Goal: Information Seeking & Learning: Learn about a topic

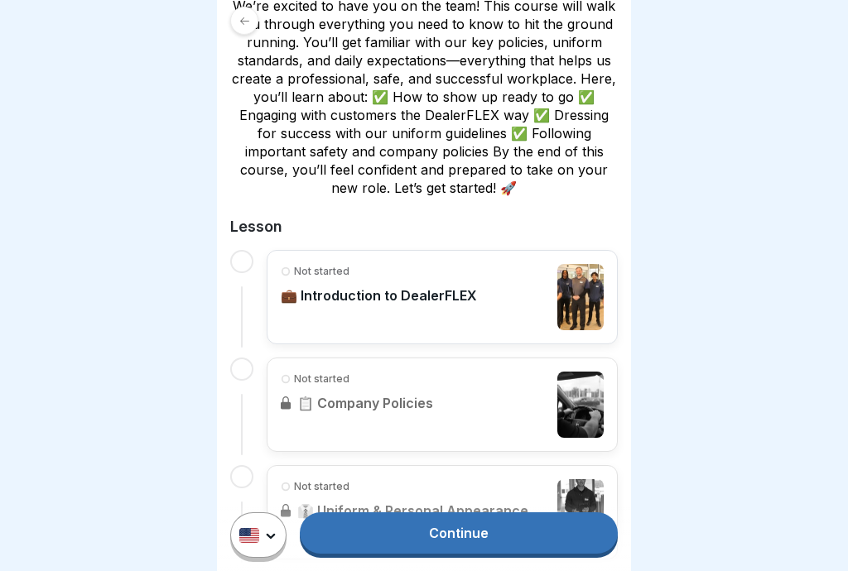
scroll to position [343, 0]
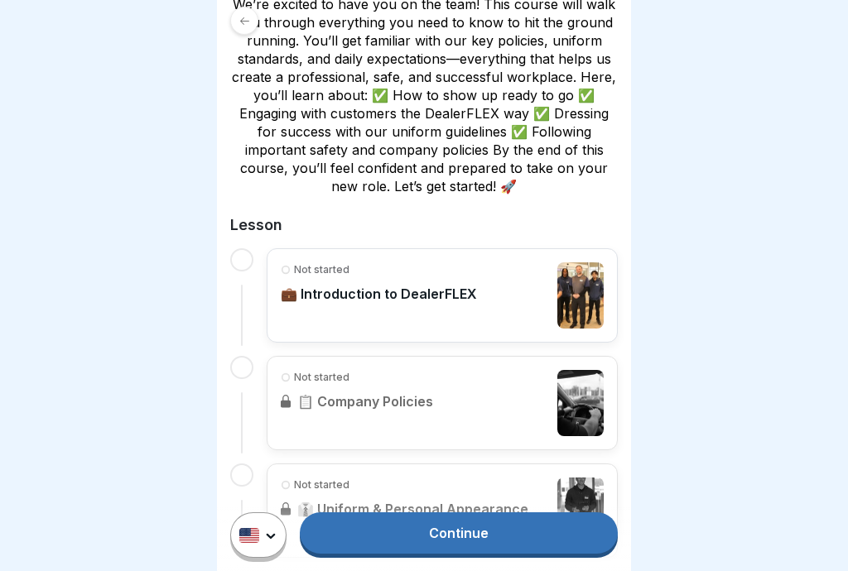
click at [398, 303] on div "Not started 💼 Introduction to DealerFLEX" at bounding box center [379, 295] width 196 height 66
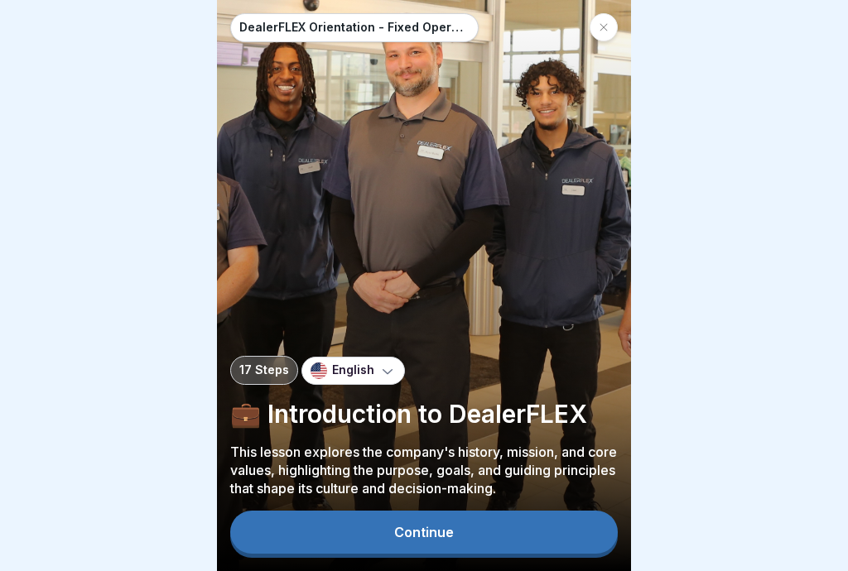
click at [518, 551] on button "Continue" at bounding box center [424, 532] width 388 height 43
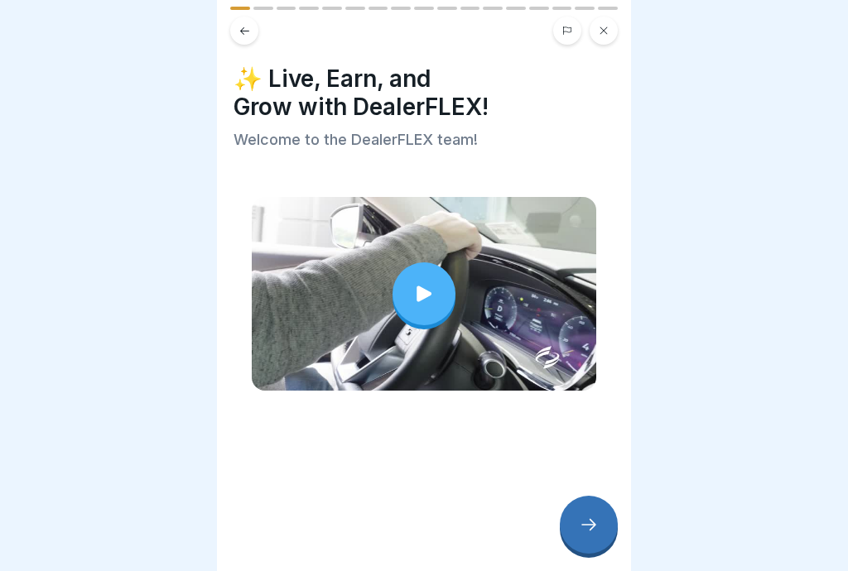
click at [439, 309] on div at bounding box center [423, 293] width 63 height 63
click at [593, 542] on div at bounding box center [589, 525] width 58 height 58
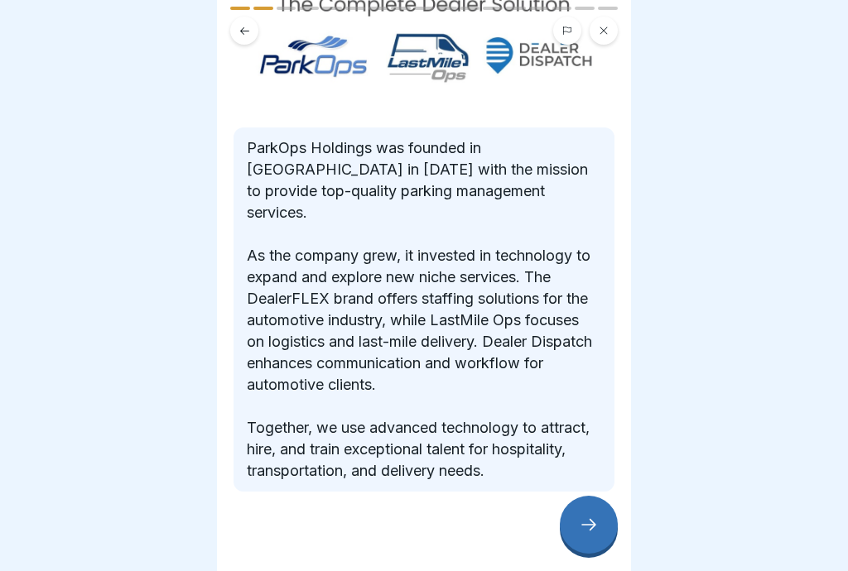
scroll to position [185, 0]
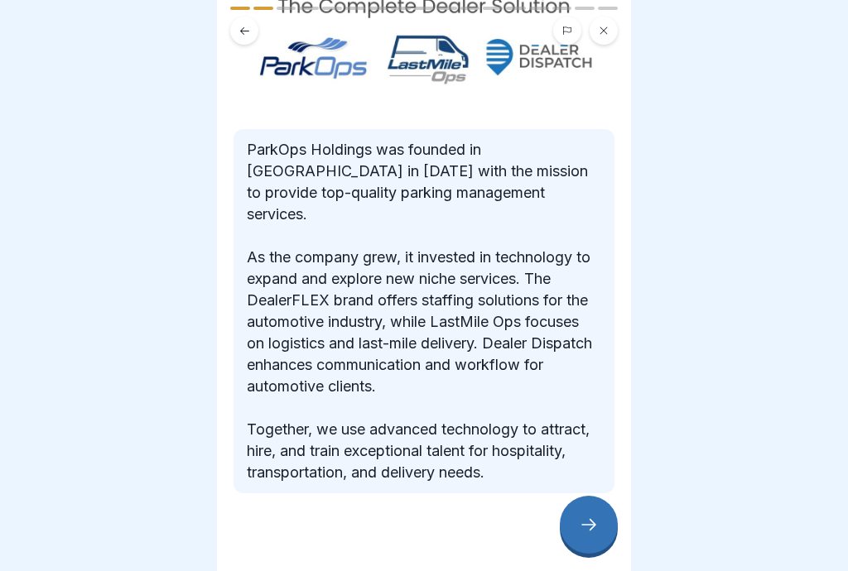
click at [590, 541] on div at bounding box center [589, 525] width 58 height 58
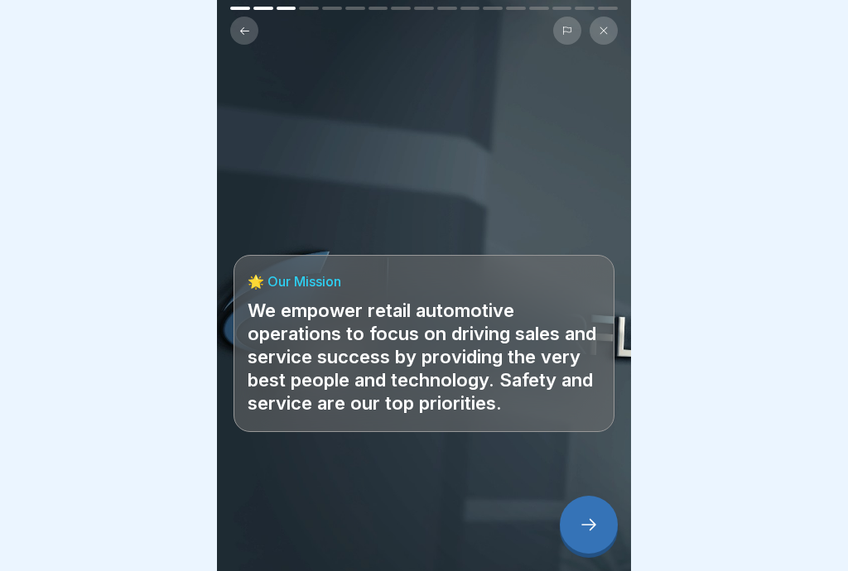
click at [597, 535] on div at bounding box center [589, 525] width 58 height 58
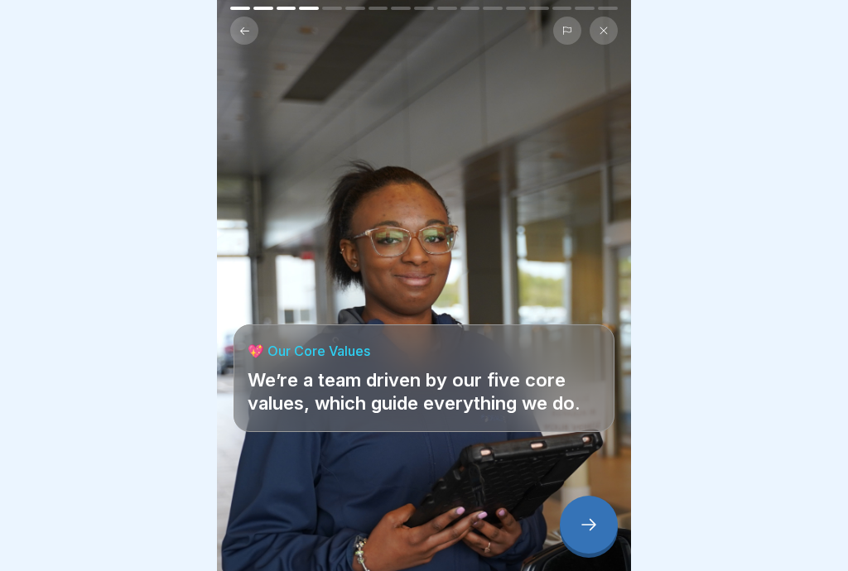
click at [599, 531] on div at bounding box center [589, 525] width 58 height 58
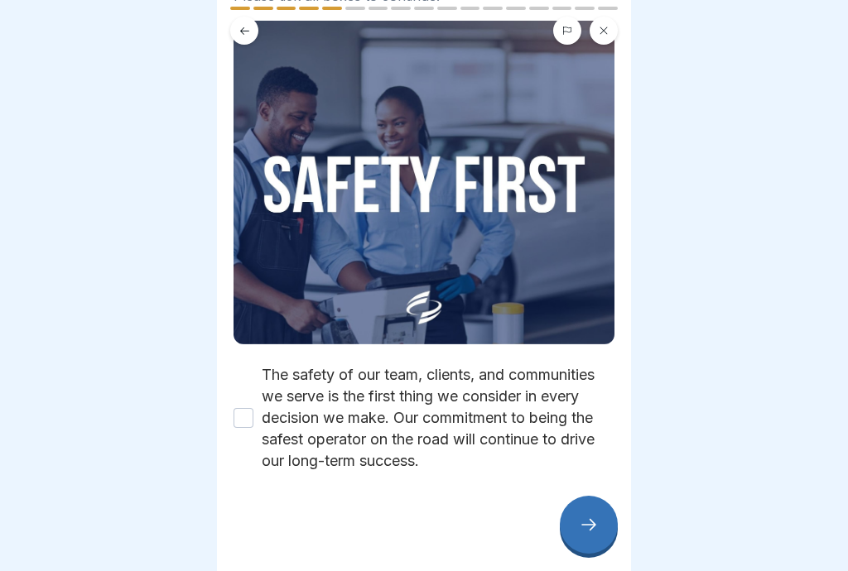
scroll to position [124, 0]
click at [268, 431] on label "The safety of our team, clients, and communities we serve is the first thing we…" at bounding box center [438, 418] width 353 height 108
click at [253, 428] on button "The safety of our team, clients, and communities we serve is the first thing we…" at bounding box center [243, 418] width 20 height 20
click at [611, 542] on div at bounding box center [589, 525] width 58 height 58
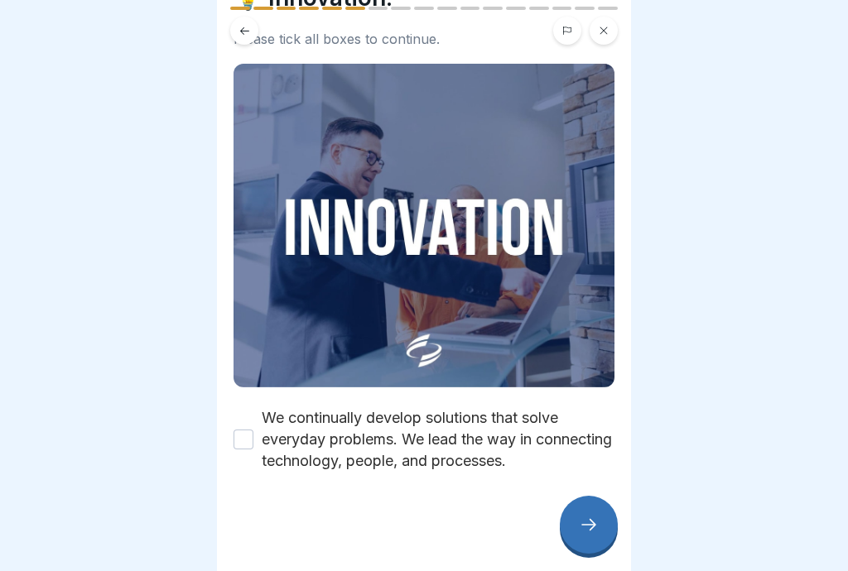
scroll to position [81, 0]
click at [253, 443] on button "We continually develop solutions that solve everyday problems. We lead the way …" at bounding box center [243, 440] width 20 height 20
click at [608, 536] on div at bounding box center [589, 525] width 58 height 58
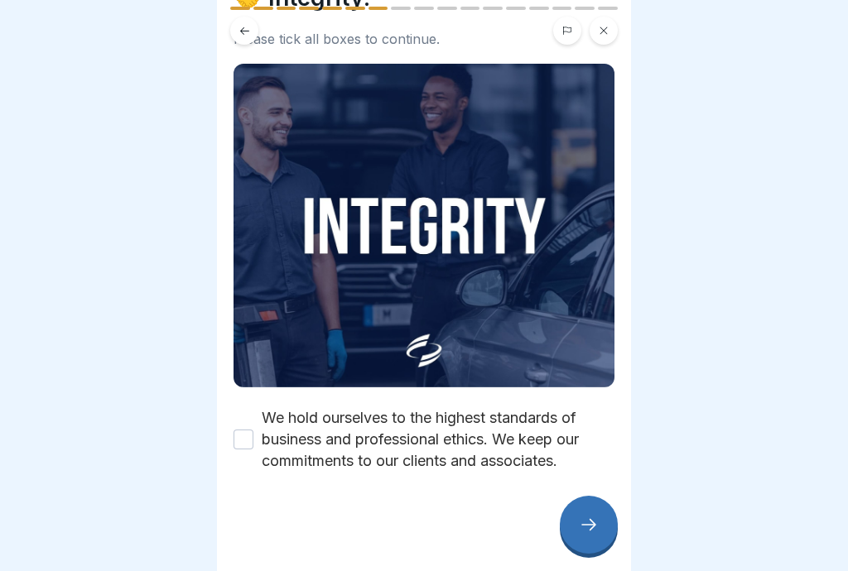
click at [244, 445] on button "We hold ourselves to the highest standards of business and professional ethics.…" at bounding box center [243, 440] width 20 height 20
click at [603, 535] on div at bounding box center [589, 525] width 58 height 58
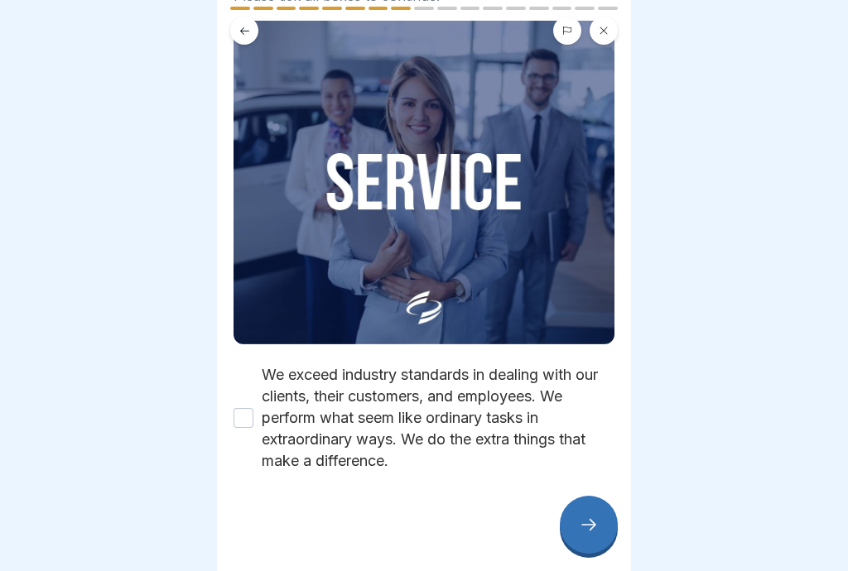
scroll to position [124, 0]
click at [253, 419] on button "We exceed industry standards in dealing with our clients, their customers, and …" at bounding box center [243, 418] width 20 height 20
click at [611, 543] on div at bounding box center [589, 525] width 58 height 58
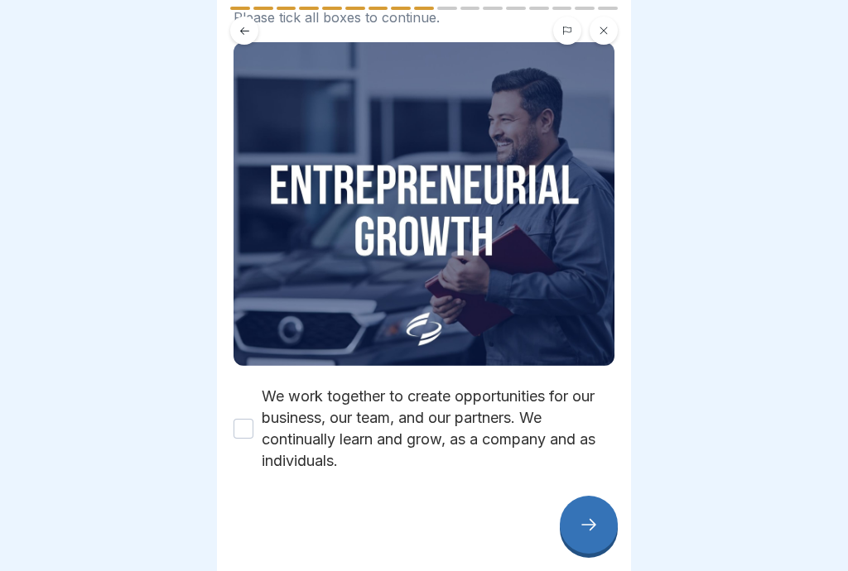
scroll to position [103, 0]
click at [243, 435] on button "We work together to create opportunities for our business, our team, and our pa…" at bounding box center [243, 429] width 20 height 20
click at [599, 540] on div at bounding box center [589, 525] width 58 height 58
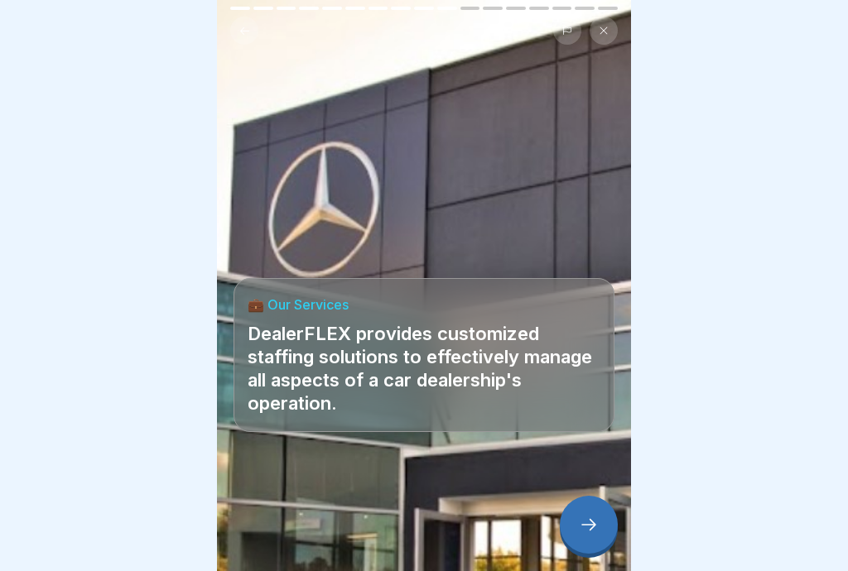
click at [599, 533] on div at bounding box center [589, 525] width 58 height 58
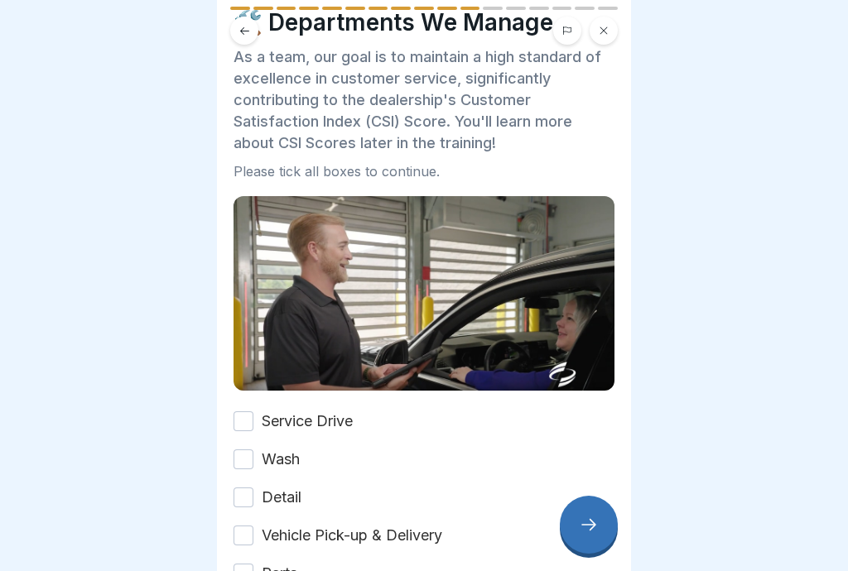
scroll to position [60, 0]
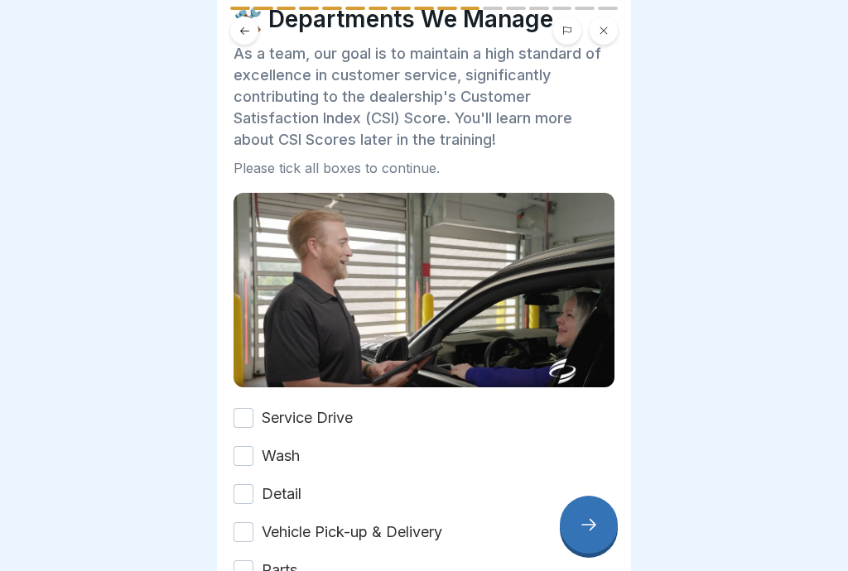
click at [722, 272] on div at bounding box center [424, 285] width 848 height 571
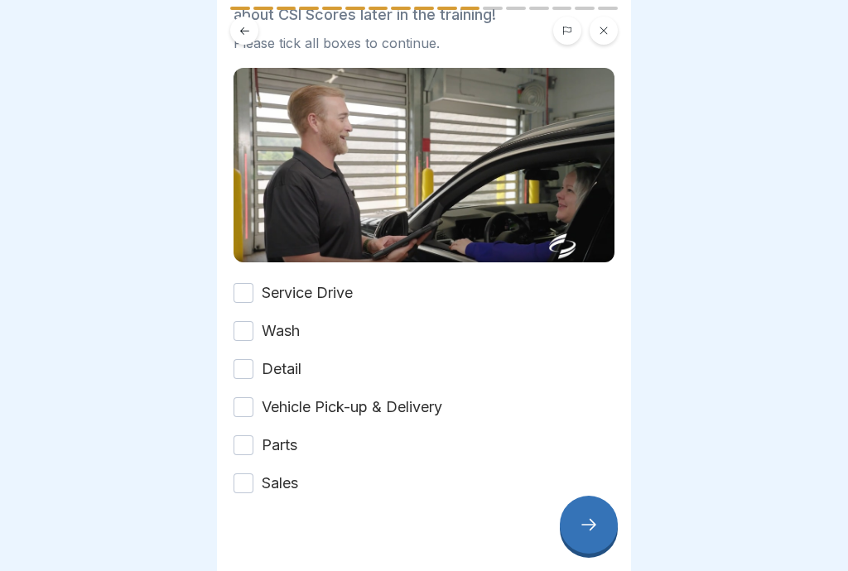
scroll to position [192, 0]
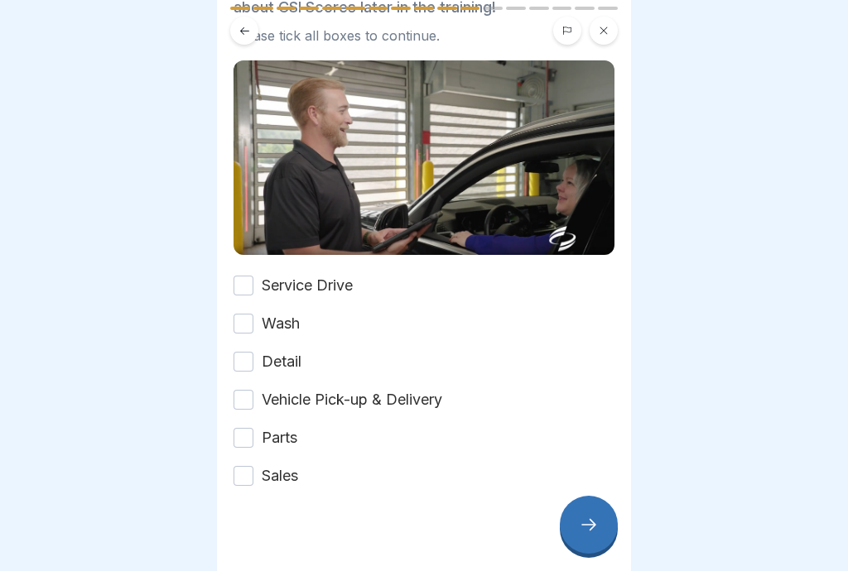
click at [243, 278] on button "Service Drive" at bounding box center [243, 286] width 20 height 20
click at [249, 330] on button "Wash" at bounding box center [243, 324] width 20 height 20
click at [252, 363] on button "Detail" at bounding box center [243, 362] width 20 height 20
click at [250, 405] on button "Vehicle Pick-up & Delivery" at bounding box center [243, 400] width 20 height 20
click at [249, 438] on button "Parts" at bounding box center [243, 438] width 20 height 20
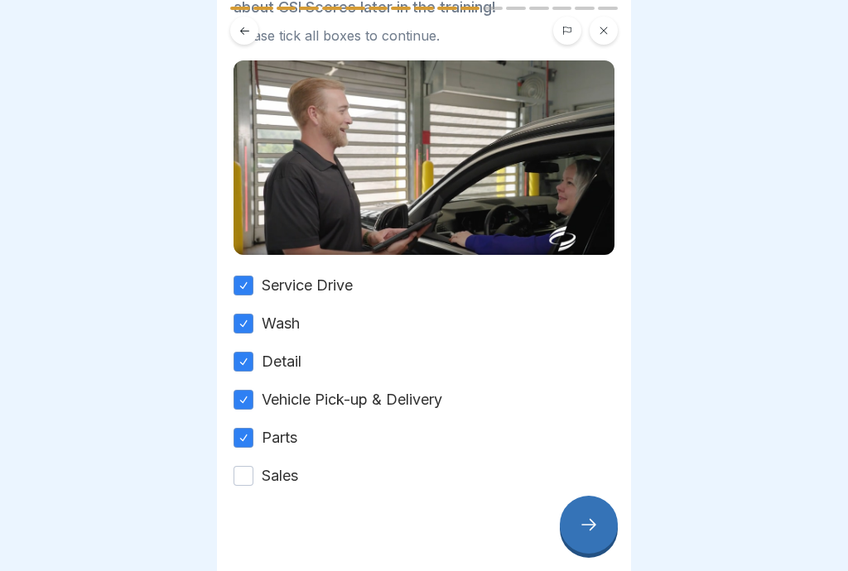
click at [252, 477] on button "Sales" at bounding box center [243, 476] width 20 height 20
click at [596, 531] on icon at bounding box center [589, 525] width 20 height 20
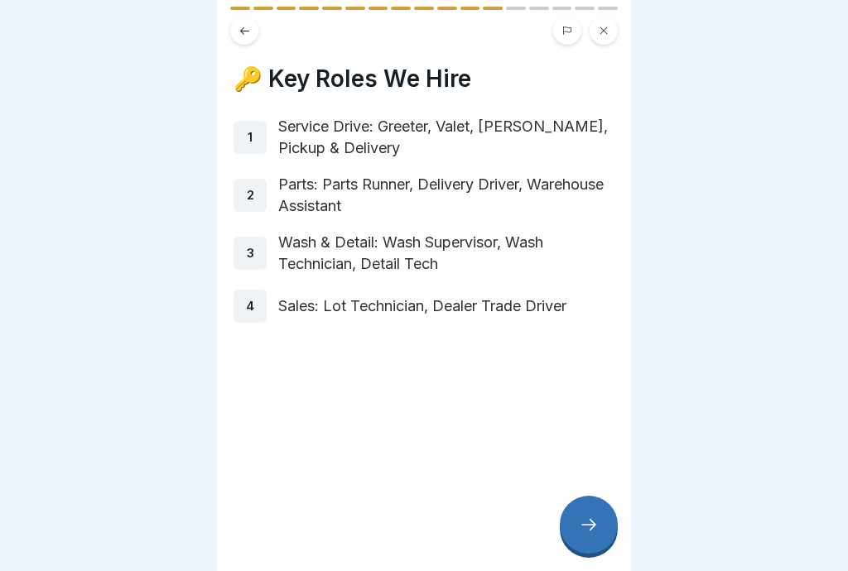
click at [599, 537] on div at bounding box center [589, 525] width 58 height 58
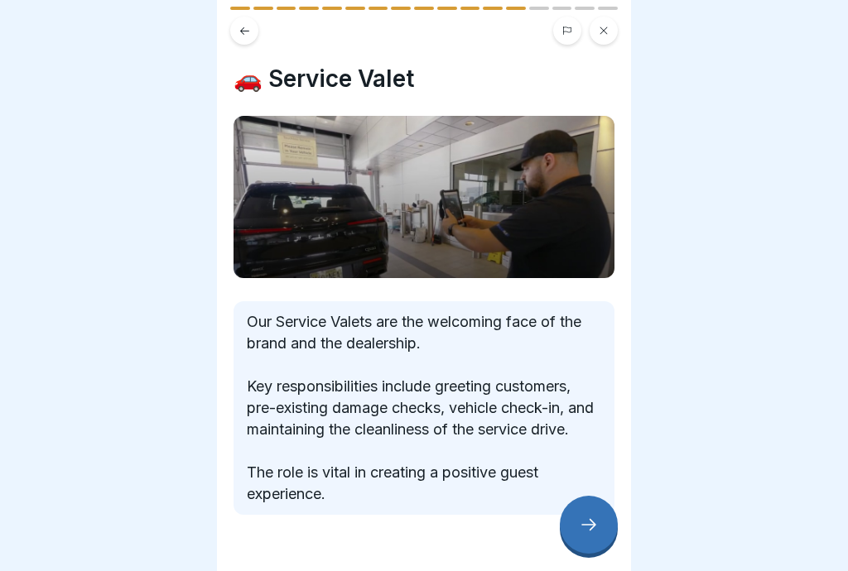
click at [595, 532] on icon at bounding box center [589, 525] width 20 height 20
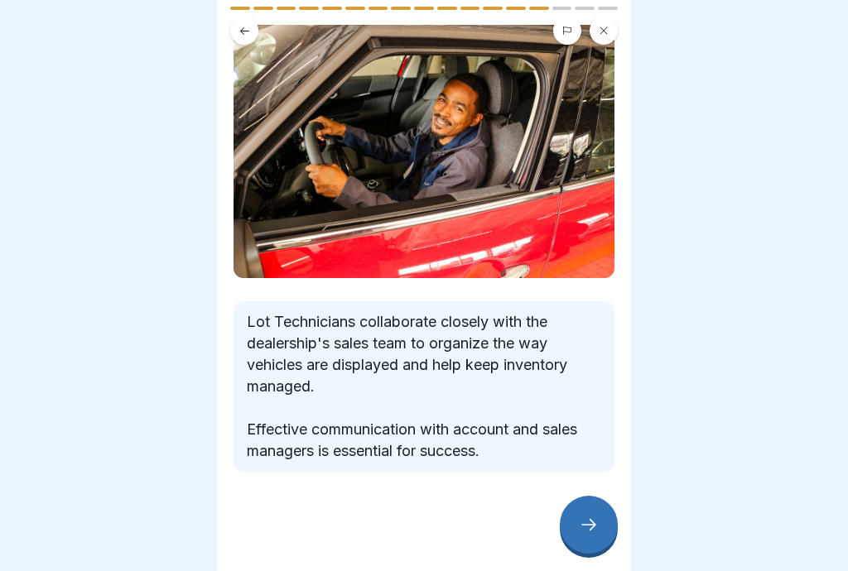
scroll to position [91, 0]
click at [599, 531] on div at bounding box center [589, 525] width 58 height 58
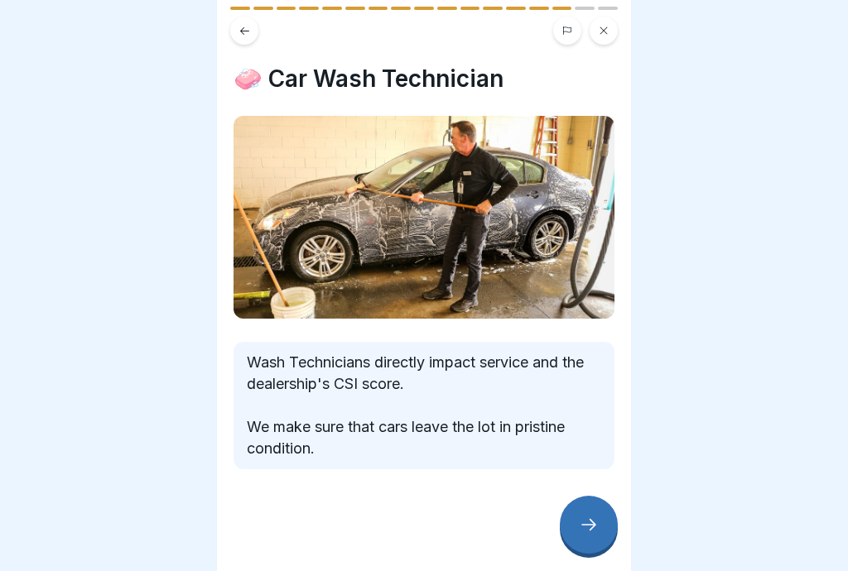
click at [606, 533] on div at bounding box center [589, 525] width 58 height 58
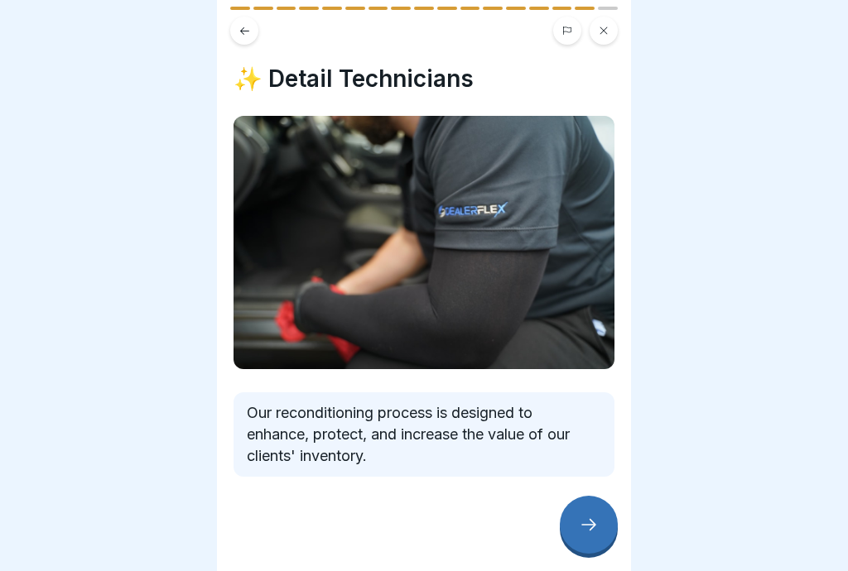
click at [602, 532] on div at bounding box center [589, 525] width 58 height 58
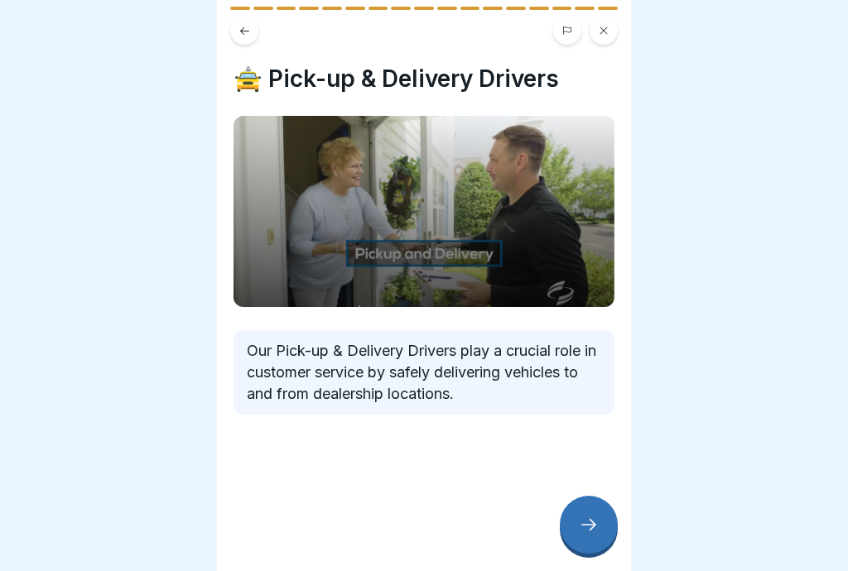
click at [601, 533] on div at bounding box center [589, 525] width 58 height 58
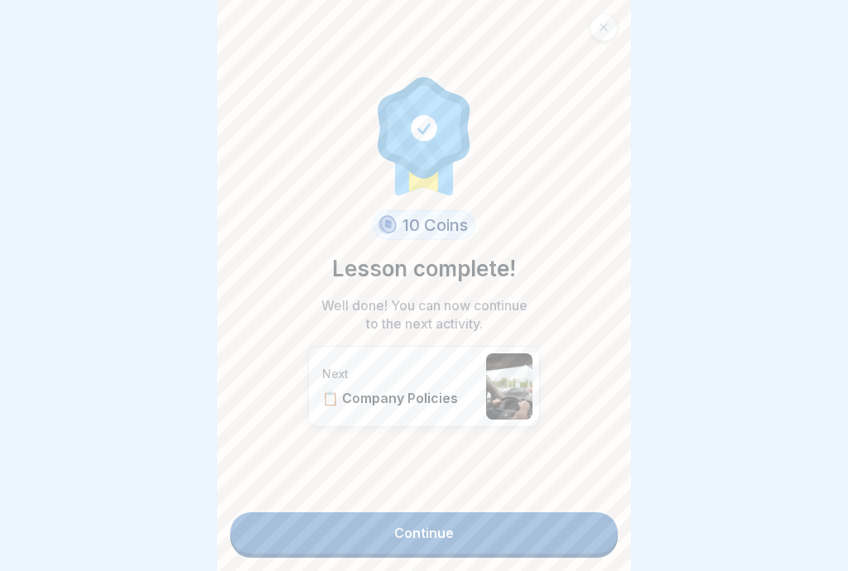
click at [544, 542] on link "Continue" at bounding box center [424, 533] width 388 height 41
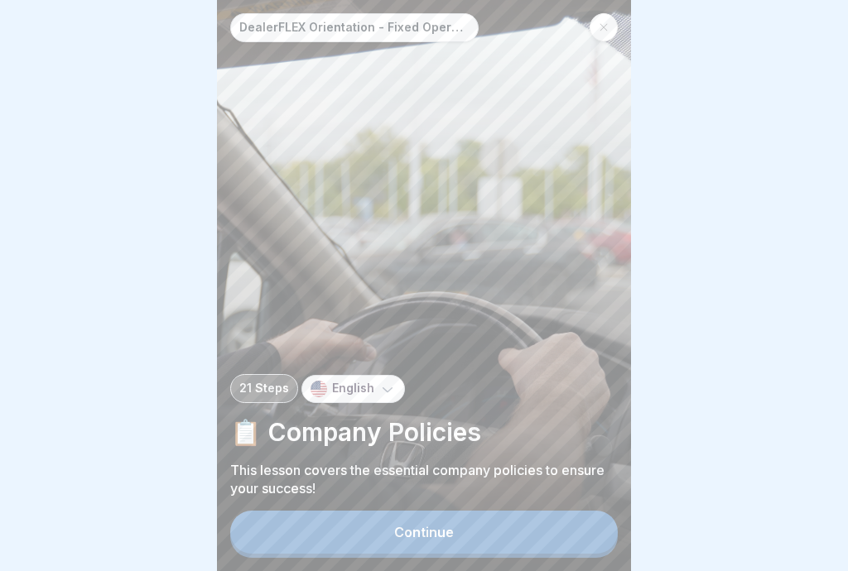
click at [534, 537] on button "Continue" at bounding box center [424, 532] width 388 height 43
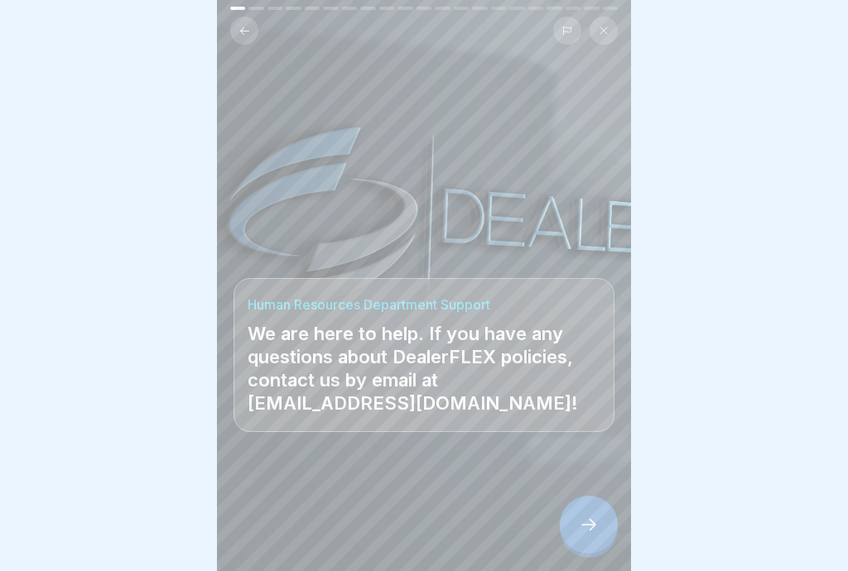
click at [594, 533] on icon at bounding box center [589, 525] width 20 height 20
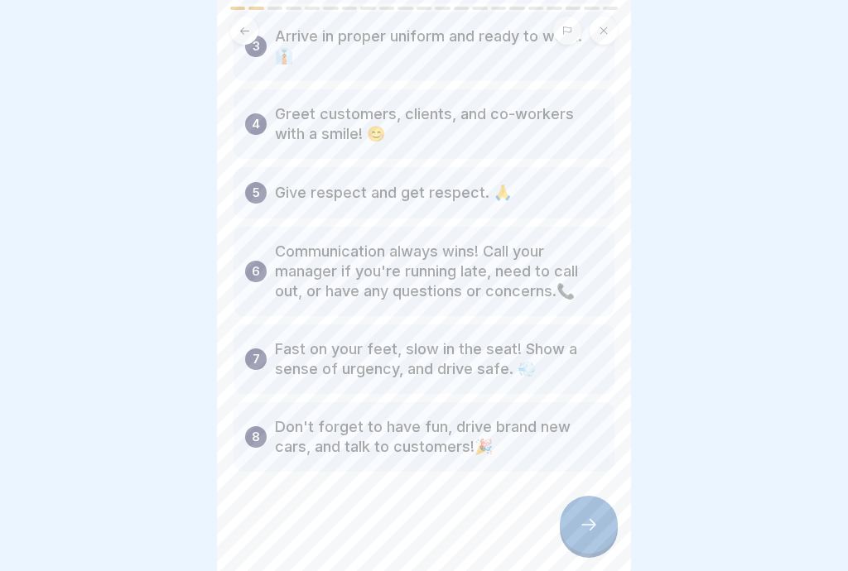
scroll to position [224, 0]
click at [589, 528] on icon at bounding box center [589, 525] width 20 height 20
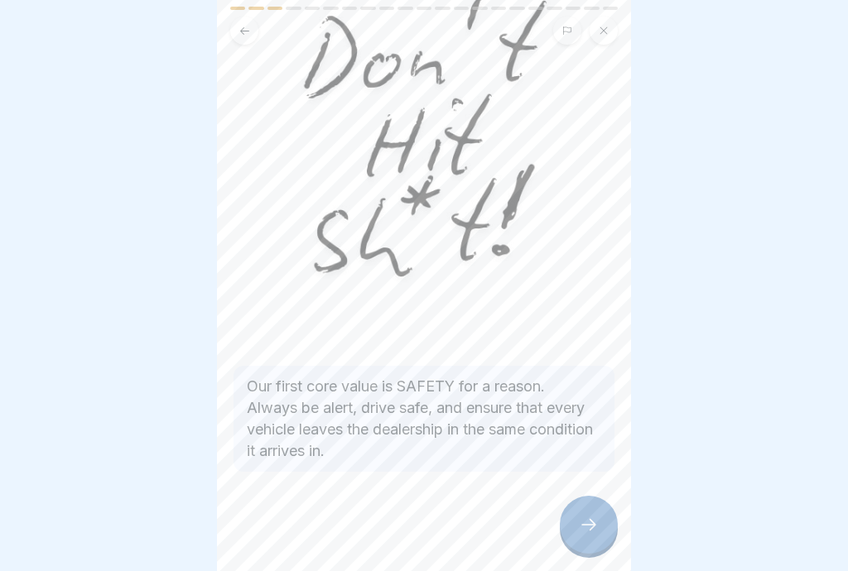
scroll to position [154, 0]
click at [591, 532] on icon at bounding box center [589, 525] width 20 height 20
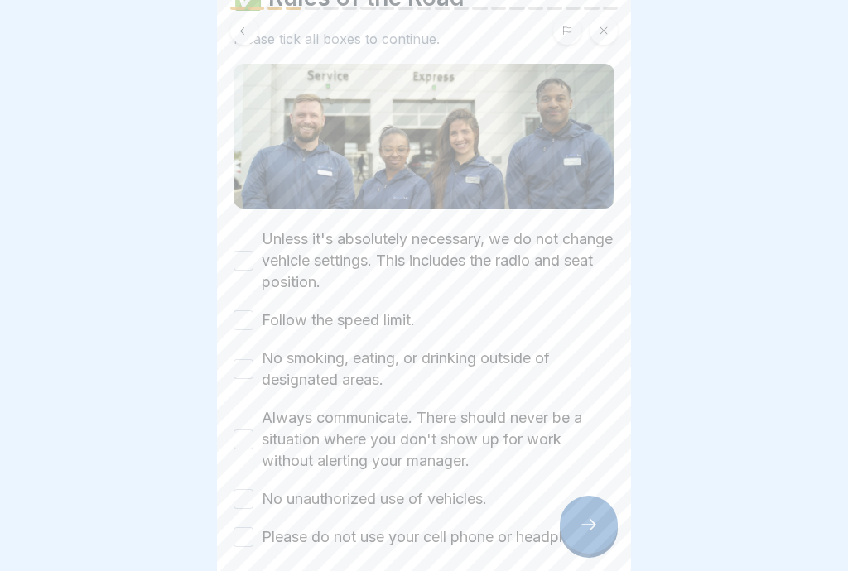
scroll to position [84, 0]
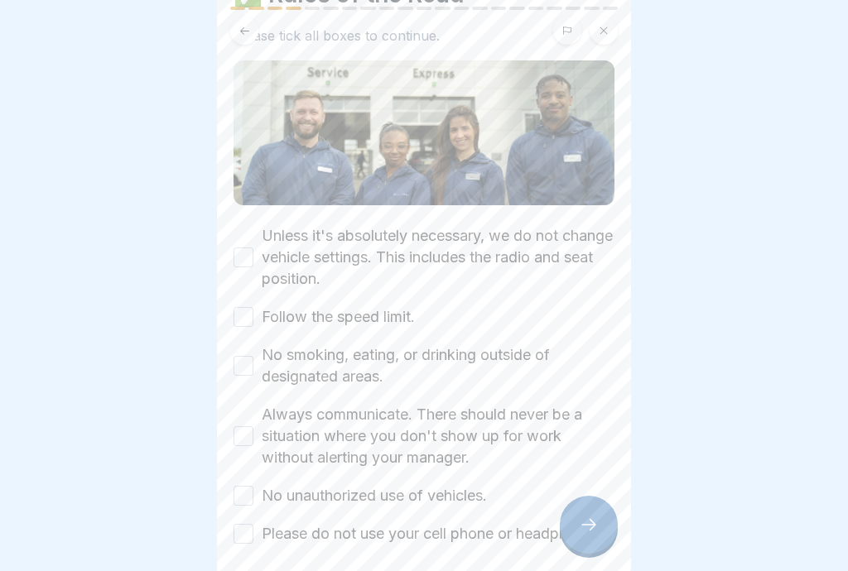
click at [250, 251] on button "Unless it's absolutely necessary, we do not change vehicle settings. This inclu…" at bounding box center [243, 258] width 20 height 20
click at [250, 312] on button "Follow the speed limit." at bounding box center [243, 317] width 20 height 20
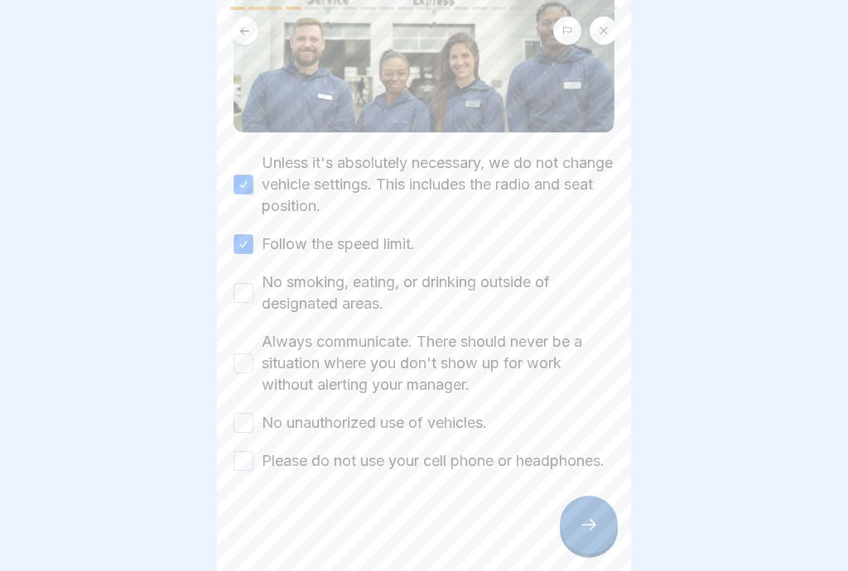
scroll to position [174, 0]
click at [238, 284] on button "No smoking, eating, or drinking outside of designated areas." at bounding box center [243, 293] width 20 height 20
click at [237, 355] on button "Always communicate. There should never be a situation where you don't show up f…" at bounding box center [243, 364] width 20 height 20
click at [248, 416] on button "No unauthorized use of vehicles." at bounding box center [243, 423] width 20 height 20
click at [251, 456] on button "Please do not use your cell phone or headphones." at bounding box center [243, 461] width 20 height 20
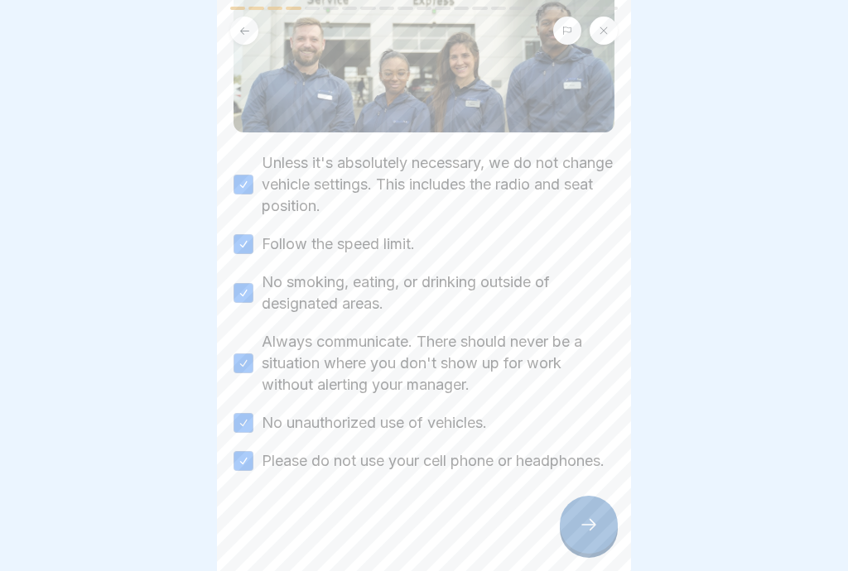
click at [607, 533] on div at bounding box center [589, 525] width 58 height 58
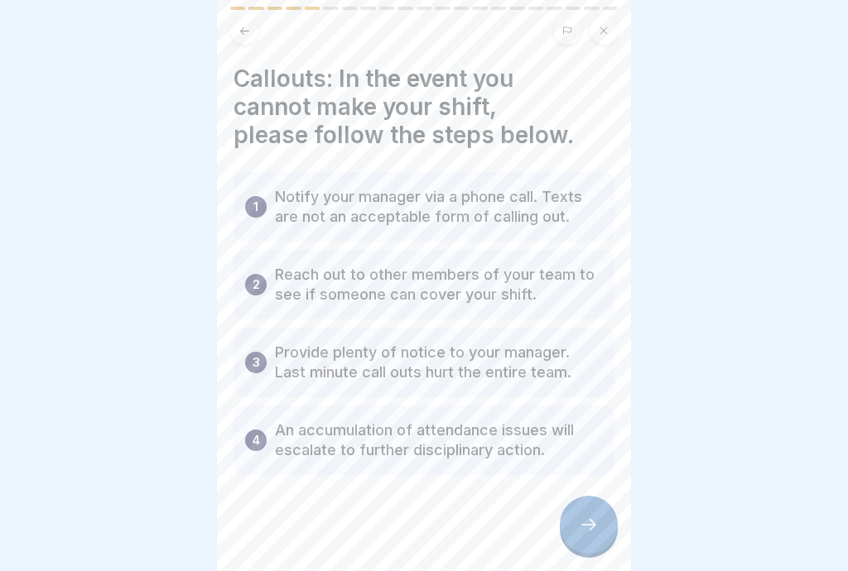
click at [595, 535] on div at bounding box center [589, 525] width 58 height 58
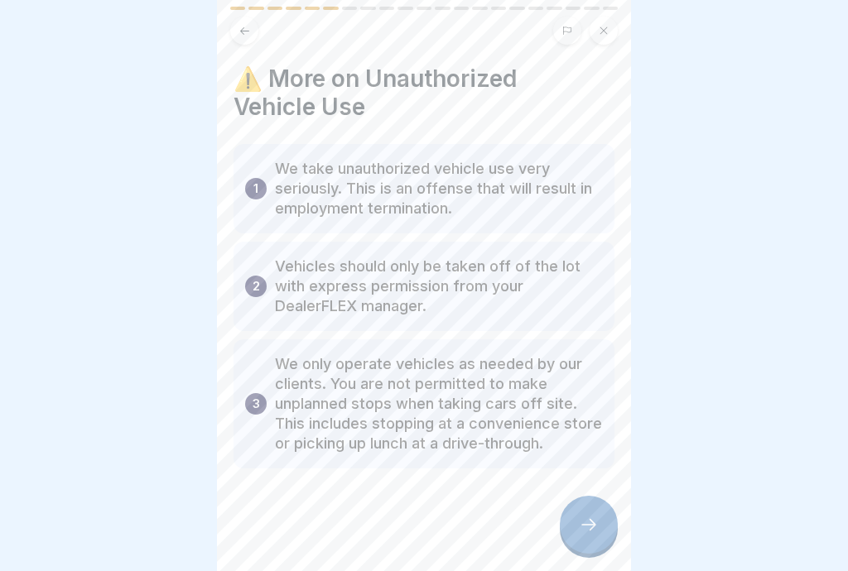
click at [602, 533] on div at bounding box center [589, 525] width 58 height 58
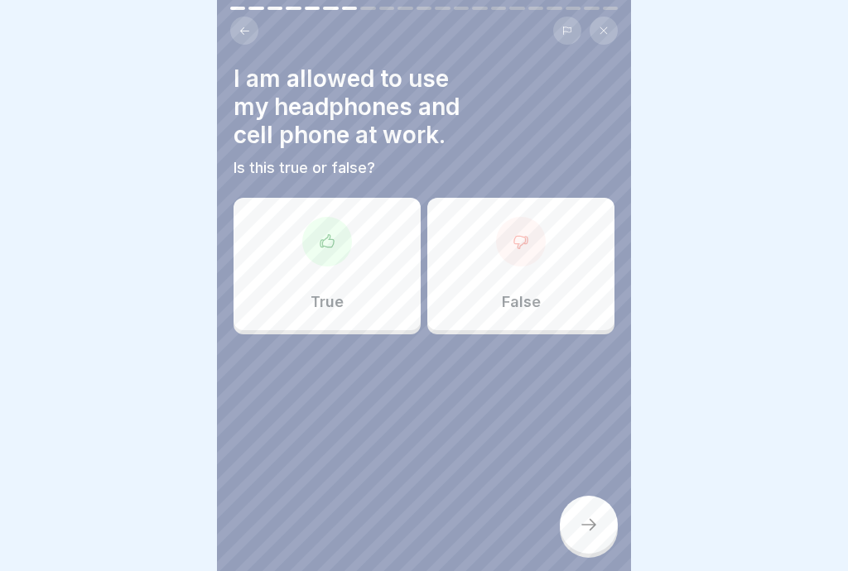
click at [515, 269] on div "False" at bounding box center [520, 264] width 187 height 132
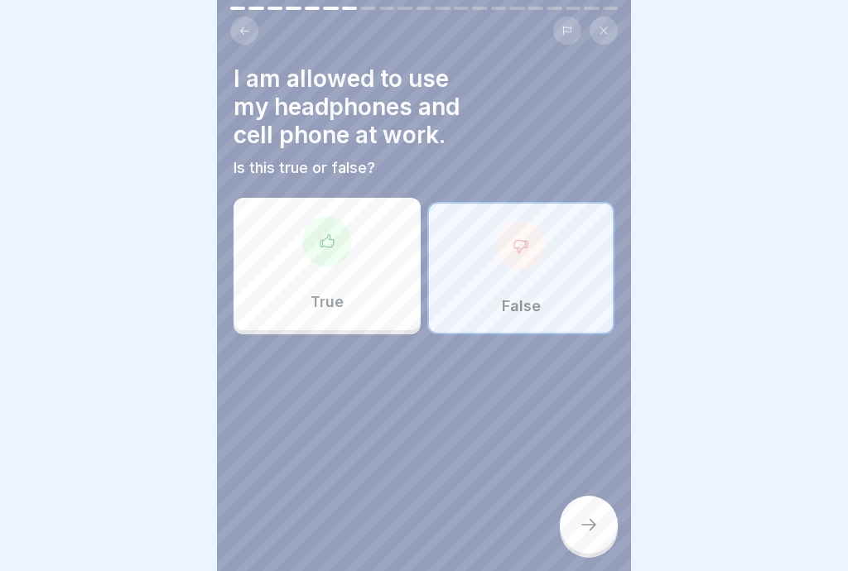
click at [594, 535] on div at bounding box center [589, 525] width 58 height 58
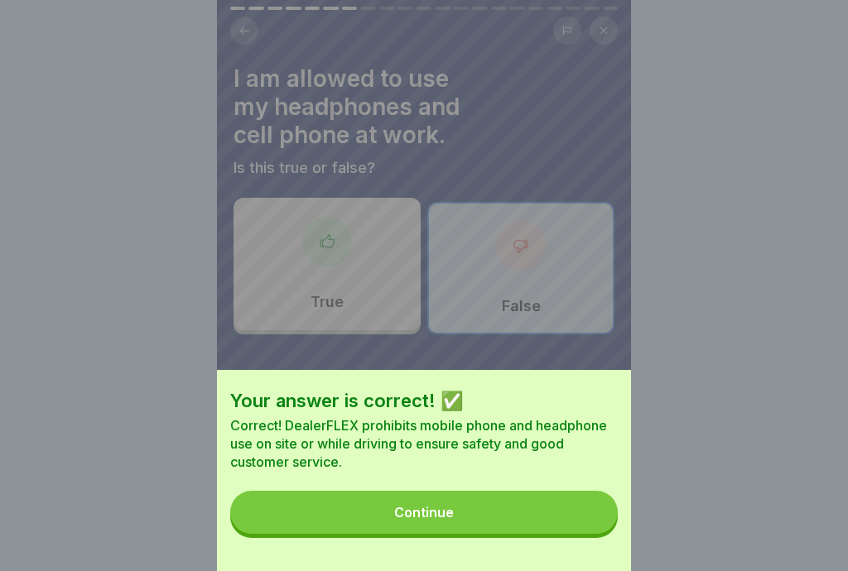
click at [562, 511] on button "Continue" at bounding box center [424, 512] width 388 height 43
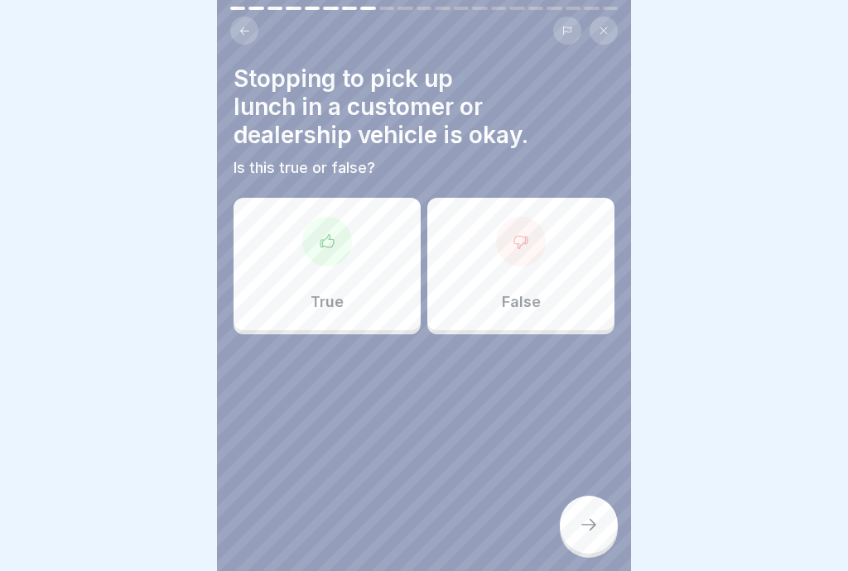
click at [526, 253] on div at bounding box center [521, 242] width 50 height 50
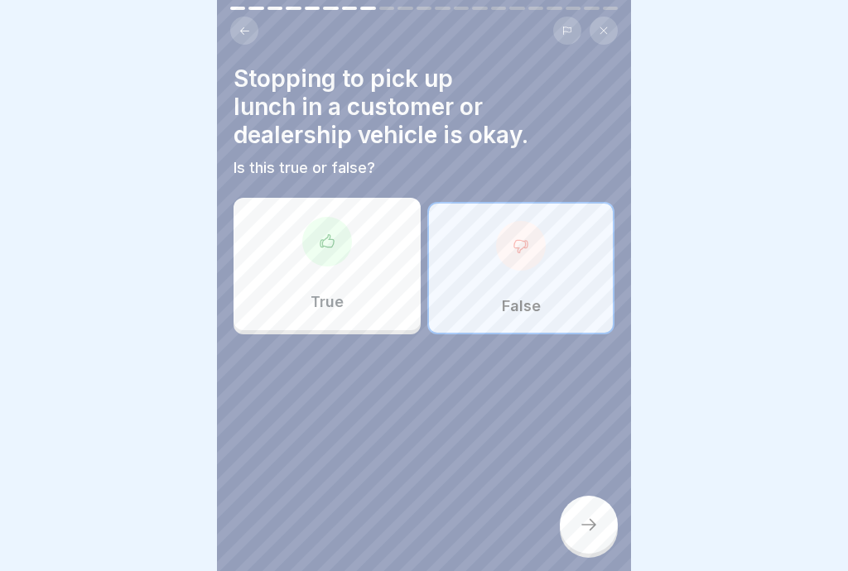
click at [597, 533] on icon at bounding box center [589, 525] width 20 height 20
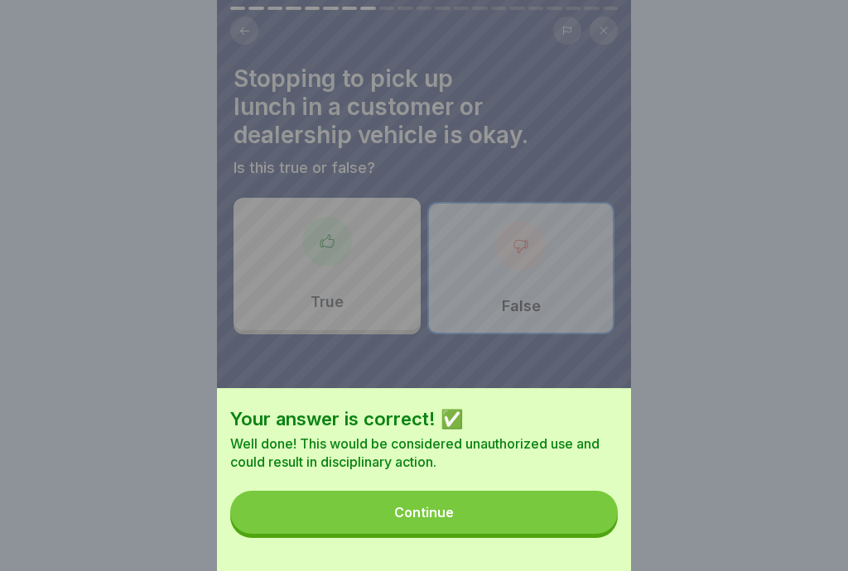
click at [569, 514] on button "Continue" at bounding box center [424, 512] width 388 height 43
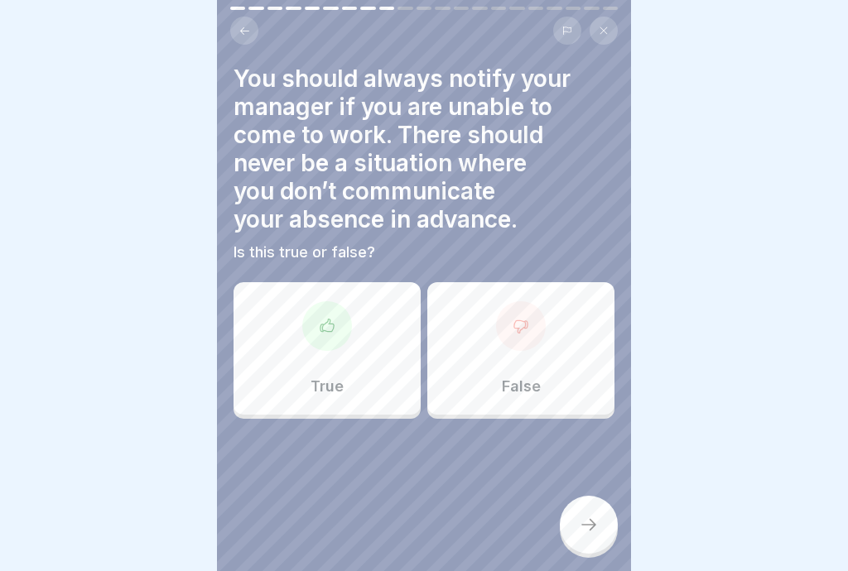
click at [329, 350] on div at bounding box center [327, 326] width 50 height 50
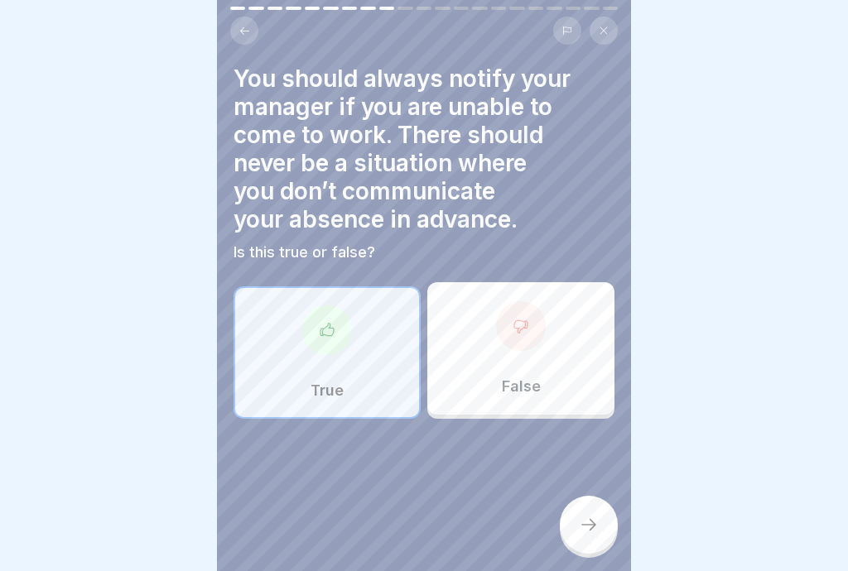
click at [599, 534] on div at bounding box center [589, 525] width 58 height 58
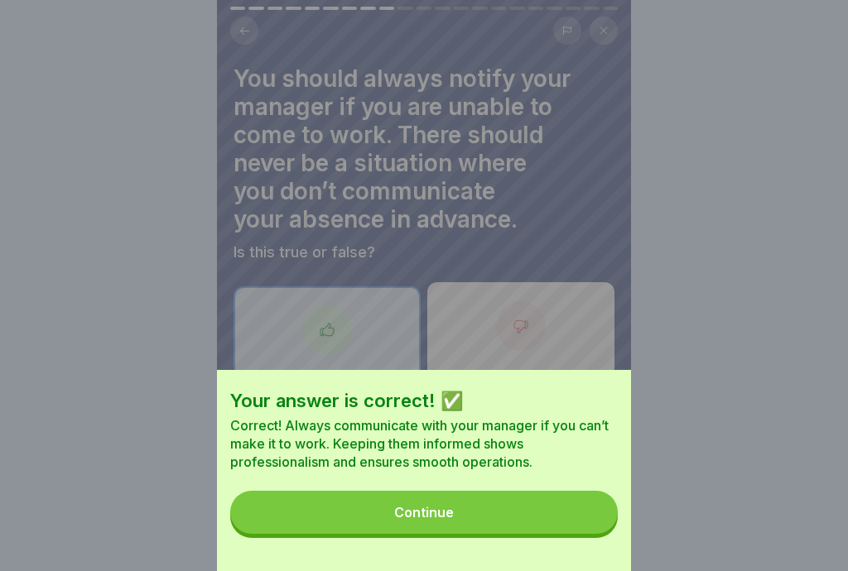
click at [576, 509] on button "Continue" at bounding box center [424, 512] width 388 height 43
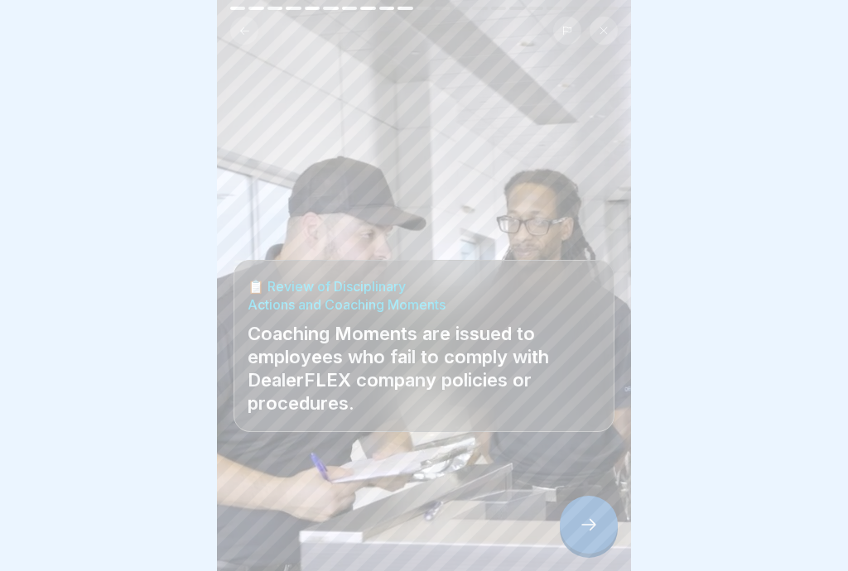
click at [594, 530] on icon at bounding box center [589, 525] width 20 height 20
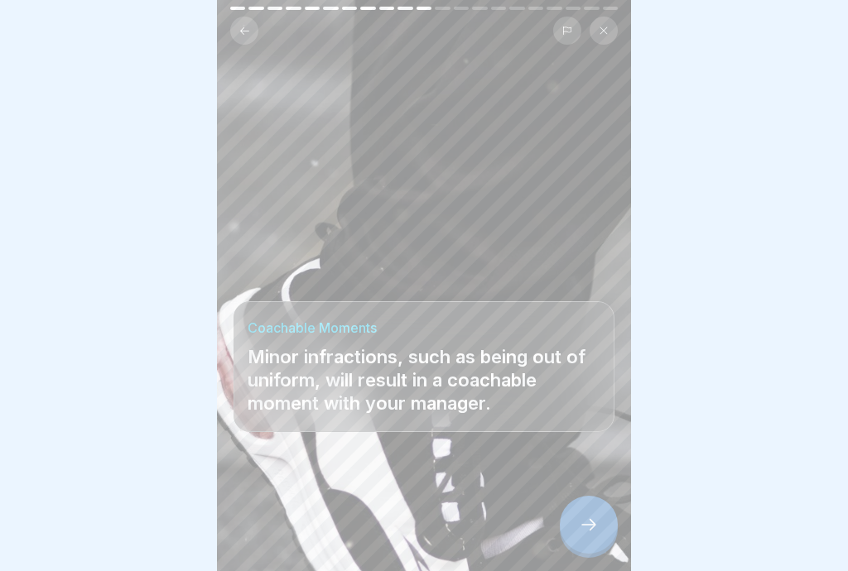
click at [591, 536] on div at bounding box center [589, 525] width 58 height 58
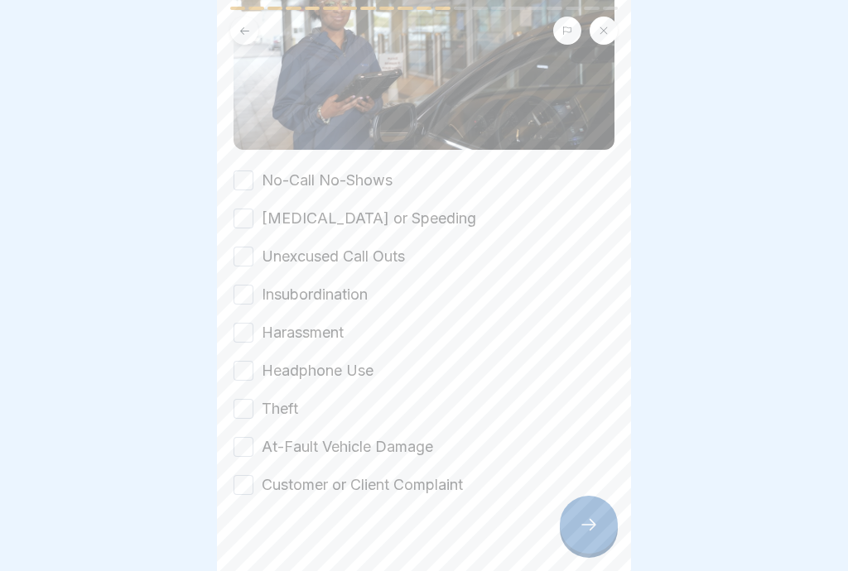
scroll to position [236, 0]
click at [251, 176] on button "No-Call No-Shows" at bounding box center [243, 179] width 20 height 20
click at [251, 214] on button "[MEDICAL_DATA] or Speeding" at bounding box center [243, 217] width 20 height 20
click at [238, 265] on button "Unexcused Call Outs" at bounding box center [243, 255] width 20 height 20
click at [248, 301] on button "Insubordination" at bounding box center [243, 293] width 20 height 20
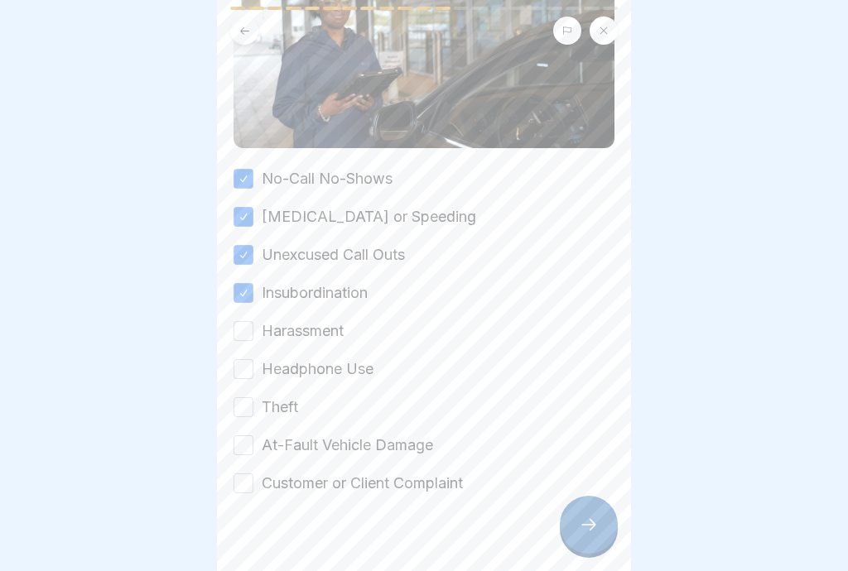
click at [248, 335] on button "Harassment" at bounding box center [243, 331] width 20 height 20
click at [251, 369] on button "Headphone Use" at bounding box center [243, 369] width 20 height 20
click at [250, 412] on button "Theft" at bounding box center [243, 407] width 20 height 20
click at [251, 450] on button "At-Fault Vehicle Damage" at bounding box center [243, 446] width 20 height 20
click at [248, 492] on button "Customer or Client Complaint" at bounding box center [243, 484] width 20 height 20
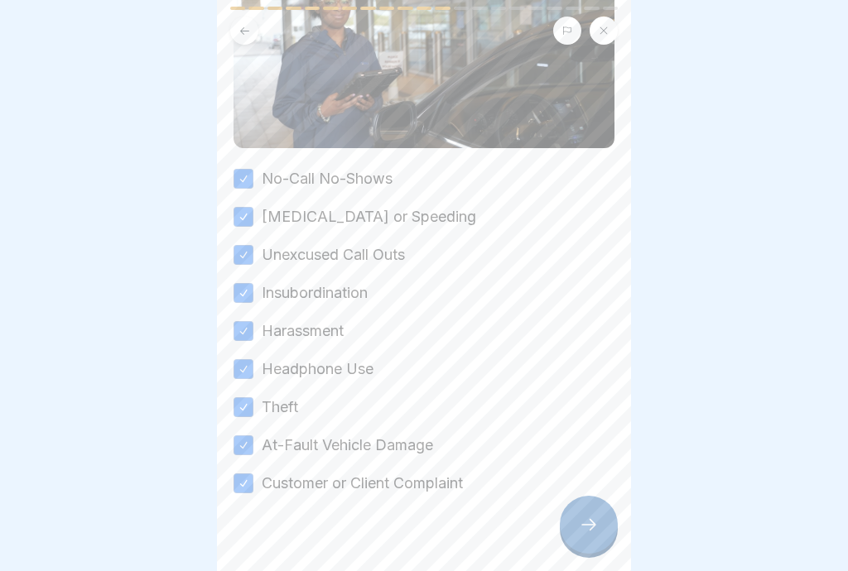
click at [605, 532] on div at bounding box center [589, 525] width 58 height 58
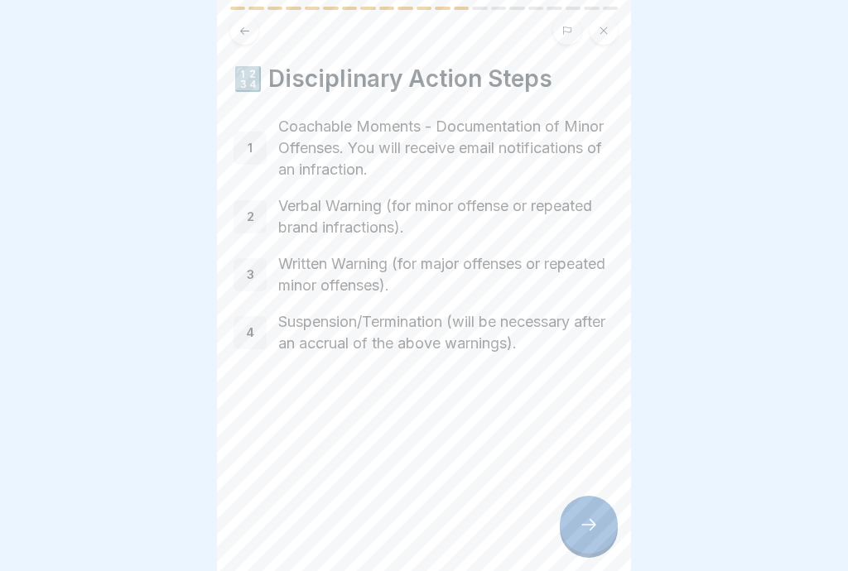
click at [596, 532] on icon at bounding box center [589, 525] width 20 height 20
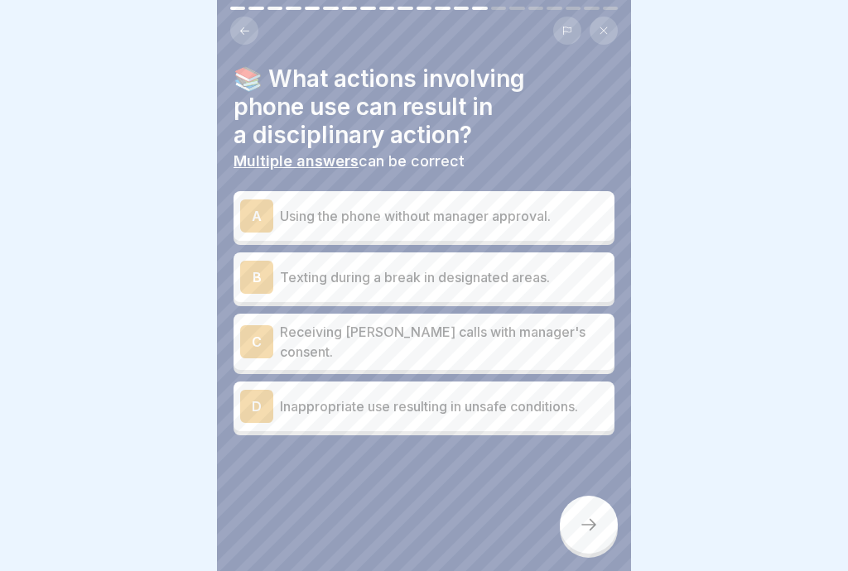
click at [262, 412] on div "D" at bounding box center [256, 406] width 33 height 33
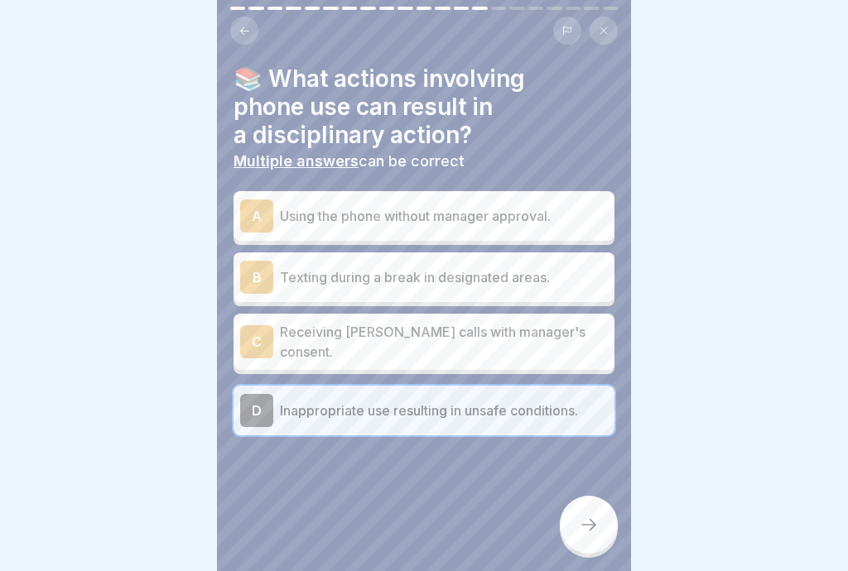
click at [588, 530] on icon at bounding box center [589, 525] width 20 height 20
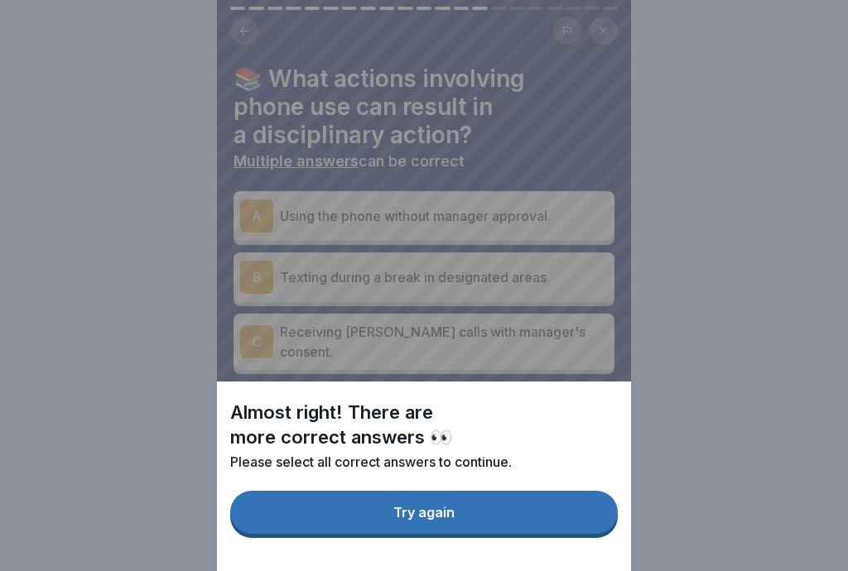
click at [531, 521] on button "Try again" at bounding box center [424, 512] width 388 height 43
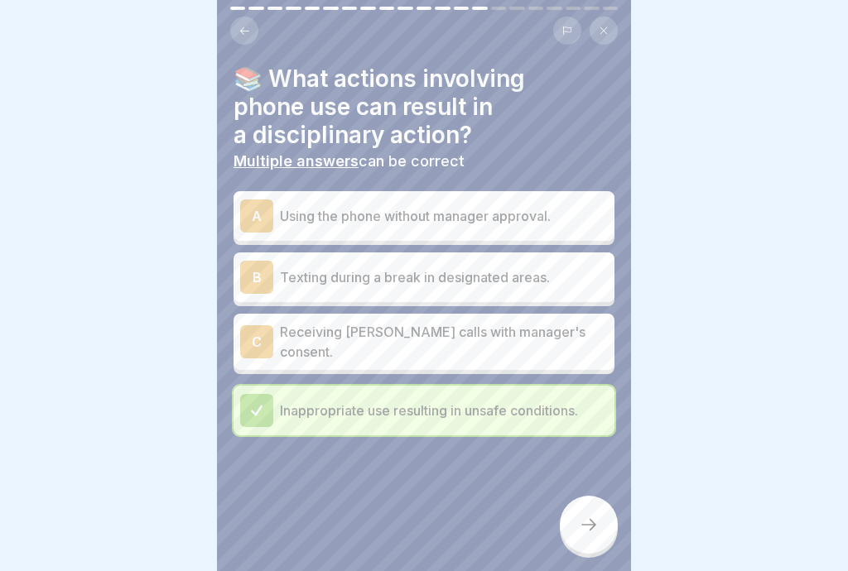
click at [401, 229] on div "A Using the phone without manager approval." at bounding box center [424, 216] width 368 height 33
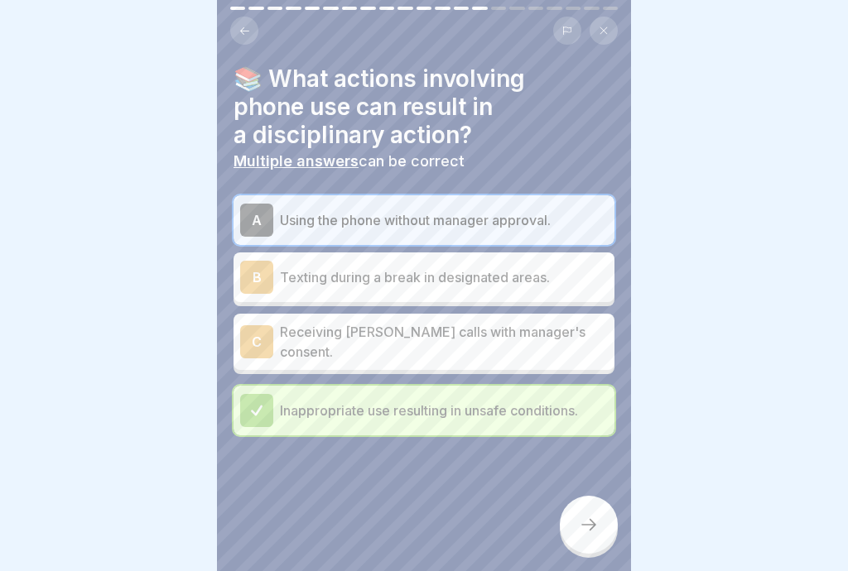
click at [595, 532] on icon at bounding box center [589, 525] width 20 height 20
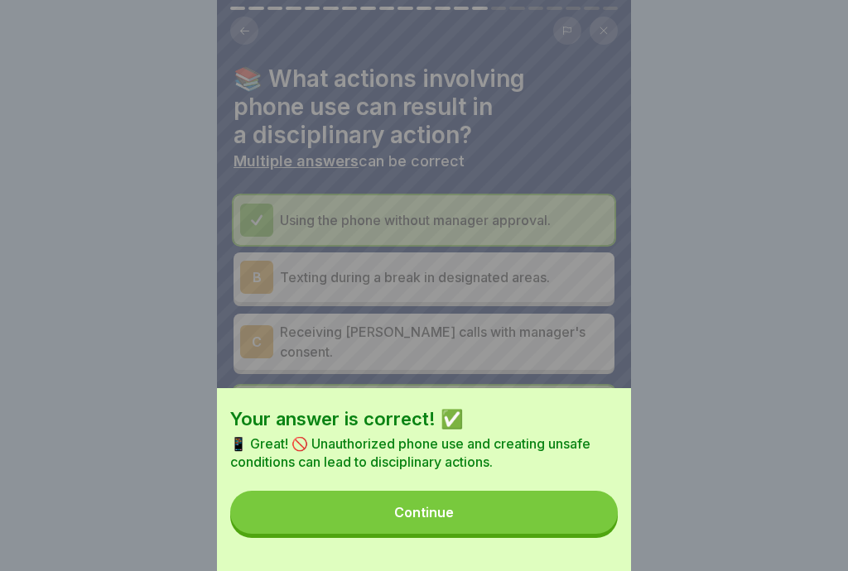
click at [565, 517] on button "Continue" at bounding box center [424, 512] width 388 height 43
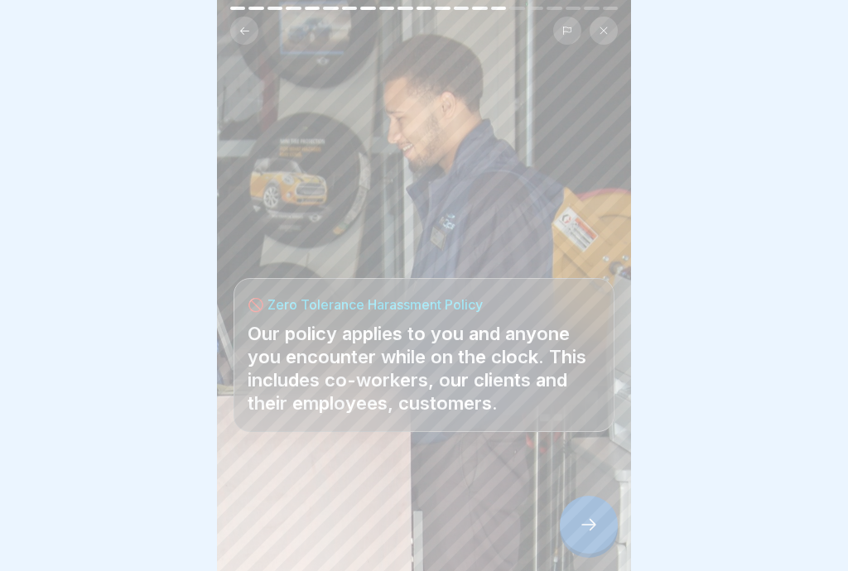
click at [604, 529] on div at bounding box center [589, 525] width 58 height 58
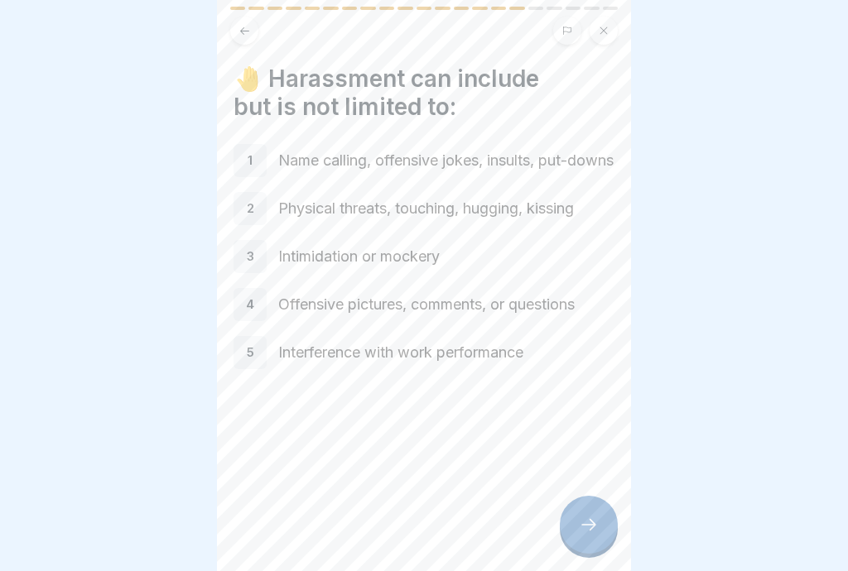
click at [599, 534] on div at bounding box center [589, 525] width 58 height 58
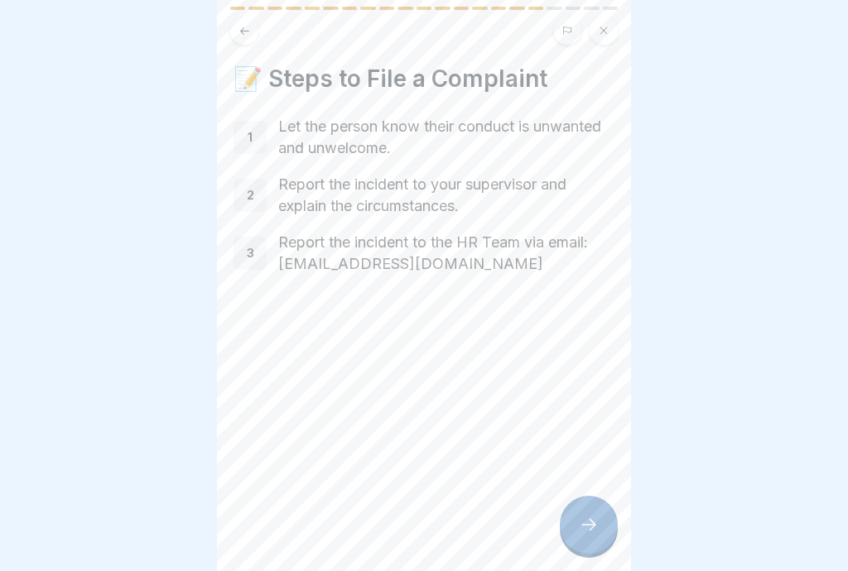
click at [592, 522] on icon at bounding box center [588, 525] width 15 height 12
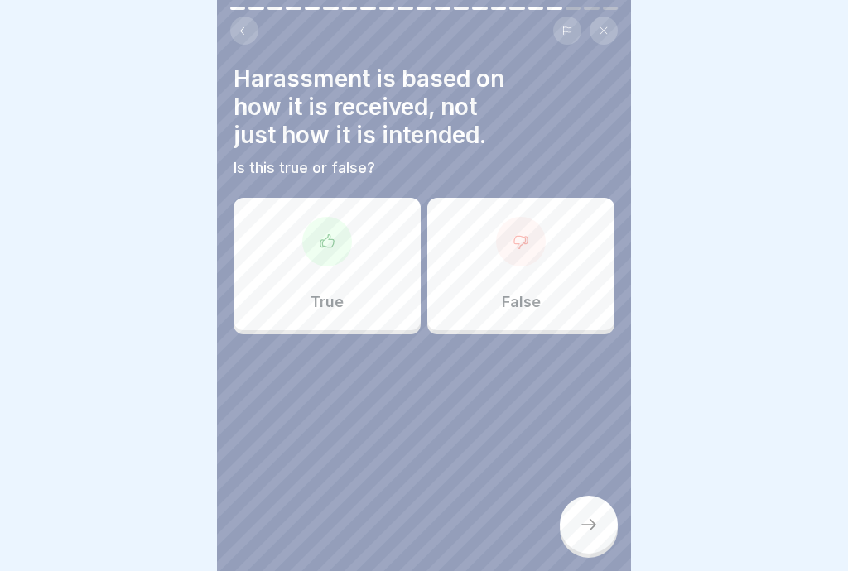
click at [541, 271] on div "False" at bounding box center [520, 264] width 187 height 132
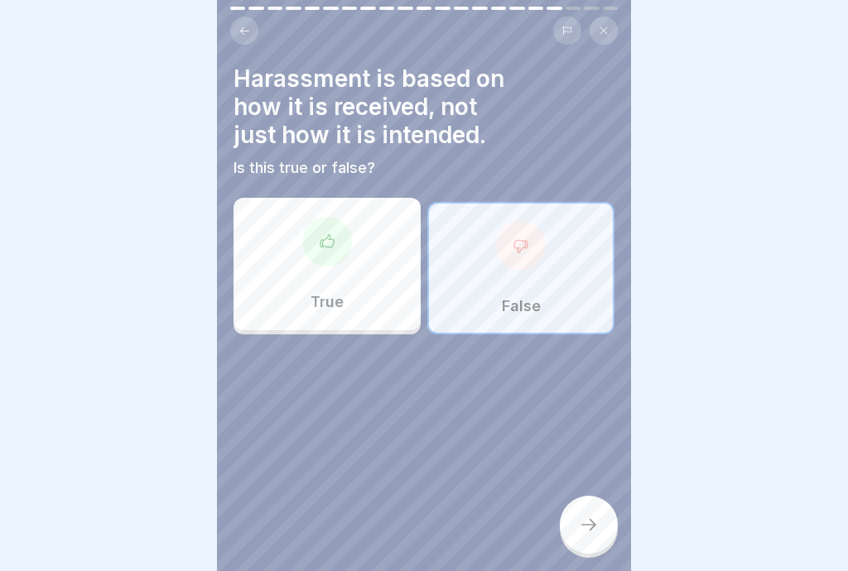
click at [607, 541] on div at bounding box center [589, 525] width 58 height 58
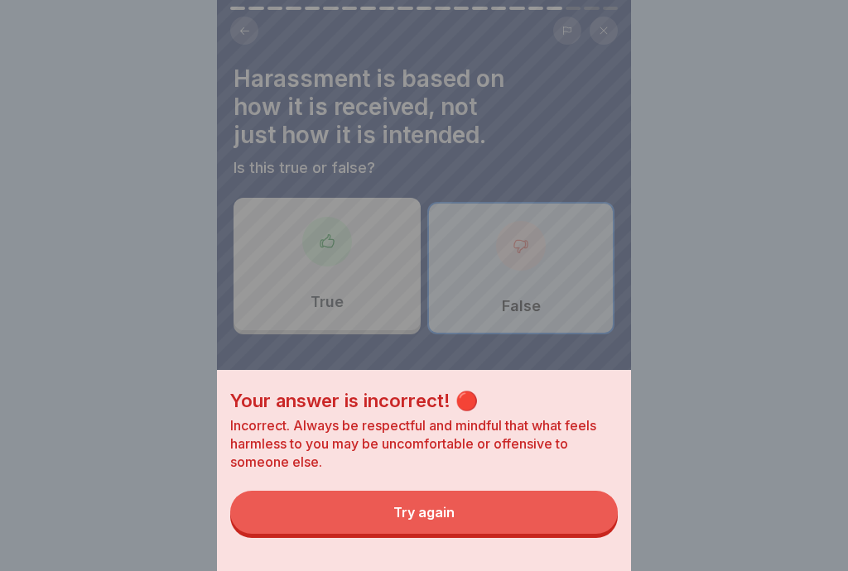
click at [553, 506] on button "Try again" at bounding box center [424, 512] width 388 height 43
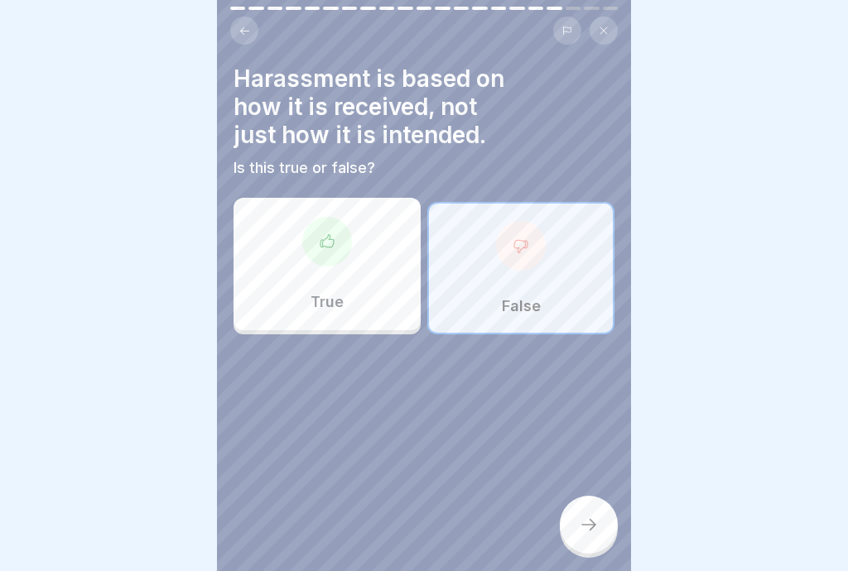
click at [338, 291] on div "True" at bounding box center [326, 264] width 187 height 132
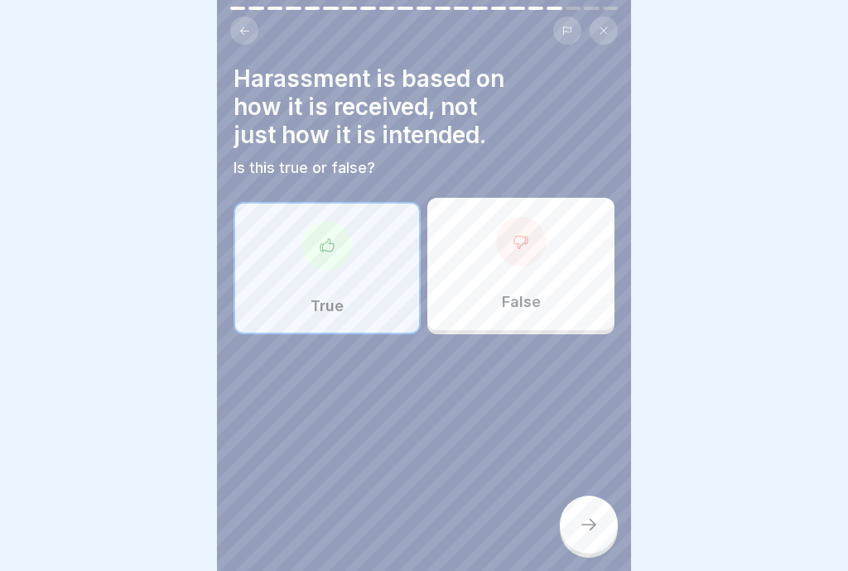
click at [586, 532] on icon at bounding box center [589, 525] width 20 height 20
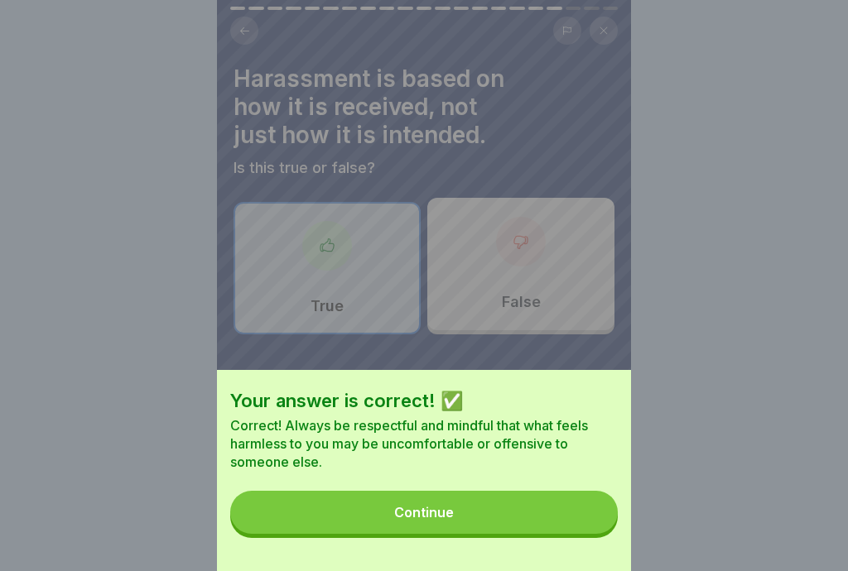
click at [589, 522] on button "Continue" at bounding box center [424, 512] width 388 height 43
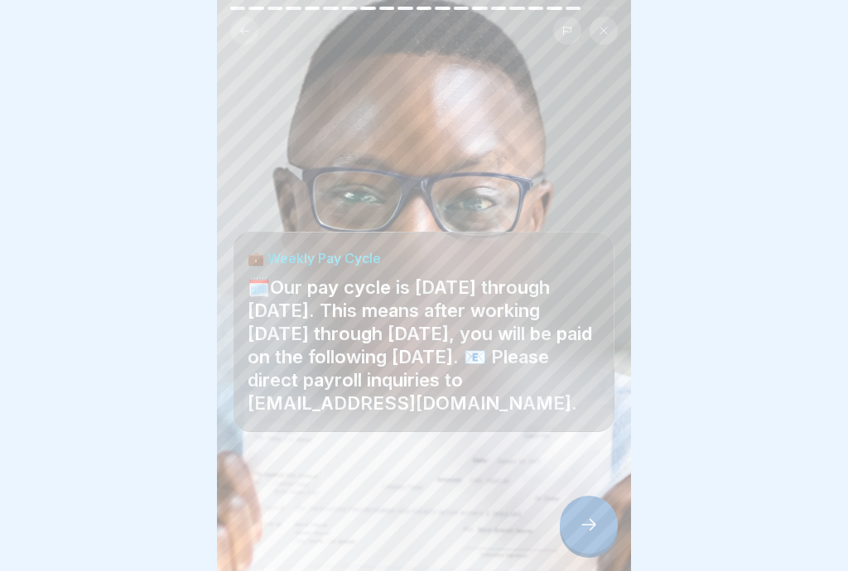
click at [599, 537] on div at bounding box center [589, 525] width 58 height 58
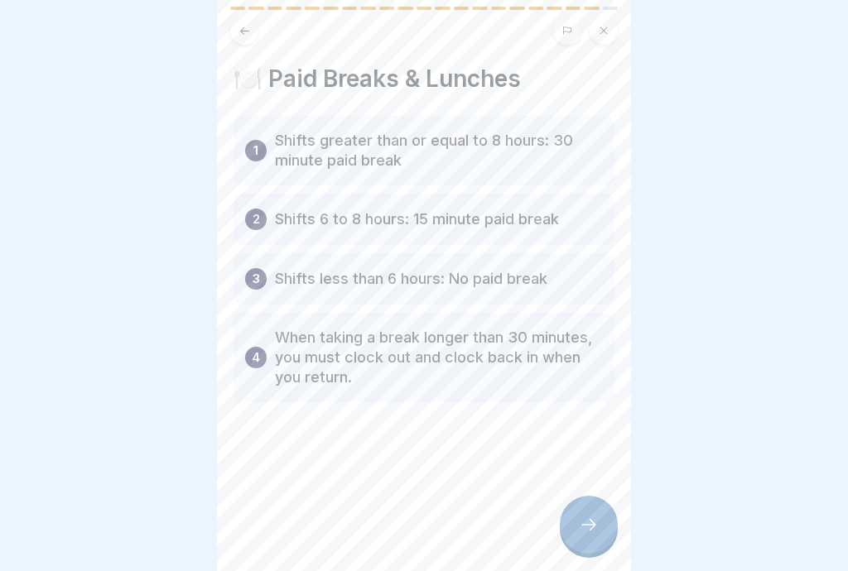
click at [595, 526] on icon at bounding box center [588, 525] width 15 height 12
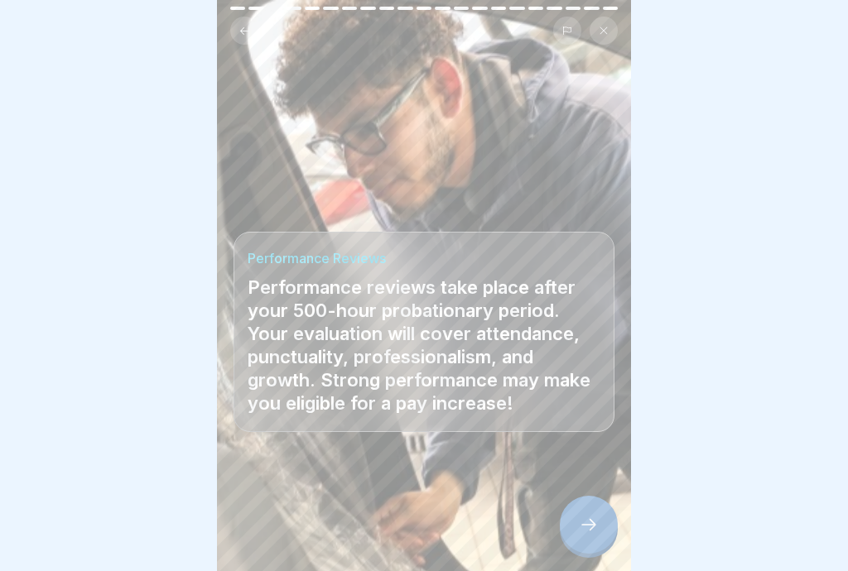
click at [597, 526] on icon at bounding box center [589, 525] width 20 height 20
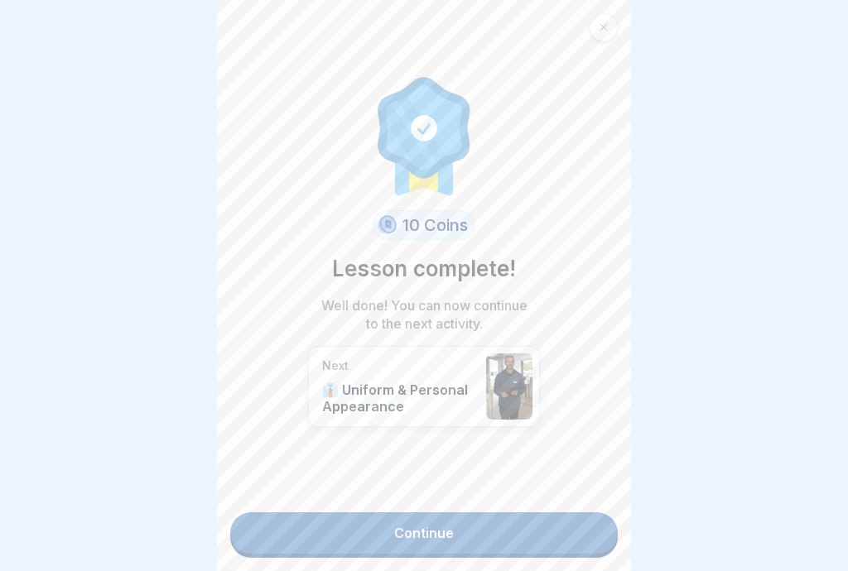
click at [555, 536] on link "Continue" at bounding box center [424, 533] width 388 height 41
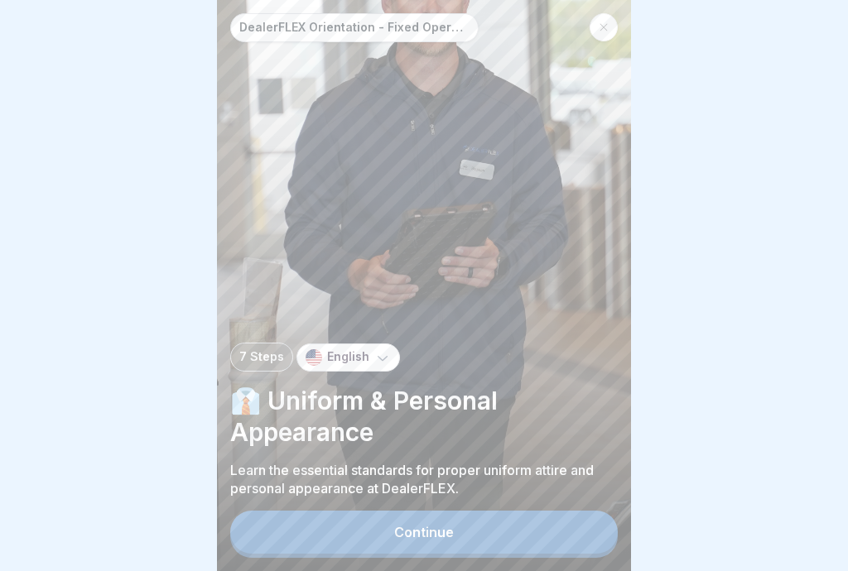
click at [547, 539] on button "Continue" at bounding box center [424, 532] width 388 height 43
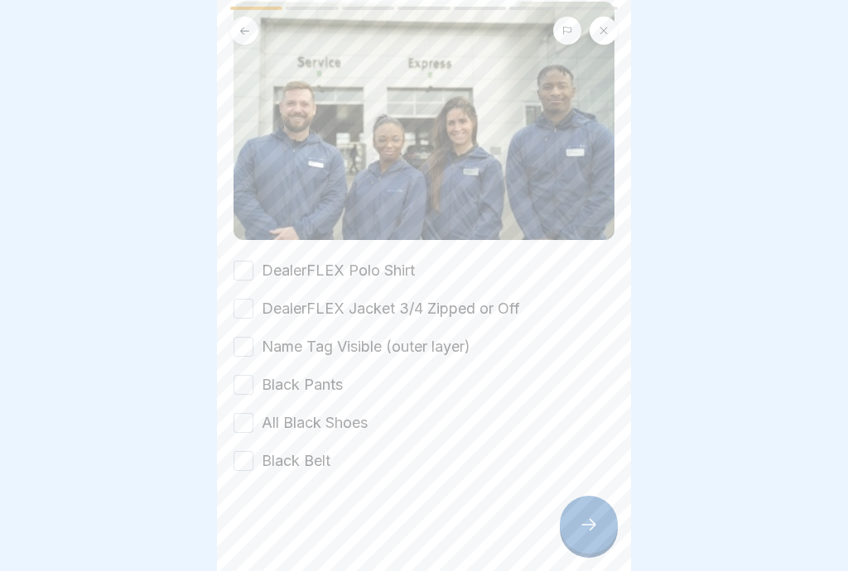
scroll to position [143, 0]
click at [253, 262] on div "DealerFLEX Polo Shirt" at bounding box center [323, 271] width 181 height 22
click at [262, 263] on label "DealerFLEX Polo Shirt" at bounding box center [338, 271] width 153 height 22
click at [253, 263] on button "DealerFLEX Polo Shirt" at bounding box center [243, 271] width 20 height 20
click at [245, 317] on button "DealerFLEX Jacket 3/4 Zipped or Off" at bounding box center [243, 309] width 20 height 20
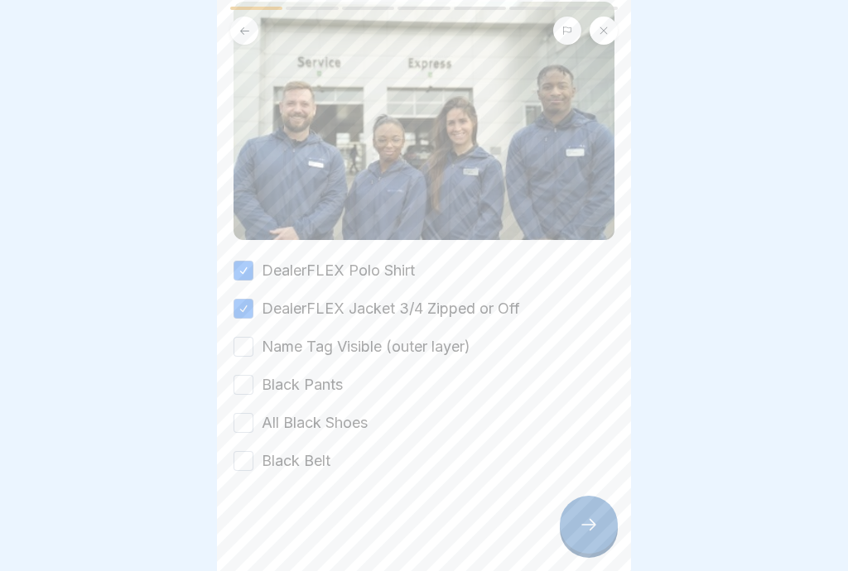
click at [250, 350] on button "Name Tag Visible (outer layer)" at bounding box center [243, 347] width 20 height 20
click at [250, 391] on button "Black Pants" at bounding box center [243, 385] width 20 height 20
click at [252, 426] on button "All Black Shoes" at bounding box center [243, 423] width 20 height 20
click at [250, 459] on button "Black Belt" at bounding box center [243, 461] width 20 height 20
click at [591, 530] on icon at bounding box center [588, 525] width 15 height 12
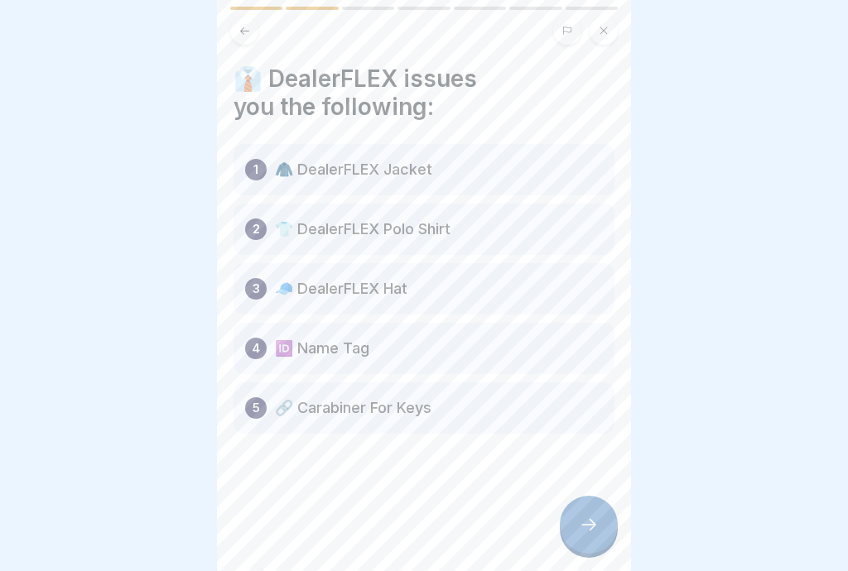
click at [595, 522] on icon at bounding box center [589, 525] width 20 height 20
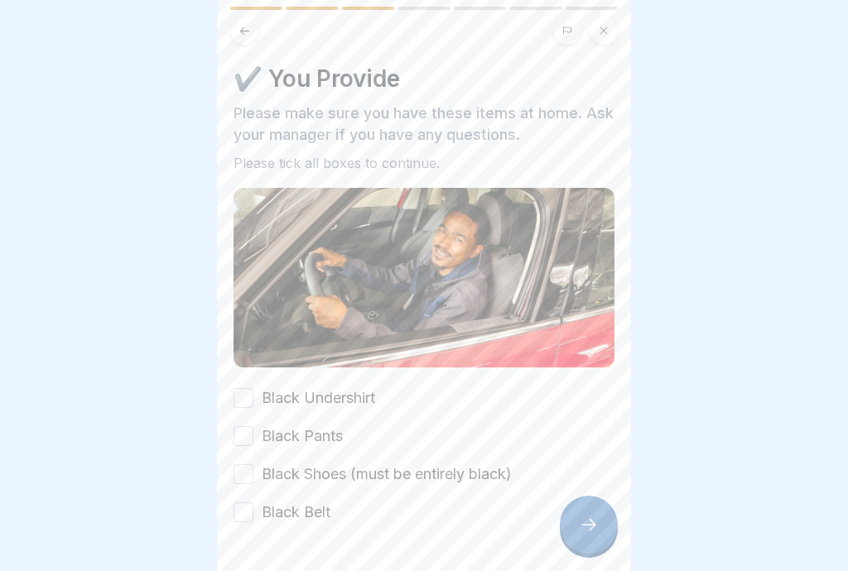
click at [246, 407] on button "Black Undershirt" at bounding box center [243, 398] width 20 height 20
click at [251, 439] on button "Black Pants" at bounding box center [243, 436] width 20 height 20
click at [251, 468] on button "Black Shoes (must be entirely black)" at bounding box center [243, 475] width 20 height 20
click at [251, 513] on button "Black Belt" at bounding box center [243, 513] width 20 height 20
click at [588, 536] on div at bounding box center [589, 525] width 58 height 58
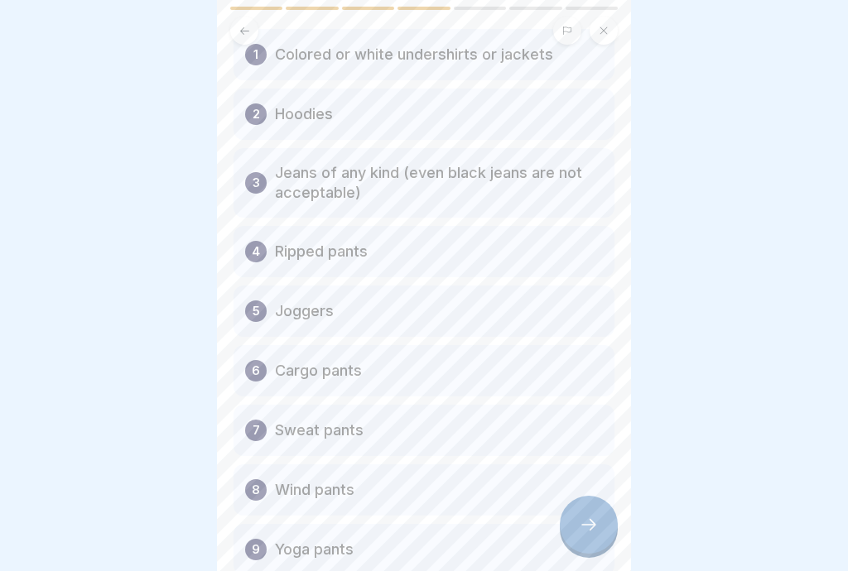
scroll to position [120, 0]
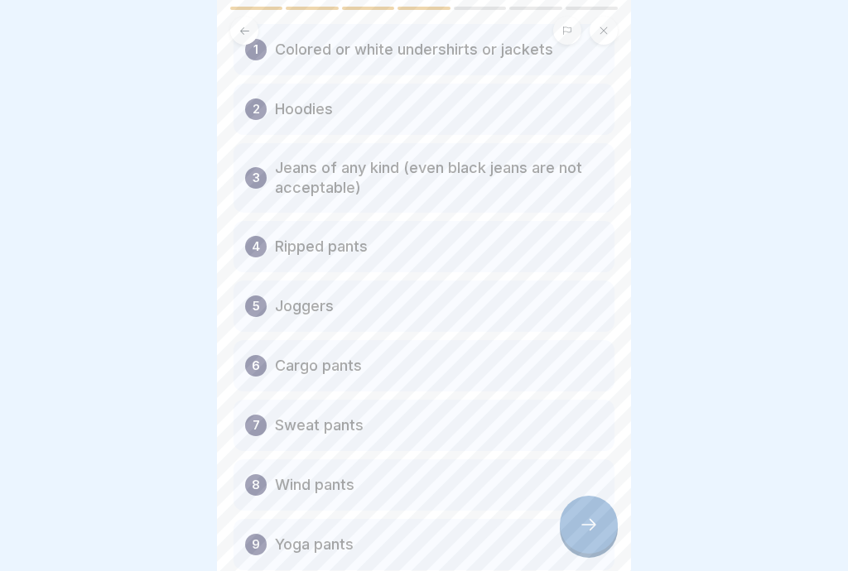
click at [601, 539] on div at bounding box center [589, 525] width 58 height 58
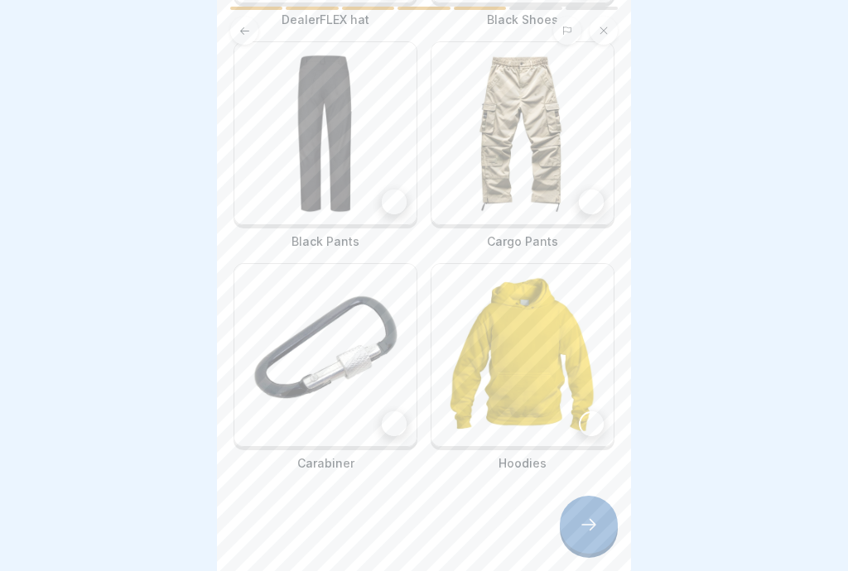
scroll to position [328, 0]
click at [592, 534] on icon at bounding box center [589, 525] width 20 height 20
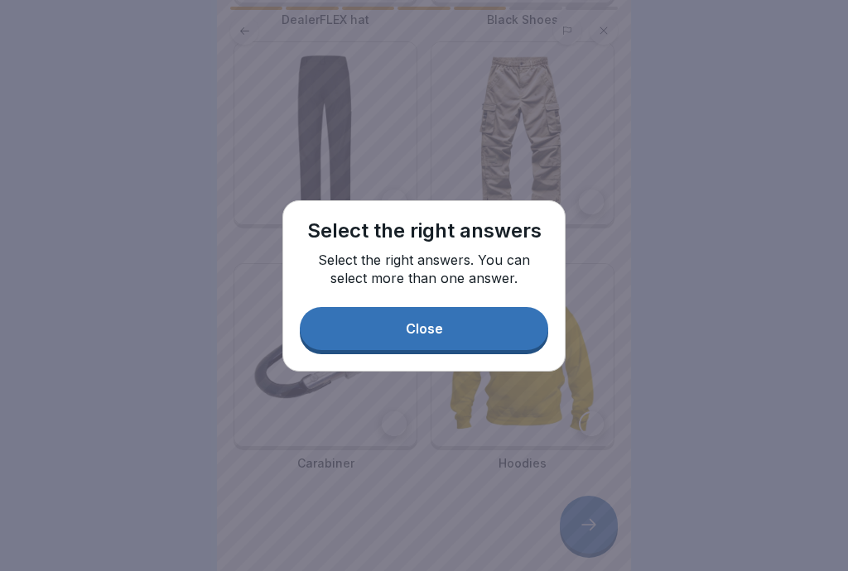
click at [502, 350] on button "Close" at bounding box center [424, 328] width 248 height 43
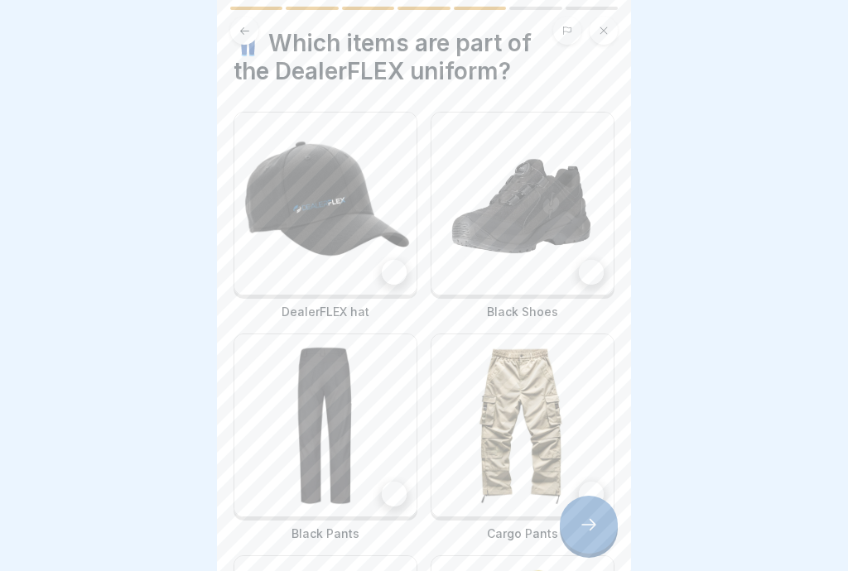
scroll to position [38, 0]
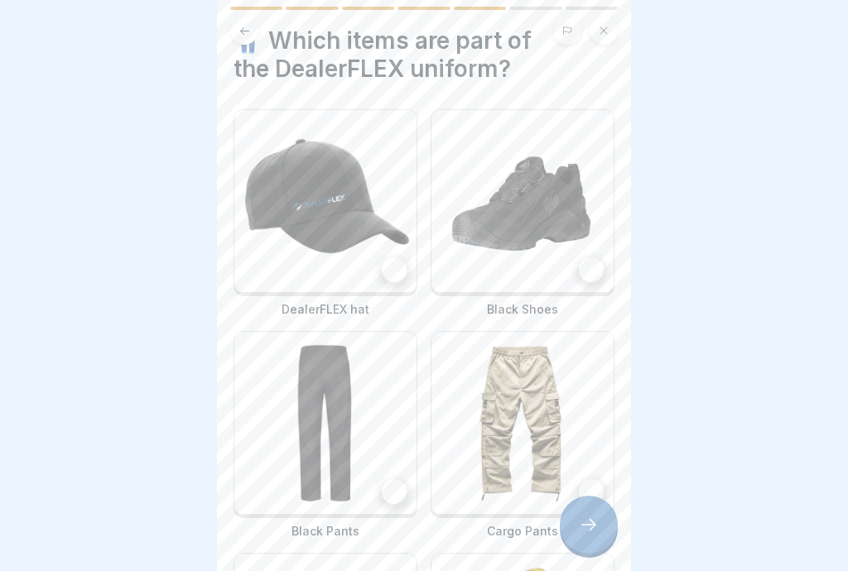
click at [394, 278] on div at bounding box center [394, 270] width 25 height 25
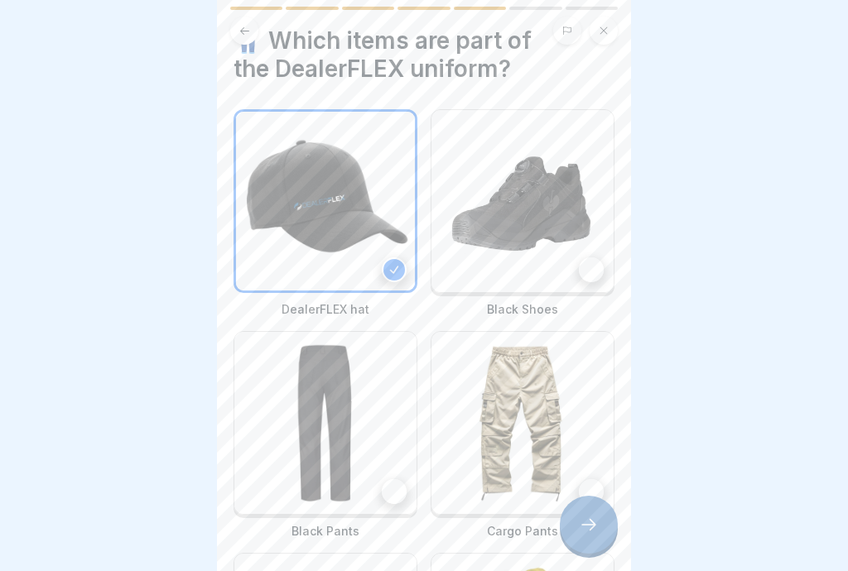
click at [597, 286] on img at bounding box center [522, 201] width 182 height 182
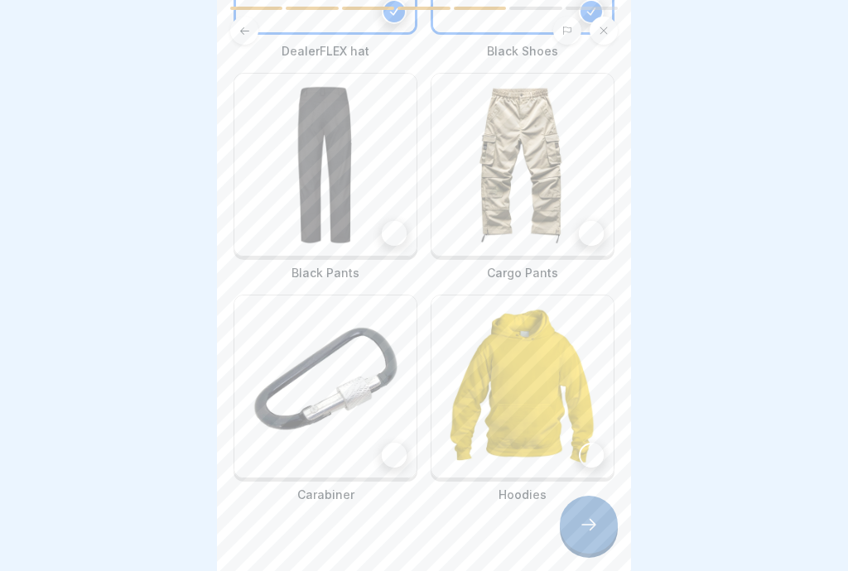
scroll to position [306, 0]
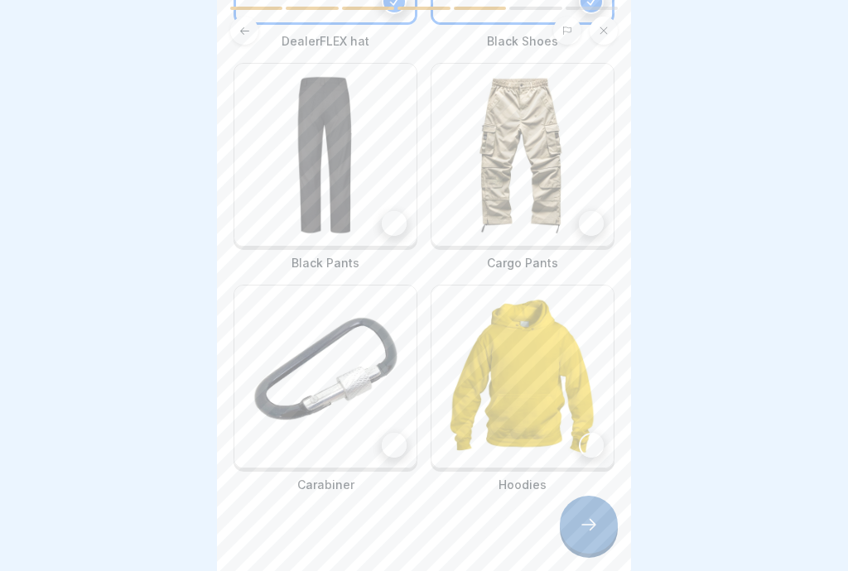
click at [398, 225] on div at bounding box center [394, 223] width 25 height 25
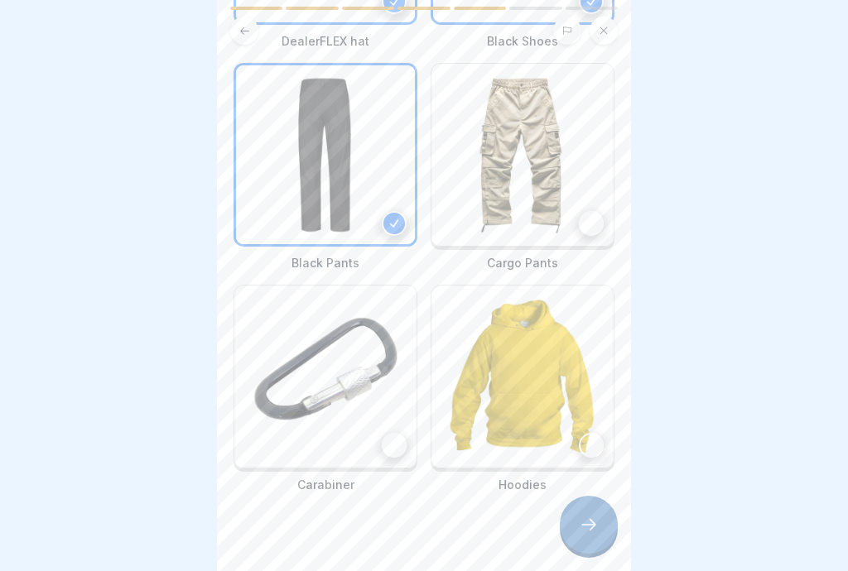
click at [397, 450] on div at bounding box center [394, 445] width 25 height 25
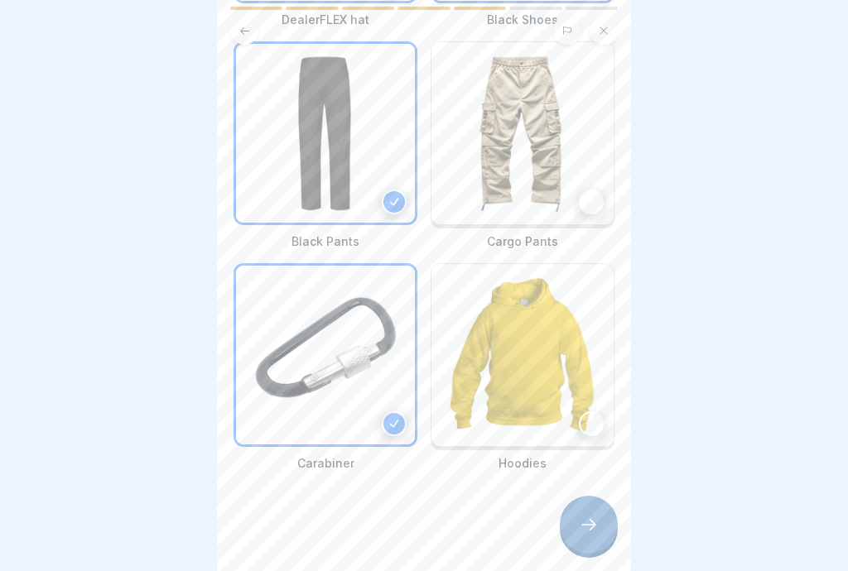
scroll to position [328, 0]
click at [603, 535] on div at bounding box center [589, 525] width 58 height 58
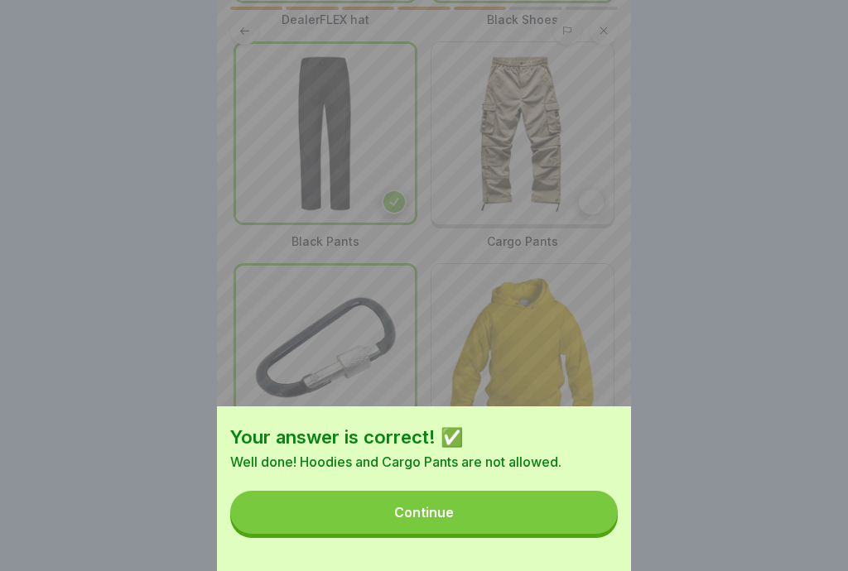
click at [575, 512] on button "Continue" at bounding box center [424, 512] width 388 height 43
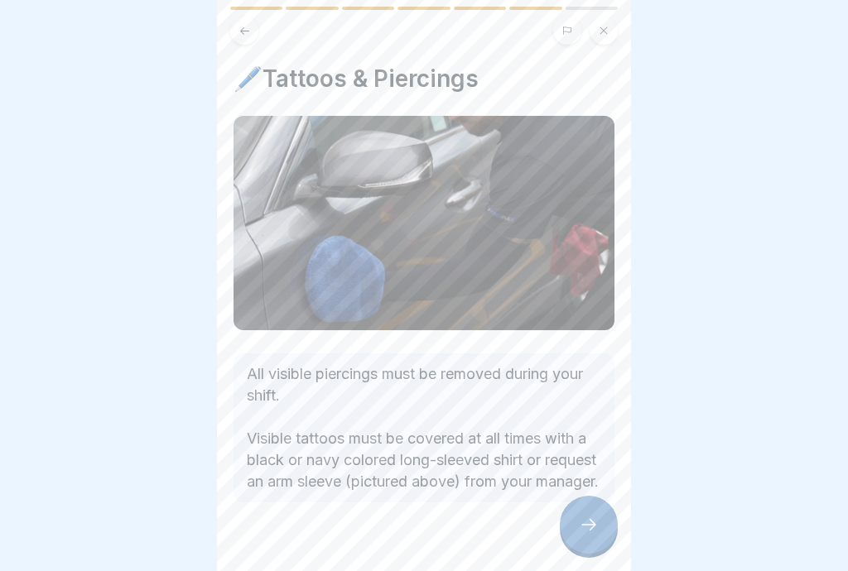
click at [594, 533] on icon at bounding box center [589, 525] width 20 height 20
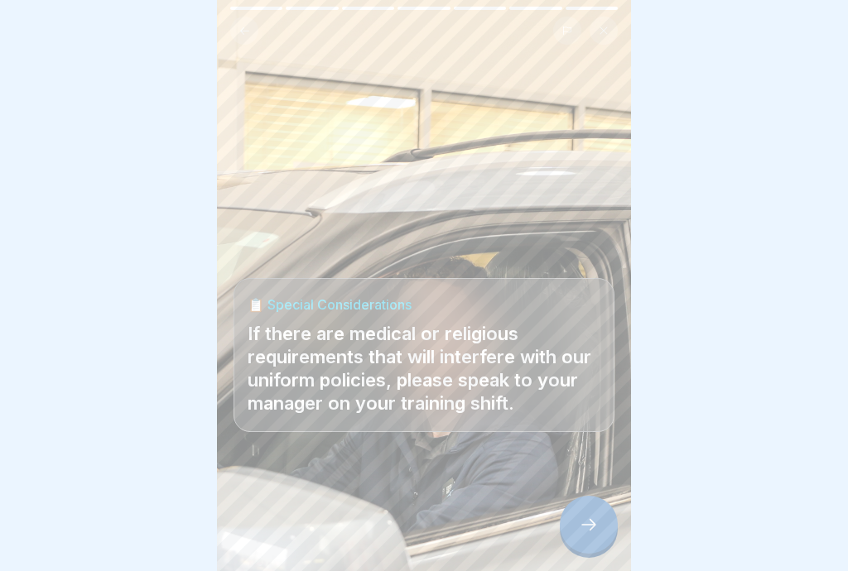
click at [590, 537] on div at bounding box center [589, 525] width 58 height 58
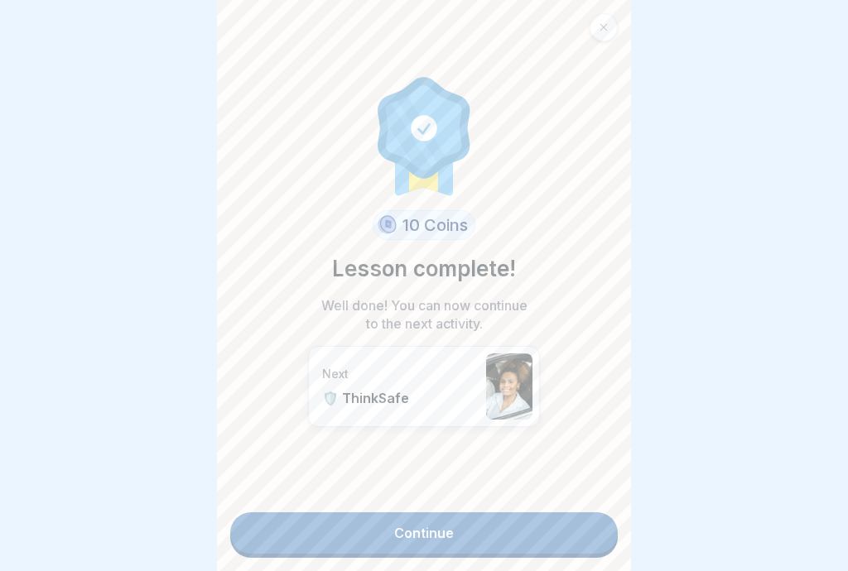
click at [565, 541] on link "Continue" at bounding box center [424, 533] width 388 height 41
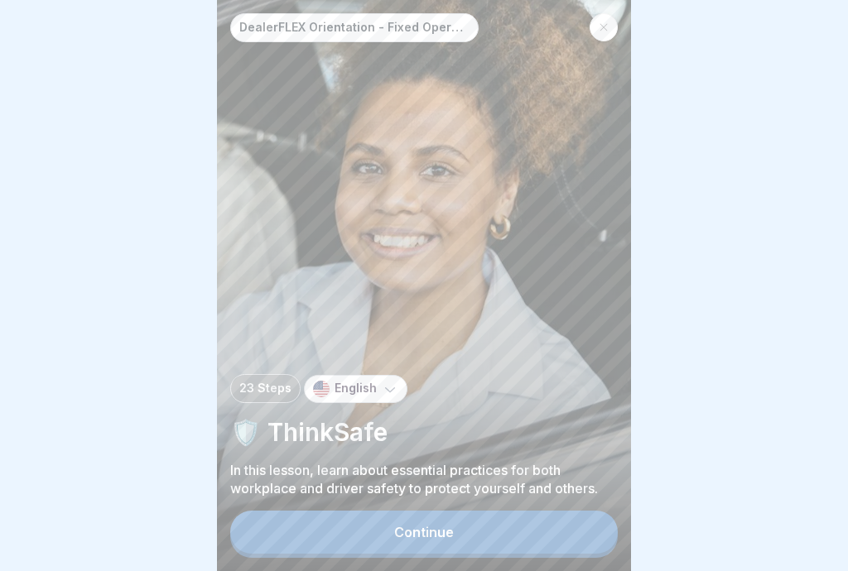
click at [551, 539] on button "Continue" at bounding box center [424, 532] width 388 height 43
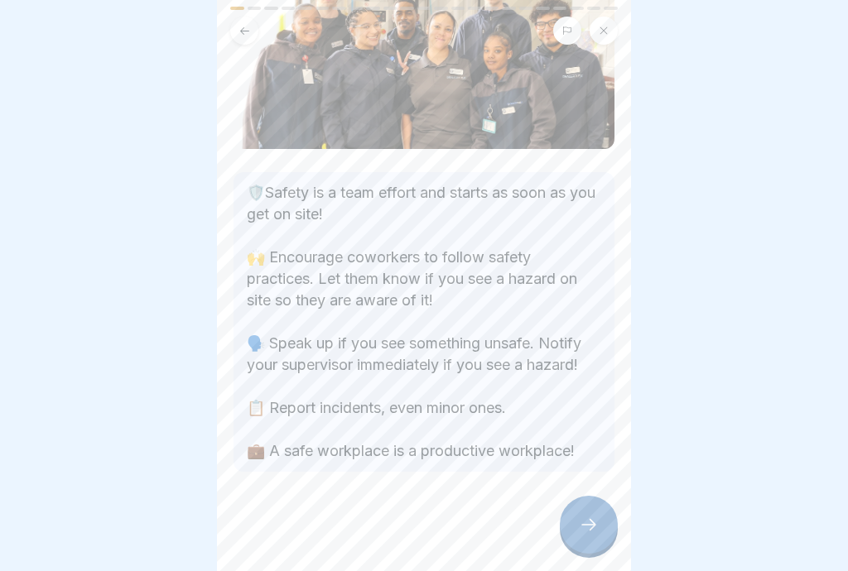
scroll to position [133, 0]
click at [602, 531] on div at bounding box center [589, 525] width 58 height 58
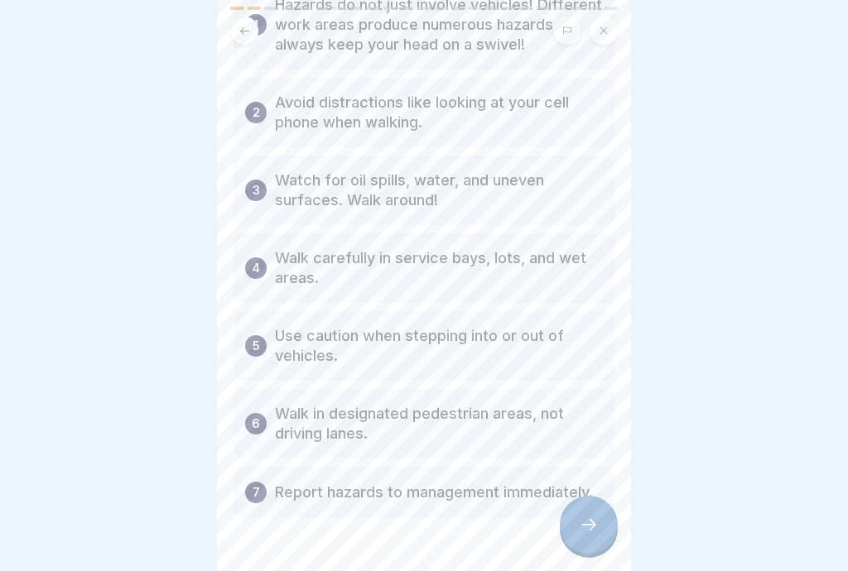
scroll to position [145, 0]
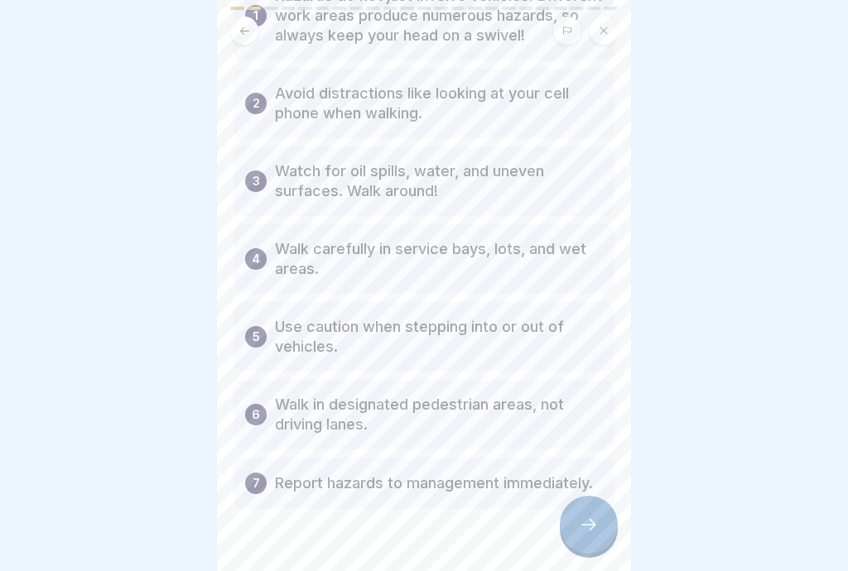
click at [596, 532] on icon at bounding box center [589, 525] width 20 height 20
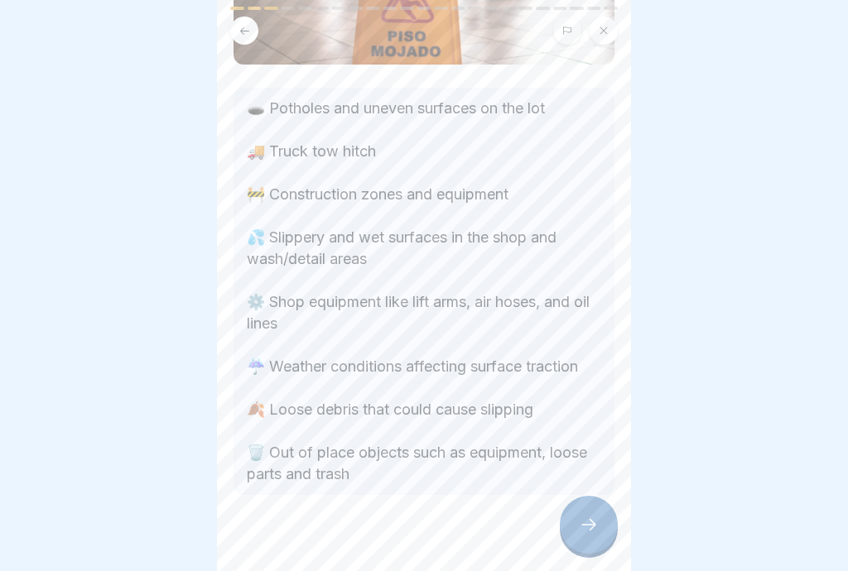
scroll to position [181, 0]
click at [599, 533] on div at bounding box center [589, 525] width 58 height 58
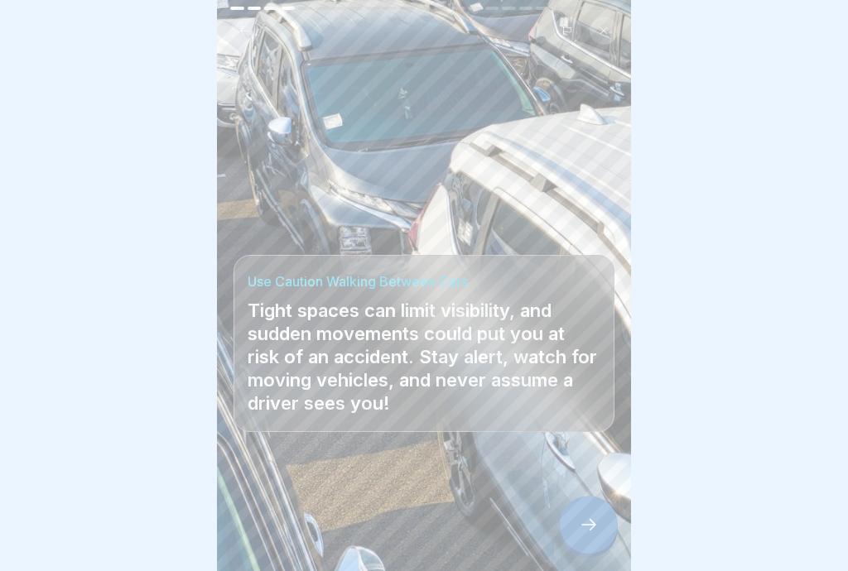
click at [604, 527] on div at bounding box center [589, 525] width 58 height 58
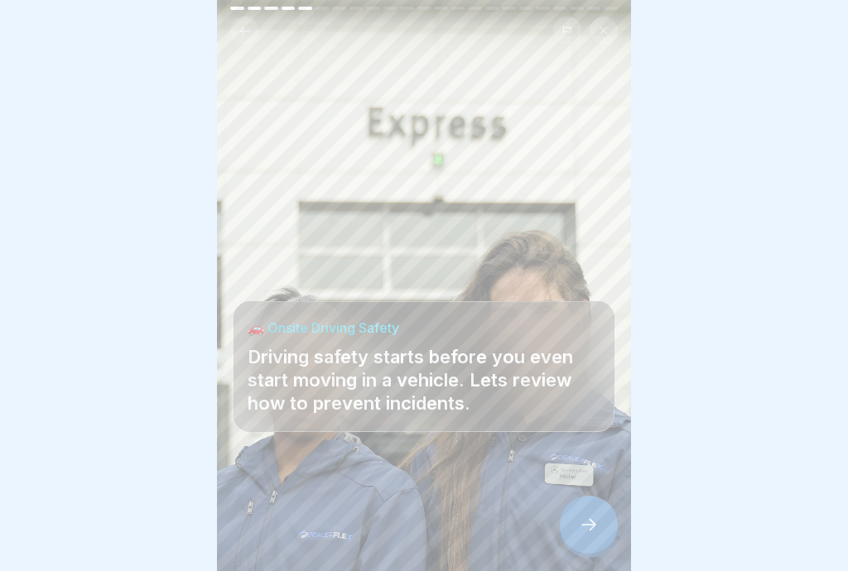
click at [600, 537] on div at bounding box center [589, 525] width 58 height 58
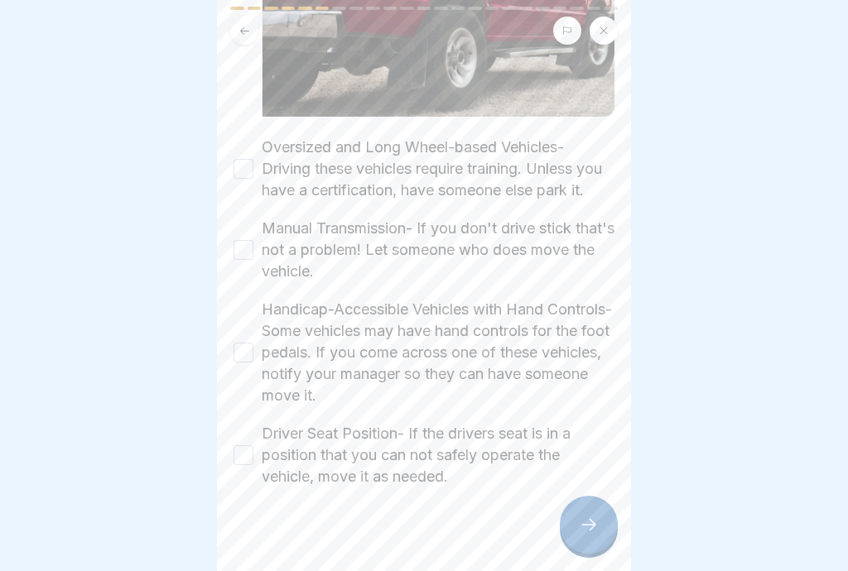
scroll to position [342, 0]
click at [250, 170] on button "Oversized and Long Wheel-based Vehicles- Driving these vehicles require trainin…" at bounding box center [243, 166] width 20 height 20
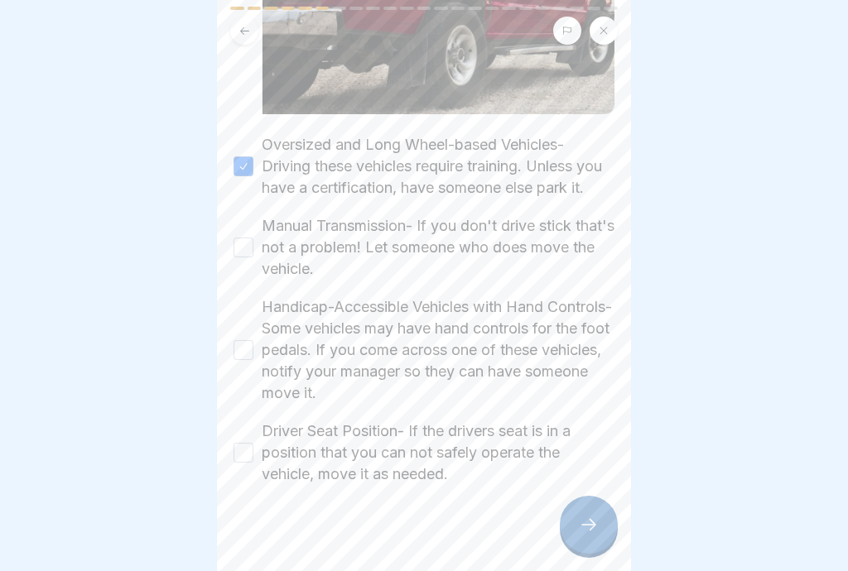
click at [248, 255] on button "Manual Transmission- If you don't drive stick that's not a problem! Let someone…" at bounding box center [243, 248] width 20 height 20
click at [250, 356] on button "Handicap-Accessible Vehicles with Hand Controls- Some vehicles may have hand co…" at bounding box center [243, 350] width 20 height 20
click at [248, 459] on button "Driver Seat Position- If the drivers seat is in a position that you can not saf…" at bounding box center [243, 453] width 20 height 20
click at [603, 533] on div at bounding box center [589, 525] width 58 height 58
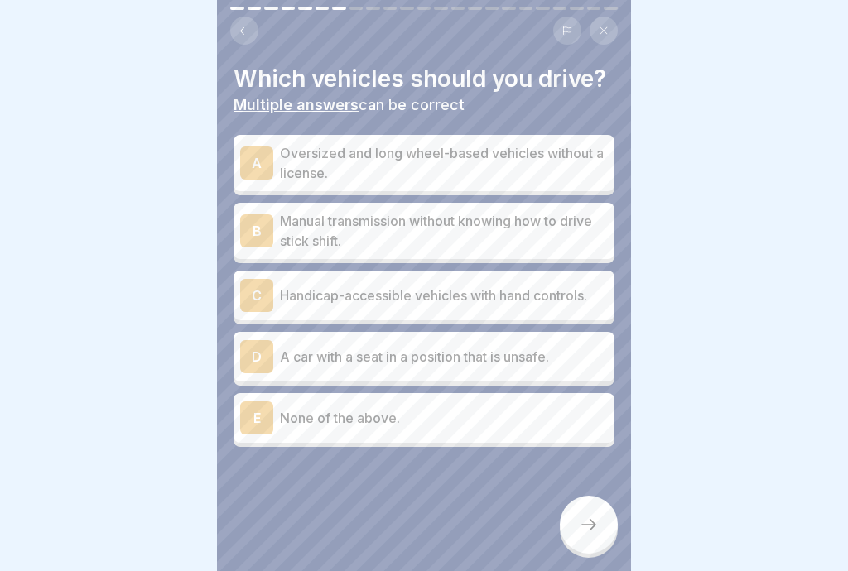
click at [504, 427] on div "E None of the above." at bounding box center [424, 418] width 368 height 33
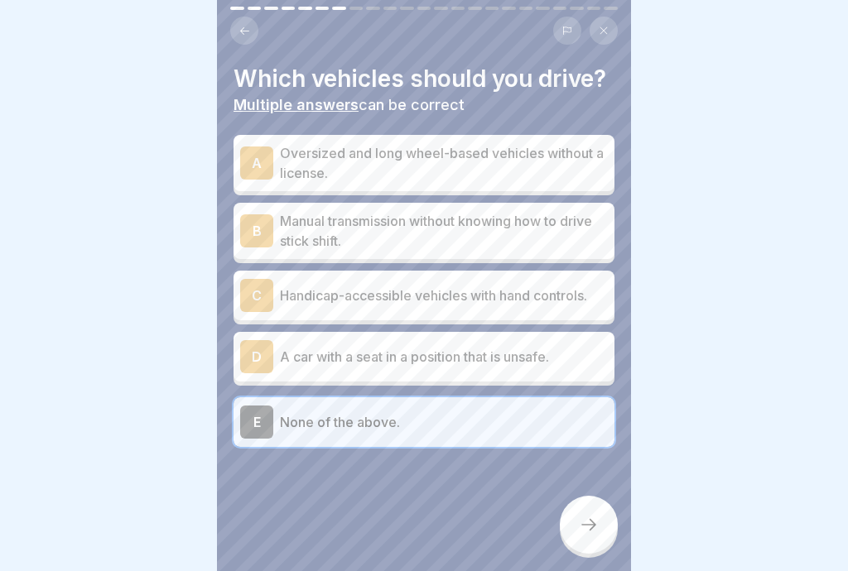
click at [594, 533] on icon at bounding box center [589, 525] width 20 height 20
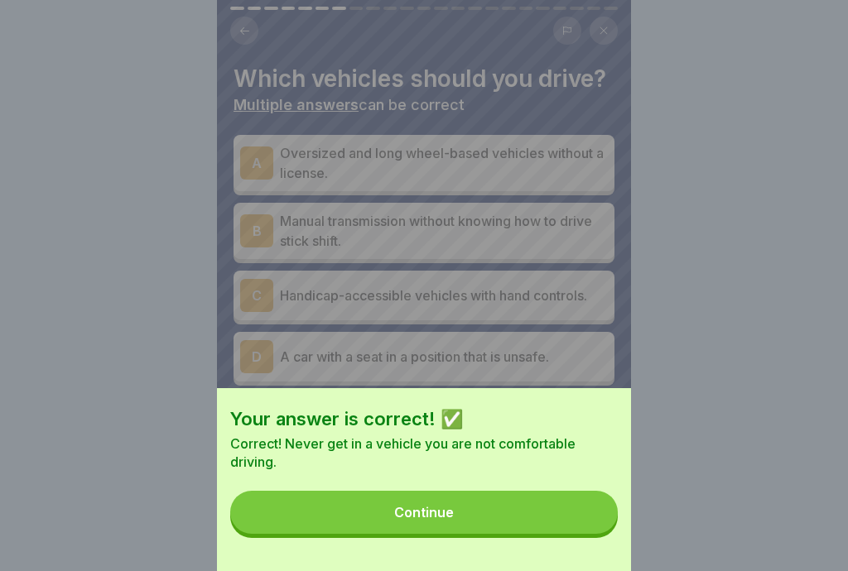
click at [563, 513] on button "Continue" at bounding box center [424, 512] width 388 height 43
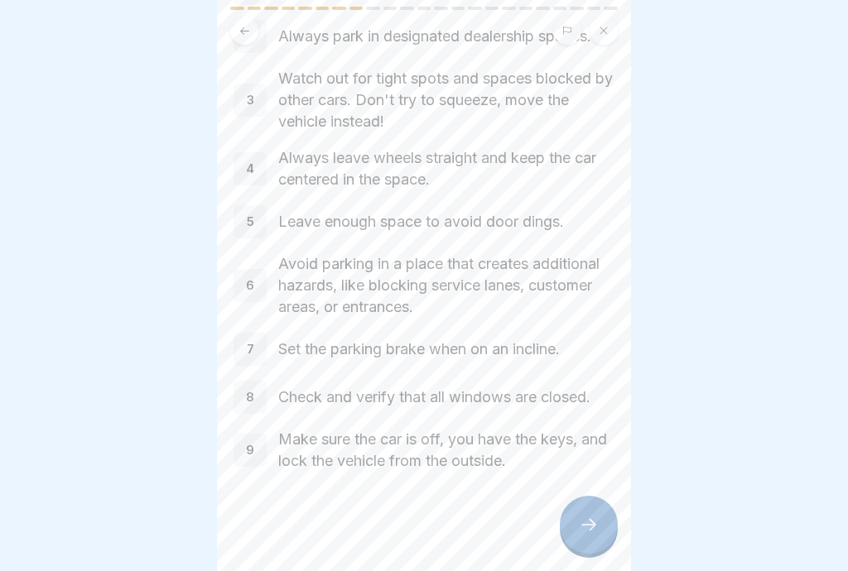
scroll to position [144, 0]
click at [594, 524] on icon at bounding box center [588, 525] width 15 height 12
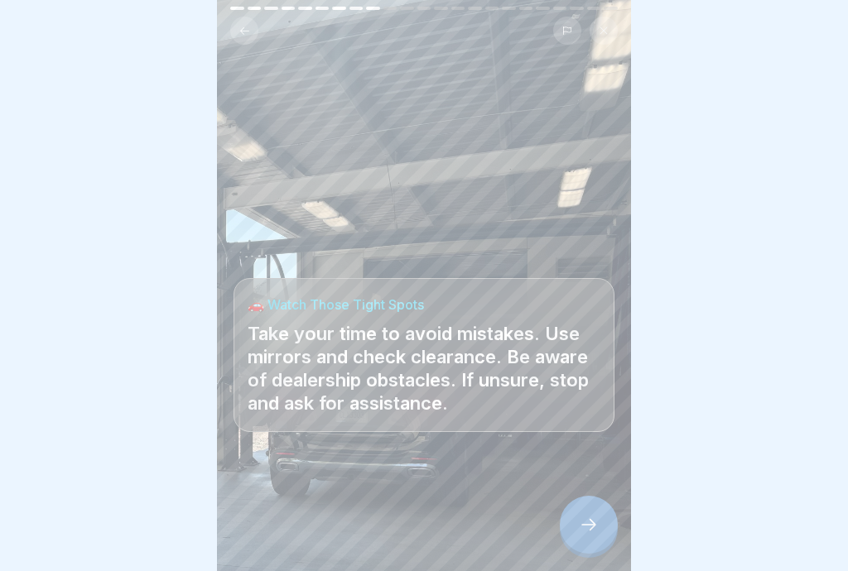
click at [590, 528] on icon at bounding box center [589, 525] width 20 height 20
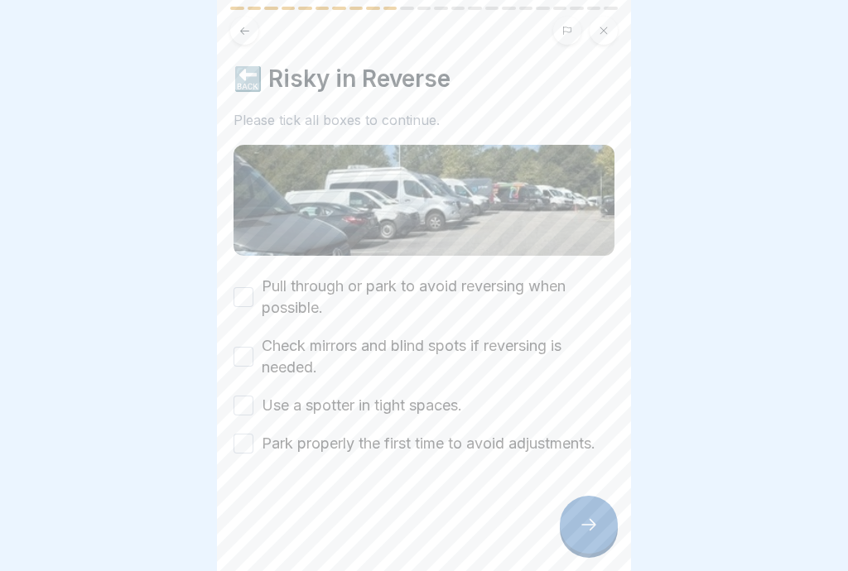
click at [263, 303] on label "Pull through or park to avoid reversing when possible." at bounding box center [438, 297] width 353 height 43
click at [253, 303] on button "Pull through or park to avoid reversing when possible." at bounding box center [243, 297] width 20 height 20
click at [251, 365] on button "Check mirrors and blind spots if reversing is needed." at bounding box center [243, 357] width 20 height 20
click at [250, 402] on button "Use a spotter in tight spaces." at bounding box center [243, 406] width 20 height 20
click at [252, 445] on button "Park properly the first time to avoid adjustments." at bounding box center [243, 444] width 20 height 20
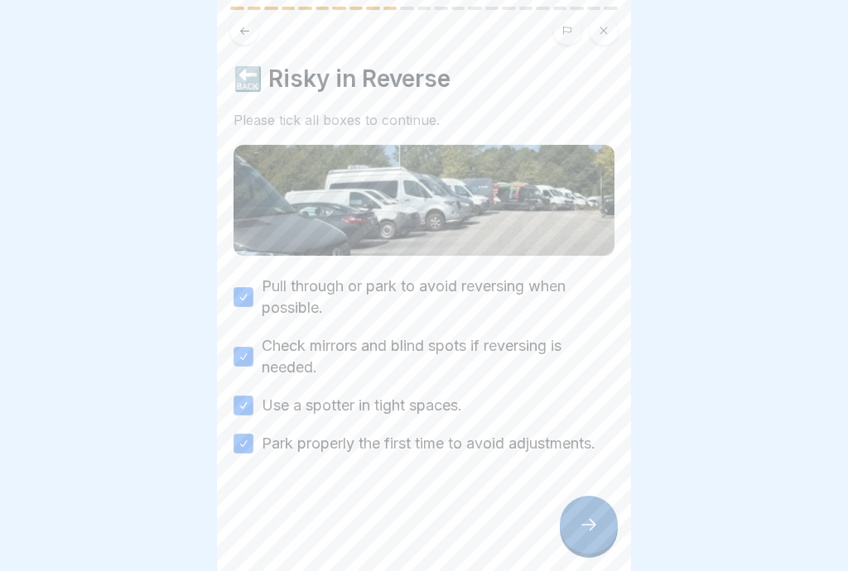
click at [593, 527] on icon at bounding box center [588, 525] width 15 height 12
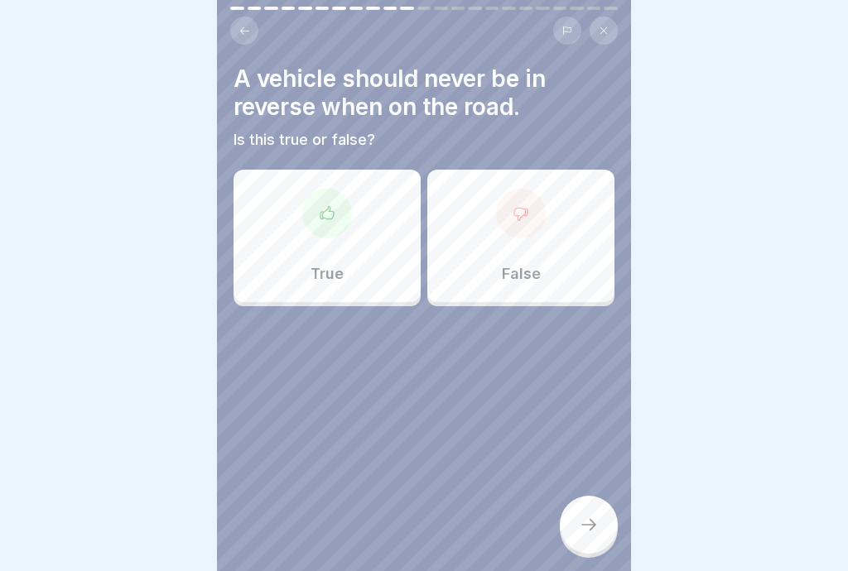
click at [337, 272] on p "True" at bounding box center [327, 274] width 33 height 18
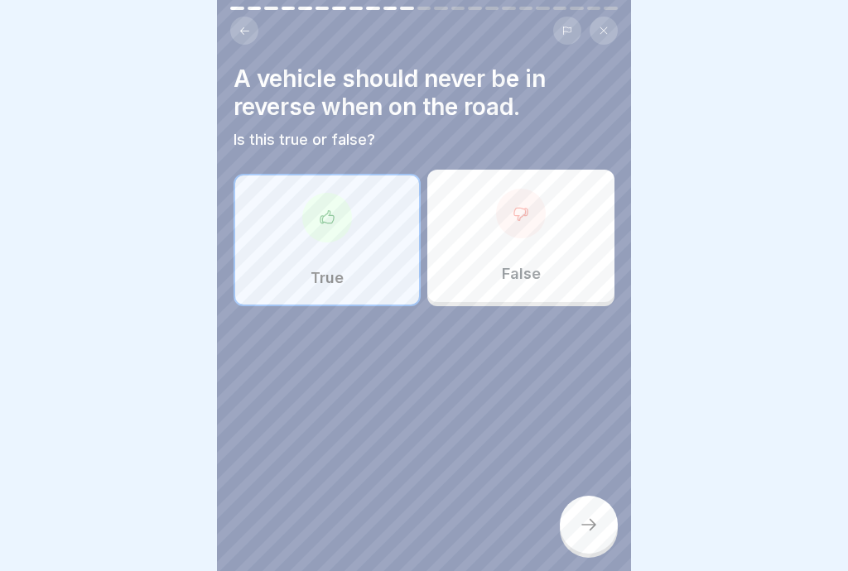
click at [596, 533] on icon at bounding box center [589, 525] width 20 height 20
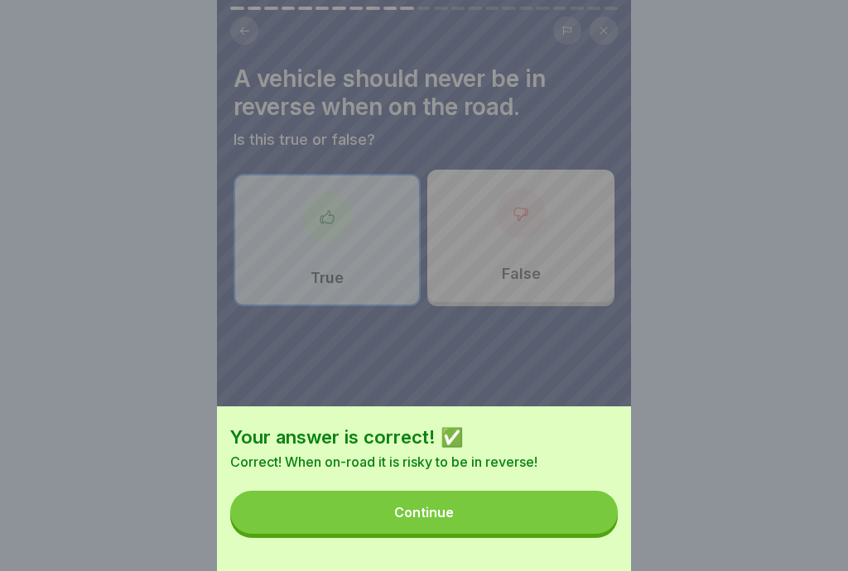
click at [569, 513] on button "Continue" at bounding box center [424, 512] width 388 height 43
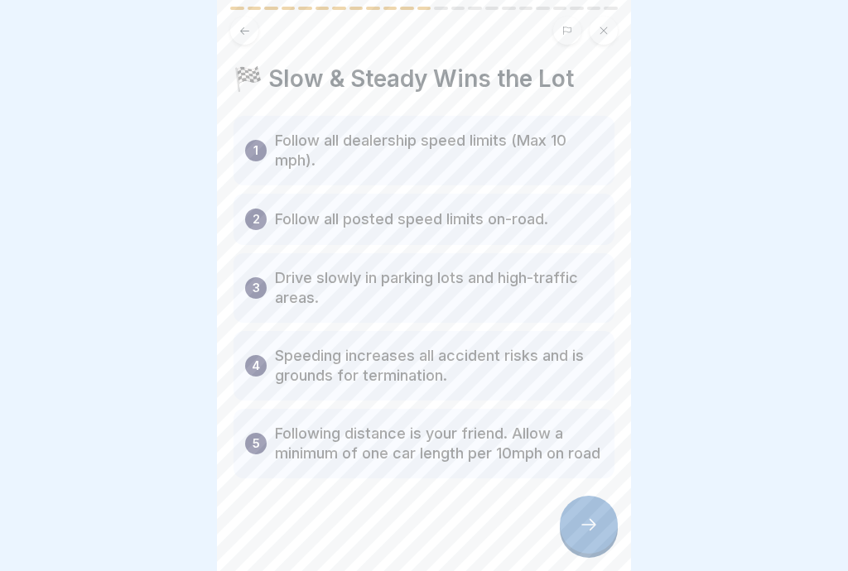
click at [607, 527] on div at bounding box center [589, 525] width 58 height 58
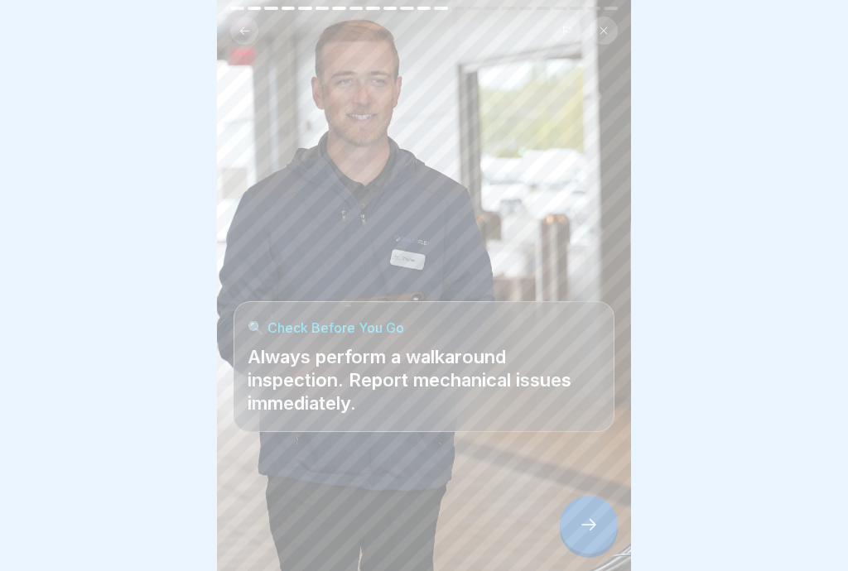
click at [597, 547] on div at bounding box center [589, 525] width 58 height 58
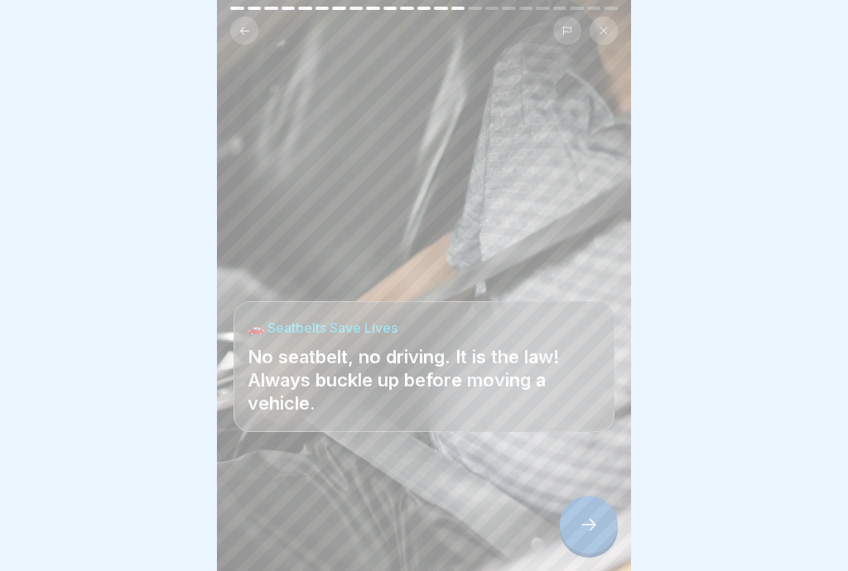
click at [600, 538] on div at bounding box center [589, 525] width 58 height 58
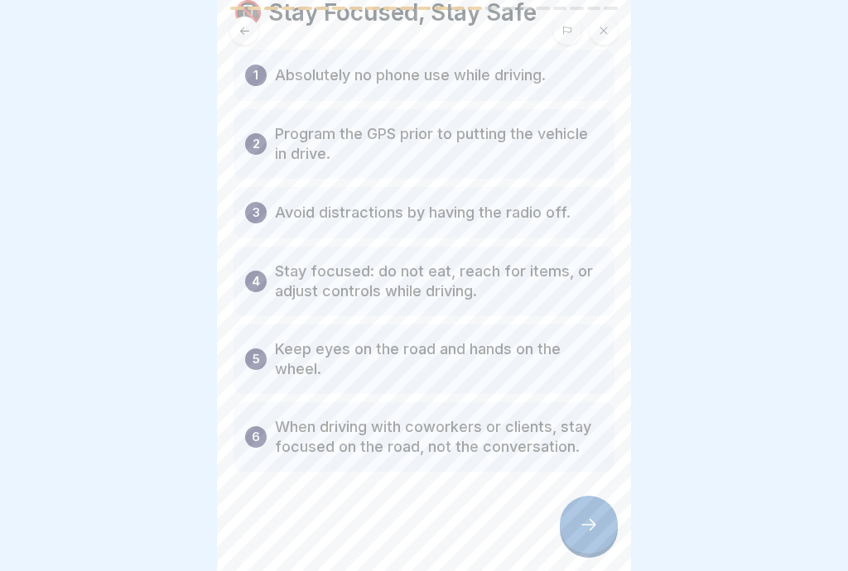
scroll to position [66, 0]
click at [602, 536] on div at bounding box center [589, 525] width 58 height 58
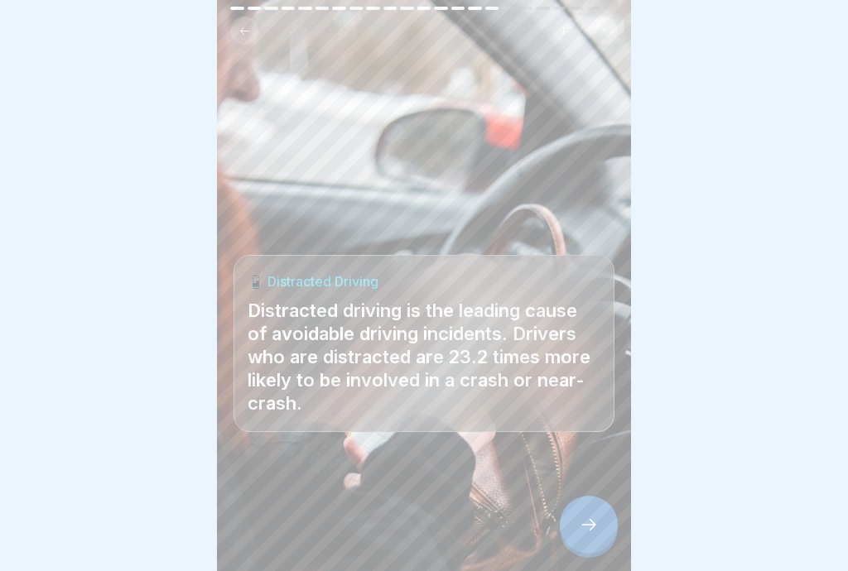
click at [596, 540] on div at bounding box center [589, 525] width 58 height 58
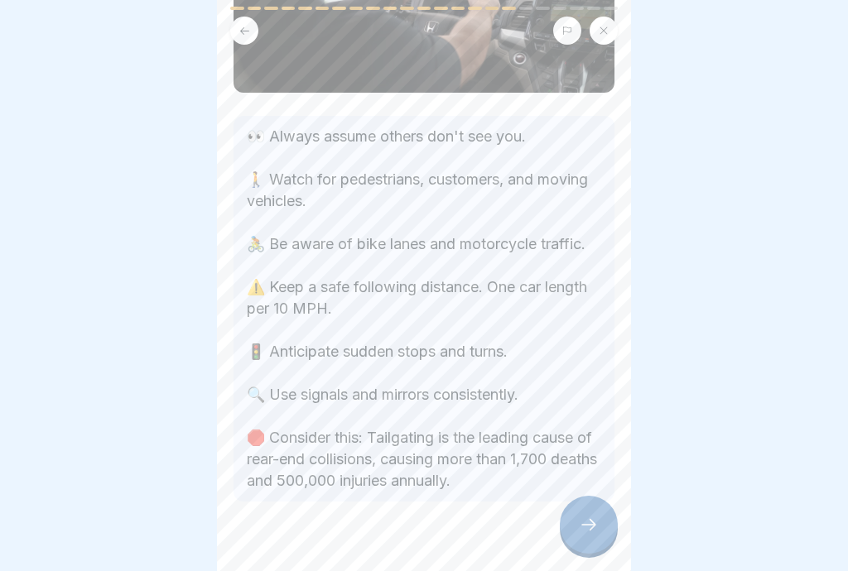
scroll to position [170, 0]
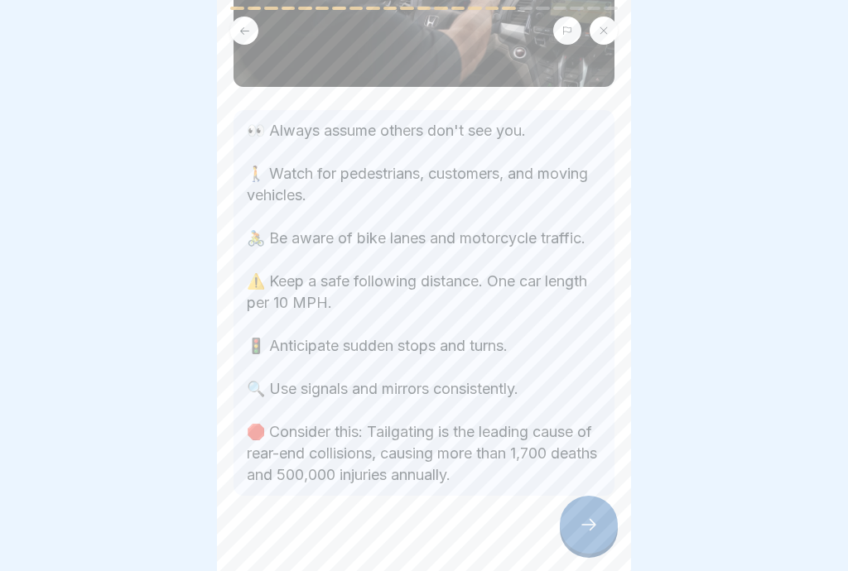
click at [599, 532] on div at bounding box center [589, 525] width 58 height 58
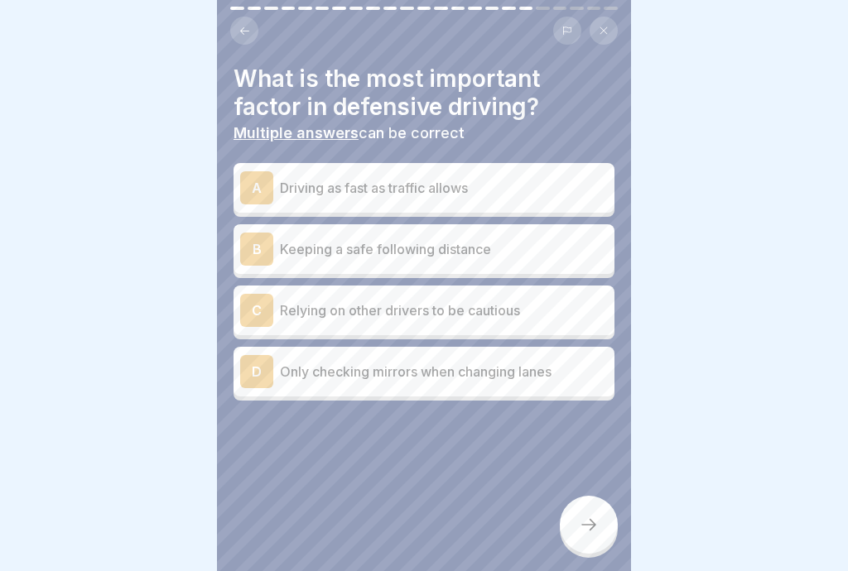
click at [499, 262] on div "B Keeping a safe following distance" at bounding box center [424, 249] width 368 height 33
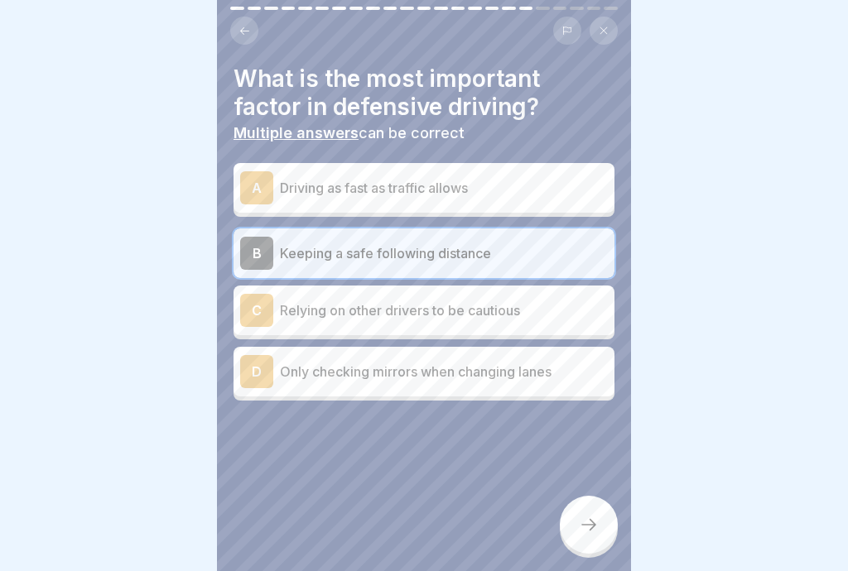
click at [609, 540] on div at bounding box center [589, 525] width 58 height 58
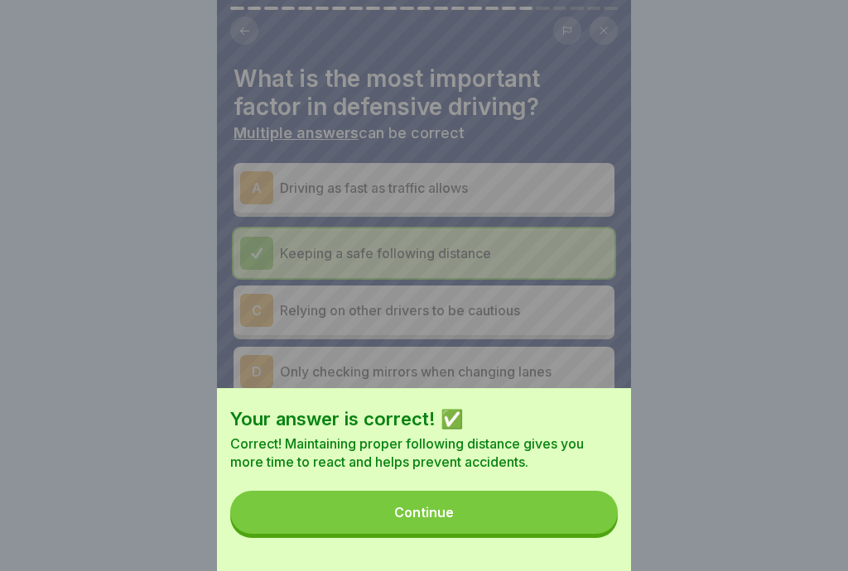
click at [575, 513] on button "Continue" at bounding box center [424, 512] width 388 height 43
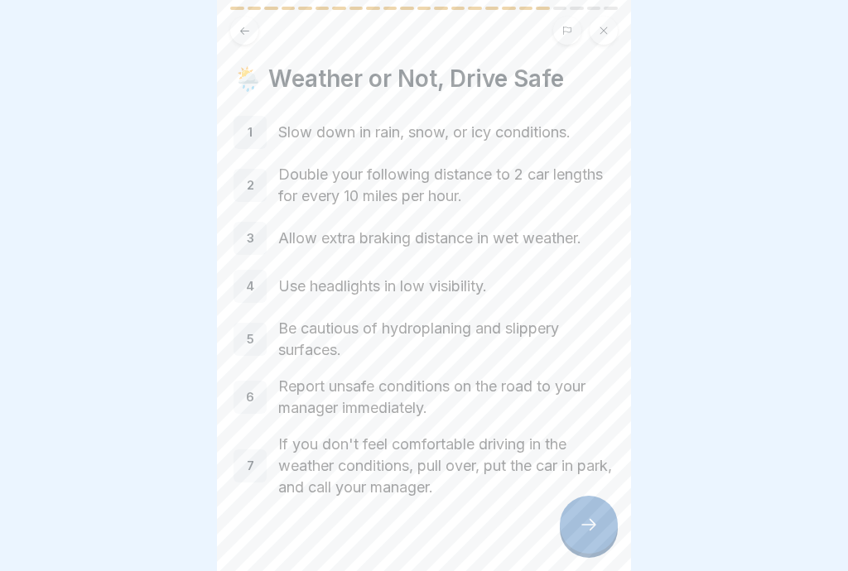
click at [599, 531] on div at bounding box center [589, 525] width 58 height 58
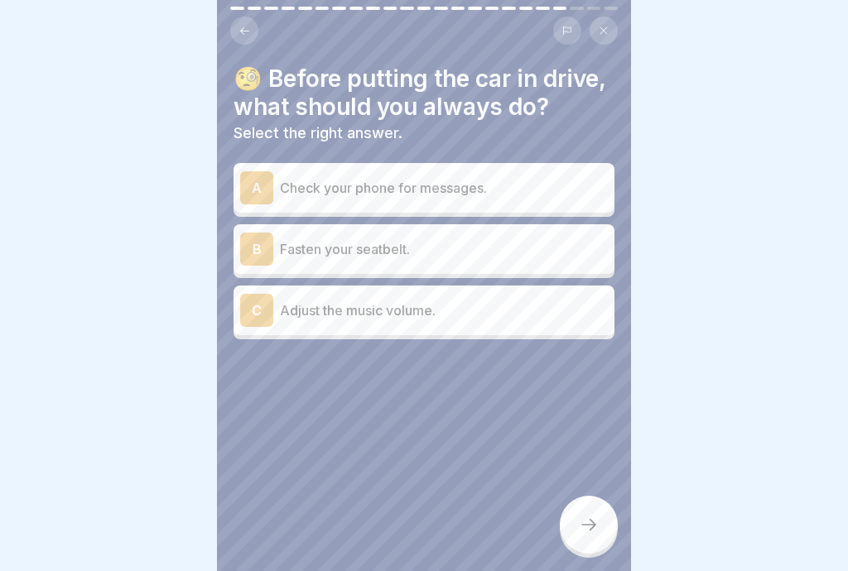
click at [538, 262] on div "B Fasten your seatbelt." at bounding box center [424, 249] width 368 height 33
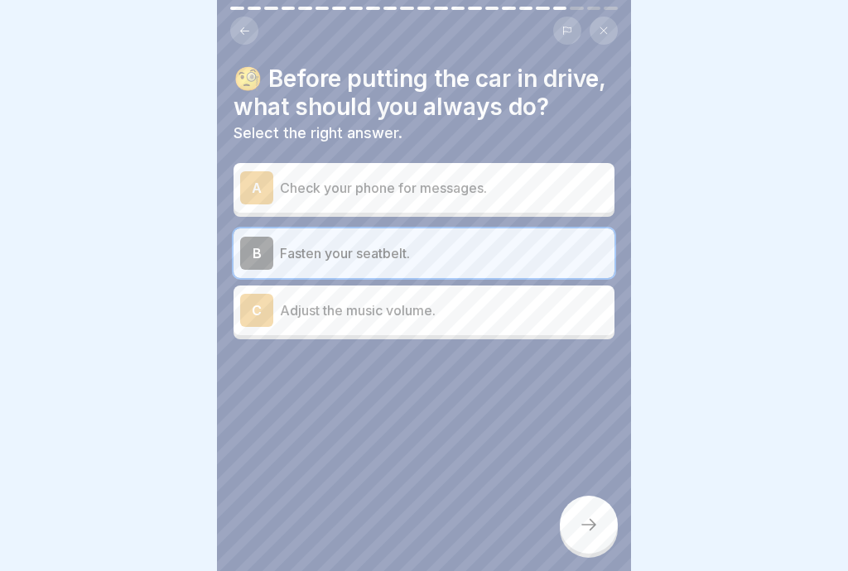
click at [601, 532] on div at bounding box center [589, 525] width 58 height 58
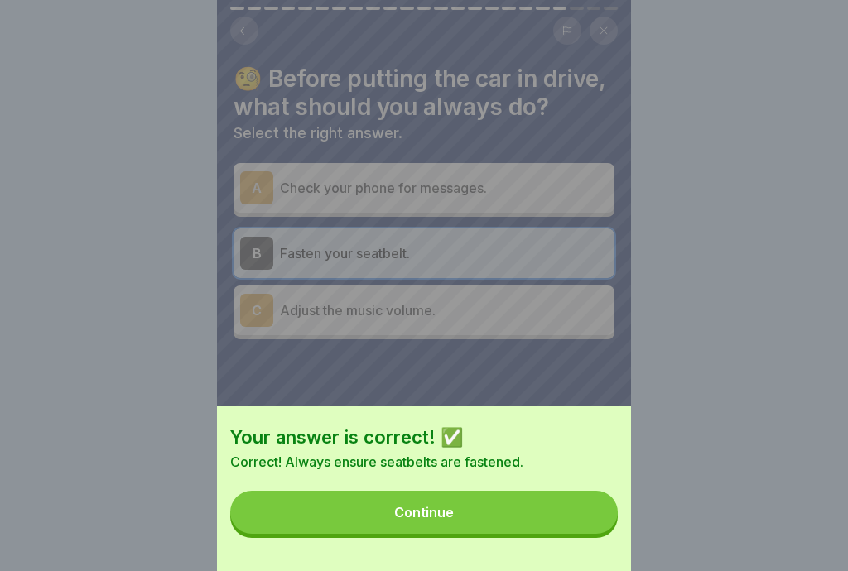
click at [550, 512] on button "Continue" at bounding box center [424, 512] width 388 height 43
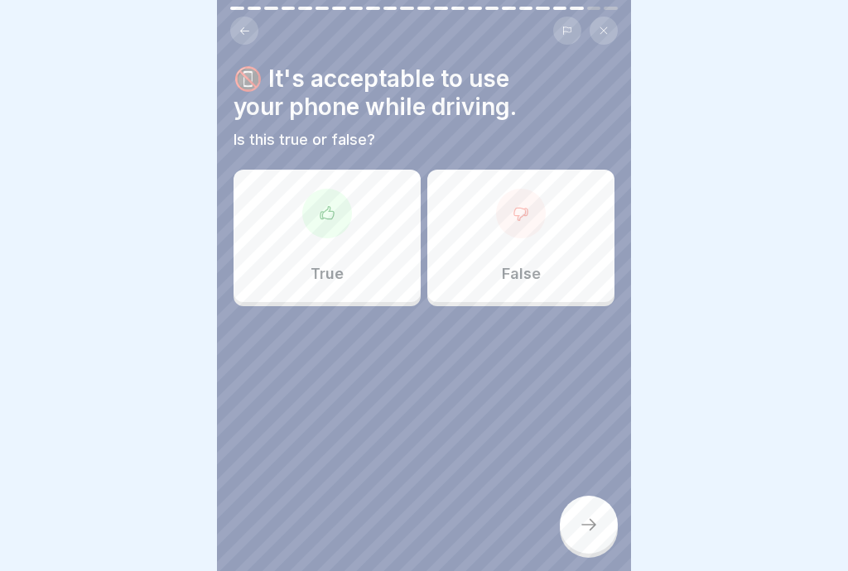
click at [546, 246] on div "False" at bounding box center [520, 236] width 187 height 132
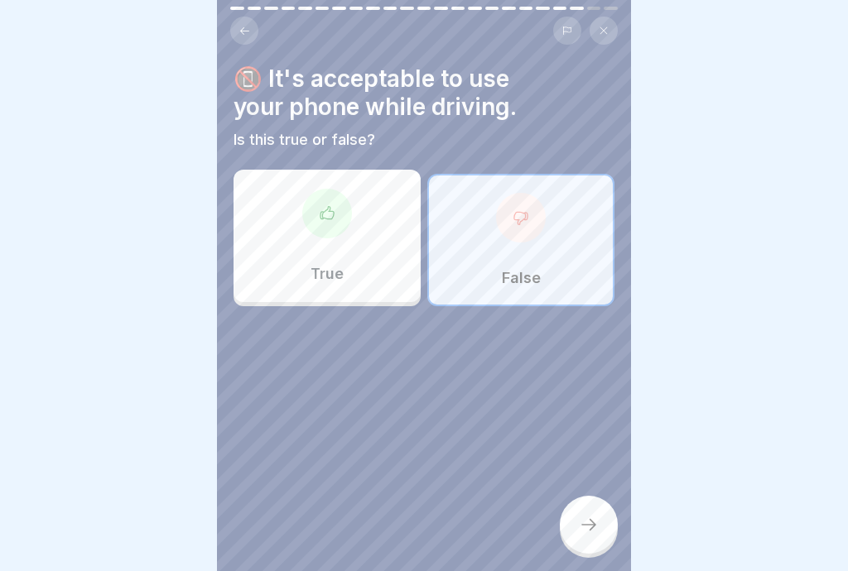
click at [598, 534] on icon at bounding box center [589, 525] width 20 height 20
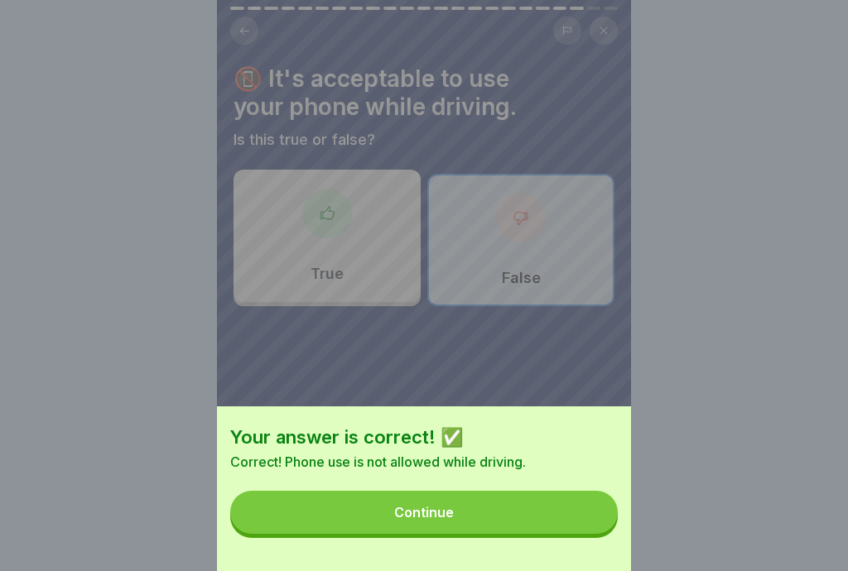
click at [581, 521] on button "Continue" at bounding box center [424, 512] width 388 height 43
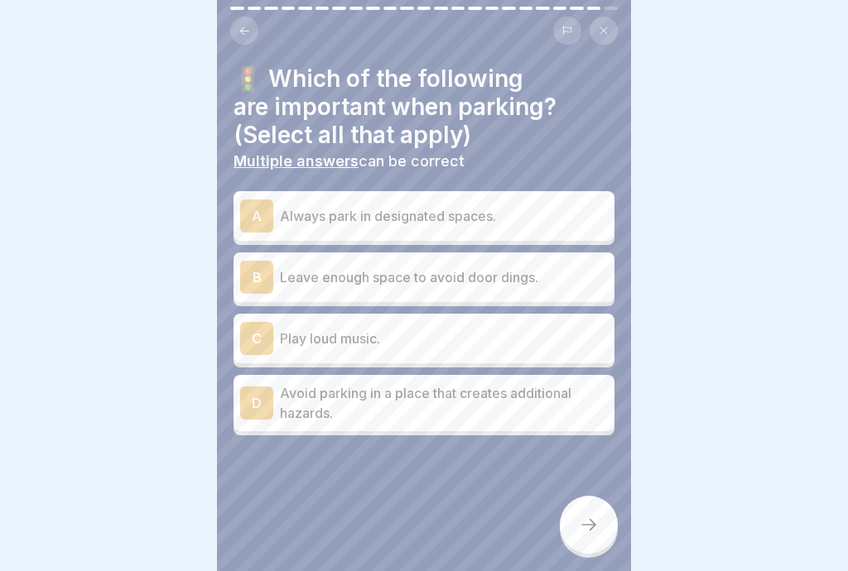
click at [556, 291] on div "B Leave enough space to avoid door dings." at bounding box center [424, 277] width 368 height 33
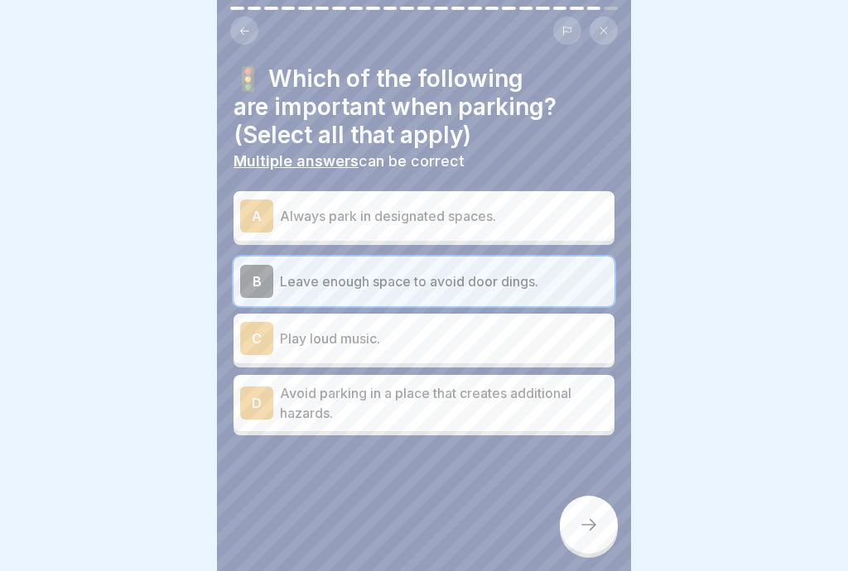
click at [570, 222] on p "Always park in designated spaces." at bounding box center [444, 216] width 328 height 20
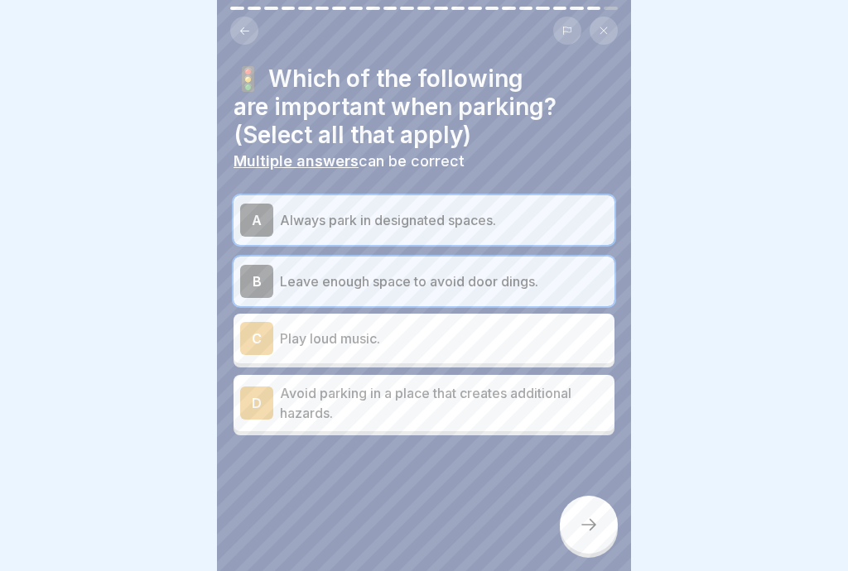
click at [594, 539] on div at bounding box center [589, 525] width 58 height 58
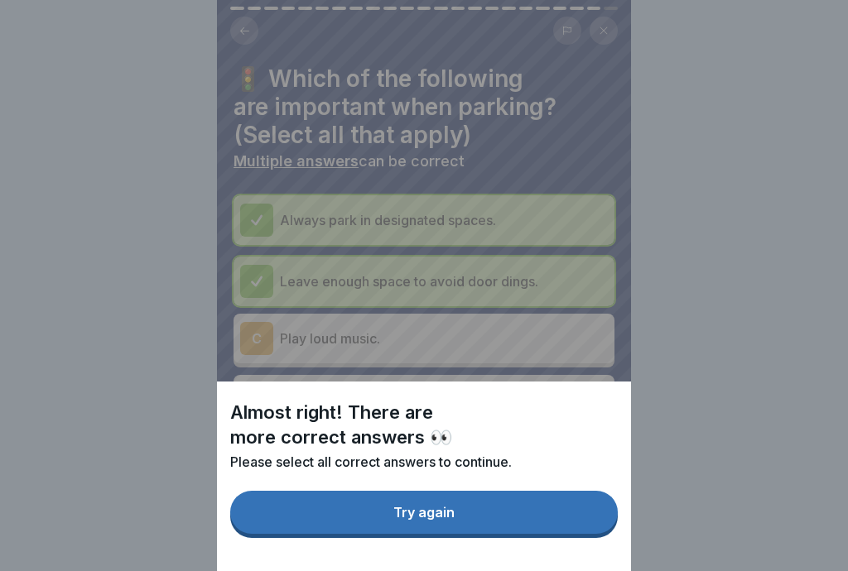
click at [573, 518] on button "Try again" at bounding box center [424, 512] width 388 height 43
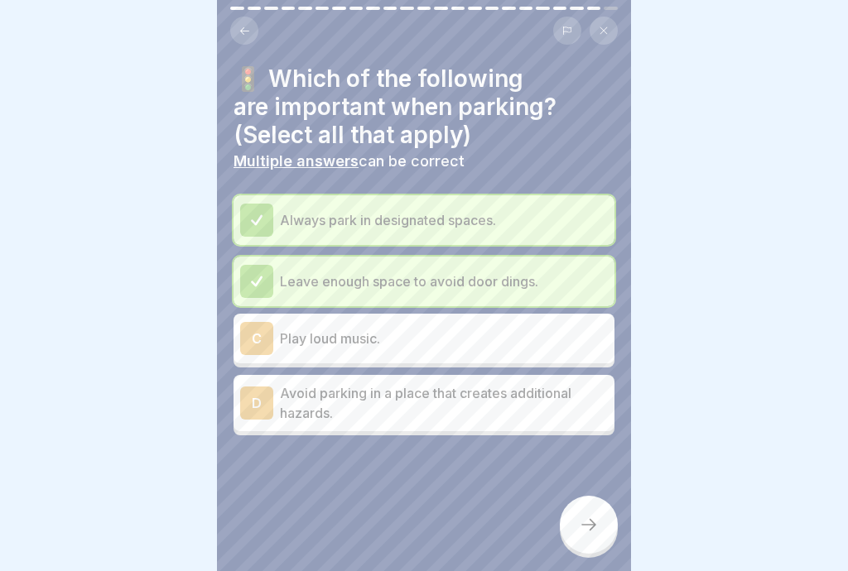
click at [546, 419] on p "Avoid parking in a place that creates additional hazards." at bounding box center [444, 403] width 328 height 40
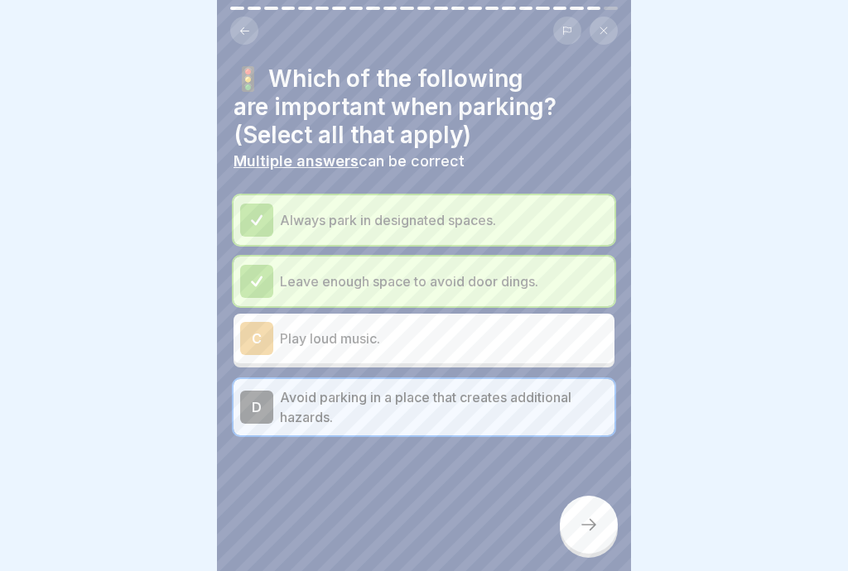
click at [599, 530] on div at bounding box center [589, 525] width 58 height 58
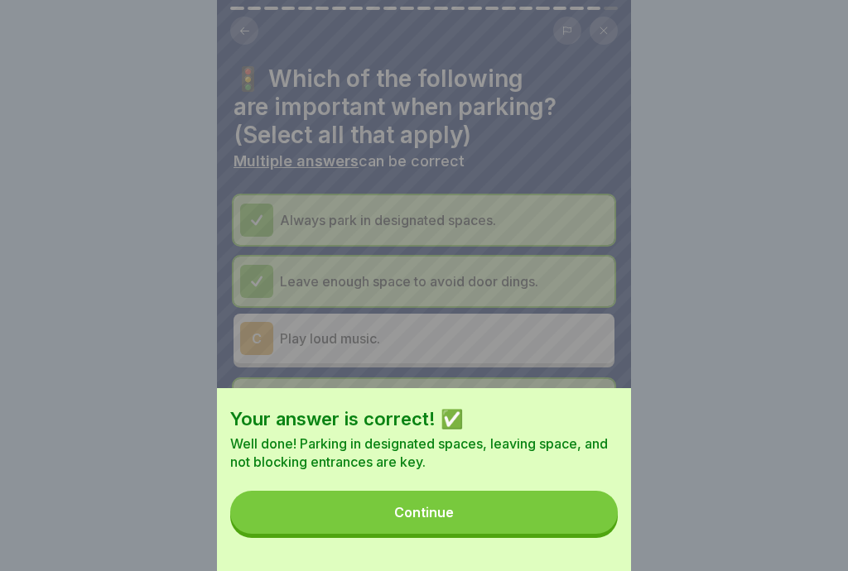
click at [569, 518] on button "Continue" at bounding box center [424, 512] width 388 height 43
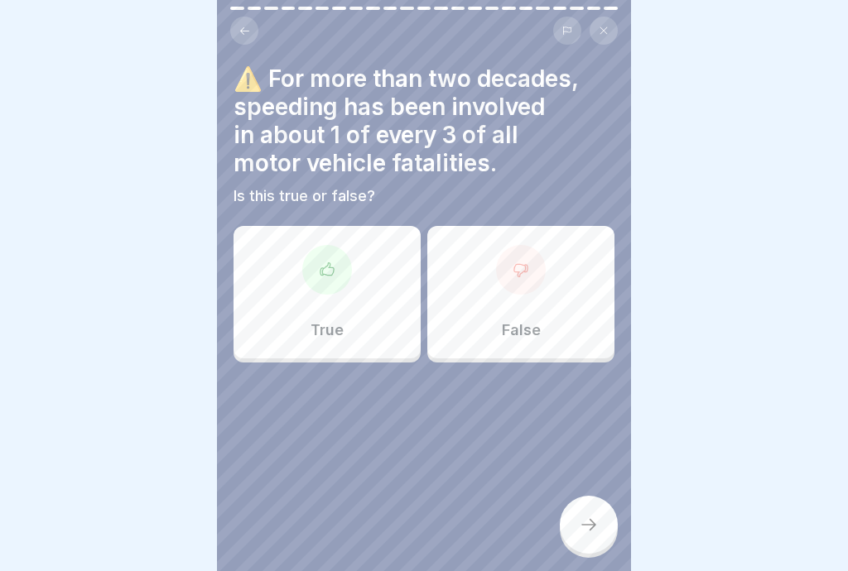
click at [366, 310] on div "True" at bounding box center [326, 292] width 187 height 132
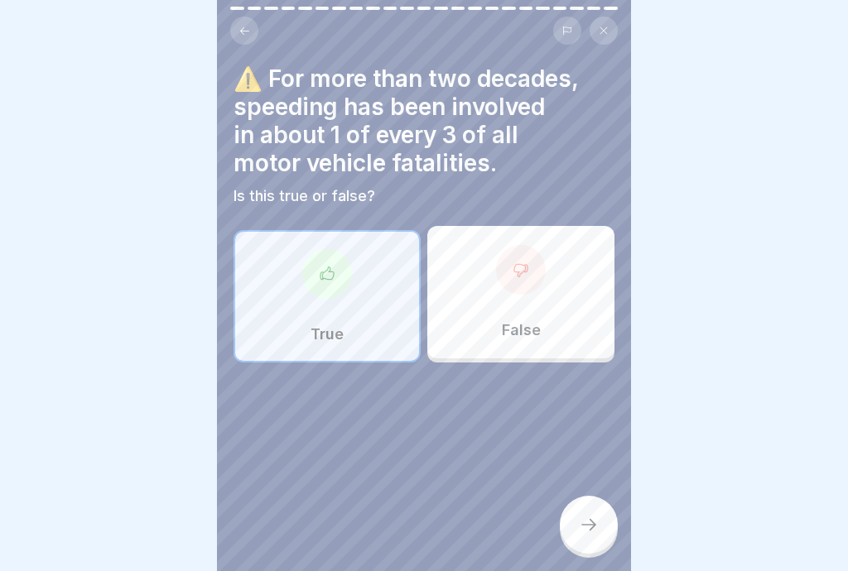
click at [602, 542] on div at bounding box center [589, 525] width 58 height 58
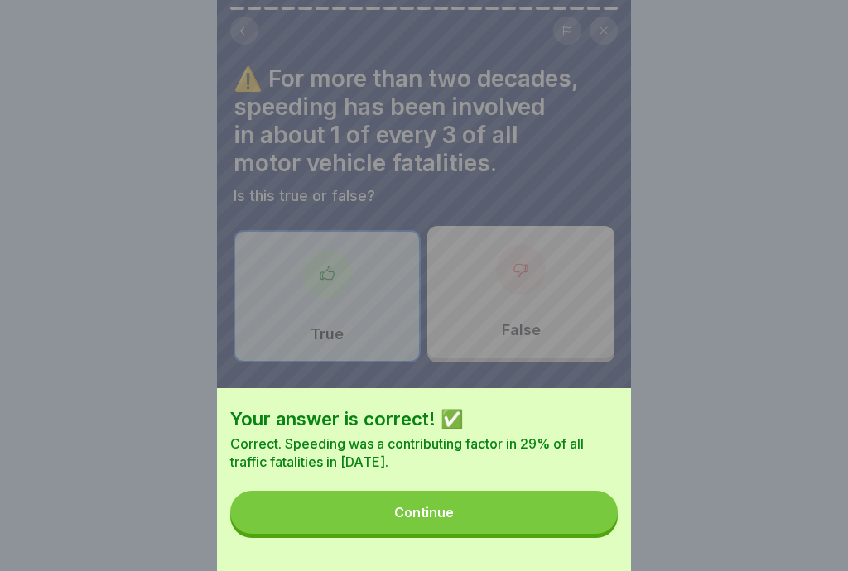
click at [571, 503] on button "Continue" at bounding box center [424, 512] width 388 height 43
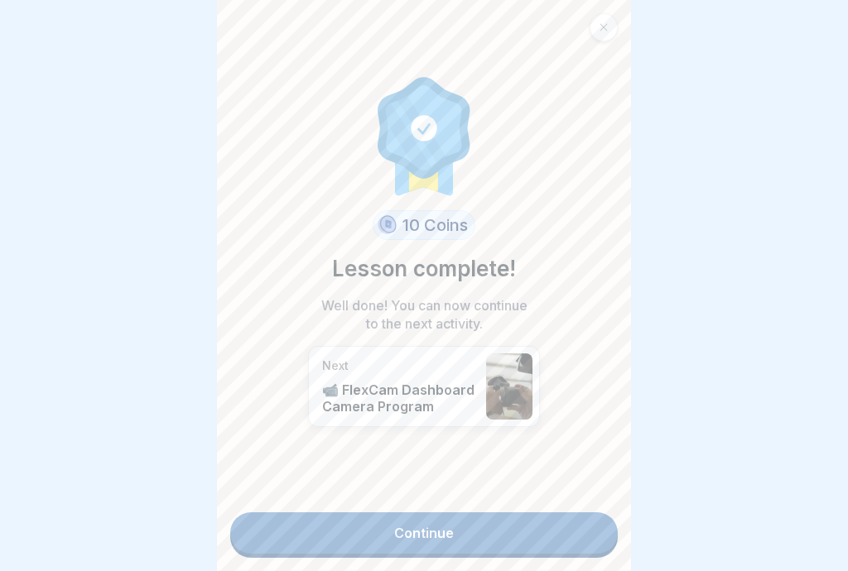
click at [547, 539] on link "Continue" at bounding box center [424, 533] width 388 height 41
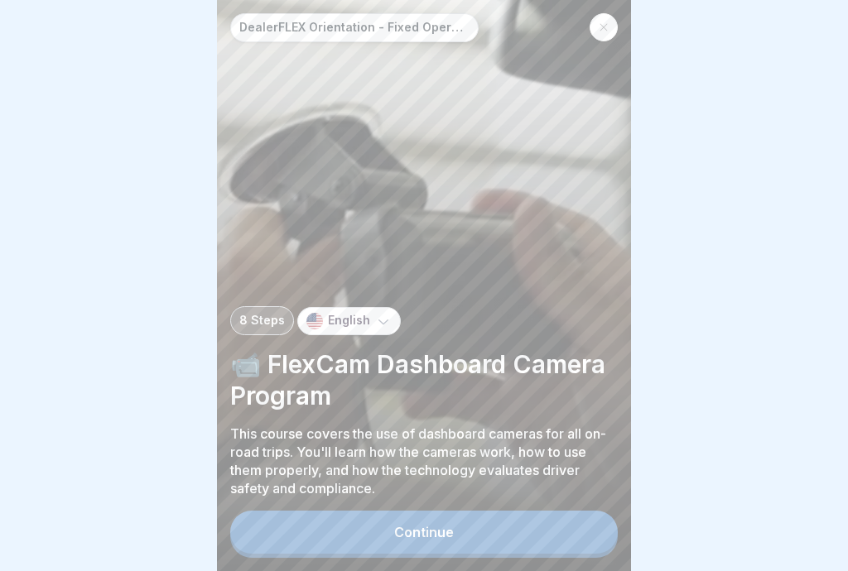
click at [544, 535] on button "Continue" at bounding box center [424, 532] width 388 height 43
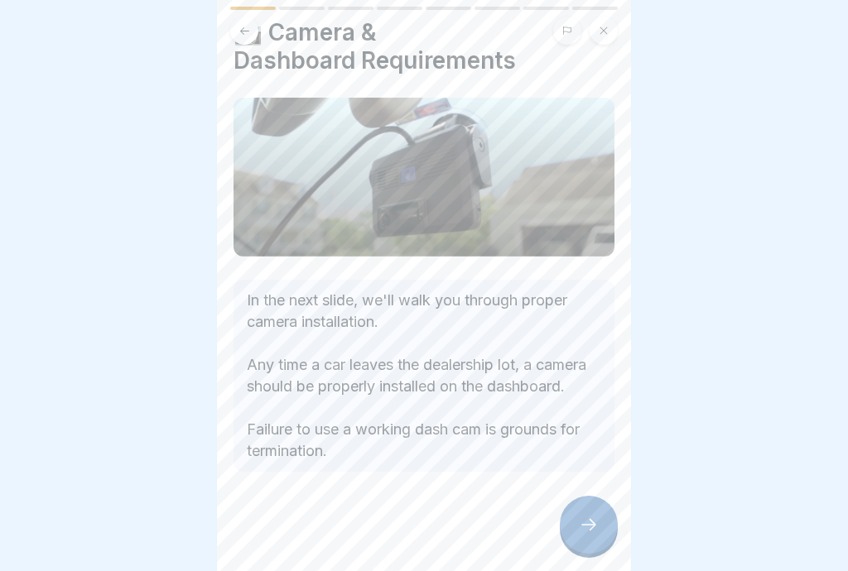
scroll to position [68, 0]
click at [595, 532] on icon at bounding box center [589, 525] width 20 height 20
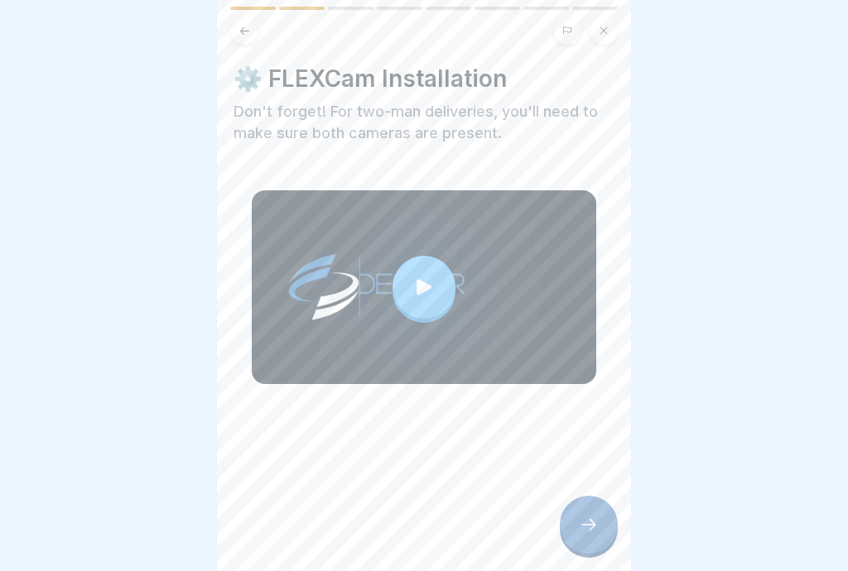
click at [436, 310] on div at bounding box center [423, 287] width 63 height 63
click at [597, 538] on div at bounding box center [589, 525] width 58 height 58
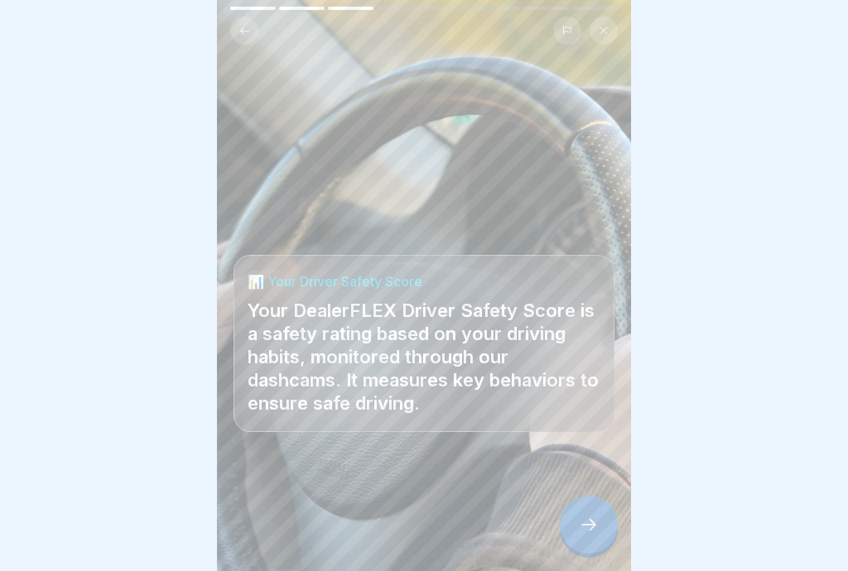
click at [596, 534] on icon at bounding box center [589, 525] width 20 height 20
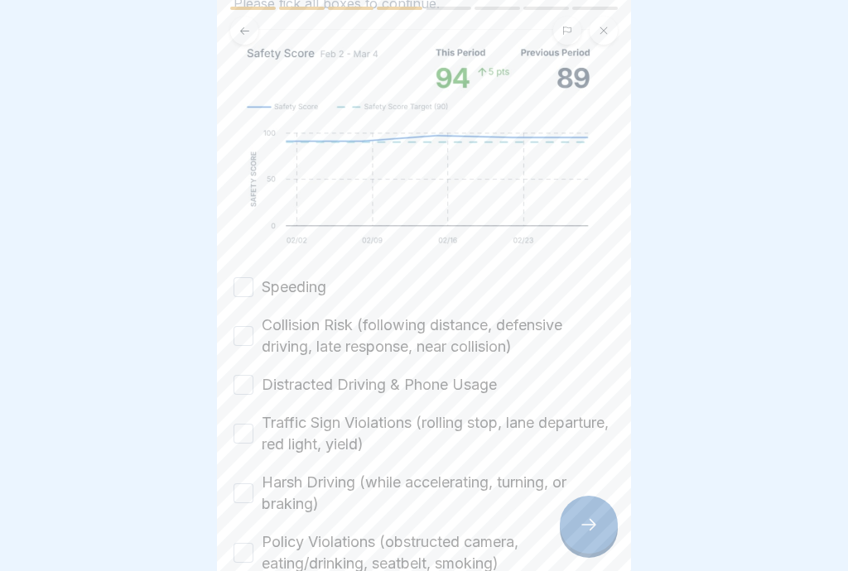
scroll to position [254, 0]
click at [245, 286] on button "Speeding" at bounding box center [243, 286] width 20 height 20
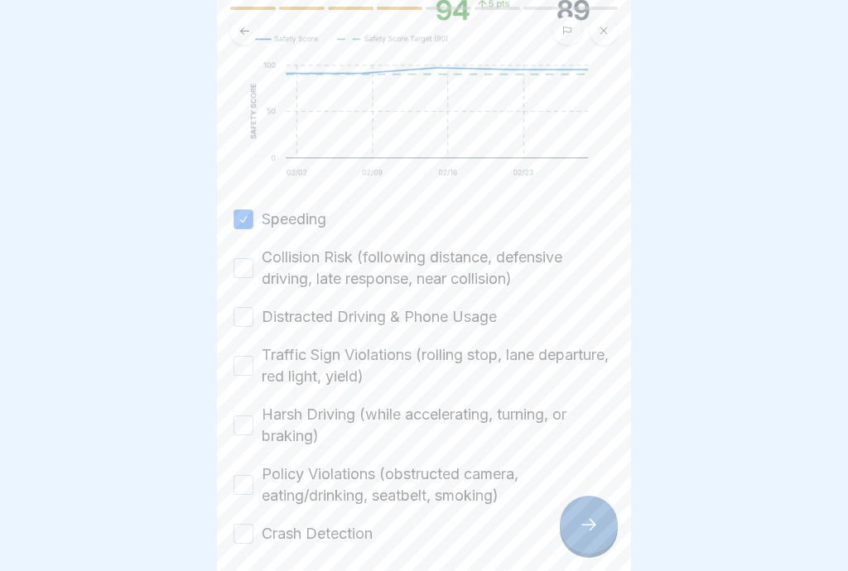
scroll to position [329, 0]
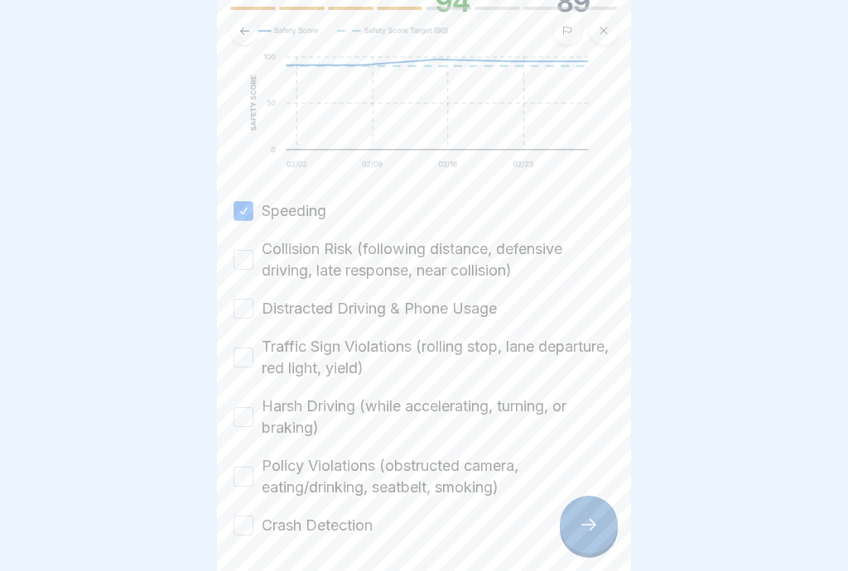
click at [244, 269] on button "Collision Risk (following distance, defensive driving, late response, near coll…" at bounding box center [243, 260] width 20 height 20
click at [251, 313] on button "Distracted Driving & Phone Usage" at bounding box center [243, 309] width 20 height 20
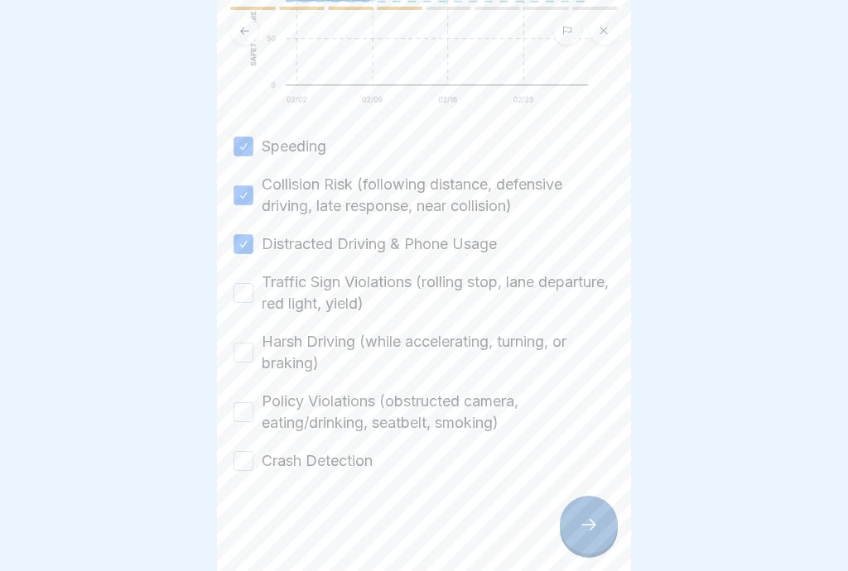
scroll to position [393, 0]
click at [242, 299] on button "Traffic Sign Violations (rolling stop, lane departure, red light, yield)" at bounding box center [243, 293] width 20 height 20
click at [249, 361] on button "Harsh Driving (while accelerating, turning, or braking)" at bounding box center [243, 353] width 20 height 20
click at [245, 421] on button "Policy Violations (obstructed camera, eating/drinking, seatbelt, smoking)" at bounding box center [243, 412] width 20 height 20
click at [250, 467] on button "Crash Detection" at bounding box center [243, 461] width 20 height 20
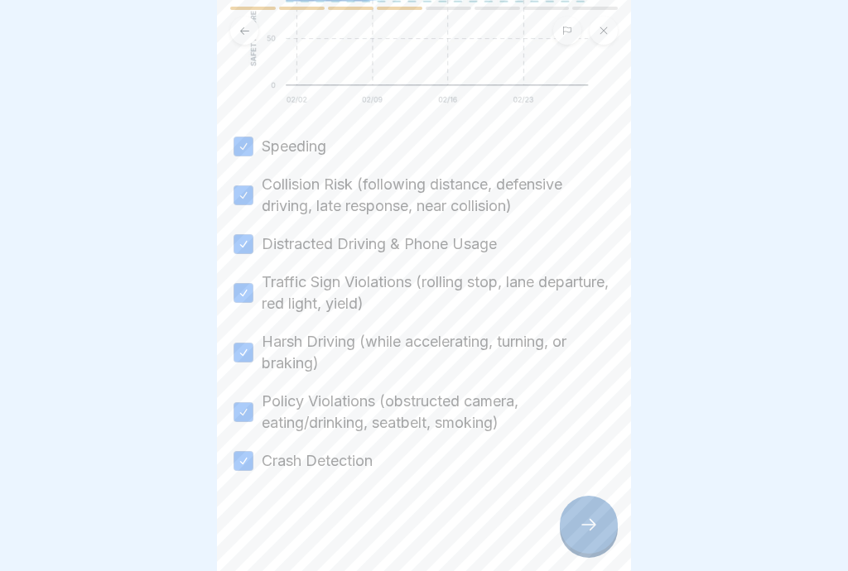
click at [598, 535] on div at bounding box center [589, 525] width 58 height 58
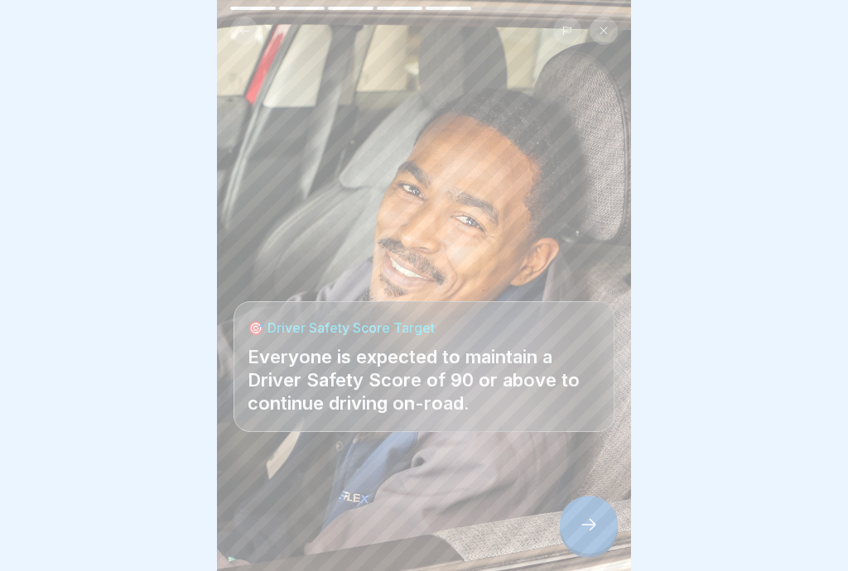
click at [594, 544] on div at bounding box center [589, 525] width 58 height 58
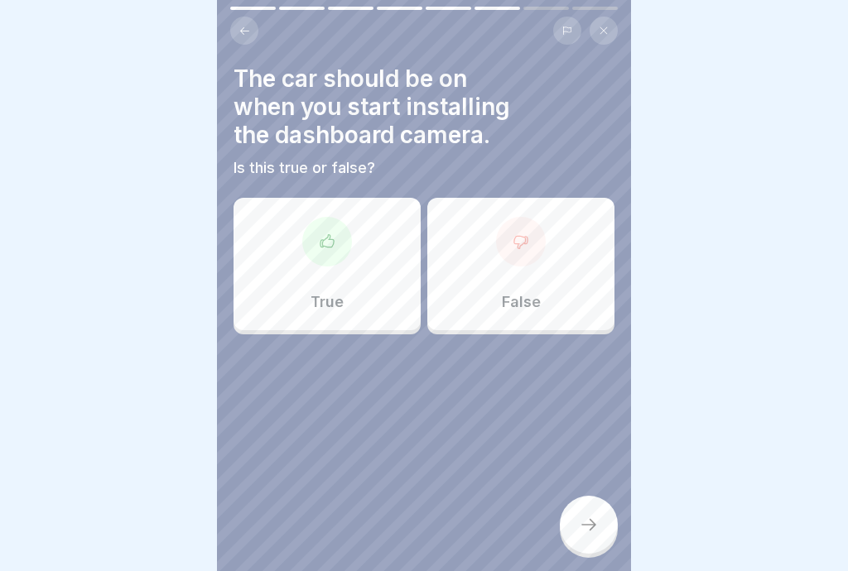
click at [549, 296] on div "False" at bounding box center [520, 264] width 187 height 132
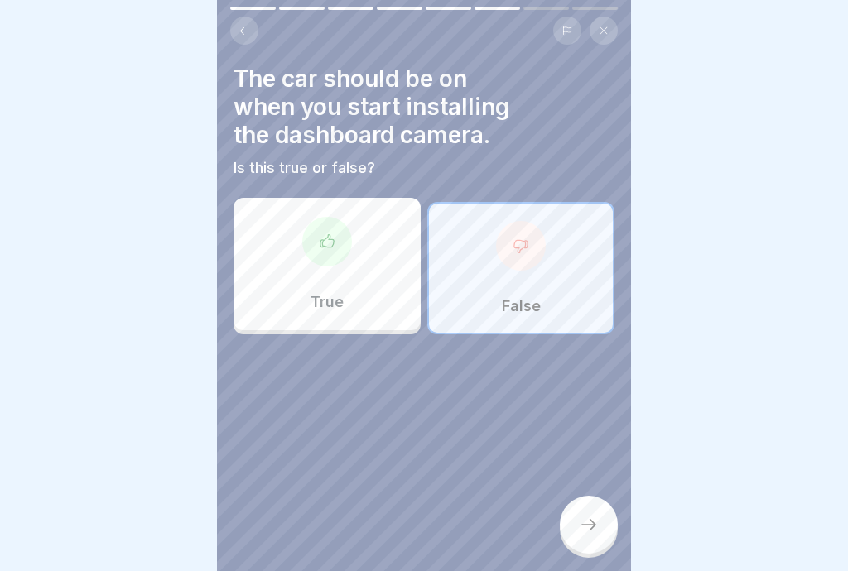
click at [594, 536] on div at bounding box center [589, 525] width 58 height 58
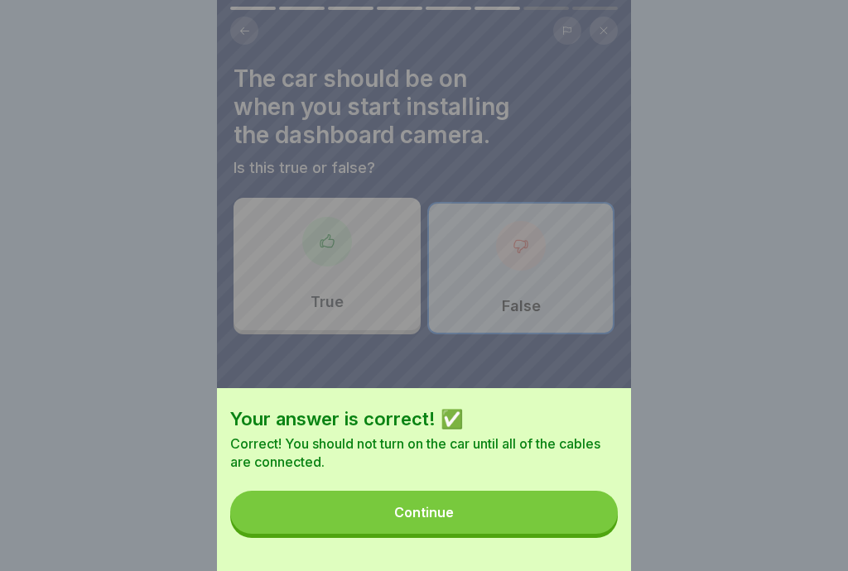
click at [546, 526] on button "Continue" at bounding box center [424, 512] width 388 height 43
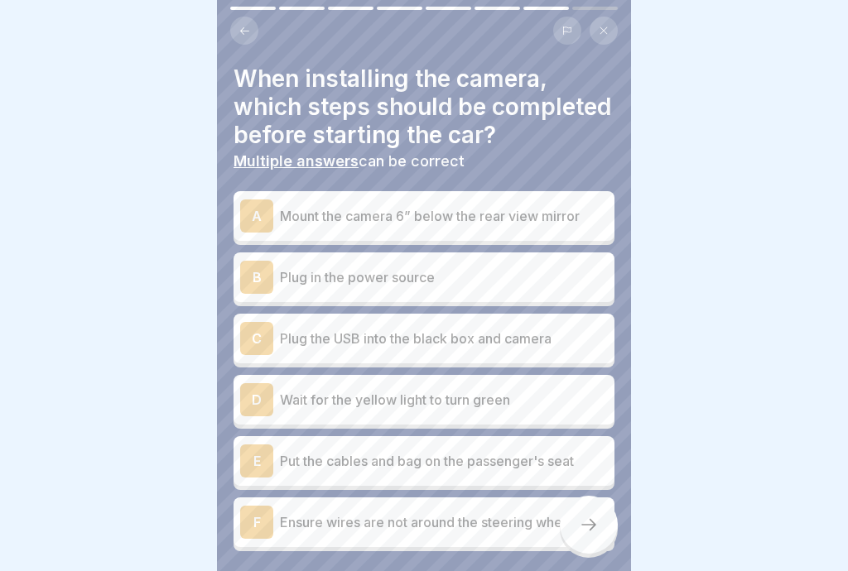
click at [575, 226] on div "A Mount the camera 6” below the rear view mirror" at bounding box center [424, 216] width 368 height 33
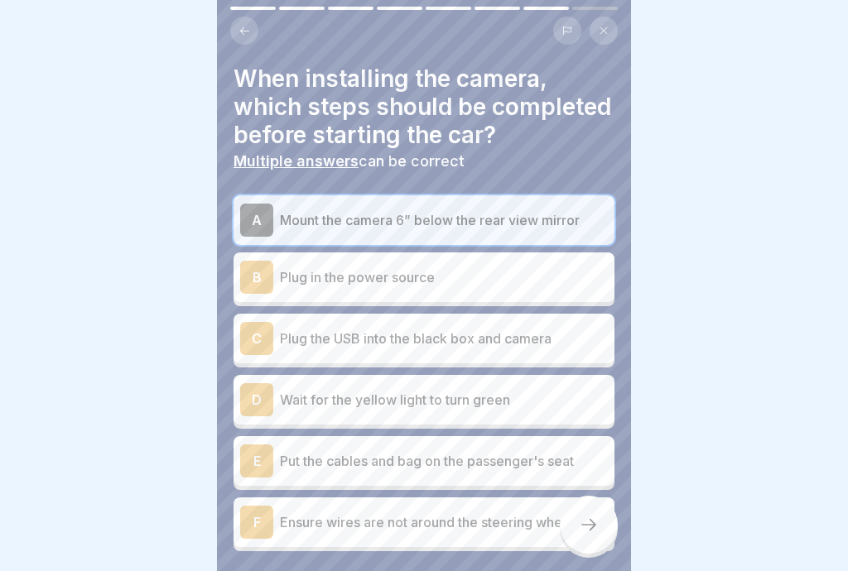
click at [555, 290] on div "B Plug in the power source" at bounding box center [424, 277] width 368 height 33
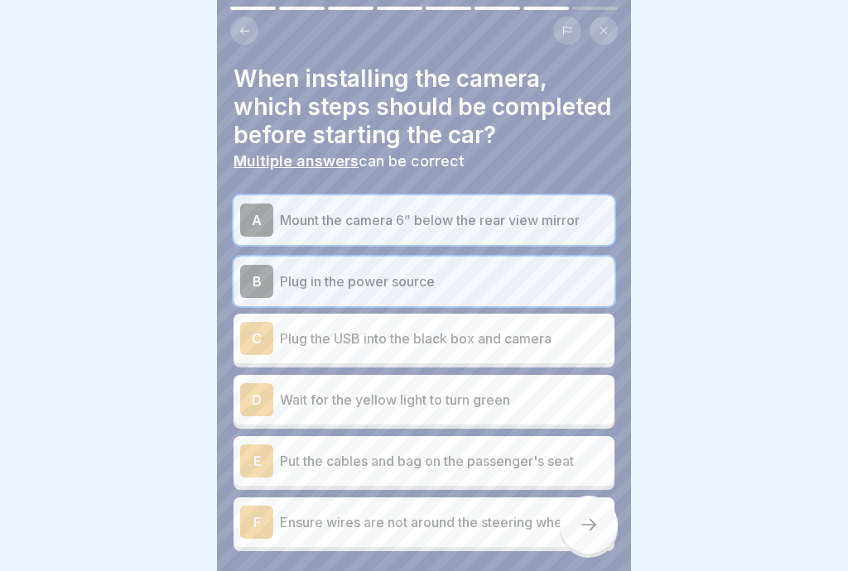
click at [559, 352] on div "C Plug the USB into the black box and camera" at bounding box center [424, 338] width 368 height 33
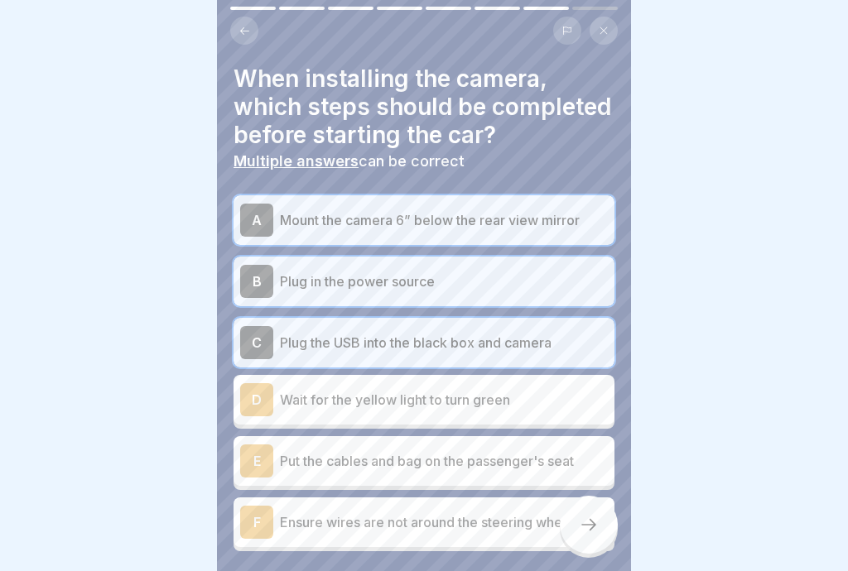
click at [548, 407] on p "Wait for the yellow light to turn green" at bounding box center [444, 400] width 328 height 20
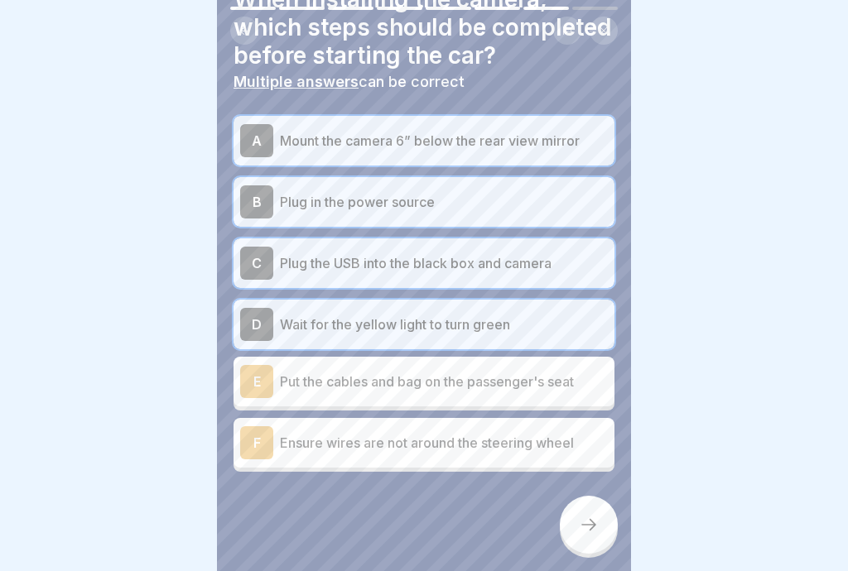
scroll to position [79, 0]
click at [537, 387] on p "Put the cables and bag on the passenger's seat" at bounding box center [444, 383] width 328 height 20
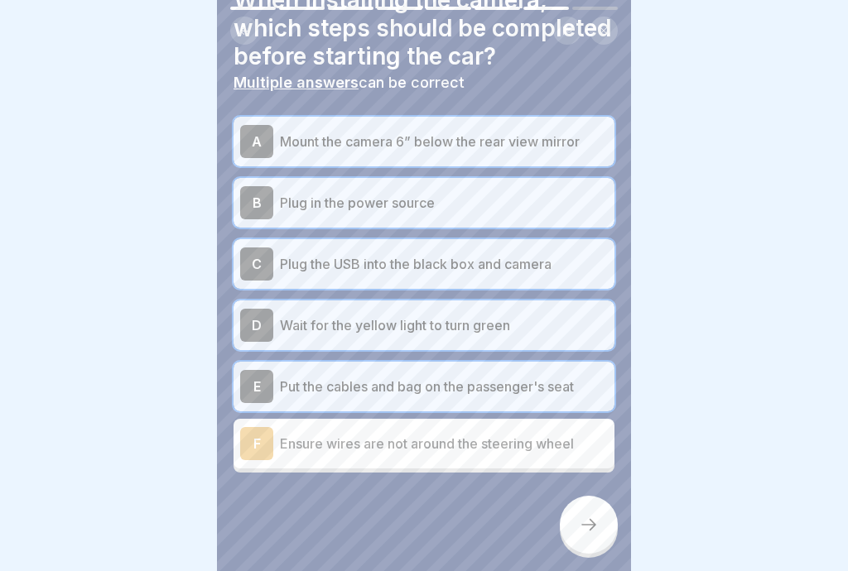
click at [499, 445] on p "Ensure wires are not around the steering wheel" at bounding box center [444, 444] width 328 height 20
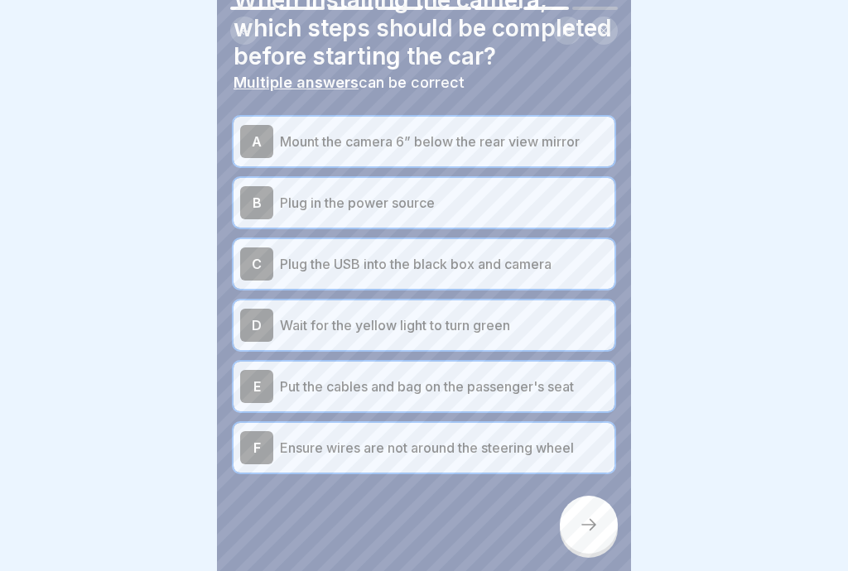
click at [599, 529] on div at bounding box center [589, 525] width 58 height 58
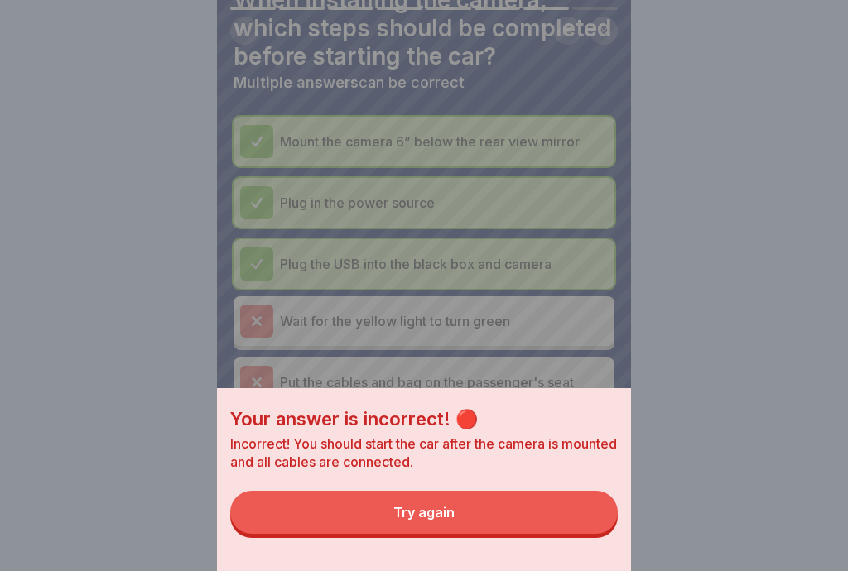
click at [532, 513] on button "Try again" at bounding box center [424, 512] width 388 height 43
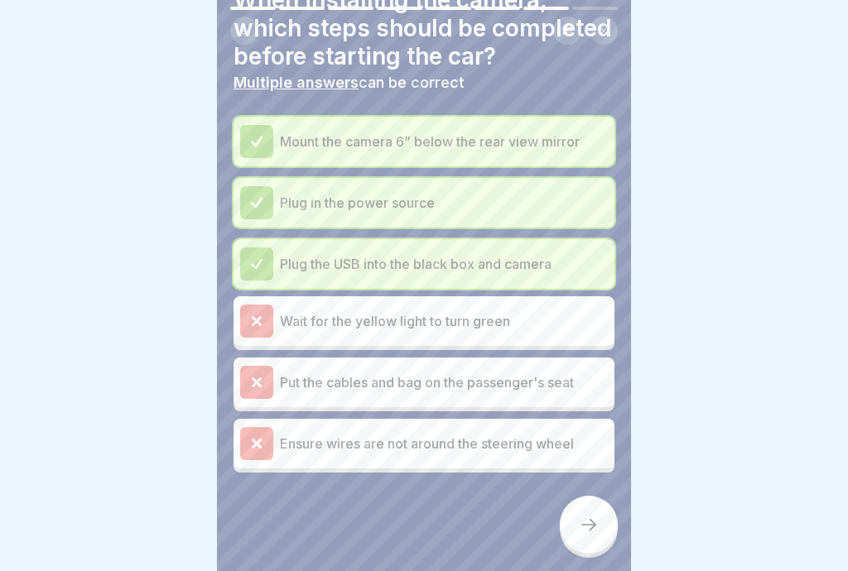
click at [265, 325] on div at bounding box center [256, 321] width 33 height 33
click at [264, 335] on div at bounding box center [256, 321] width 33 height 33
click at [561, 335] on div "Wait for the yellow light to turn green" at bounding box center [424, 321] width 368 height 33
click at [585, 324] on p "Wait for the yellow light to turn green" at bounding box center [444, 321] width 328 height 20
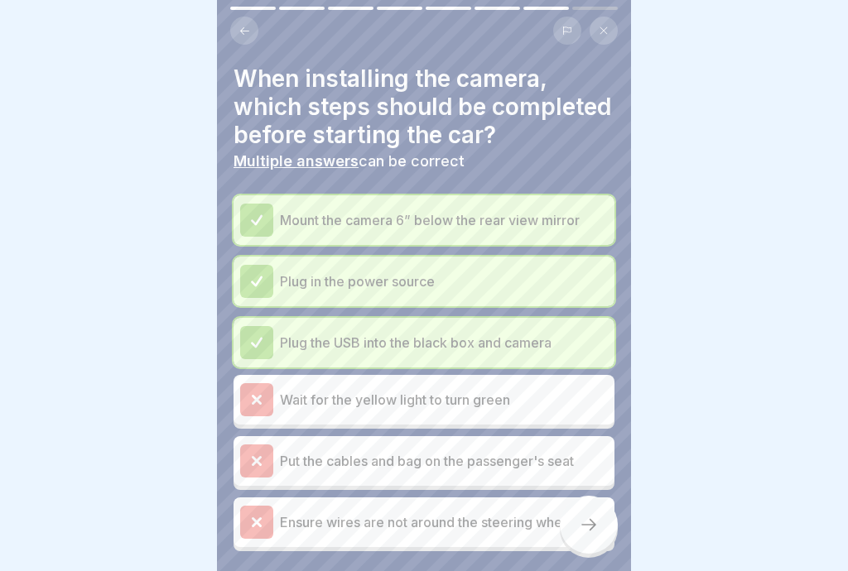
scroll to position [0, 0]
click at [543, 398] on p "Wait for the yellow light to turn green" at bounding box center [444, 400] width 328 height 20
click at [594, 294] on div "Plug in the power source" at bounding box center [424, 281] width 368 height 33
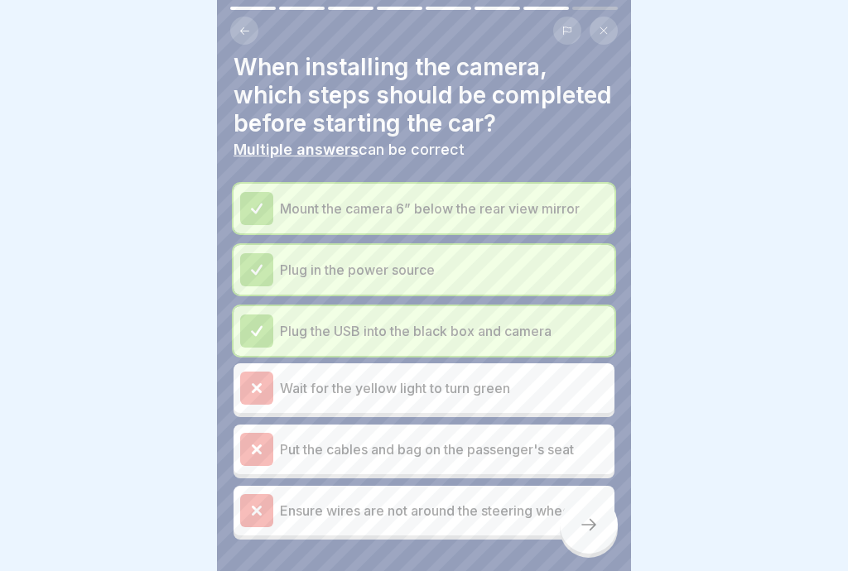
scroll to position [12, 0]
click at [587, 392] on p "Wait for the yellow light to turn green" at bounding box center [444, 388] width 328 height 20
click at [602, 533] on div at bounding box center [589, 525] width 58 height 58
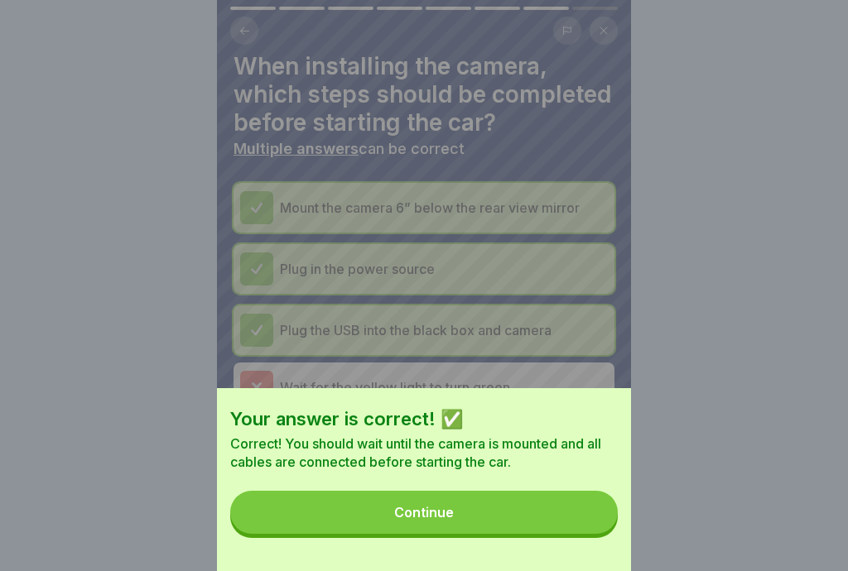
click at [555, 515] on button "Continue" at bounding box center [424, 512] width 388 height 43
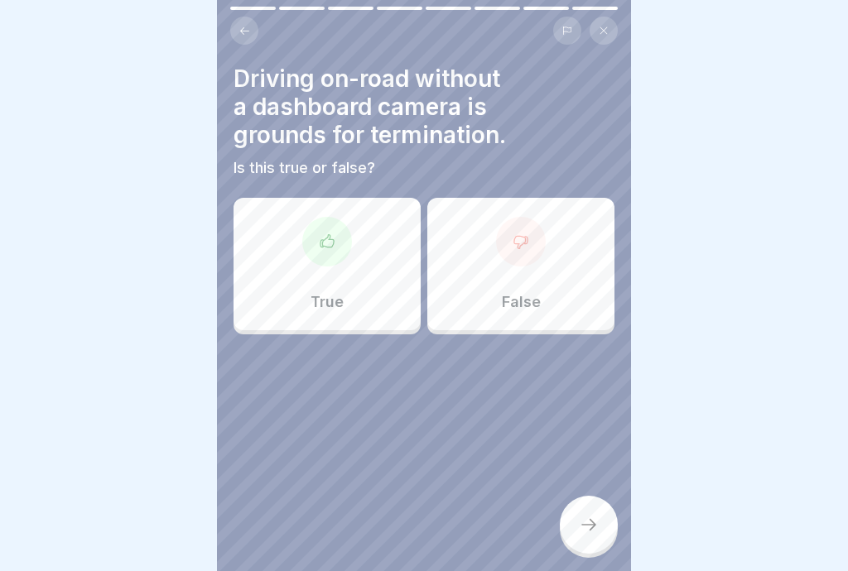
click at [349, 274] on div "True" at bounding box center [326, 264] width 187 height 132
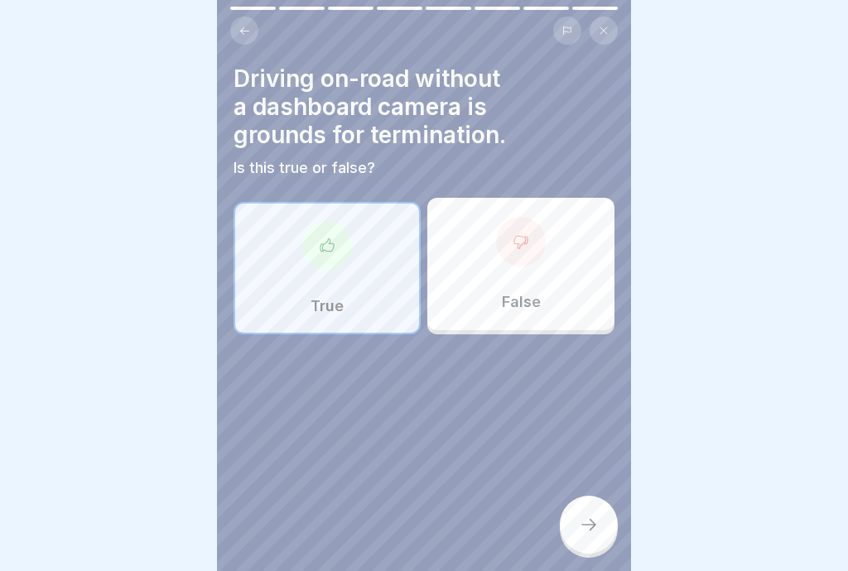
click at [600, 537] on div at bounding box center [589, 525] width 58 height 58
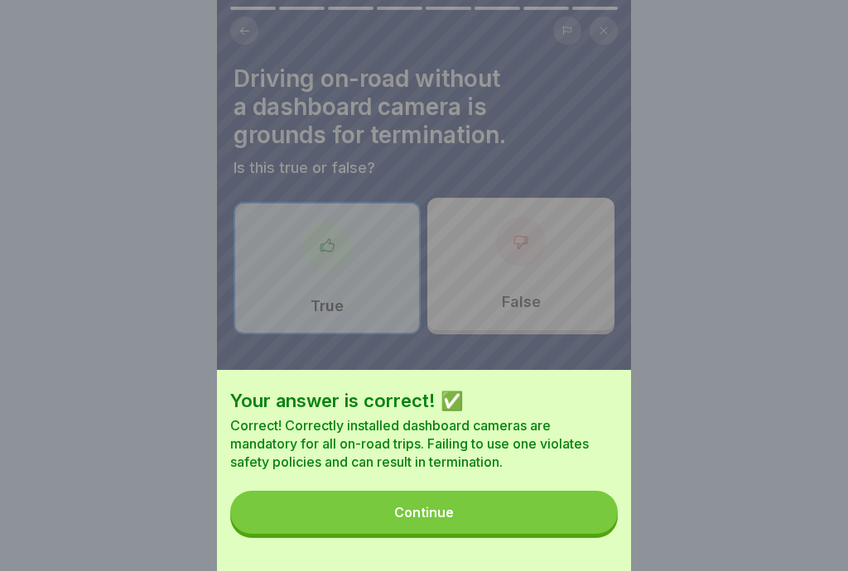
click at [561, 521] on button "Continue" at bounding box center [424, 512] width 388 height 43
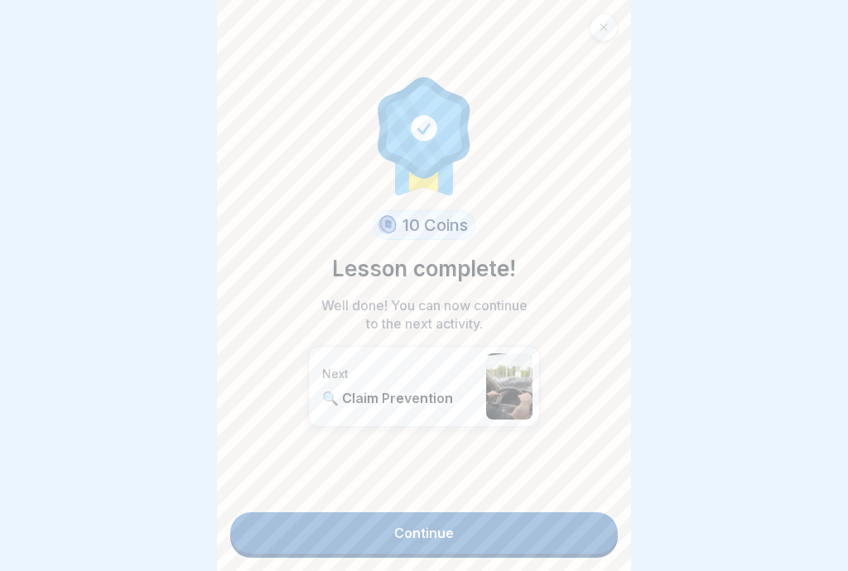
click at [551, 537] on link "Continue" at bounding box center [424, 533] width 388 height 41
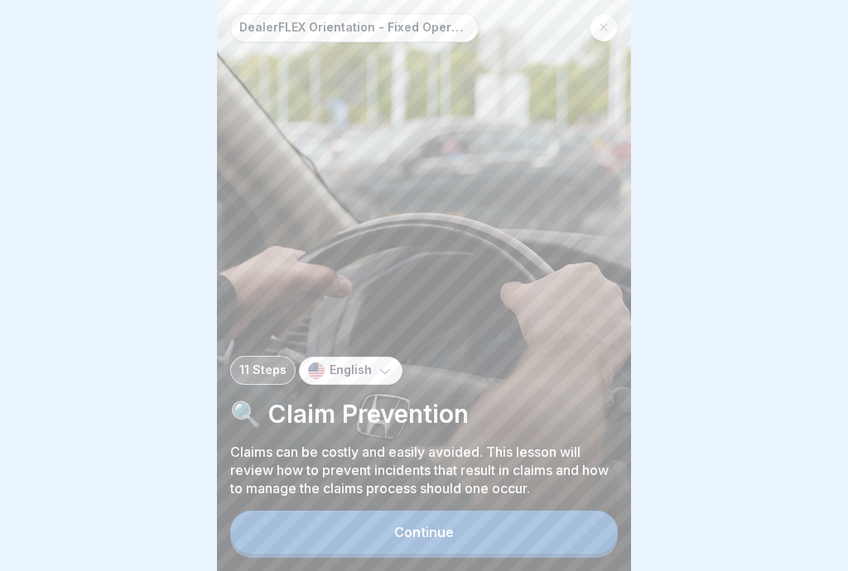
click at [553, 537] on button "Continue" at bounding box center [424, 532] width 388 height 43
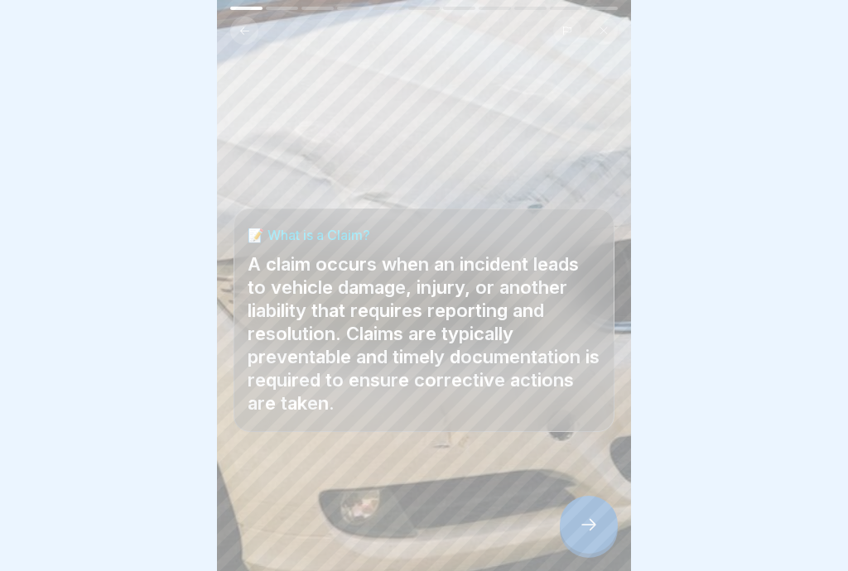
click at [592, 538] on div at bounding box center [589, 525] width 58 height 58
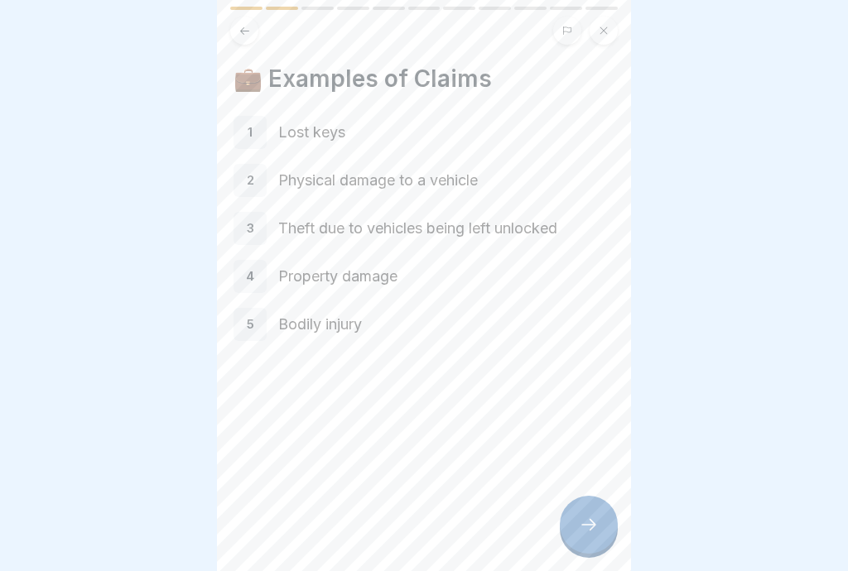
click at [597, 535] on div at bounding box center [589, 525] width 58 height 58
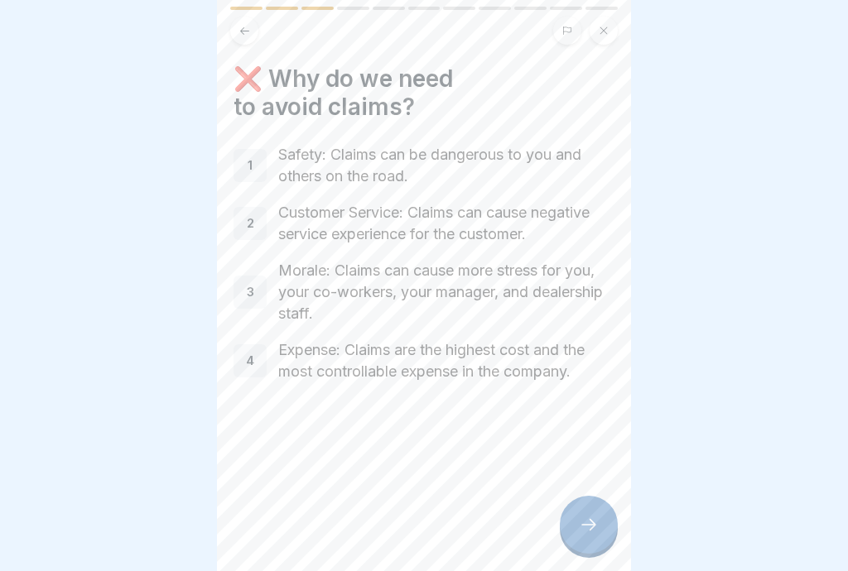
click at [602, 543] on div at bounding box center [589, 525] width 58 height 58
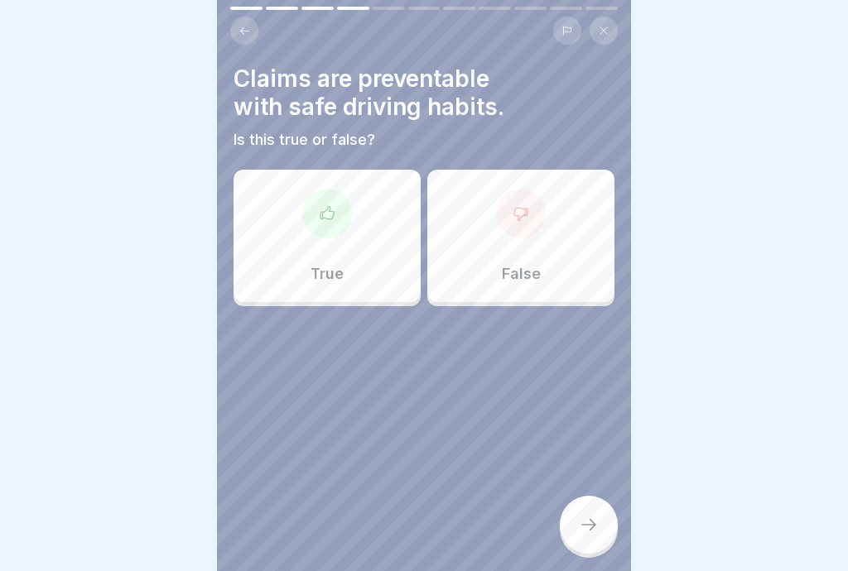
click at [346, 256] on div "True" at bounding box center [326, 236] width 187 height 132
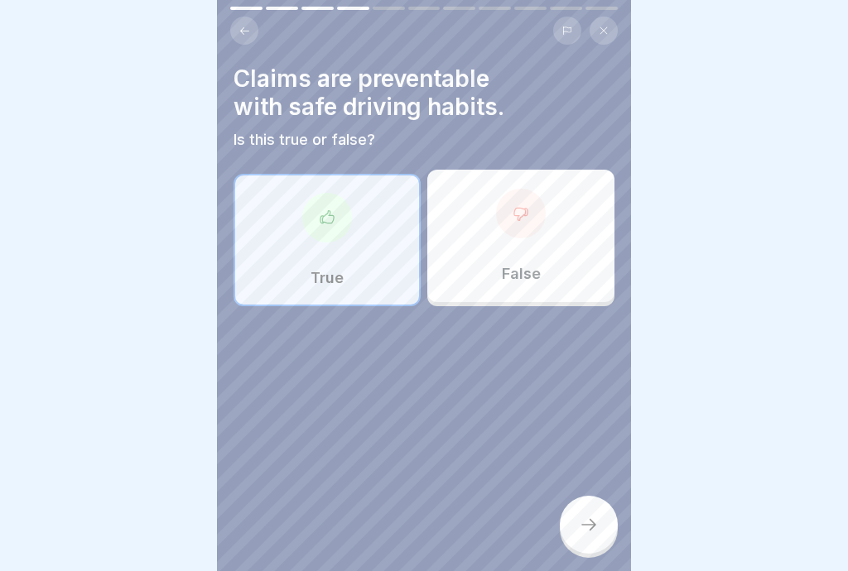
click at [597, 542] on div at bounding box center [589, 525] width 58 height 58
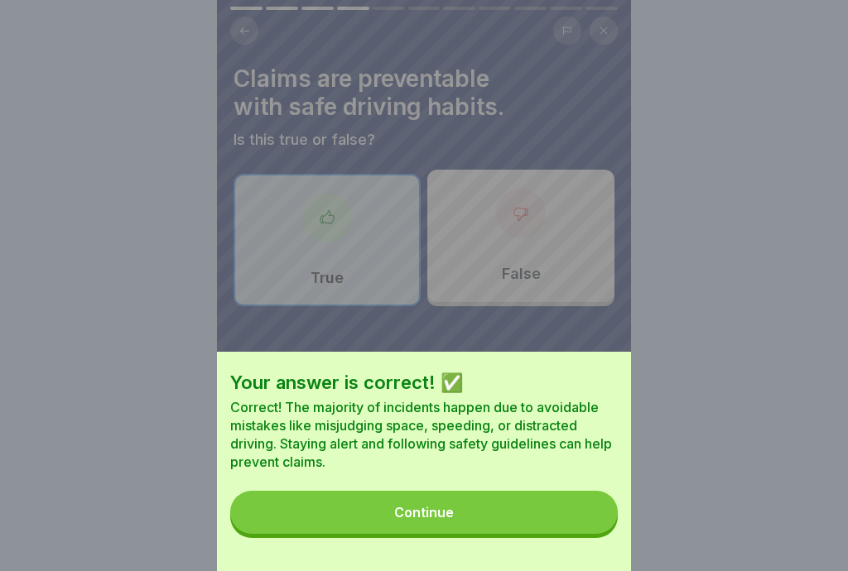
click at [572, 519] on button "Continue" at bounding box center [424, 512] width 388 height 43
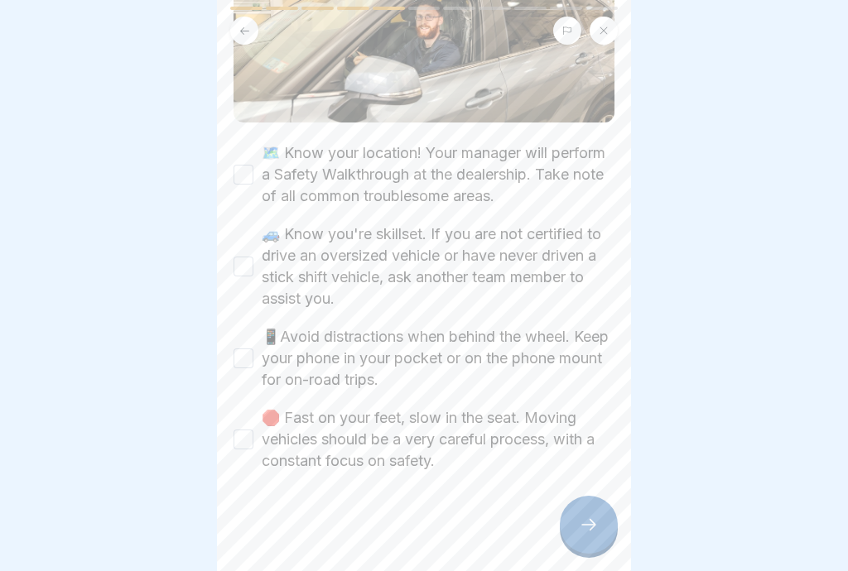
scroll to position [225, 0]
click at [243, 183] on button "🗺️ Know your location! Your manager will perform a Safety Walkthrough at the de…" at bounding box center [243, 175] width 20 height 20
click at [250, 271] on button "🚙 Know you're skillset. If you are not certified to drive an oversized vehicle …" at bounding box center [243, 267] width 20 height 20
click at [246, 366] on button "📱Avoid distractions when behind the wheel. Keep your phone in your pocket or on…" at bounding box center [243, 359] width 20 height 20
click at [248, 445] on button "🛑 Fast on your feet, slow in the seat. Moving vehicles should be a very careful…" at bounding box center [243, 440] width 20 height 20
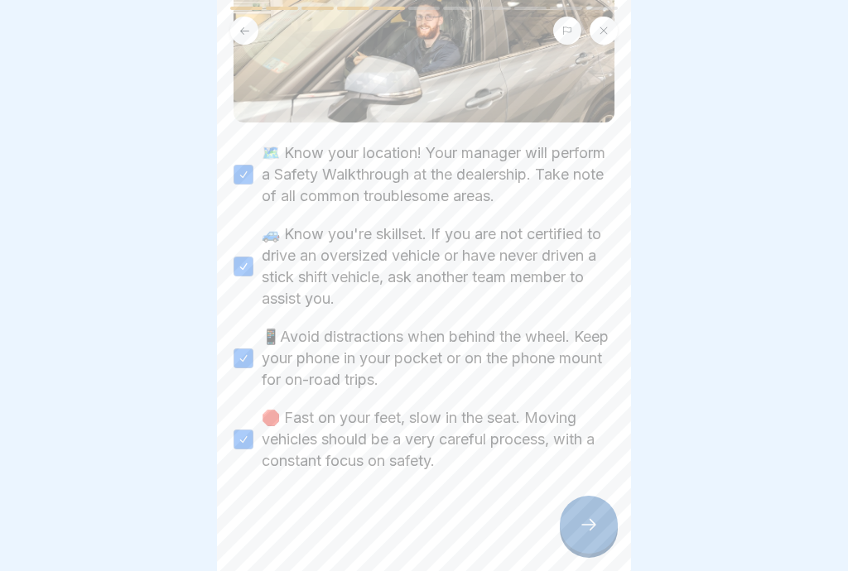
click at [597, 533] on icon at bounding box center [589, 525] width 20 height 20
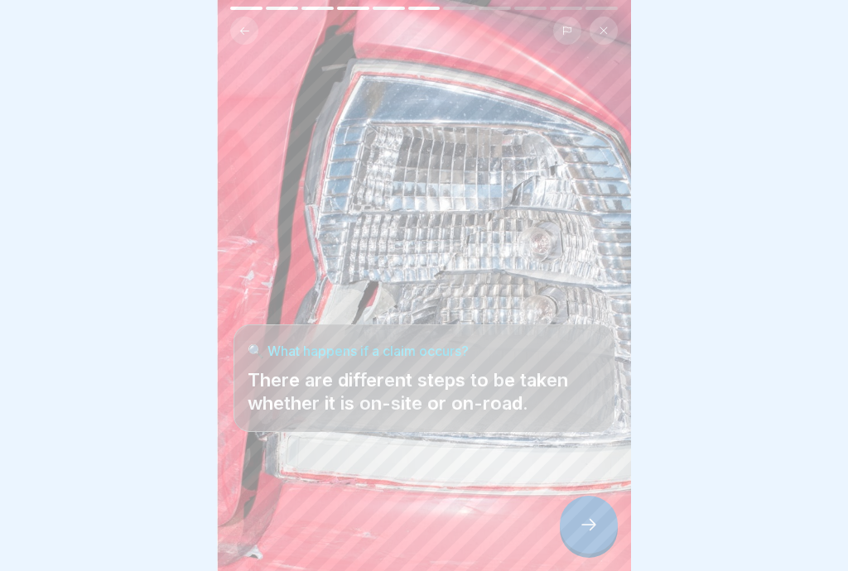
click at [599, 542] on div at bounding box center [589, 525] width 58 height 58
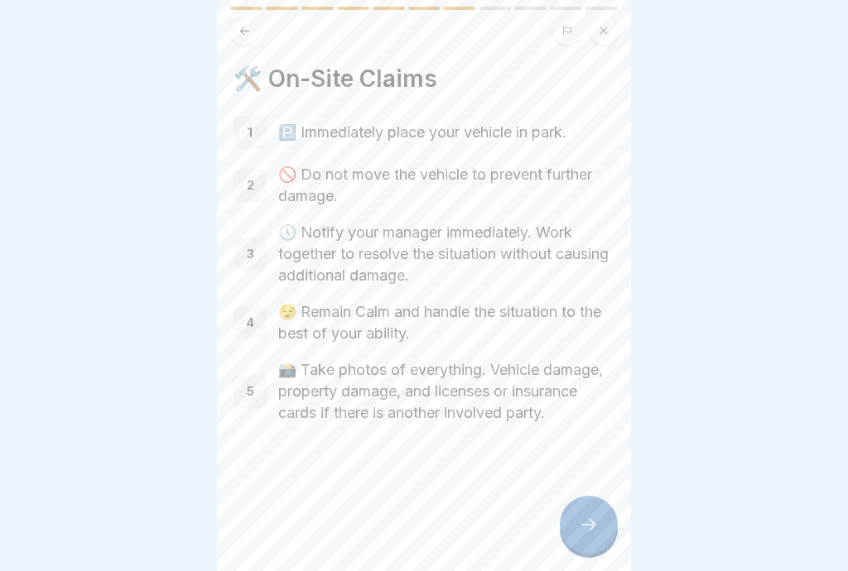
click at [592, 541] on div at bounding box center [589, 525] width 58 height 58
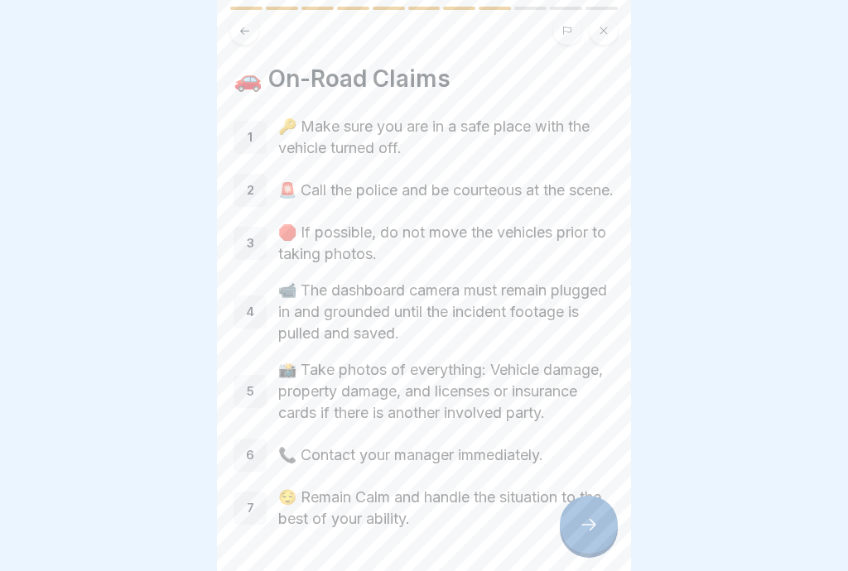
click at [599, 539] on div at bounding box center [589, 525] width 58 height 58
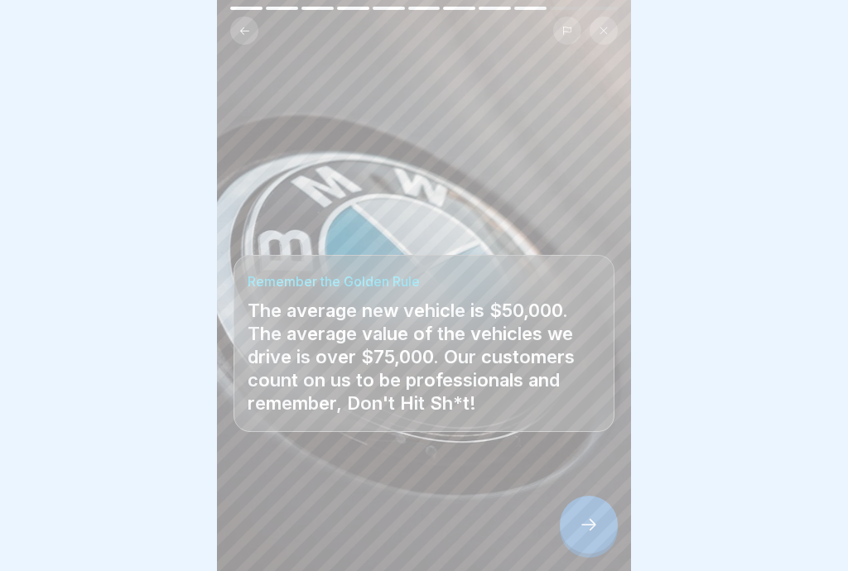
click at [604, 542] on div at bounding box center [589, 525] width 58 height 58
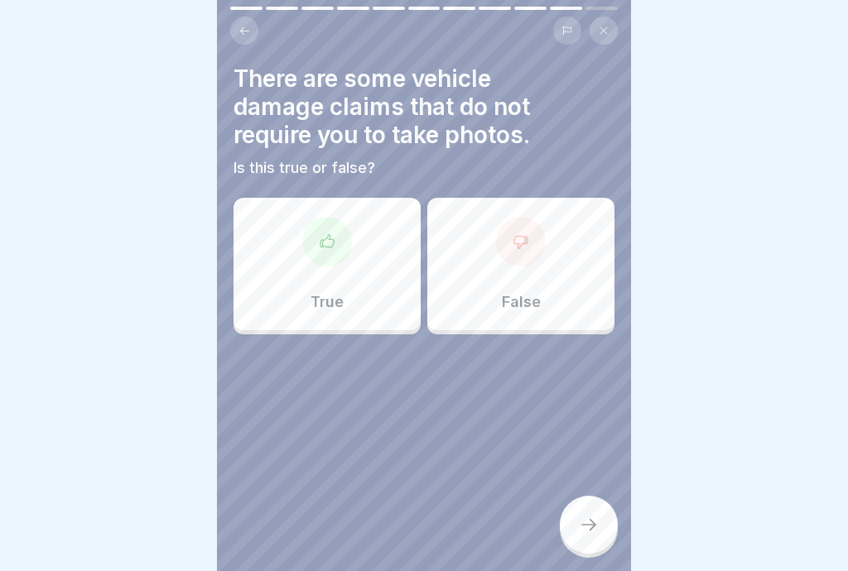
click at [532, 285] on div "False" at bounding box center [520, 264] width 187 height 132
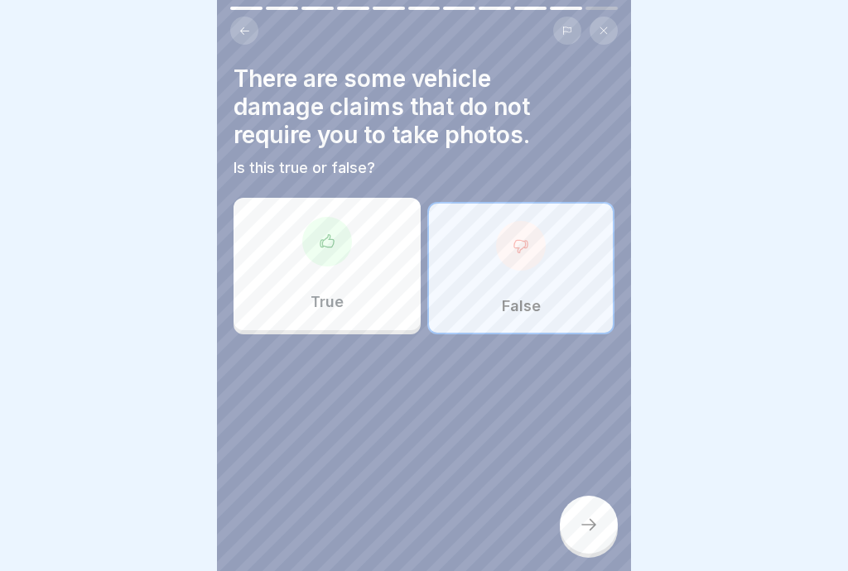
click at [596, 537] on div at bounding box center [589, 525] width 58 height 58
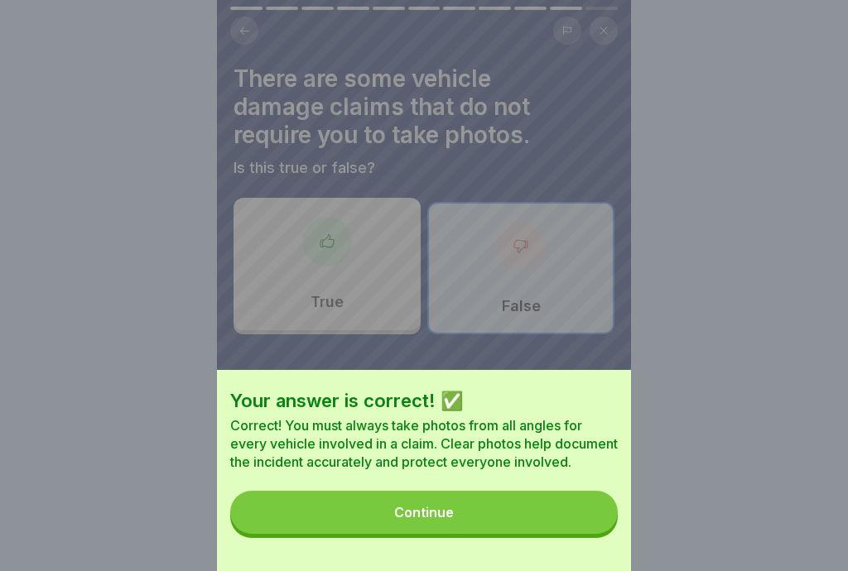
click at [574, 522] on button "Continue" at bounding box center [424, 512] width 388 height 43
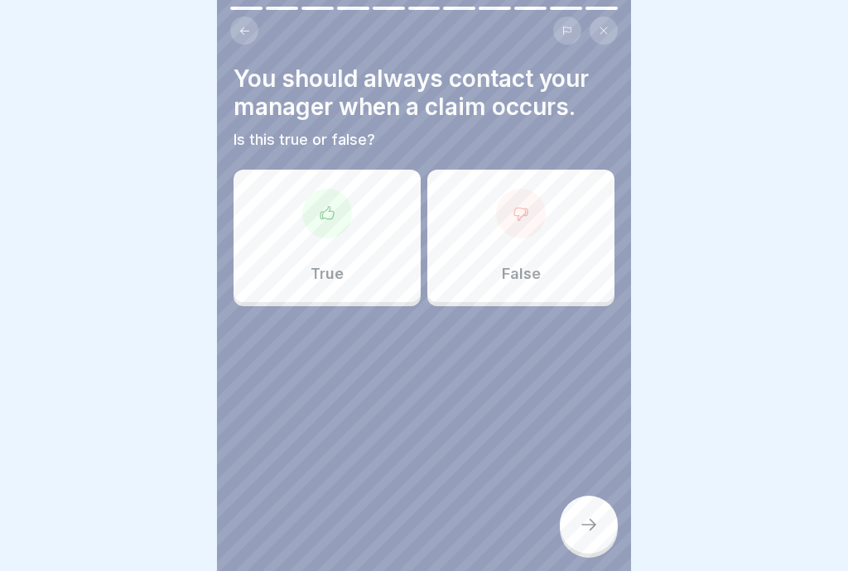
click at [354, 253] on div "True" at bounding box center [326, 236] width 187 height 132
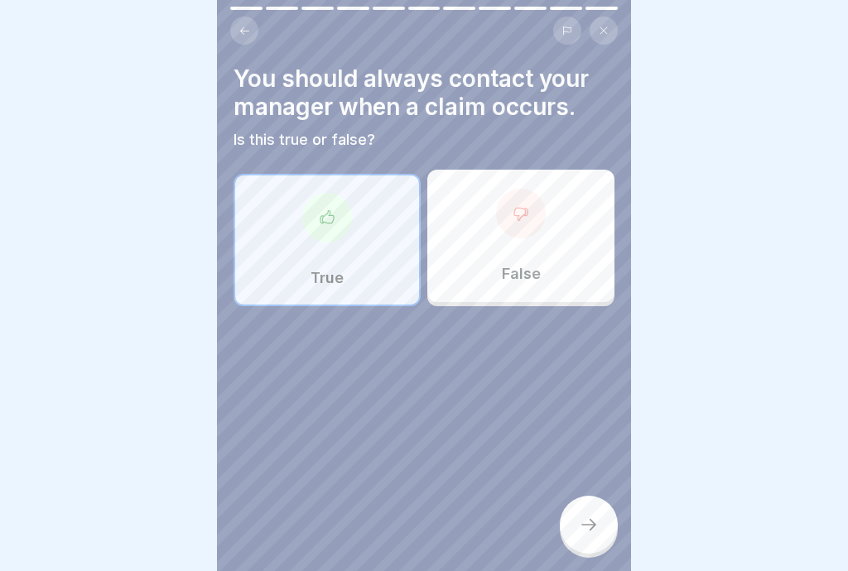
click at [600, 539] on div at bounding box center [589, 525] width 58 height 58
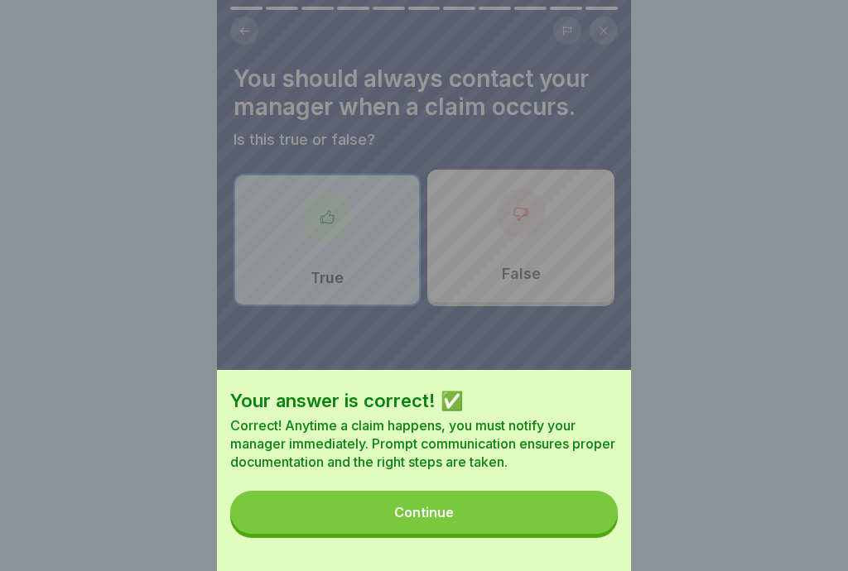
click at [571, 522] on button "Continue" at bounding box center [424, 512] width 388 height 43
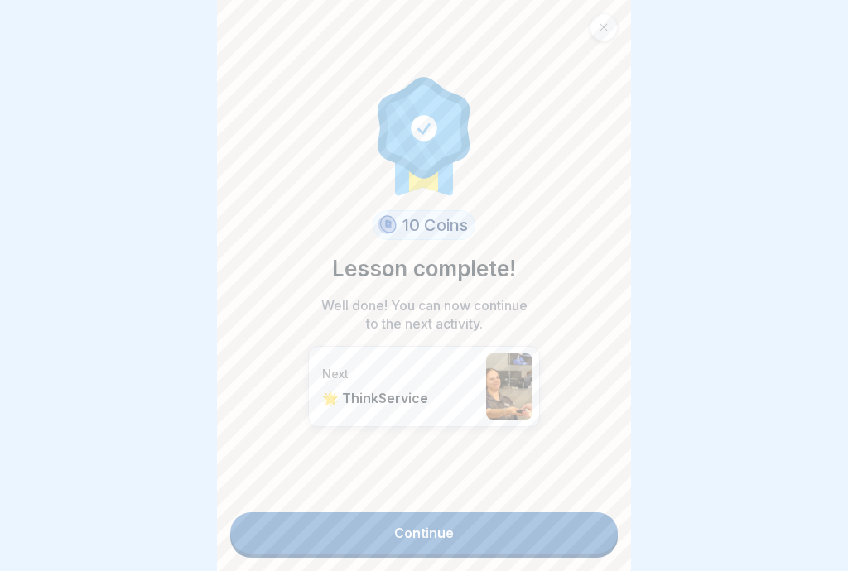
click at [547, 545] on link "Continue" at bounding box center [424, 533] width 388 height 41
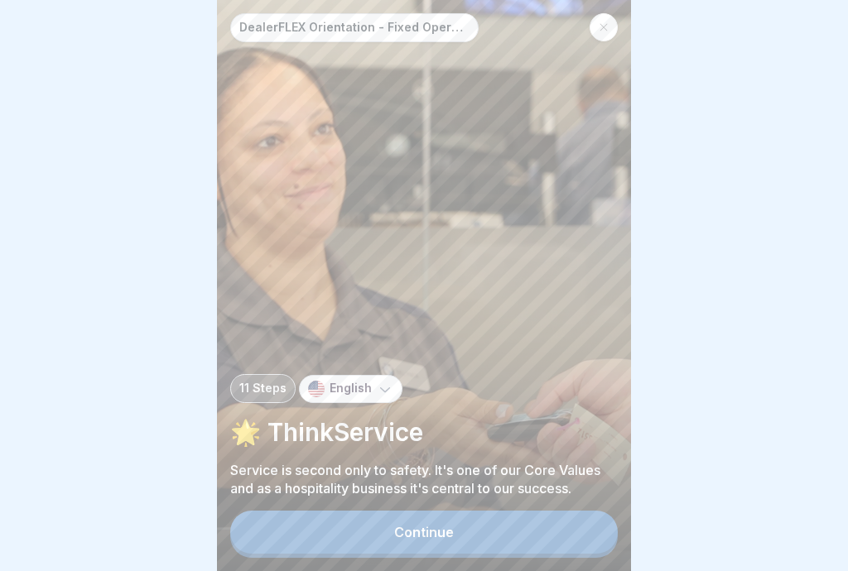
click at [559, 542] on button "Continue" at bounding box center [424, 532] width 388 height 43
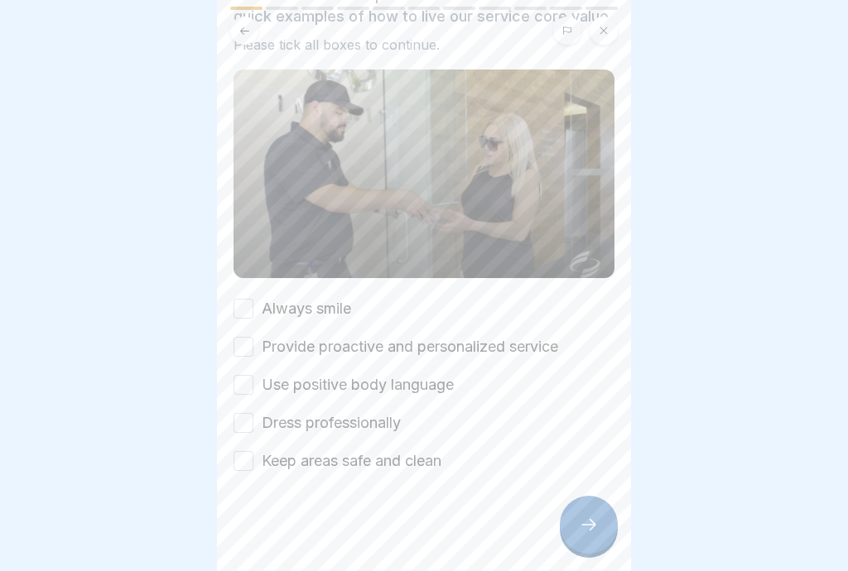
scroll to position [140, 0]
click at [249, 315] on button "Always smile" at bounding box center [243, 309] width 20 height 20
click at [248, 352] on button "Provide proactive and personalized service" at bounding box center [243, 347] width 20 height 20
click at [250, 388] on button "Use positive body language" at bounding box center [243, 385] width 20 height 20
click at [249, 431] on button "Dress professionally" at bounding box center [243, 423] width 20 height 20
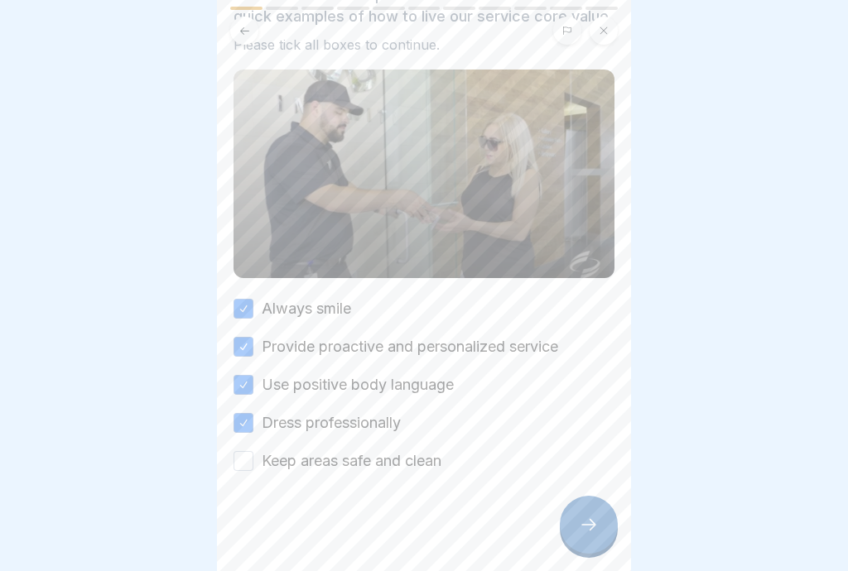
click at [251, 460] on button "Keep areas safe and clean" at bounding box center [243, 461] width 20 height 20
click at [603, 535] on div at bounding box center [589, 525] width 58 height 58
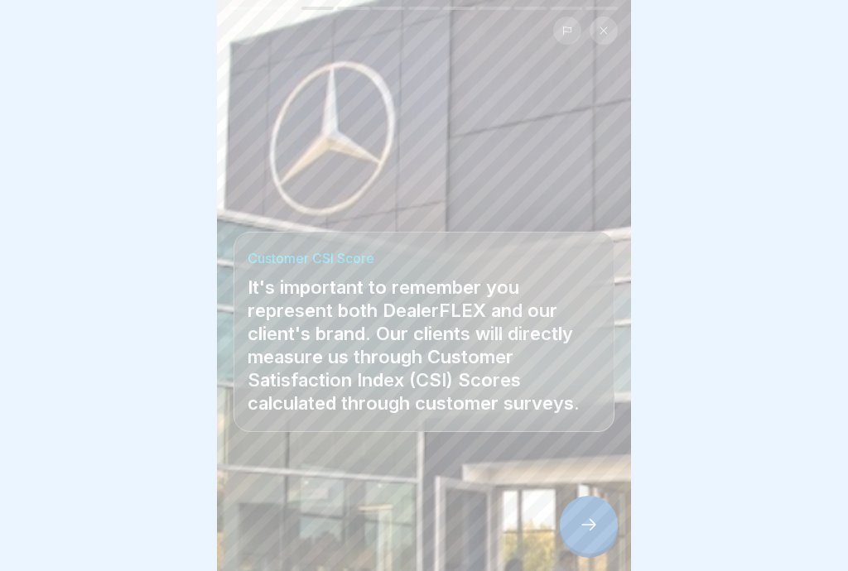
click at [599, 533] on div at bounding box center [589, 525] width 58 height 58
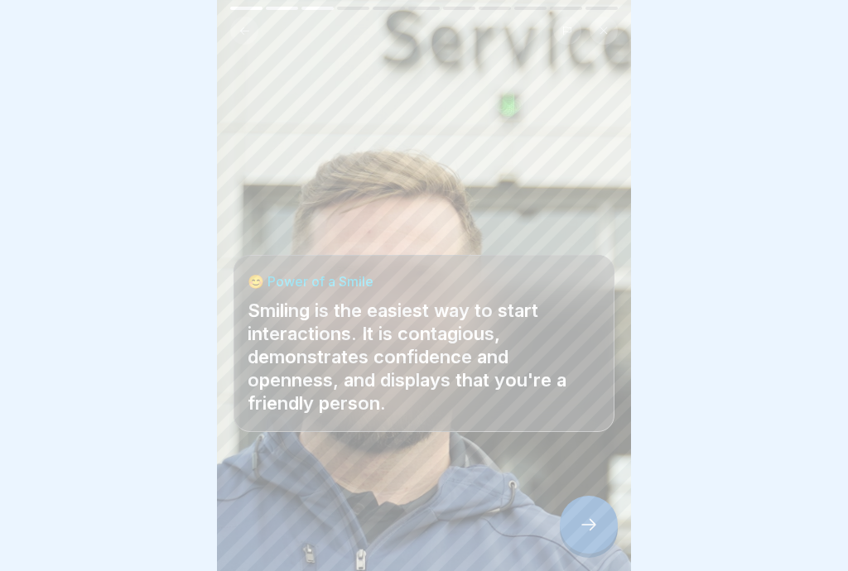
click at [595, 529] on icon at bounding box center [589, 525] width 20 height 20
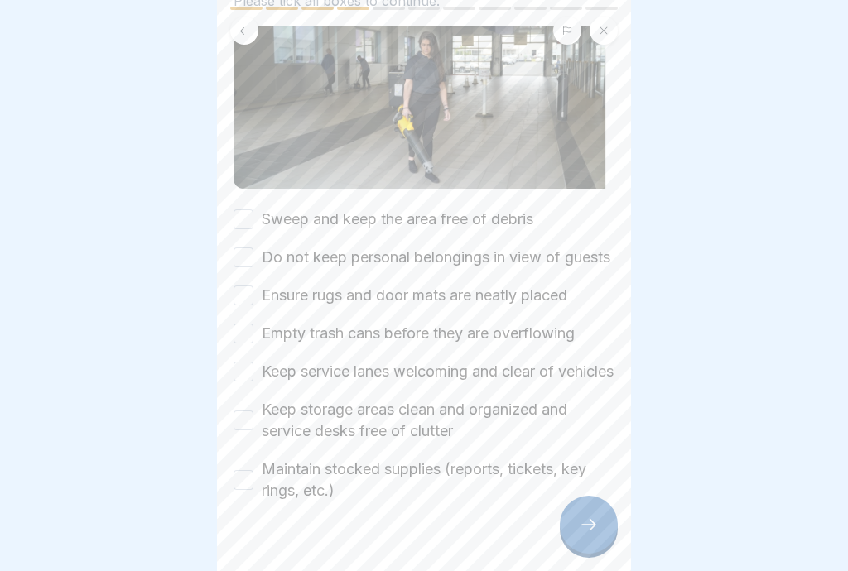
scroll to position [171, 0]
click at [253, 225] on button "Sweep and keep the area free of debris" at bounding box center [243, 218] width 20 height 20
click at [244, 266] on button "Do not keep personal belongings in view of guests" at bounding box center [243, 256] width 20 height 20
click at [252, 304] on button "Ensure rugs and door mats are neatly placed" at bounding box center [243, 294] width 20 height 20
click at [251, 342] on button "Empty trash cans before they are overflowing" at bounding box center [243, 332] width 20 height 20
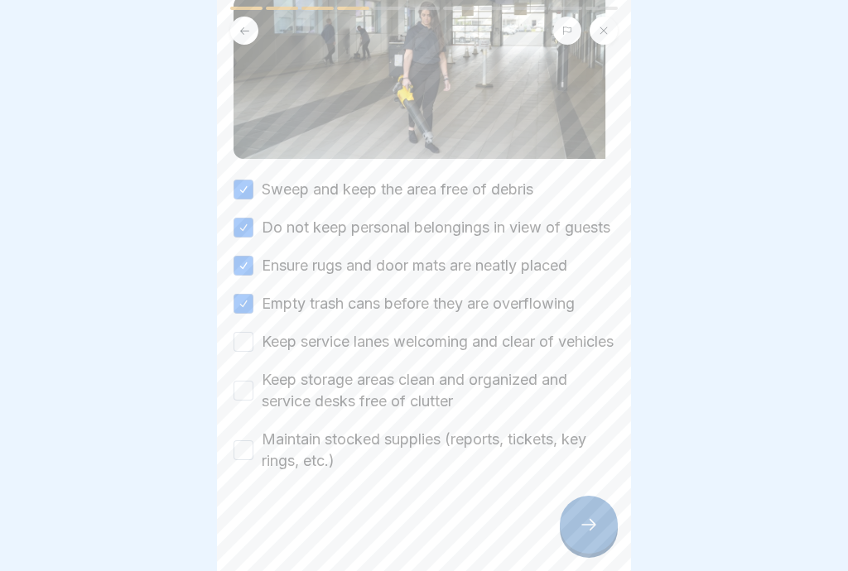
scroll to position [242, 0]
click at [244, 338] on button "Keep service lanes welcoming and clear of vehicles" at bounding box center [243, 342] width 20 height 20
click at [245, 398] on button "Keep storage areas clean and organized and service desks free of clutter" at bounding box center [243, 391] width 20 height 20
click at [243, 458] on button "Maintain stocked supplies (reports, tickets, key rings, etc.)" at bounding box center [243, 450] width 20 height 20
click at [604, 532] on div at bounding box center [589, 525] width 58 height 58
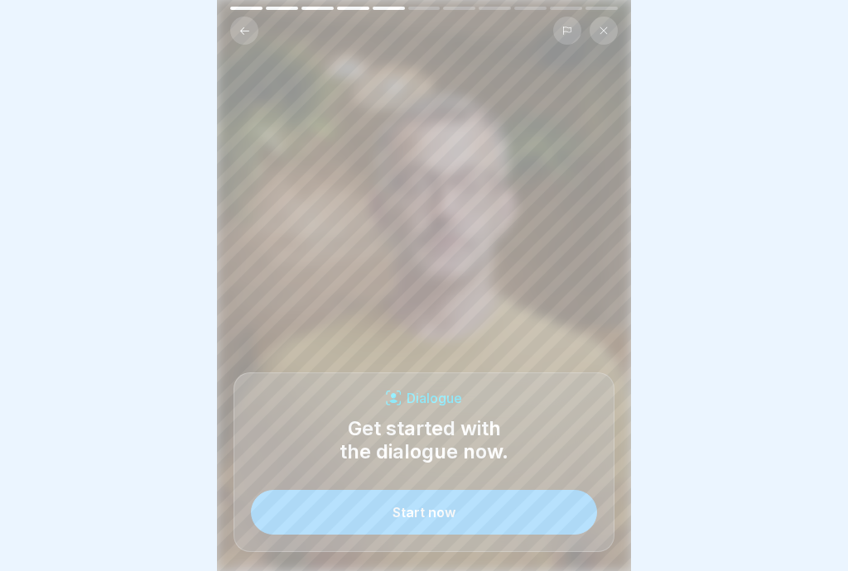
click at [542, 518] on button "Start now" at bounding box center [424, 512] width 346 height 45
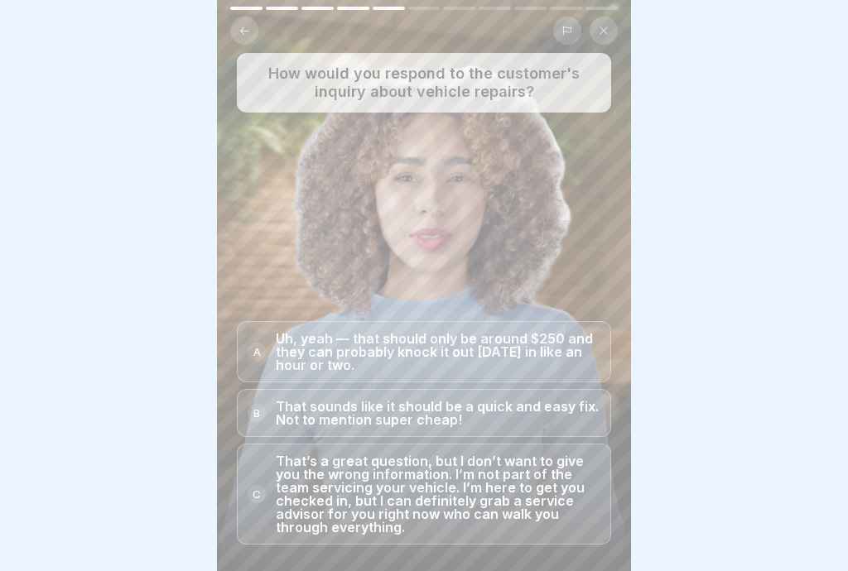
click at [533, 500] on p "That’s a great question, but I don’t want to give you the wrong information. I’…" at bounding box center [438, 494] width 325 height 79
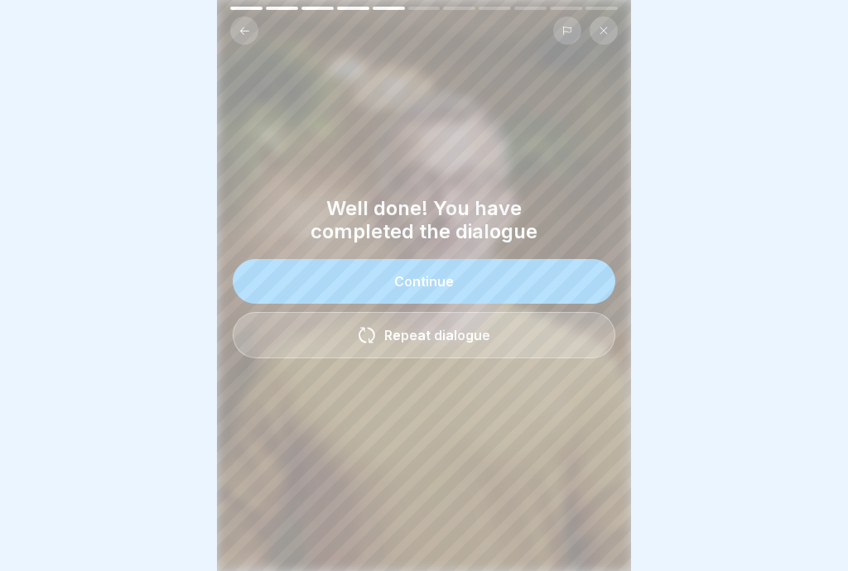
click at [535, 288] on button "Continue" at bounding box center [424, 281] width 383 height 45
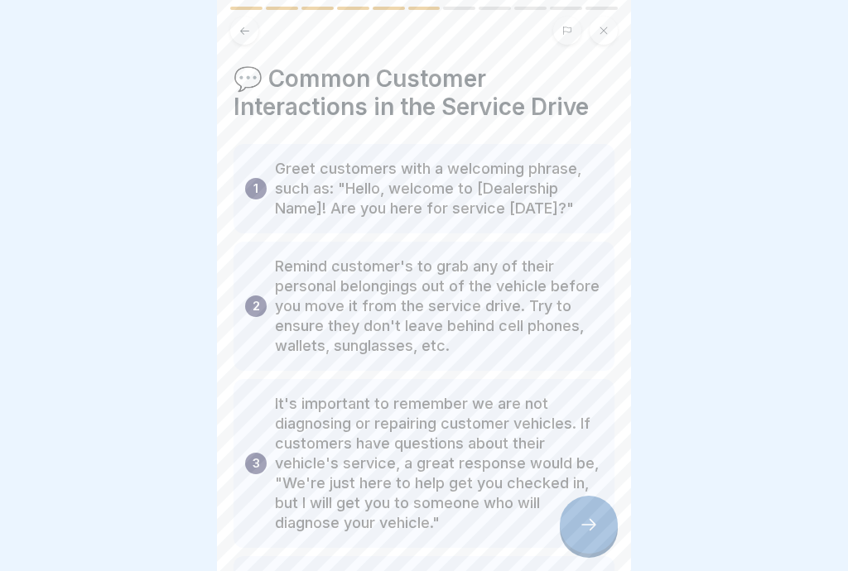
click at [597, 535] on div at bounding box center [589, 525] width 58 height 58
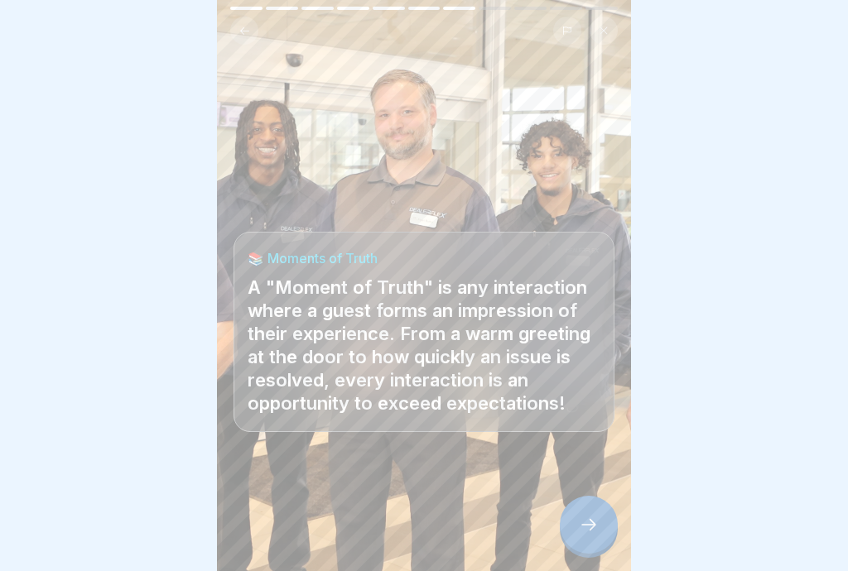
click at [603, 539] on div at bounding box center [589, 525] width 58 height 58
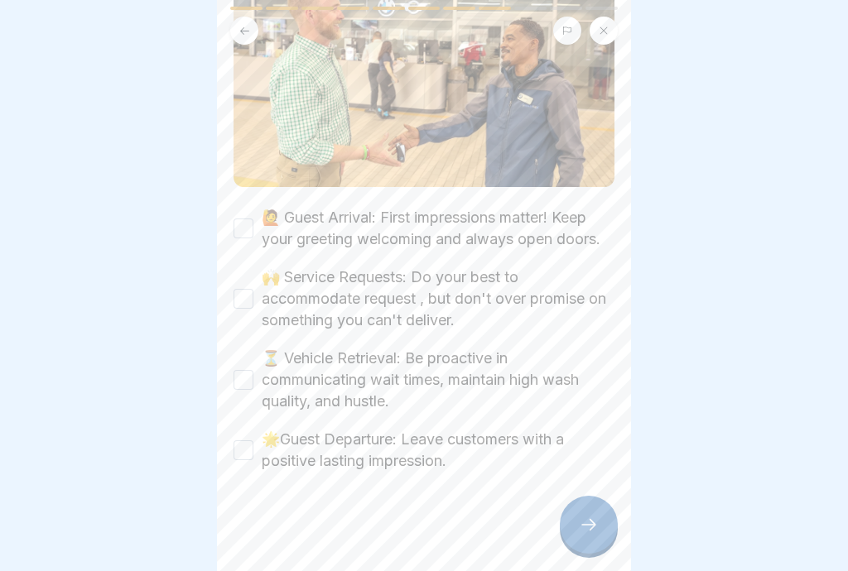
scroll to position [304, 0]
click at [252, 229] on button "🙋 Guest Arrival: First impressions matter! Keep your greeting welcoming and alw…" at bounding box center [243, 229] width 20 height 20
click at [244, 306] on button "🙌 Service Requests: Do your best to accommodate request , but don't over promis…" at bounding box center [243, 300] width 20 height 20
click at [250, 382] on button "⏳ Vehicle Retrieval: Be proactive in communicating wait times, maintain high wa…" at bounding box center [243, 381] width 20 height 20
click at [249, 455] on button "🌟Guest Departure: Leave customers with a positive lasting impression." at bounding box center [243, 451] width 20 height 20
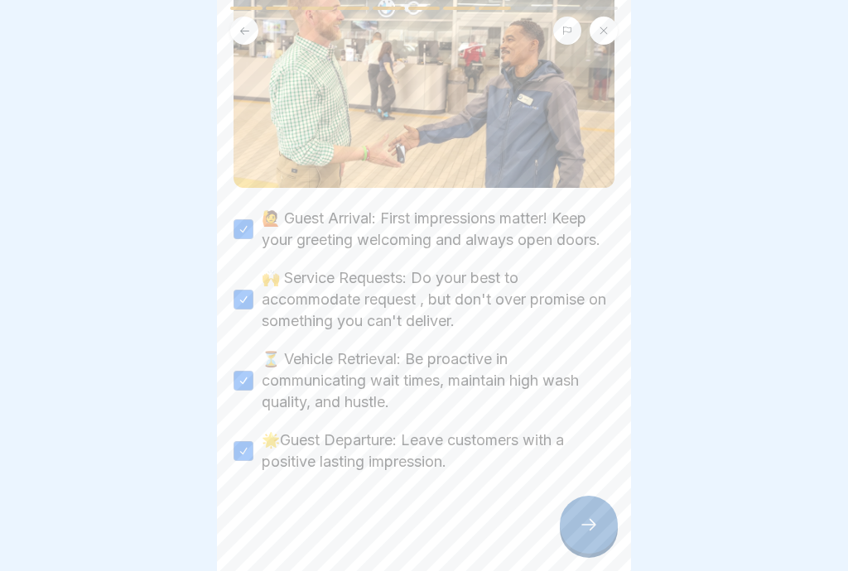
click at [604, 532] on div at bounding box center [589, 525] width 58 height 58
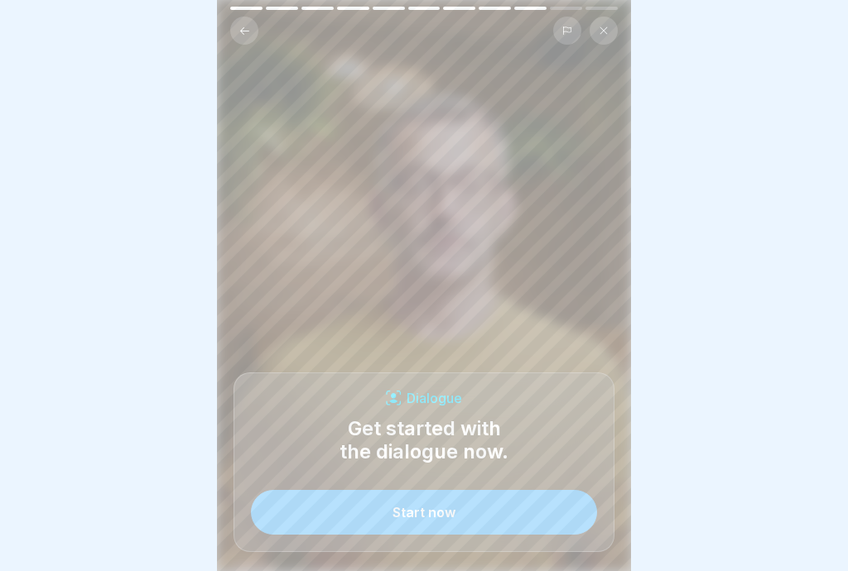
click at [551, 515] on button "Start now" at bounding box center [424, 512] width 346 height 45
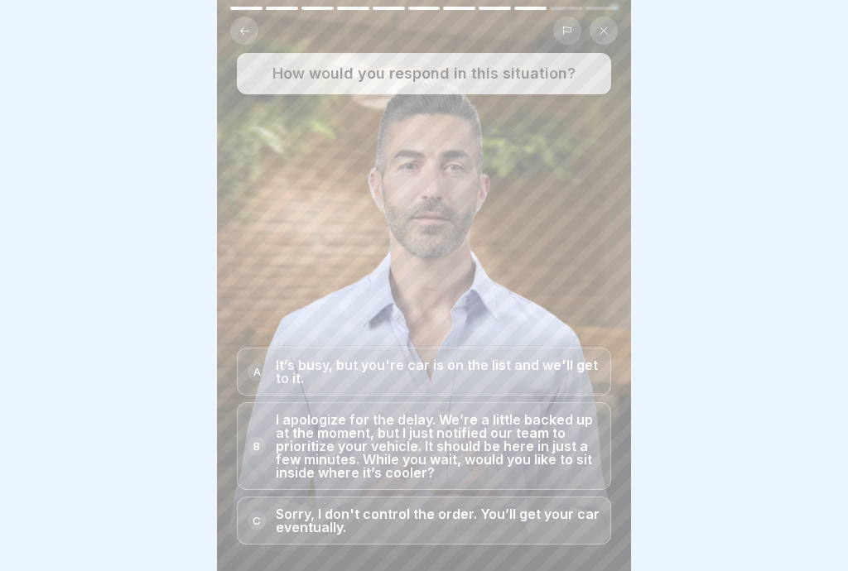
click at [537, 458] on p "I apologize for the delay. We’re a little backed up at the moment, but I just n…" at bounding box center [438, 446] width 325 height 66
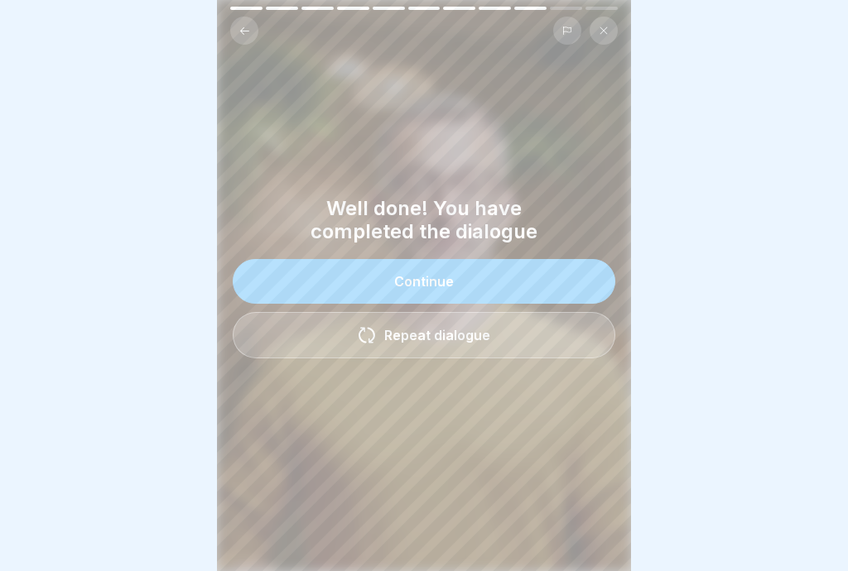
click at [551, 283] on button "Continue" at bounding box center [424, 281] width 383 height 45
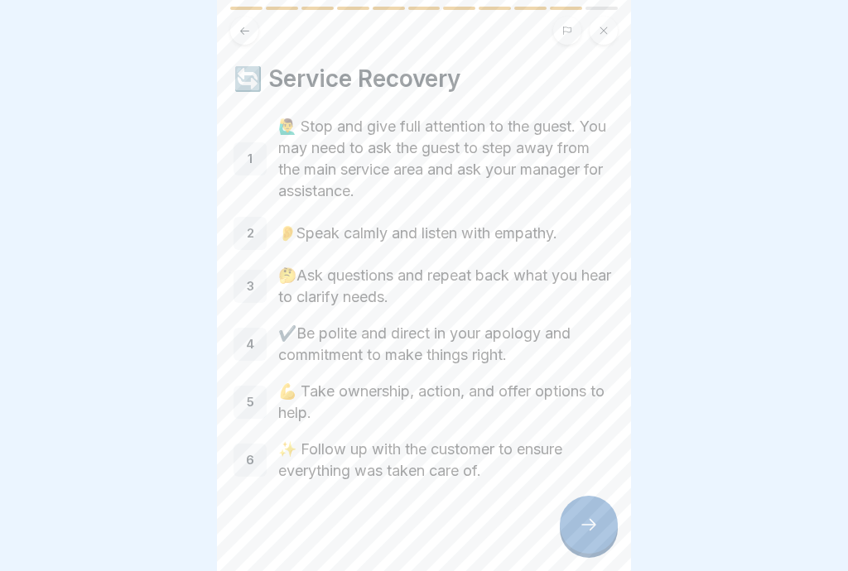
click at [603, 531] on div at bounding box center [589, 525] width 58 height 58
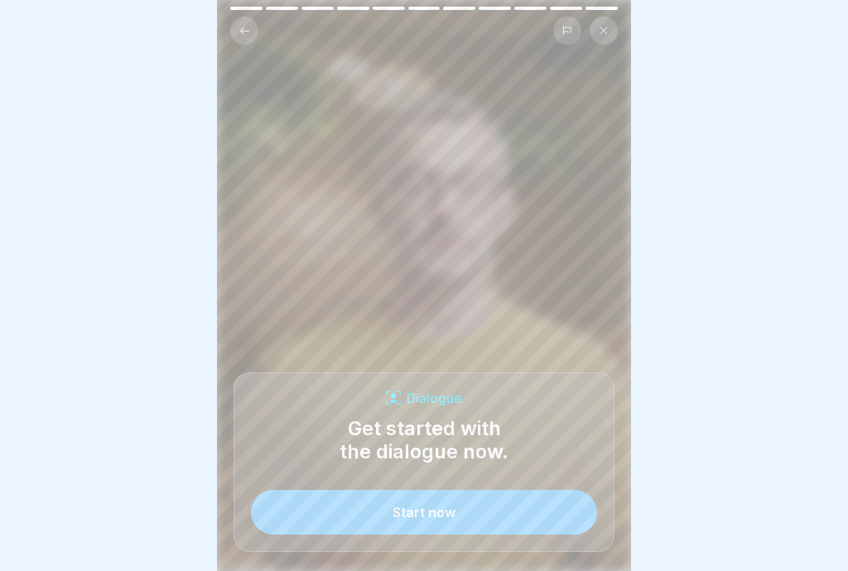
click at [523, 512] on button "Start now" at bounding box center [424, 512] width 346 height 45
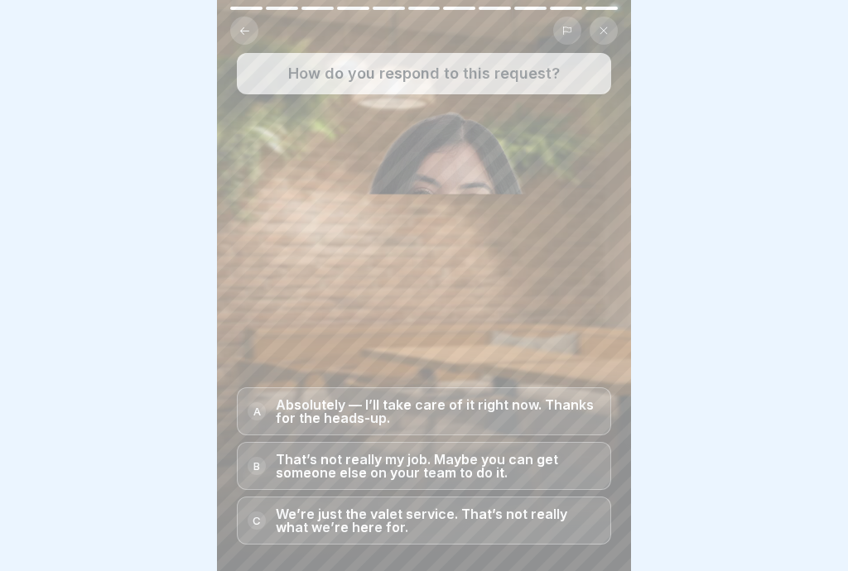
click at [532, 414] on p "Absolutely — I’ll take care of it right now. Thanks for the heads-up." at bounding box center [438, 411] width 325 height 26
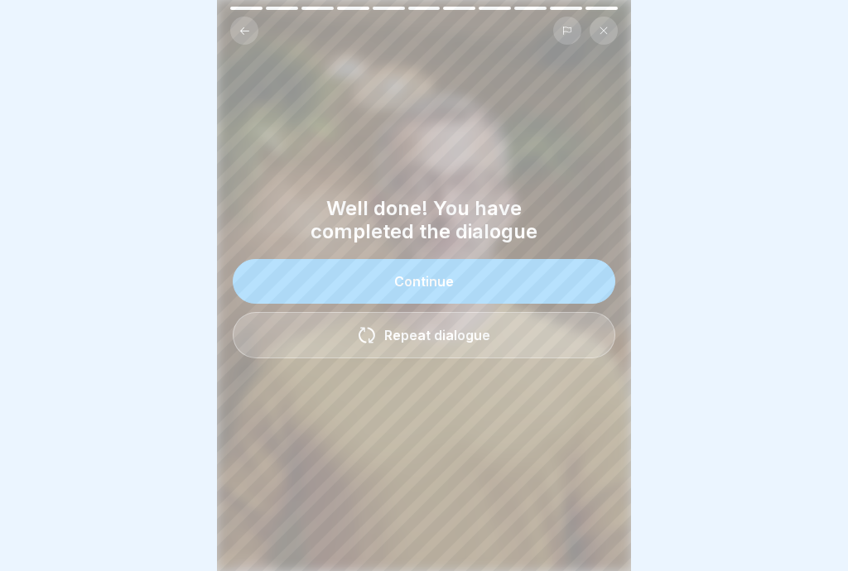
click at [575, 282] on button "Continue" at bounding box center [424, 281] width 383 height 45
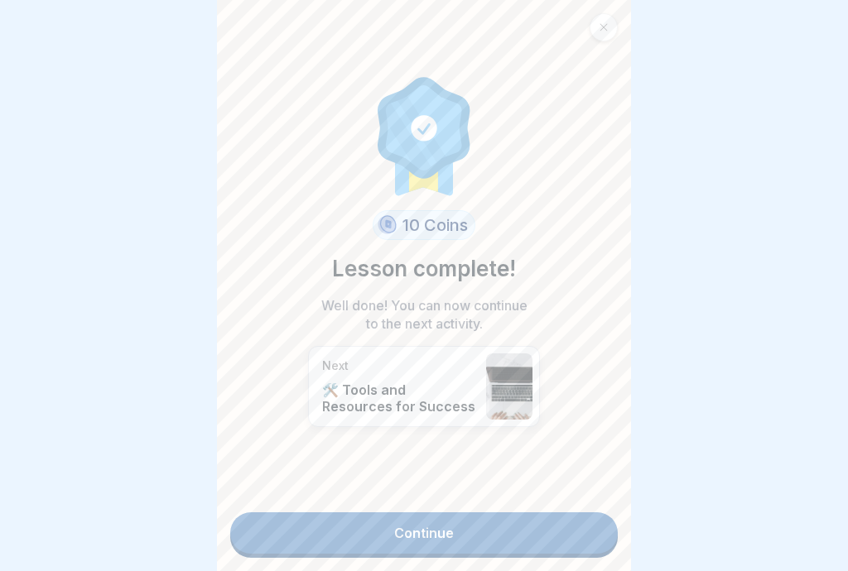
click at [556, 541] on link "Continue" at bounding box center [424, 533] width 388 height 41
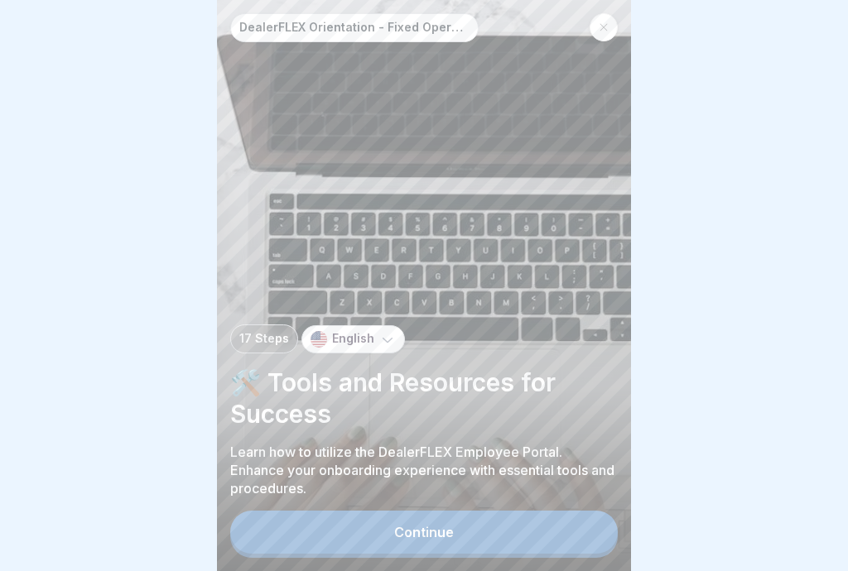
click at [518, 535] on button "Continue" at bounding box center [424, 532] width 388 height 43
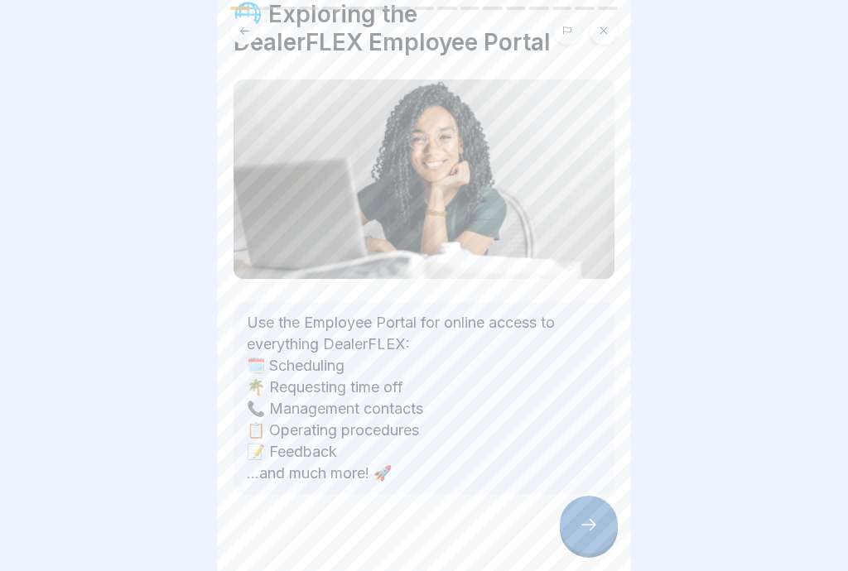
scroll to position [75, 0]
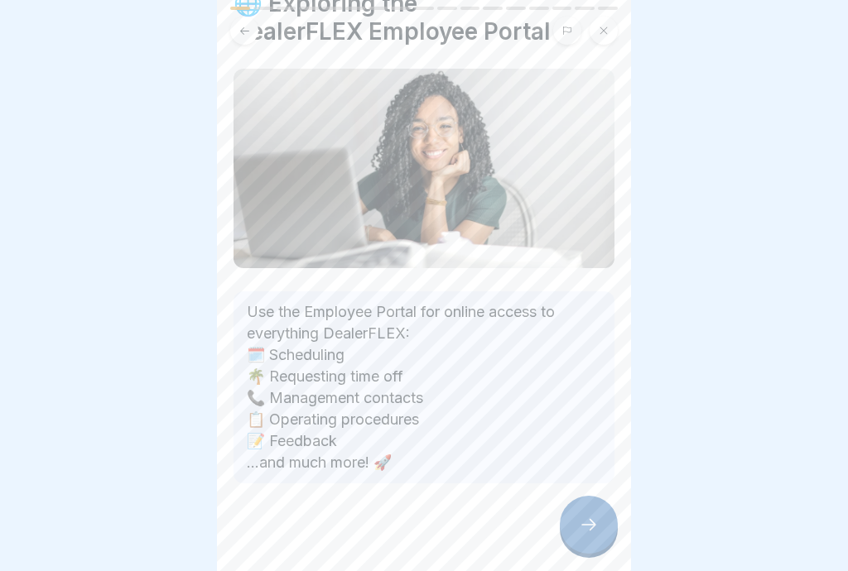
click at [602, 538] on div at bounding box center [589, 525] width 58 height 58
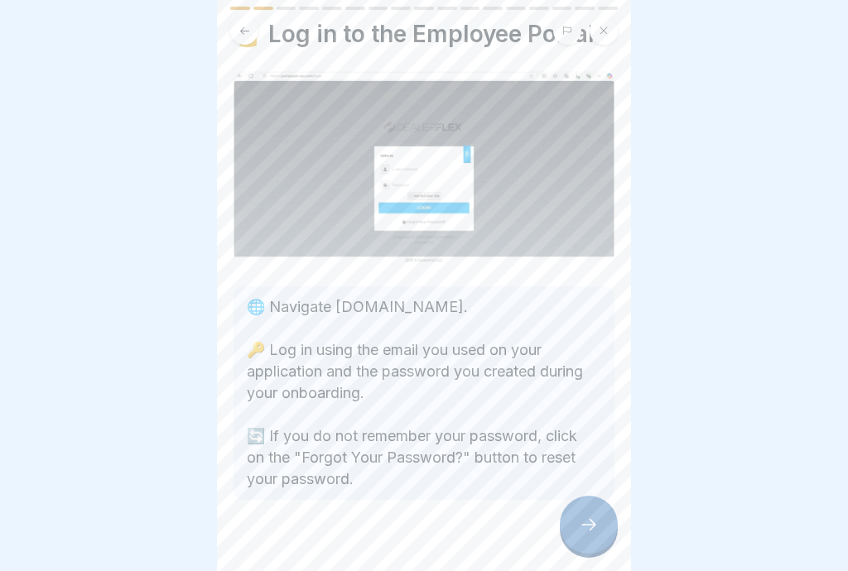
scroll to position [47, 0]
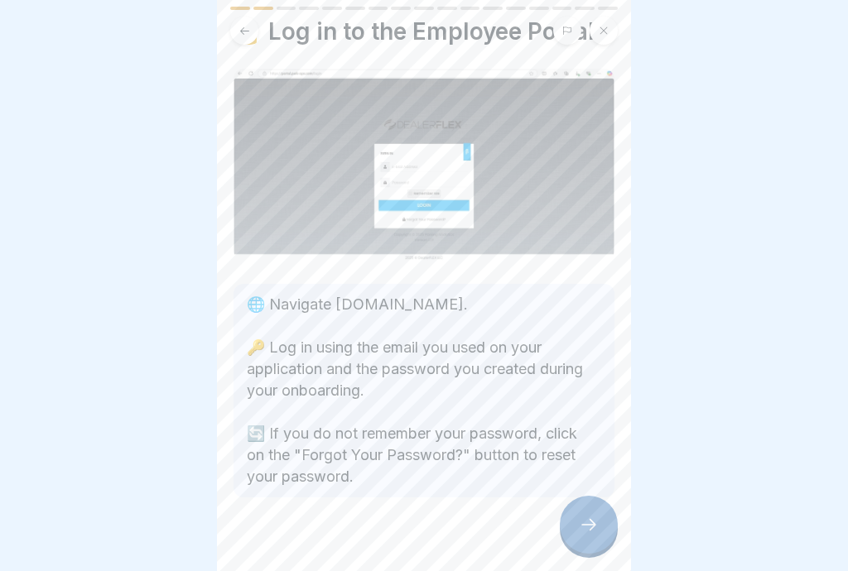
click at [601, 538] on div at bounding box center [589, 525] width 58 height 58
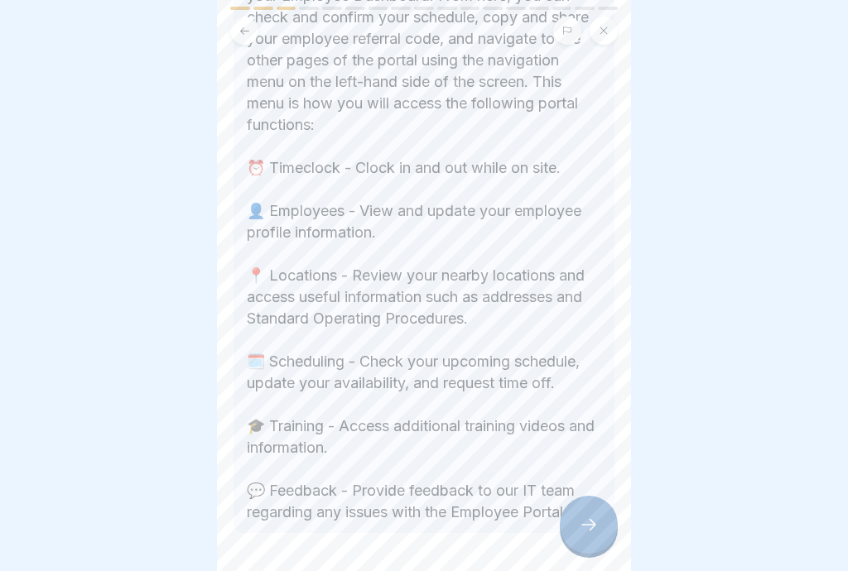
scroll to position [431, 0]
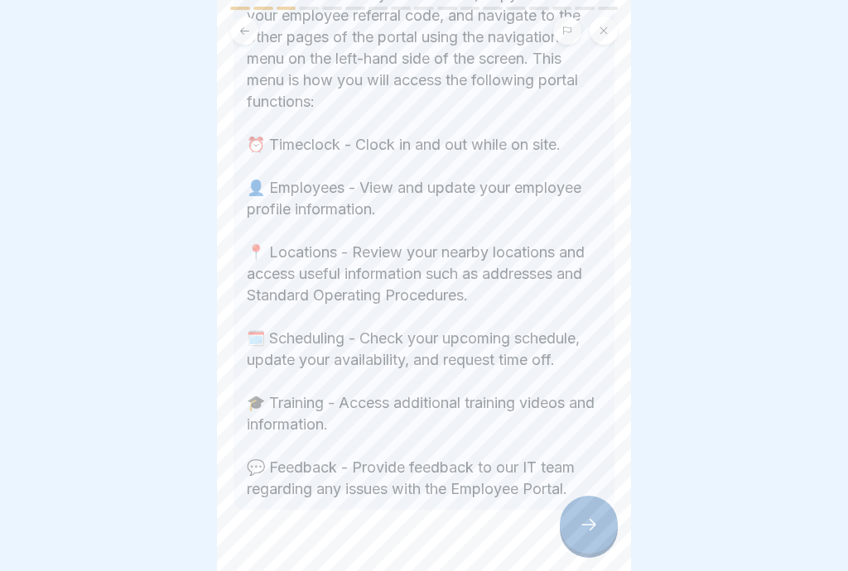
click at [600, 537] on div at bounding box center [589, 525] width 58 height 58
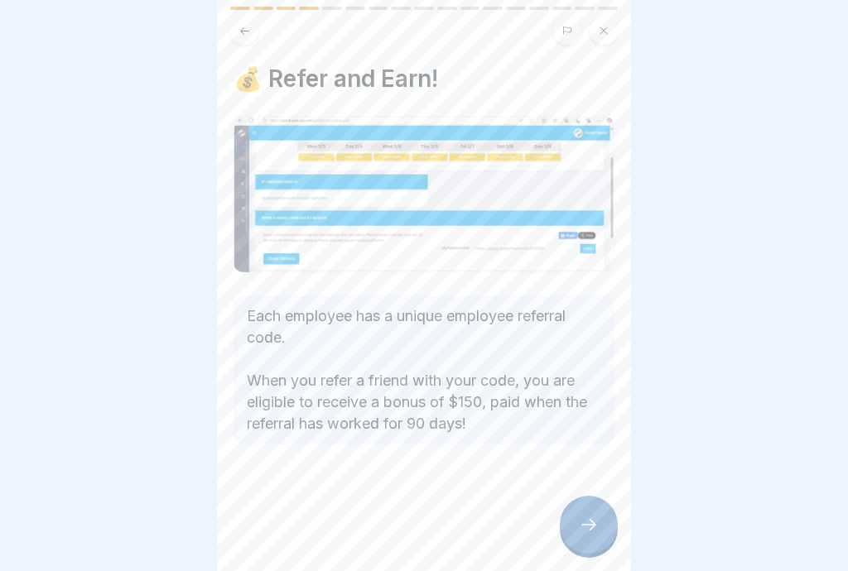
click at [597, 535] on div at bounding box center [589, 525] width 58 height 58
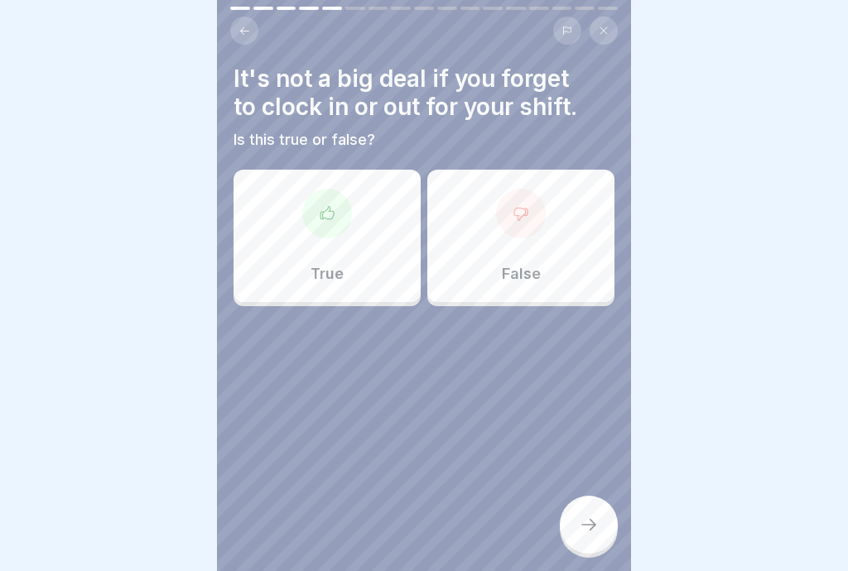
click at [561, 258] on div "False" at bounding box center [520, 236] width 187 height 132
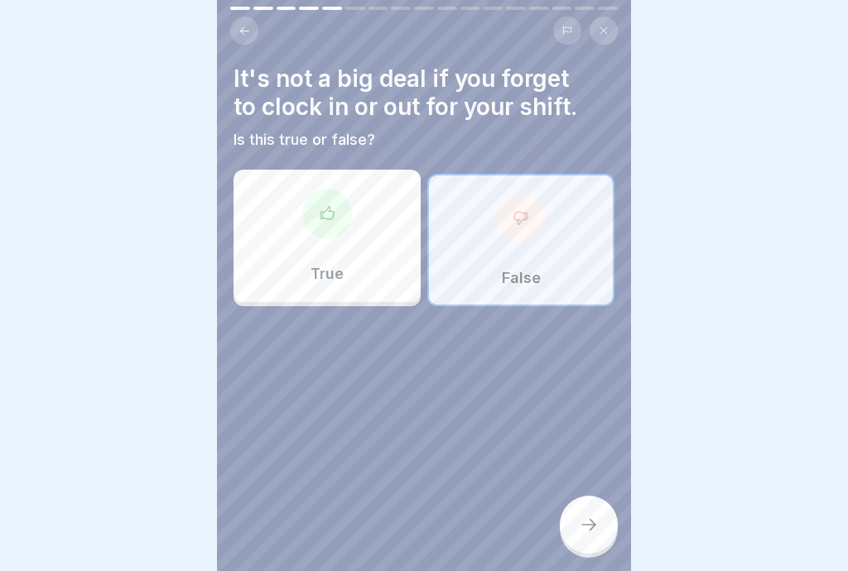
click at [605, 538] on div at bounding box center [589, 525] width 58 height 58
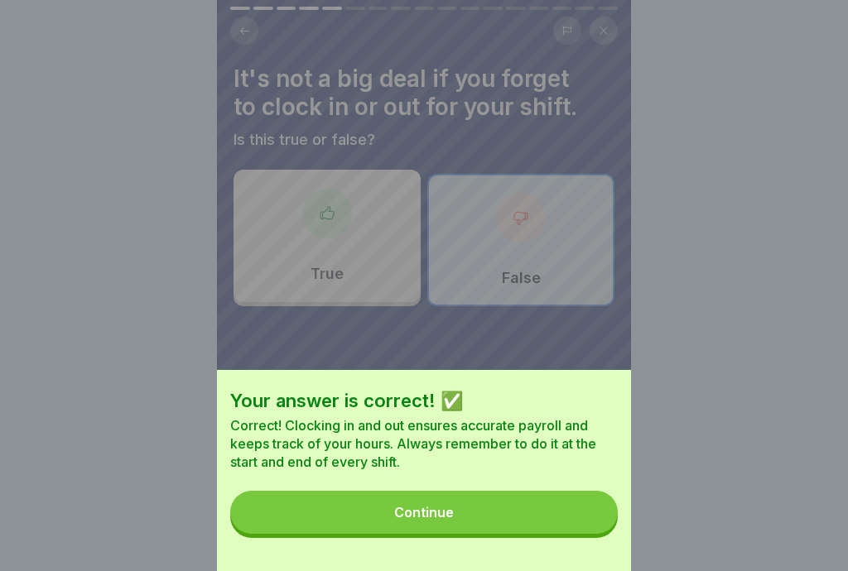
click at [556, 527] on button "Continue" at bounding box center [424, 512] width 388 height 43
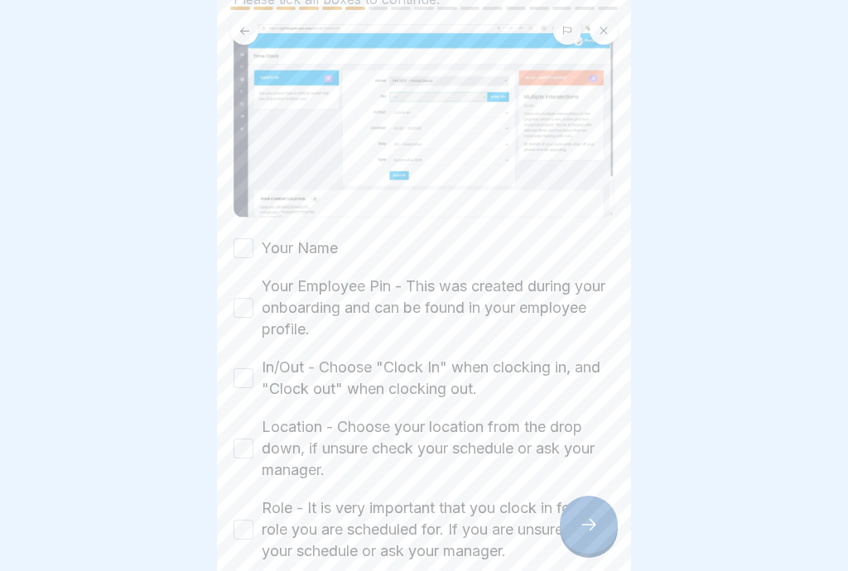
scroll to position [198, 0]
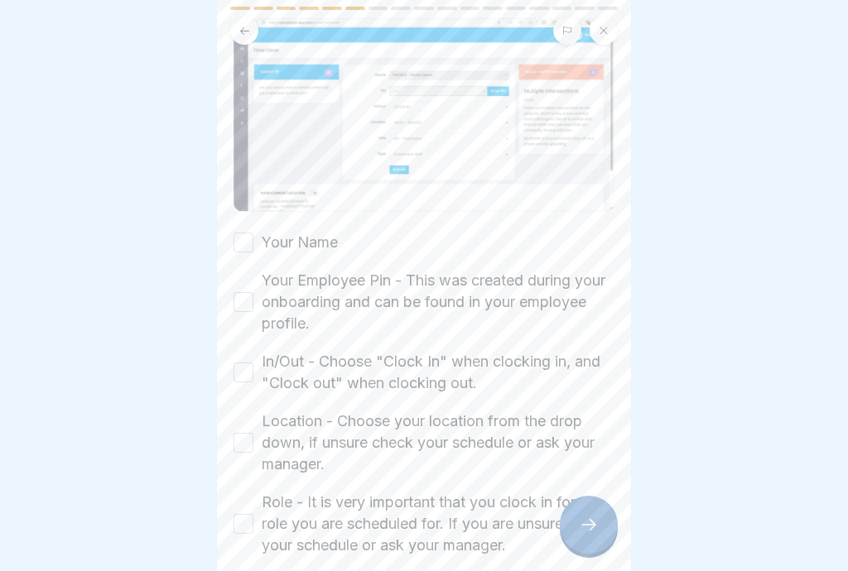
click at [252, 249] on button "Your Name" at bounding box center [243, 243] width 20 height 20
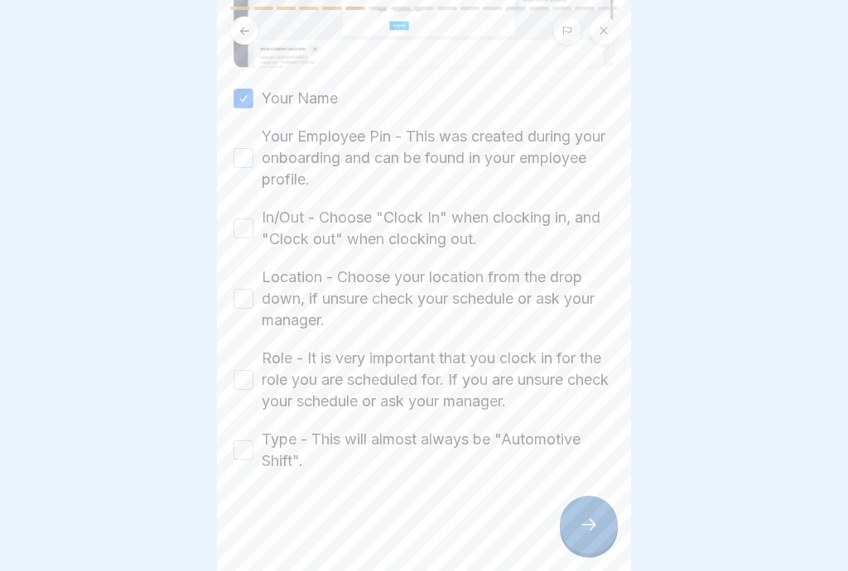
scroll to position [342, 0]
click at [250, 162] on button "Your Employee Pin - This was created during your onboarding and can be found in…" at bounding box center [243, 158] width 20 height 20
click at [249, 228] on button "In/Out - Choose "Clock In" when clocking in, and "Clock out" when clocking out." at bounding box center [243, 229] width 20 height 20
click at [249, 301] on button "Location - Choose your location from the drop down, if unsure check your schedu…" at bounding box center [243, 299] width 20 height 20
click at [248, 379] on button "Role - It is very important that you clock in for the role you are scheduled fo…" at bounding box center [243, 380] width 20 height 20
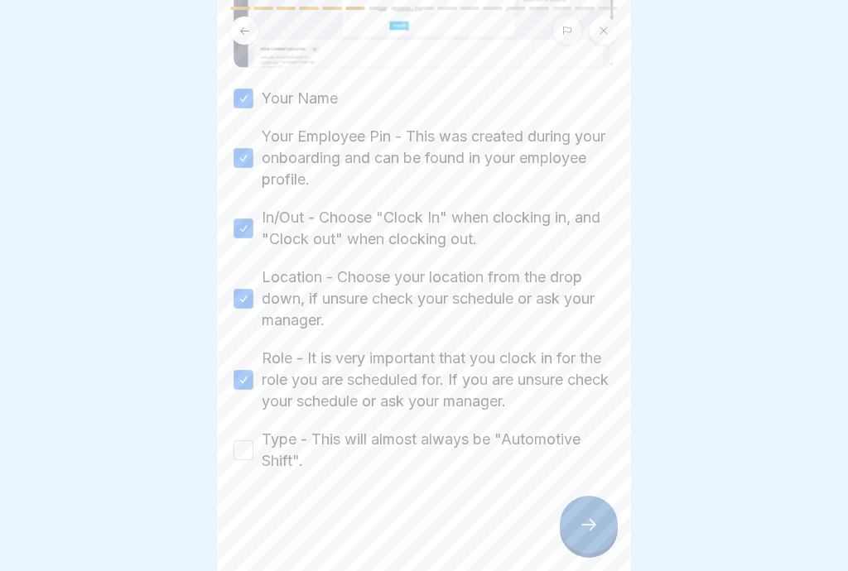
click at [253, 458] on button "Type - This will almost always be "Automotive Shift"." at bounding box center [243, 450] width 20 height 20
click at [600, 525] on div at bounding box center [589, 525] width 58 height 58
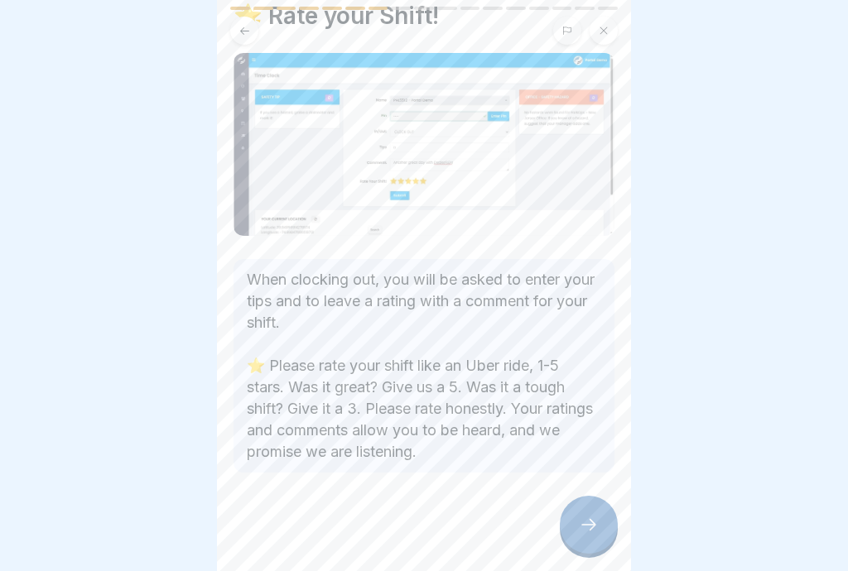
scroll to position [64, 0]
click at [596, 536] on div at bounding box center [589, 525] width 58 height 58
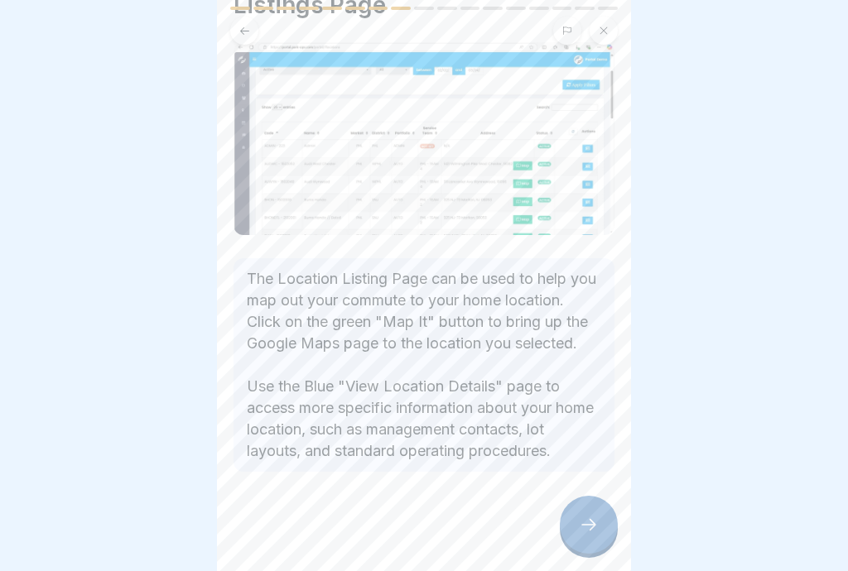
scroll to position [123, 0]
click at [605, 541] on div at bounding box center [589, 525] width 58 height 58
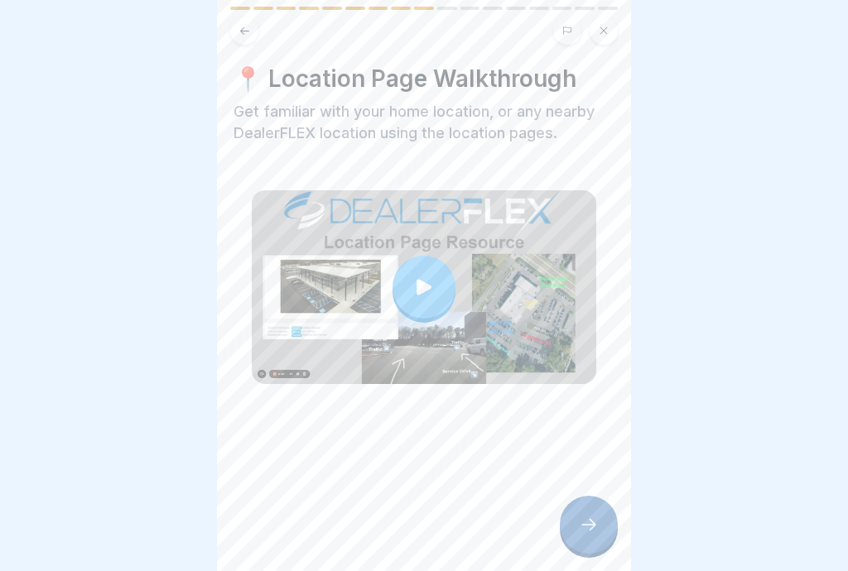
click at [602, 526] on div at bounding box center [589, 525] width 58 height 58
click at [602, 530] on div at bounding box center [589, 525] width 58 height 58
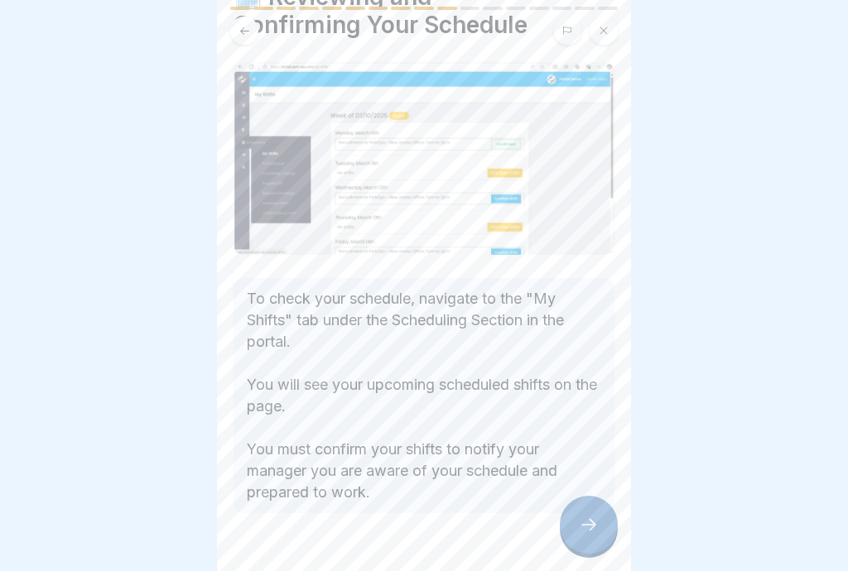
scroll to position [103, 0]
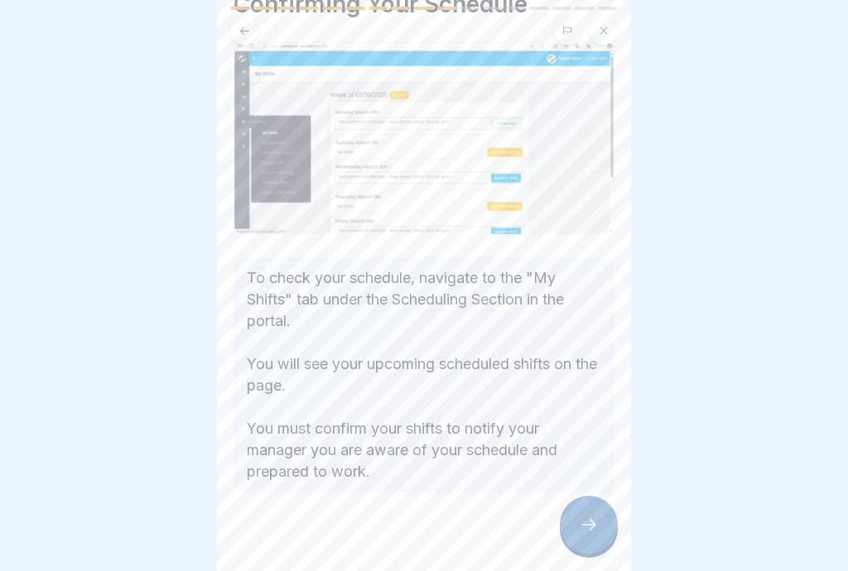
click at [595, 529] on icon at bounding box center [589, 525] width 20 height 20
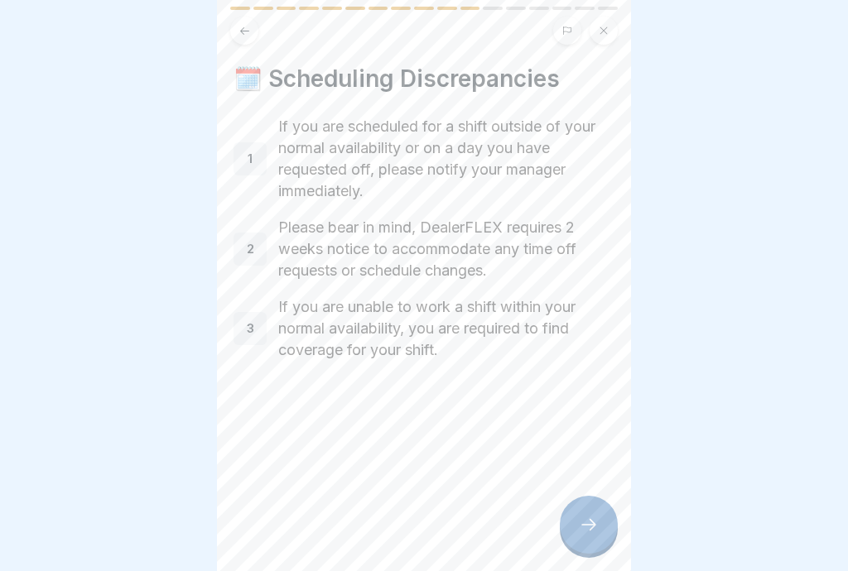
click at [602, 533] on div at bounding box center [589, 525] width 58 height 58
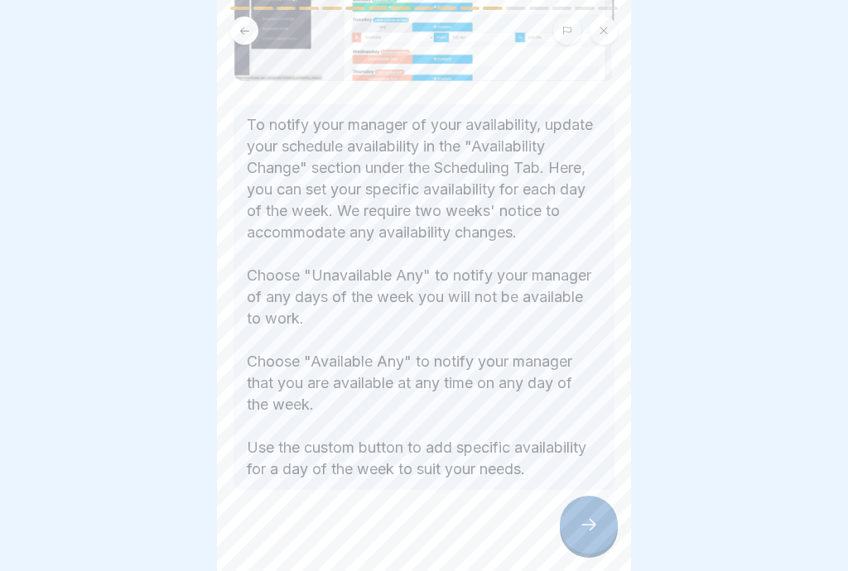
scroll to position [231, 0]
click at [600, 540] on div at bounding box center [589, 525] width 58 height 58
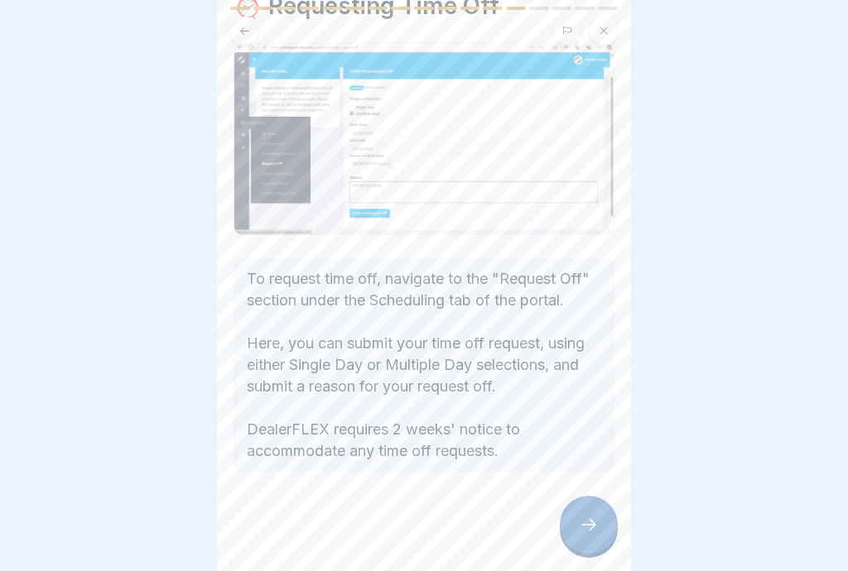
scroll to position [73, 0]
click at [600, 539] on div at bounding box center [589, 525] width 58 height 58
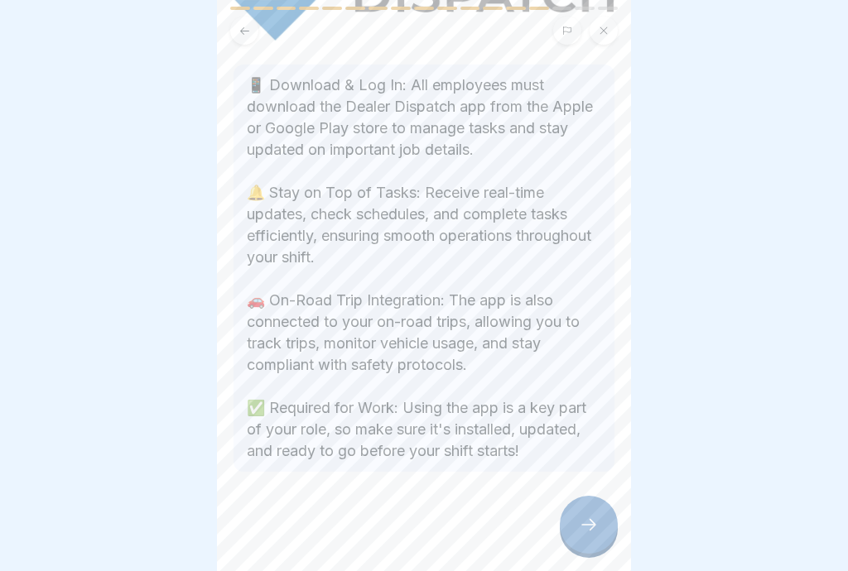
scroll to position [230, 0]
click at [599, 538] on div at bounding box center [589, 525] width 58 height 58
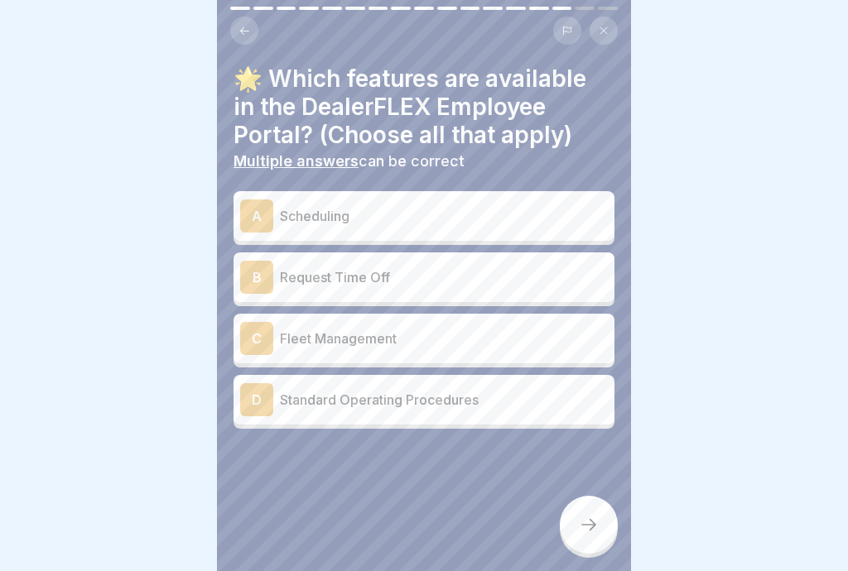
click at [532, 224] on p "Scheduling" at bounding box center [444, 216] width 328 height 20
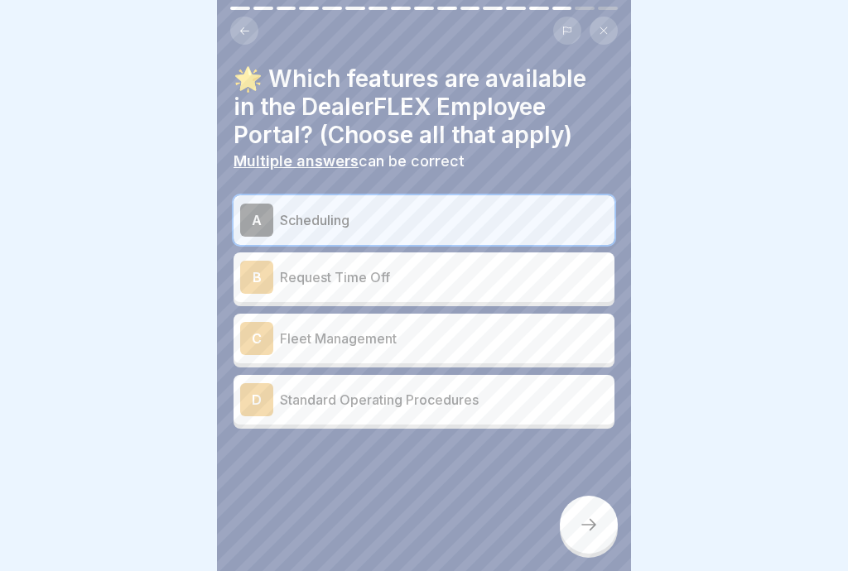
click at [522, 288] on div "B Request Time Off" at bounding box center [424, 277] width 368 height 33
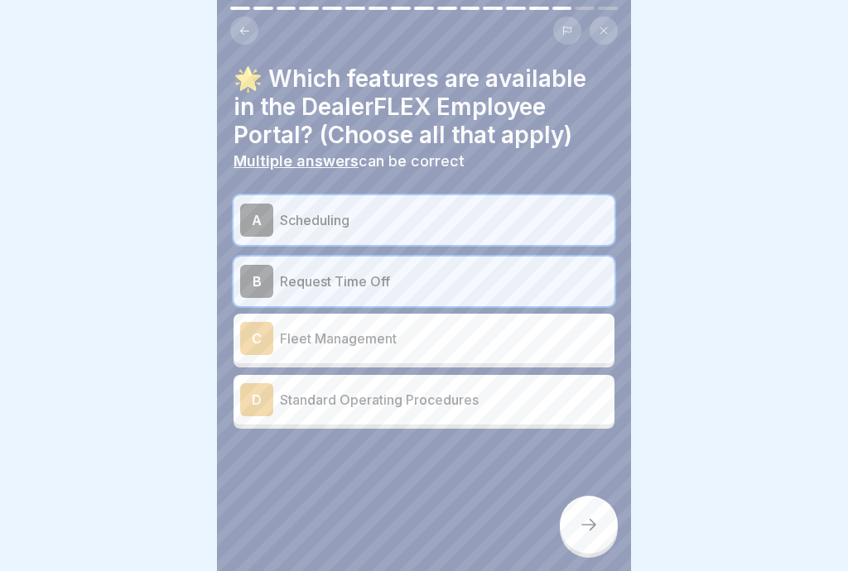
click at [597, 540] on div at bounding box center [589, 525] width 58 height 58
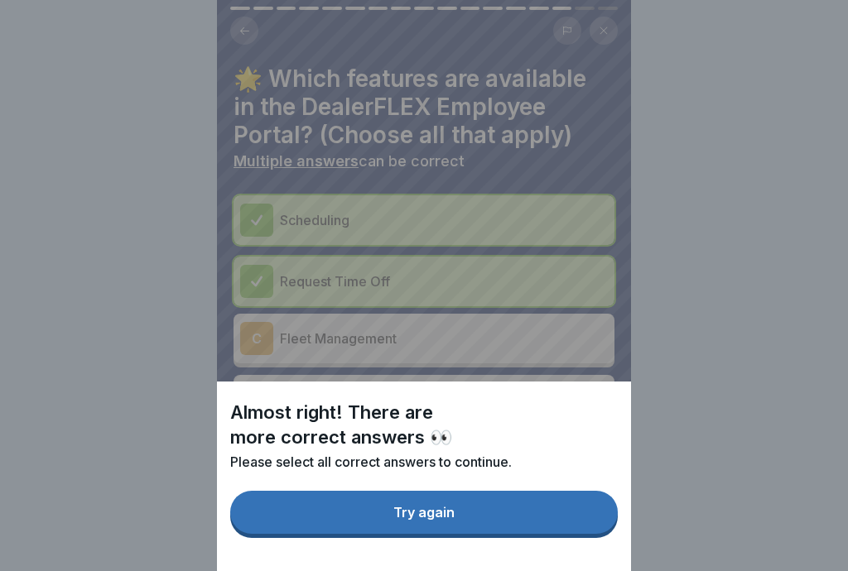
click at [553, 515] on button "Try again" at bounding box center [424, 512] width 388 height 43
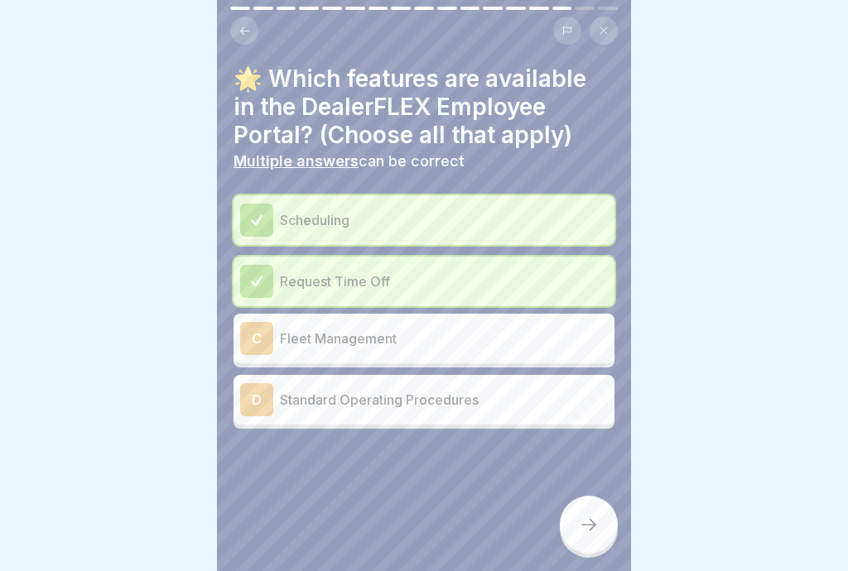
click at [565, 411] on div "D Standard Operating Procedures" at bounding box center [424, 399] width 368 height 33
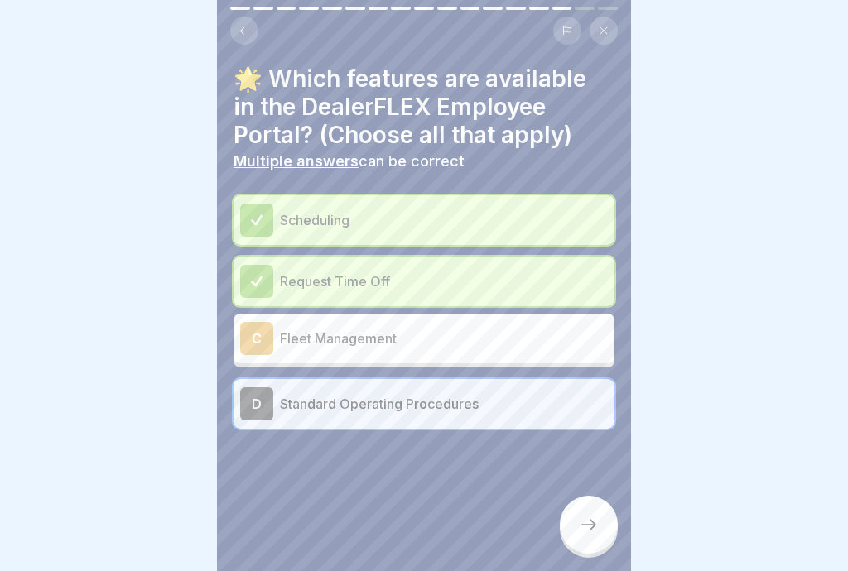
click at [594, 534] on icon at bounding box center [589, 525] width 20 height 20
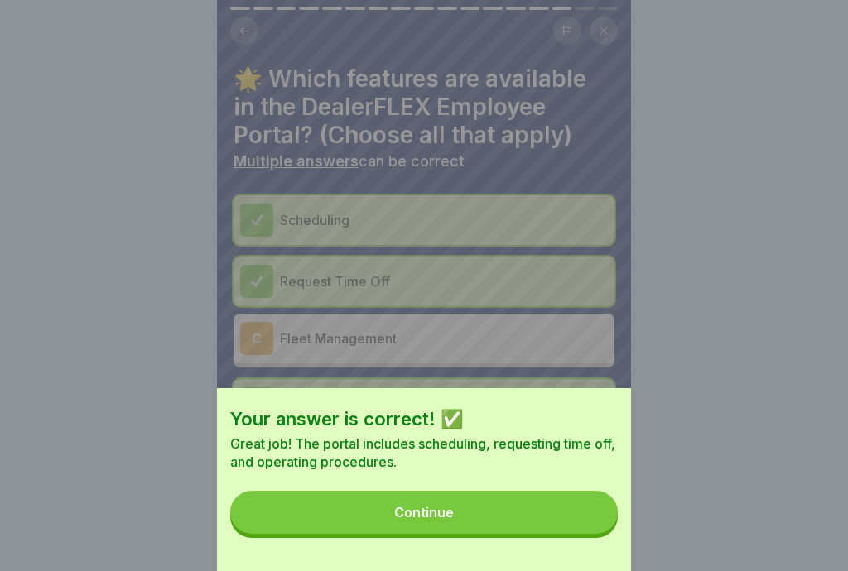
click at [572, 518] on button "Continue" at bounding box center [424, 512] width 388 height 43
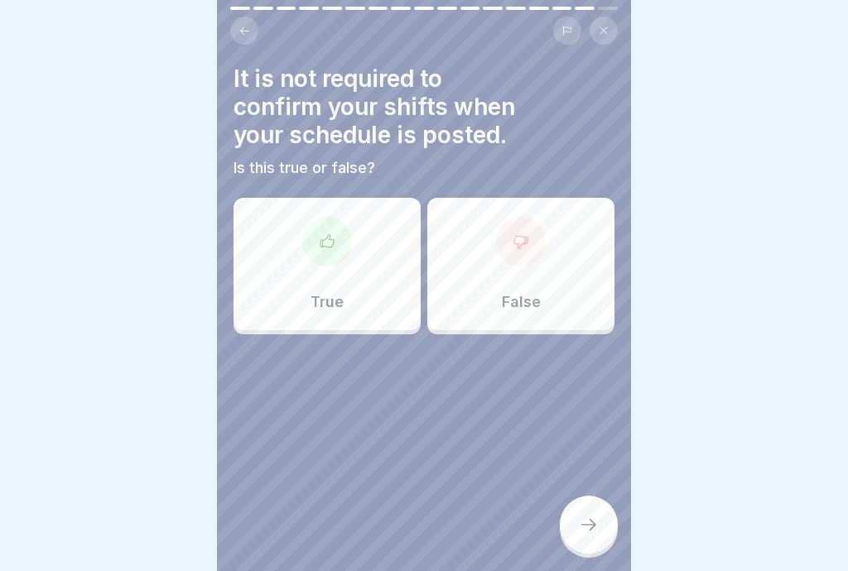
click at [551, 285] on div "False" at bounding box center [520, 264] width 187 height 132
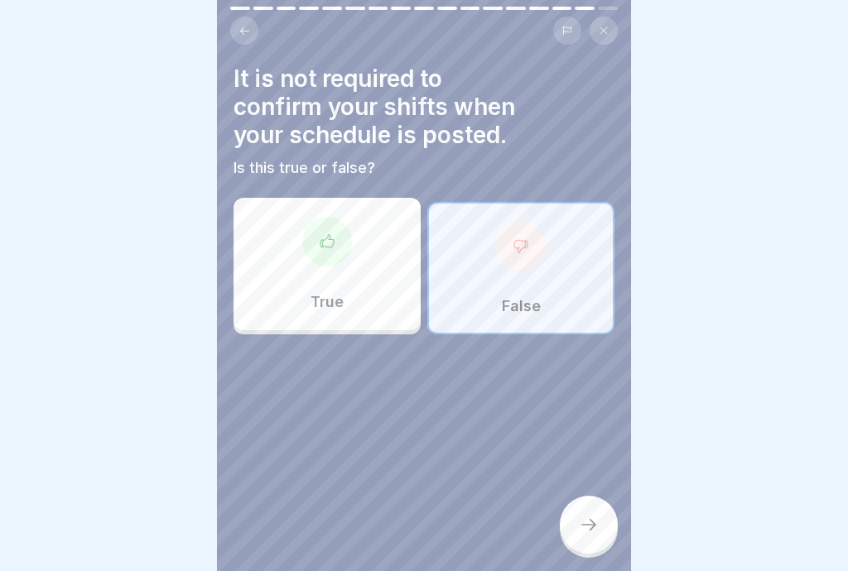
click at [603, 538] on div at bounding box center [589, 525] width 58 height 58
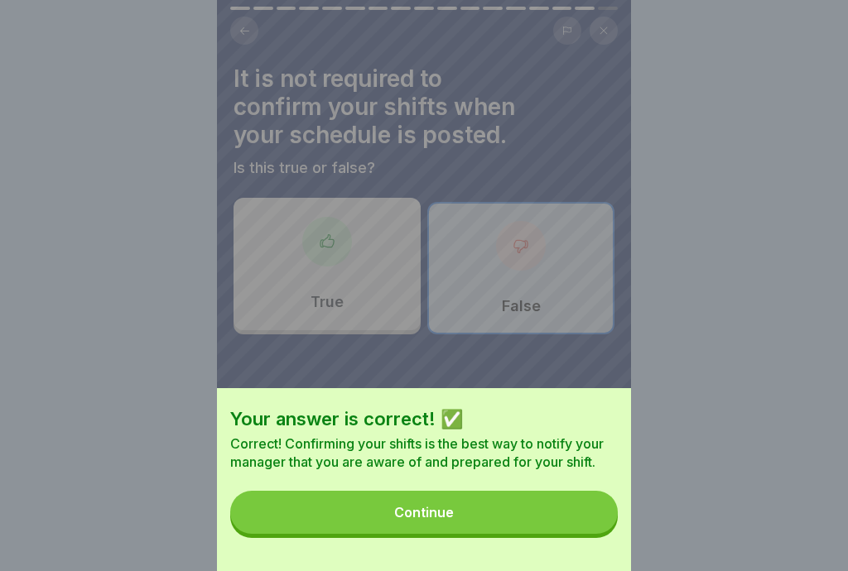
click at [580, 508] on button "Continue" at bounding box center [424, 512] width 388 height 43
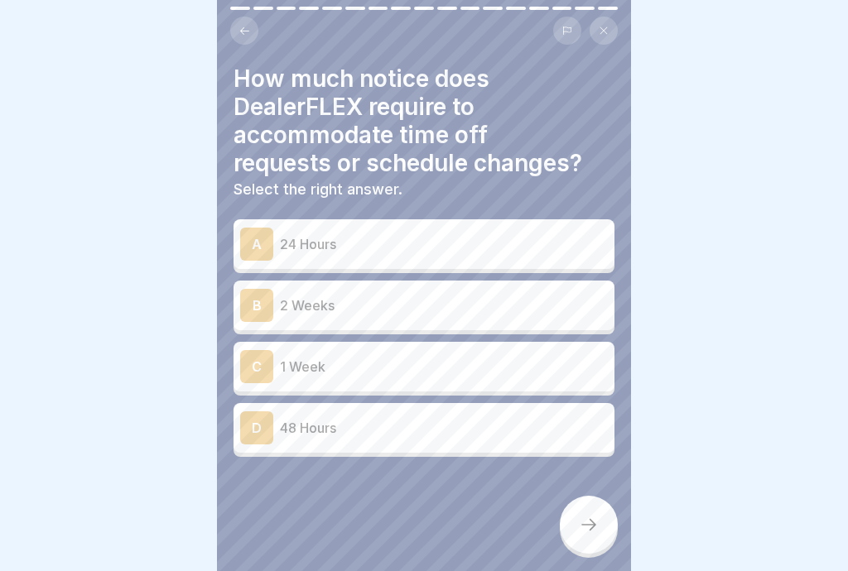
click at [522, 315] on div "B 2 Weeks" at bounding box center [424, 305] width 368 height 33
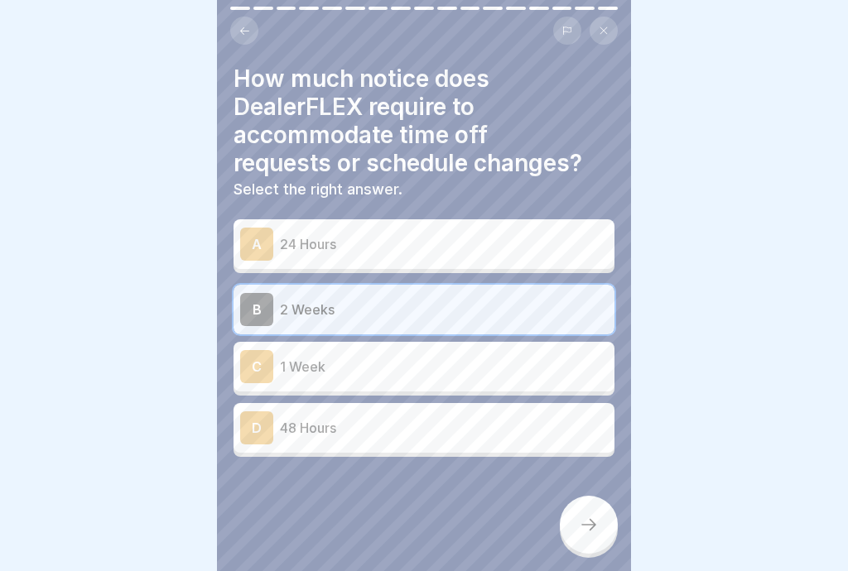
click at [590, 527] on icon at bounding box center [589, 525] width 20 height 20
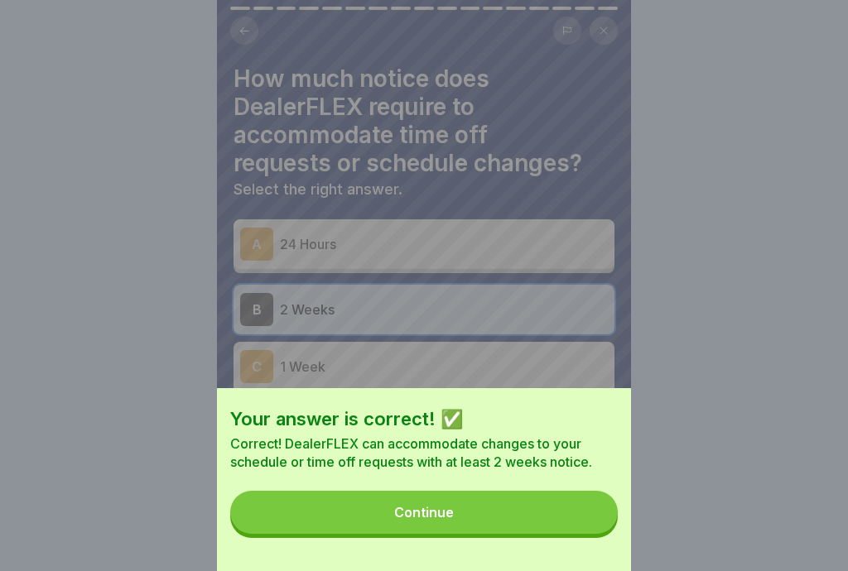
click at [564, 517] on button "Continue" at bounding box center [424, 512] width 388 height 43
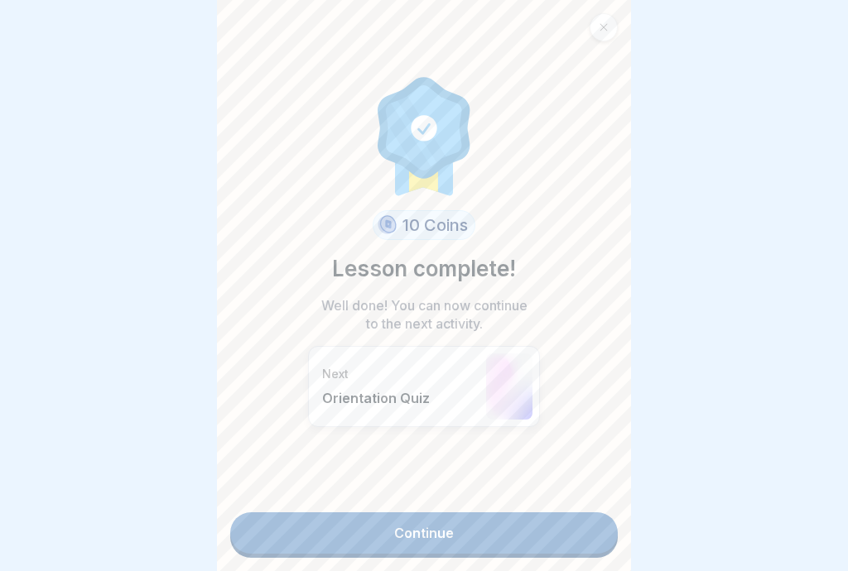
click at [562, 533] on link "Continue" at bounding box center [424, 533] width 388 height 41
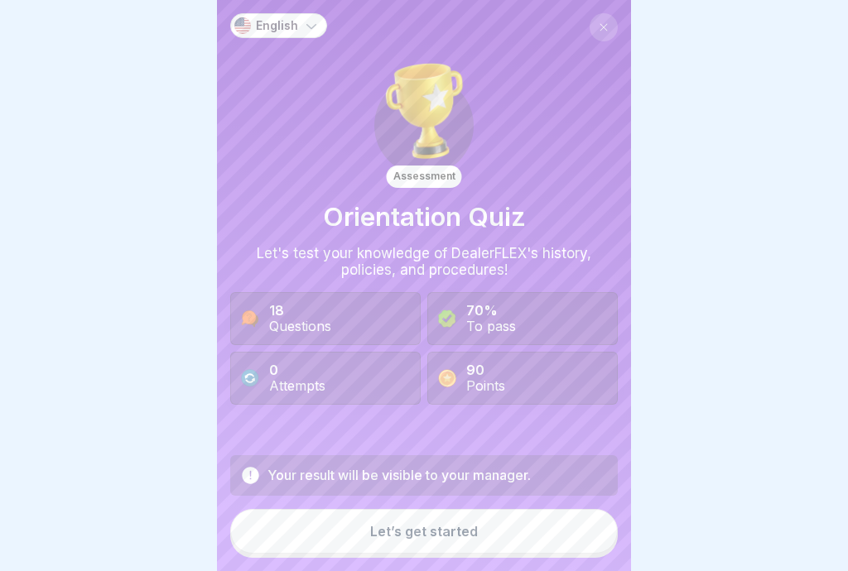
click at [556, 532] on button "Let’s get started" at bounding box center [424, 531] width 388 height 45
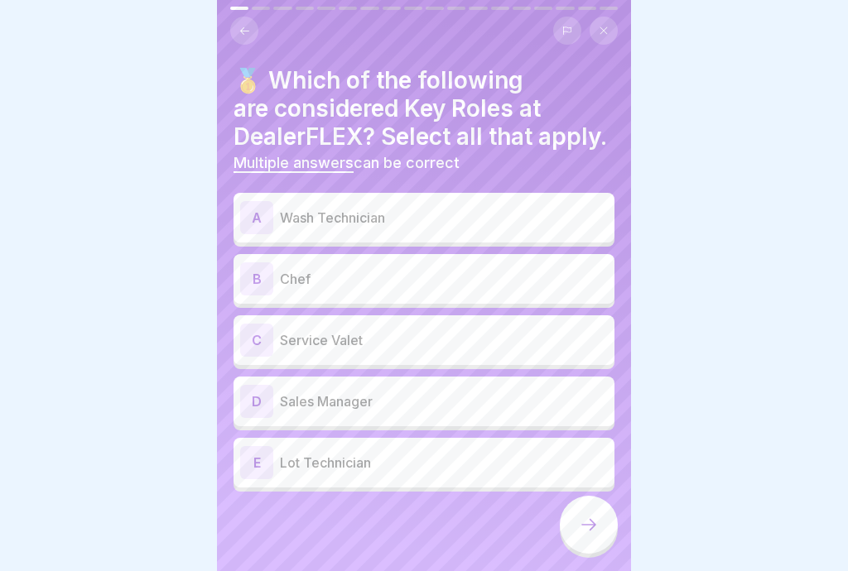
click at [491, 344] on p "Service Valet" at bounding box center [444, 340] width 328 height 20
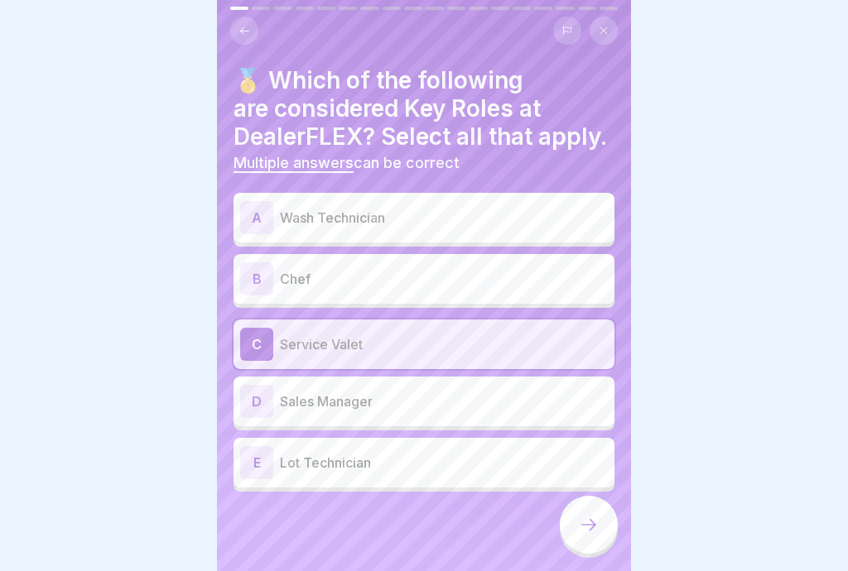
click at [490, 232] on div "A Wash Technician" at bounding box center [424, 217] width 368 height 33
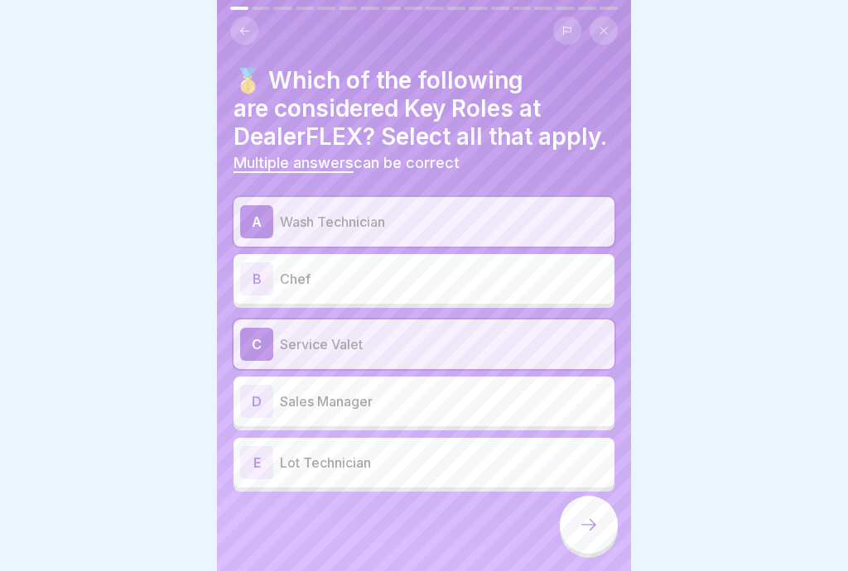
click at [464, 467] on p "Lot Technician" at bounding box center [444, 463] width 328 height 20
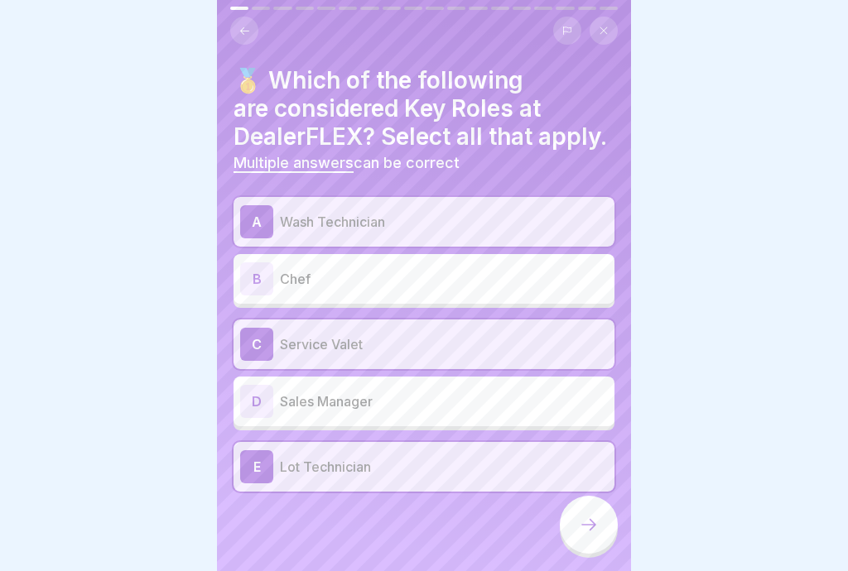
click at [599, 532] on div at bounding box center [589, 525] width 58 height 58
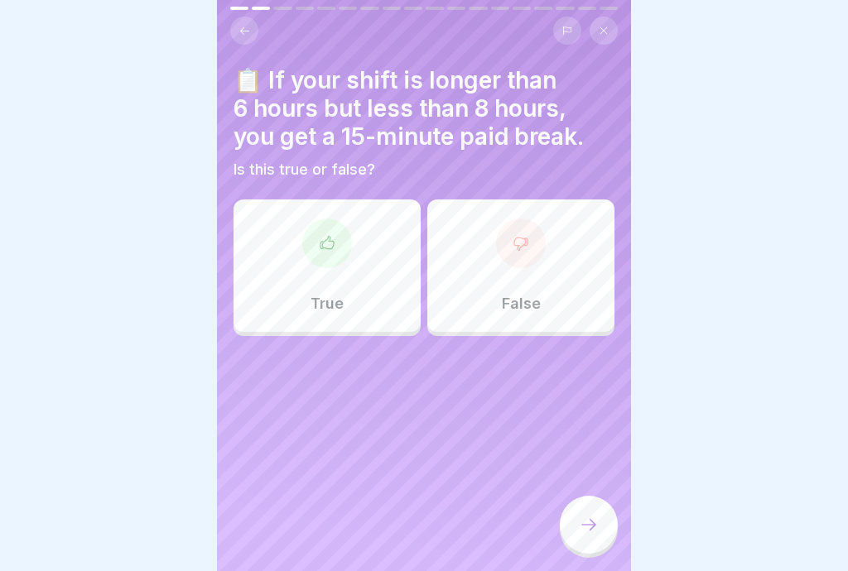
click at [337, 272] on div "True" at bounding box center [326, 266] width 187 height 132
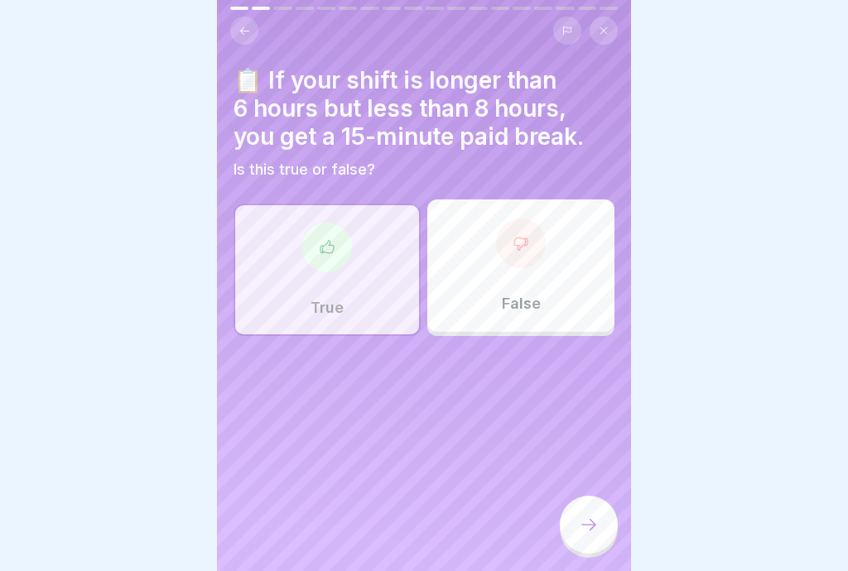
click at [602, 532] on div at bounding box center [589, 525] width 58 height 58
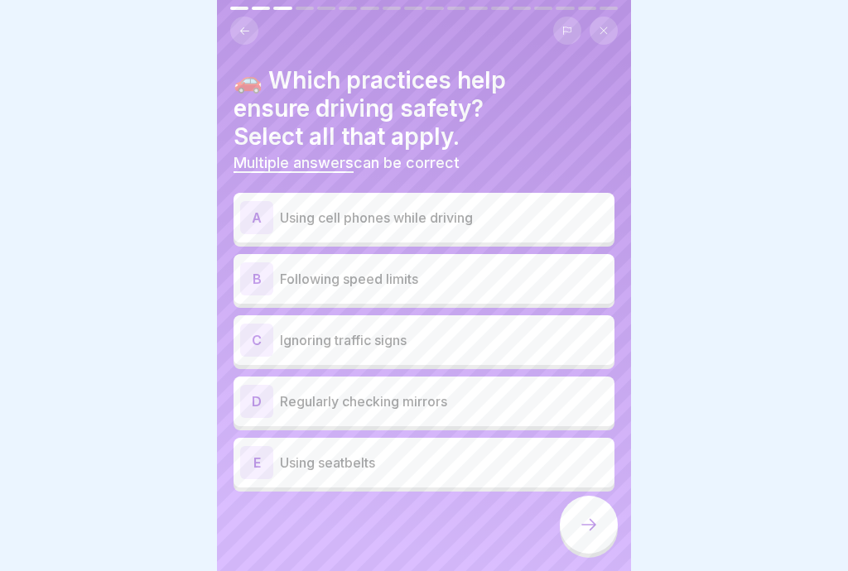
click at [531, 290] on div "B Following speed limits" at bounding box center [424, 278] width 368 height 33
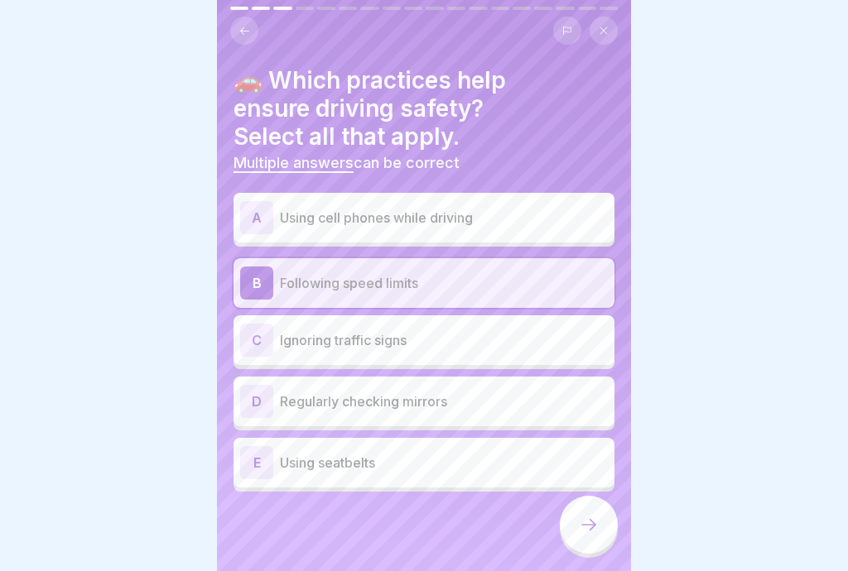
click at [503, 472] on div "E Using seatbelts" at bounding box center [424, 462] width 368 height 33
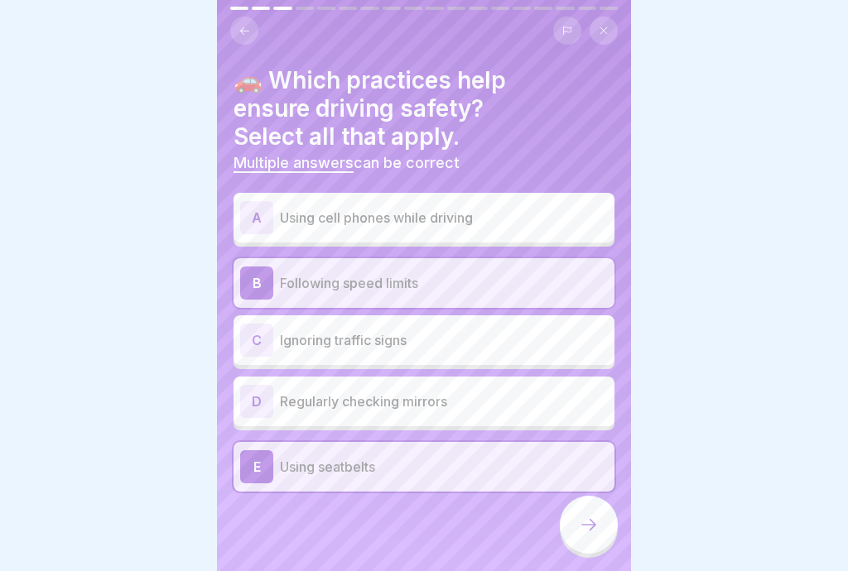
click at [598, 528] on icon at bounding box center [589, 525] width 20 height 20
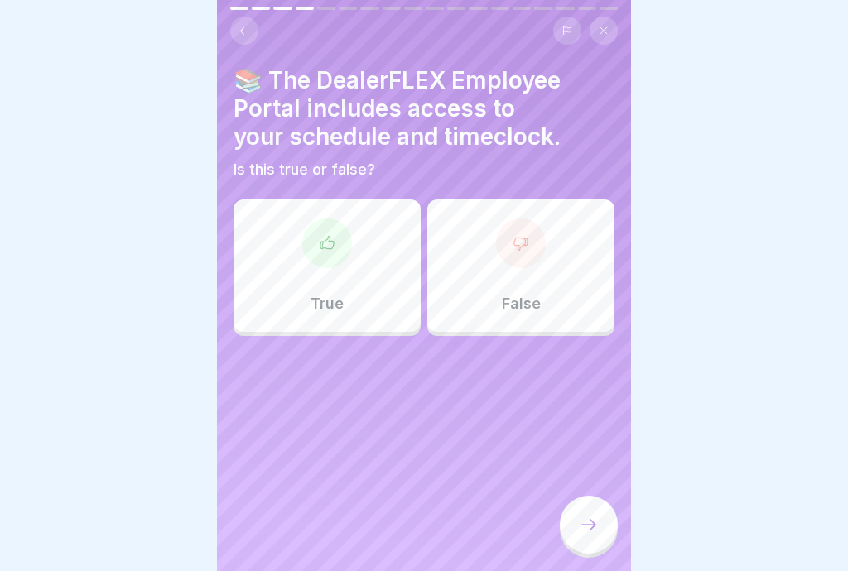
click at [339, 274] on div "True" at bounding box center [326, 266] width 187 height 132
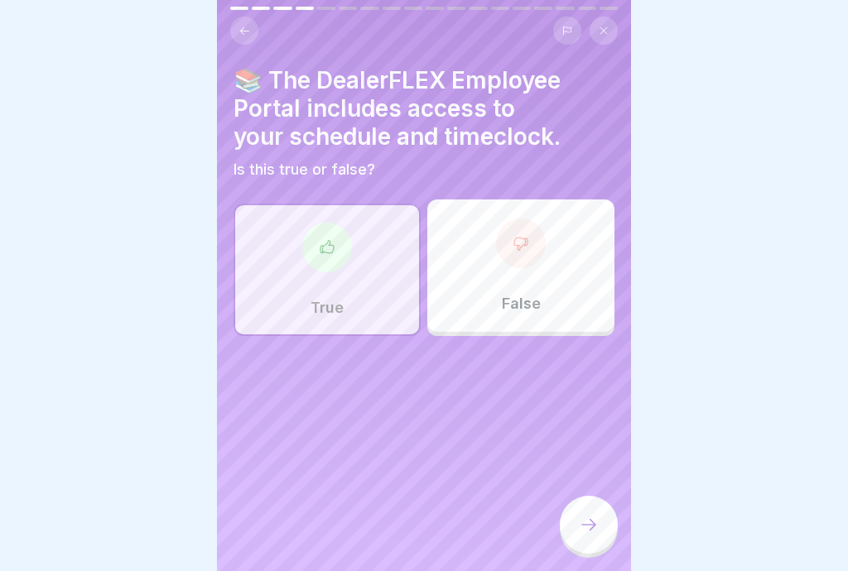
click at [599, 534] on div at bounding box center [589, 525] width 58 height 58
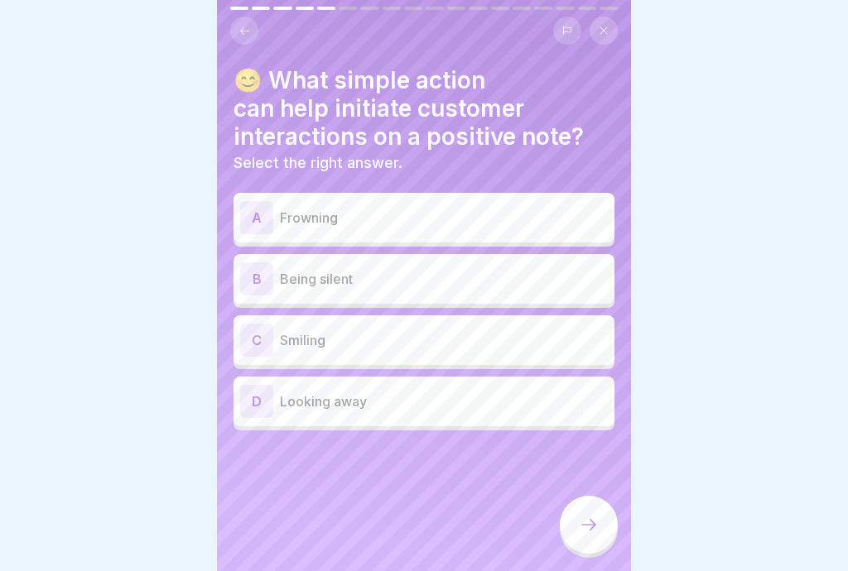
click at [499, 348] on p "Smiling" at bounding box center [444, 340] width 328 height 20
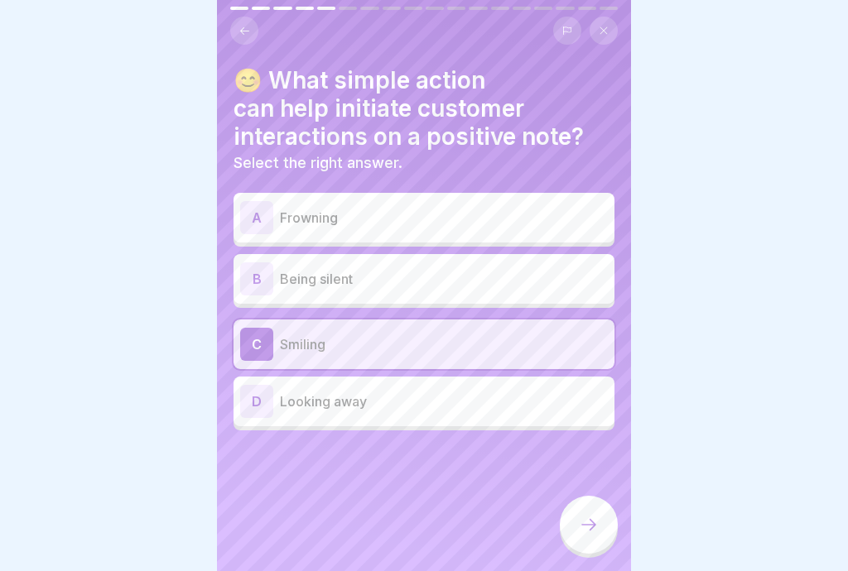
click at [598, 528] on icon at bounding box center [589, 525] width 20 height 20
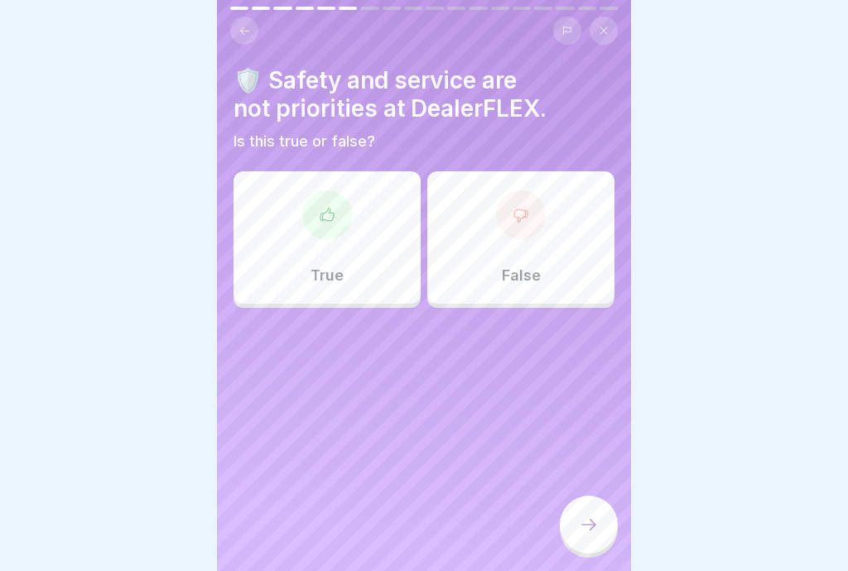
click at [554, 250] on div "False" at bounding box center [520, 237] width 187 height 132
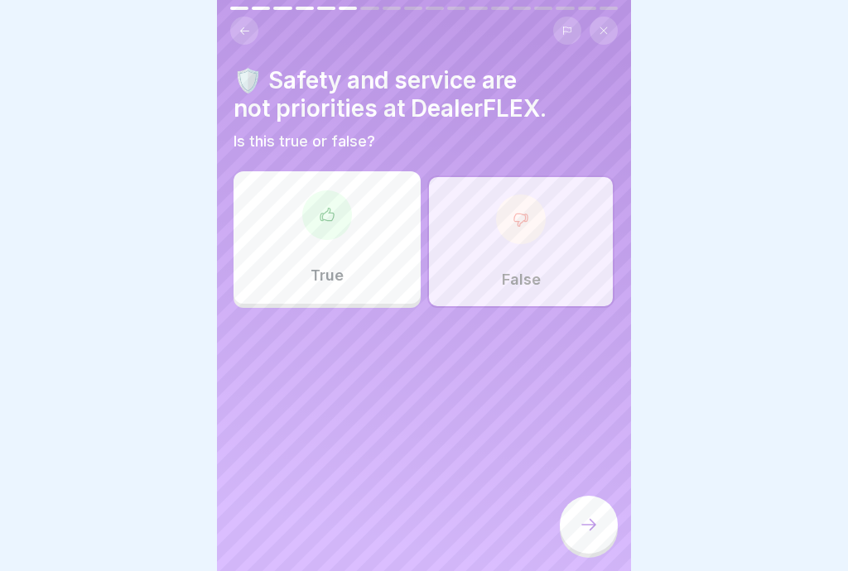
click at [605, 532] on div at bounding box center [589, 525] width 58 height 58
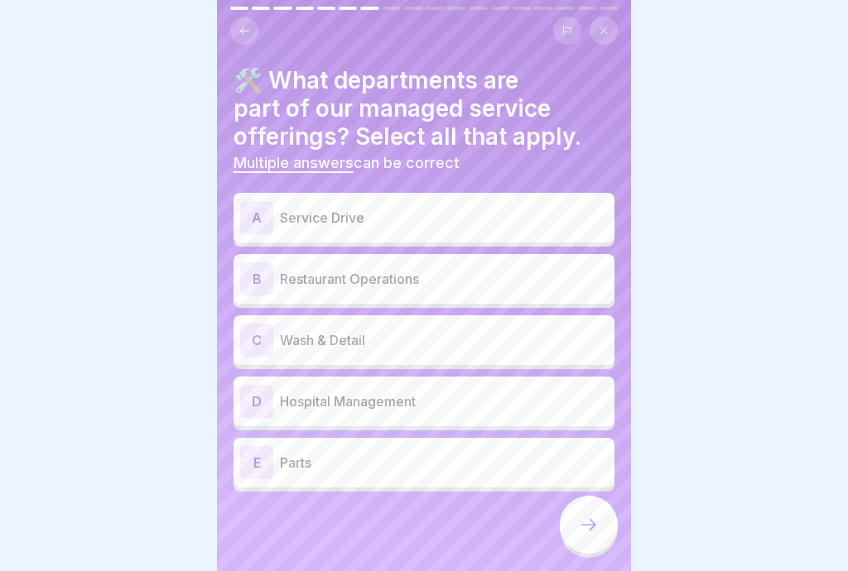
click at [540, 228] on div "A Service Drive" at bounding box center [424, 217] width 368 height 33
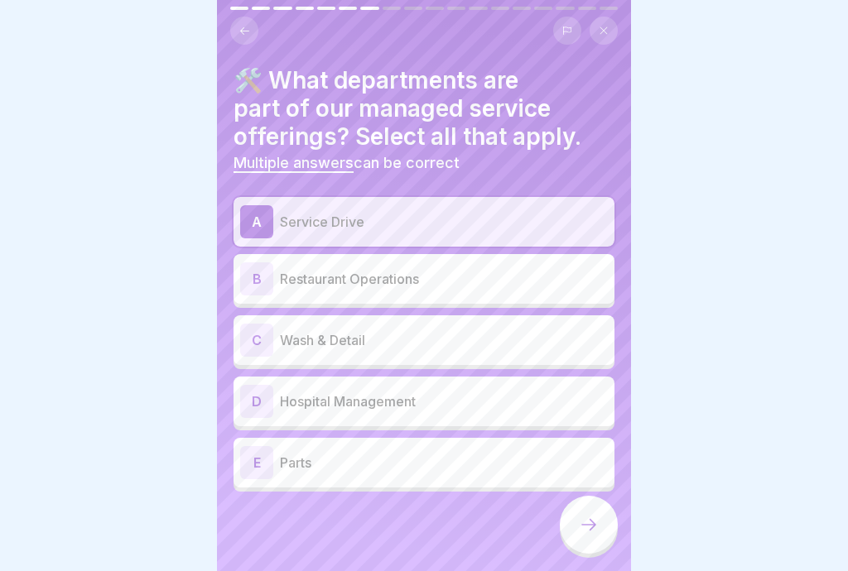
click at [526, 357] on div "C Wash & Detail" at bounding box center [423, 340] width 381 height 50
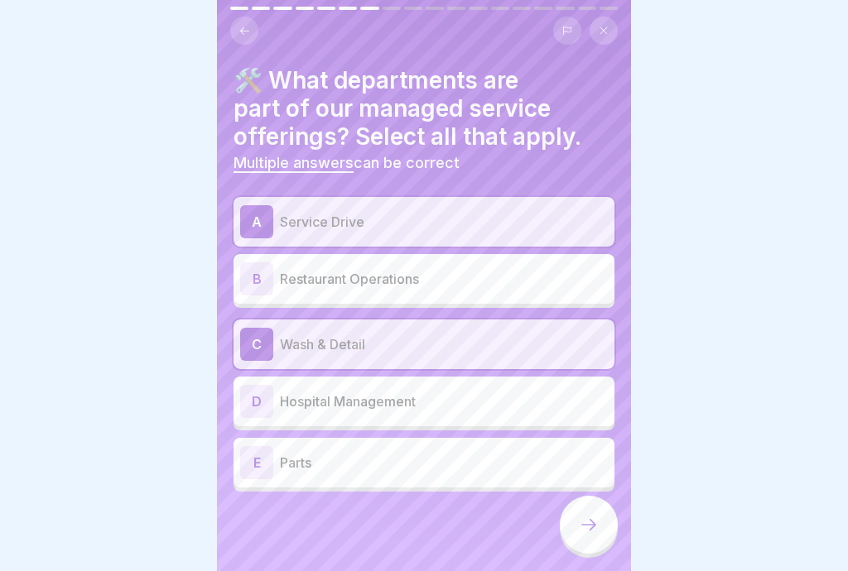
click at [473, 474] on div "E Parts" at bounding box center [424, 462] width 368 height 33
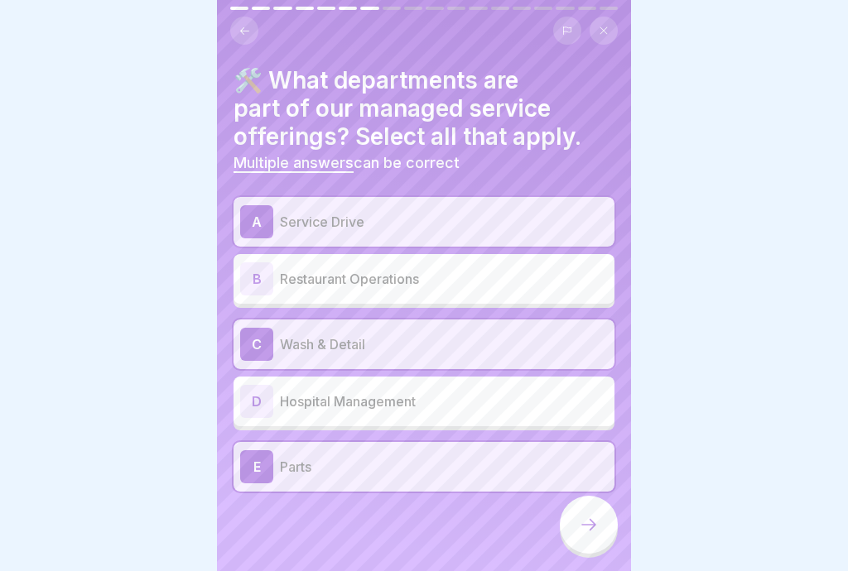
click at [600, 534] on div at bounding box center [589, 525] width 58 height 58
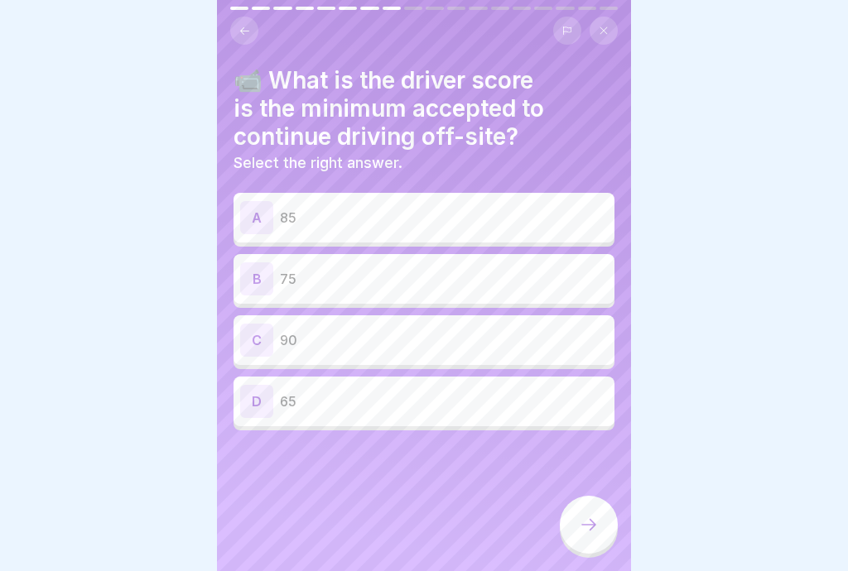
click at [482, 349] on div "C 90" at bounding box center [424, 340] width 368 height 33
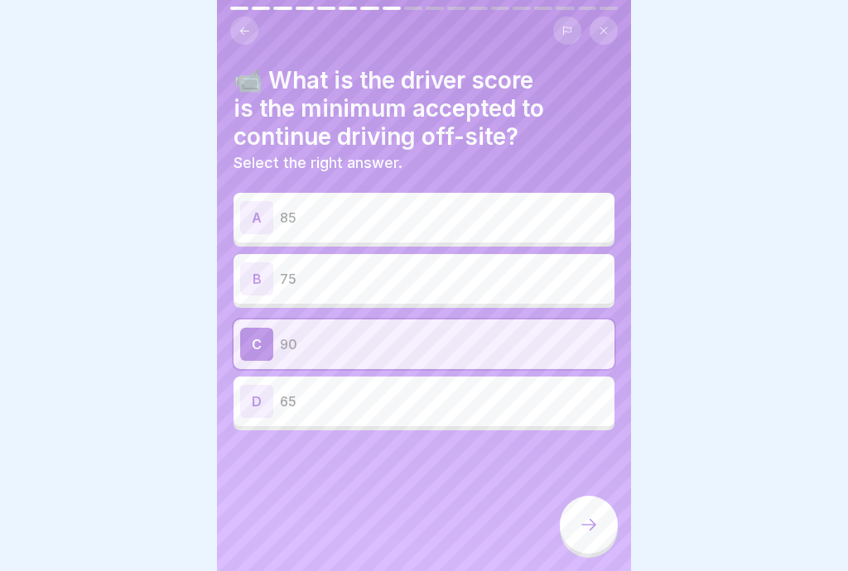
click at [594, 533] on icon at bounding box center [589, 525] width 20 height 20
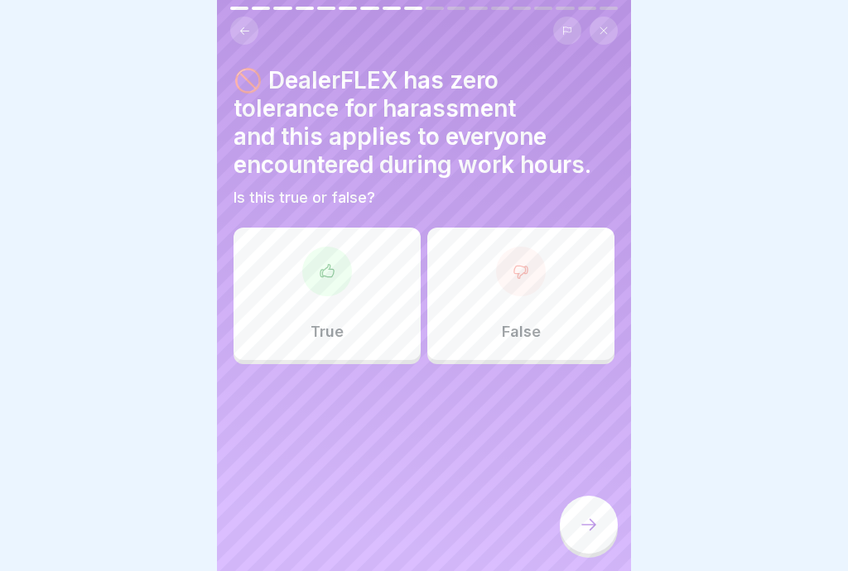
click at [346, 317] on div "True" at bounding box center [326, 294] width 187 height 132
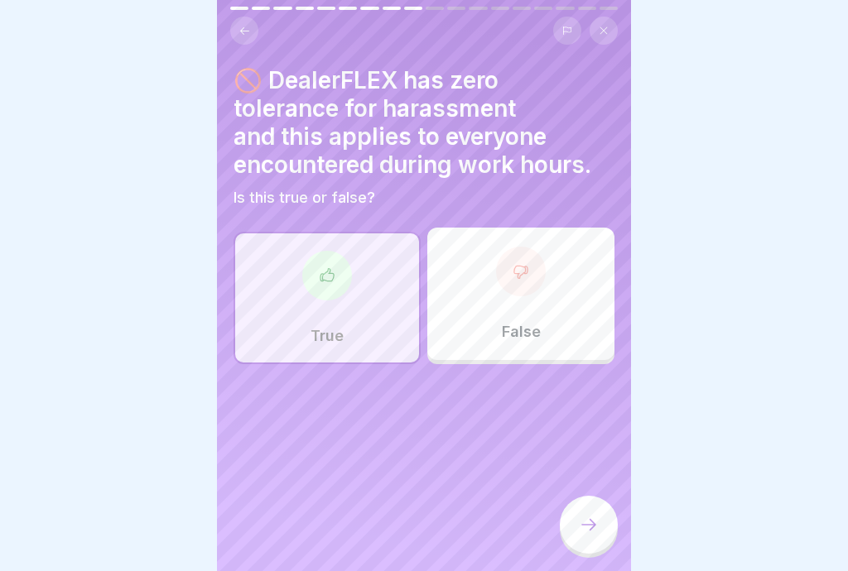
click at [596, 527] on icon at bounding box center [589, 525] width 20 height 20
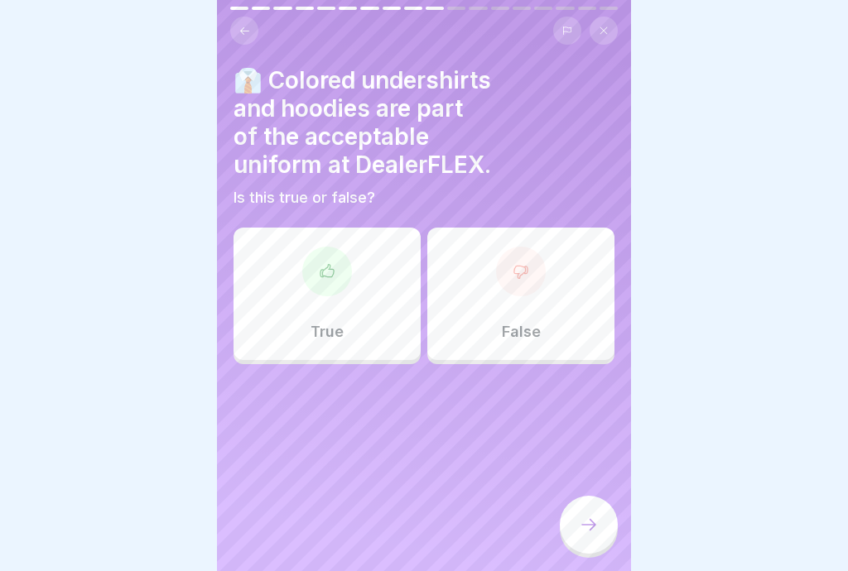
click at [544, 304] on div "False" at bounding box center [520, 294] width 187 height 132
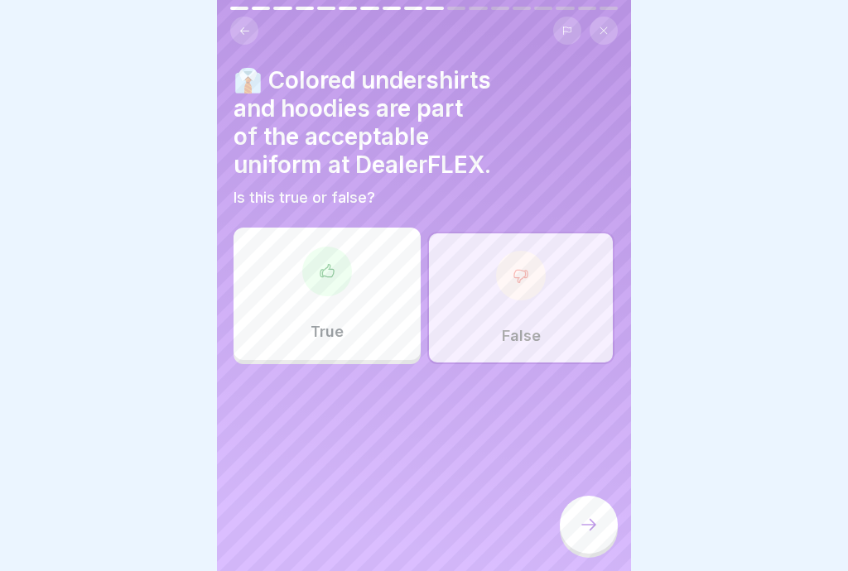
click at [598, 530] on icon at bounding box center [589, 525] width 20 height 20
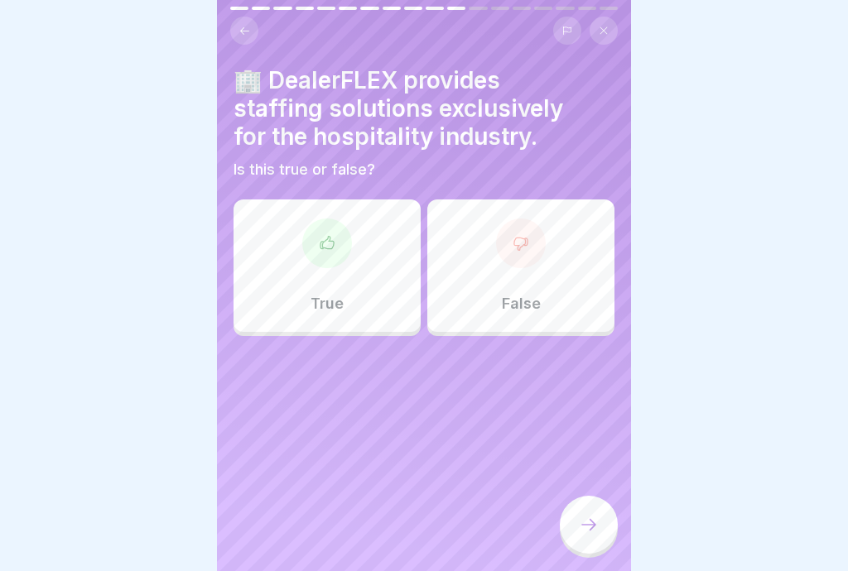
click at [534, 285] on div "False" at bounding box center [520, 266] width 187 height 132
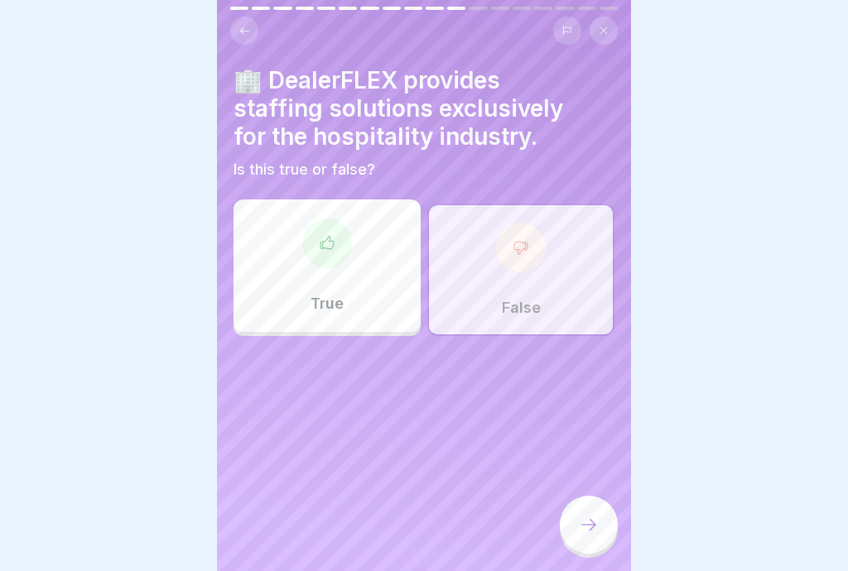
click at [601, 531] on div at bounding box center [589, 525] width 58 height 58
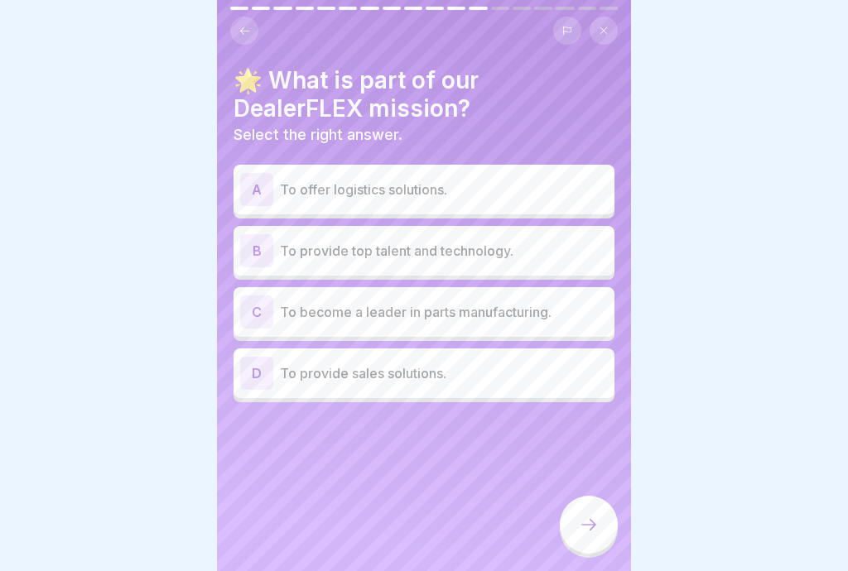
click at [565, 259] on p "To provide top talent and technology." at bounding box center [444, 251] width 328 height 20
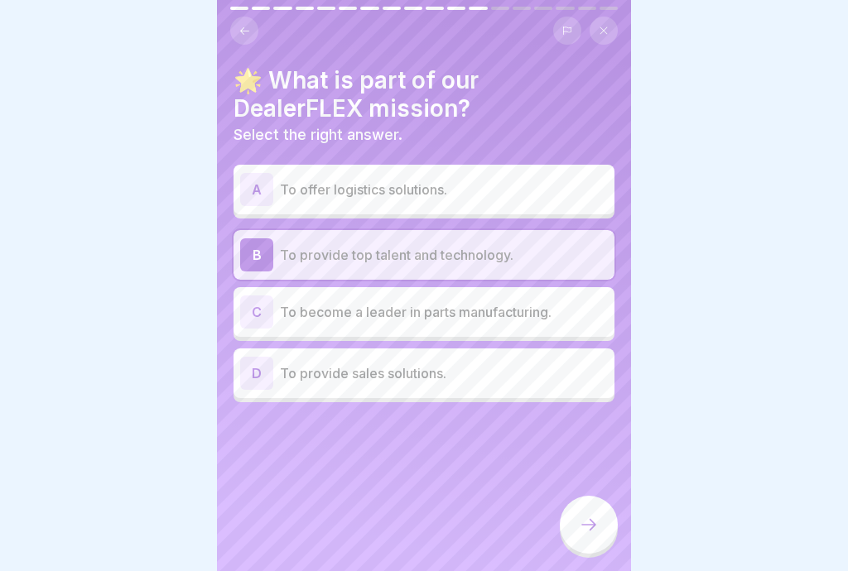
click at [599, 537] on div at bounding box center [589, 525] width 58 height 58
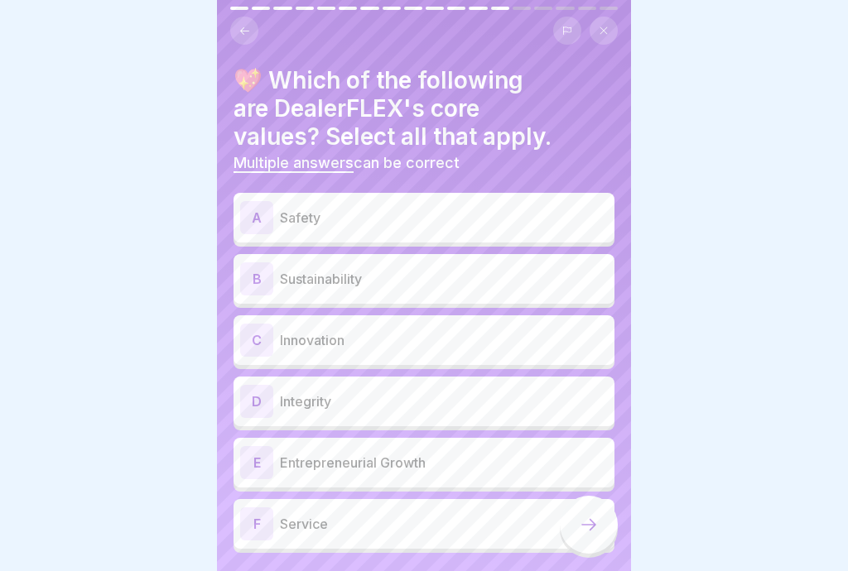
click at [514, 227] on div "A Safety" at bounding box center [424, 217] width 368 height 33
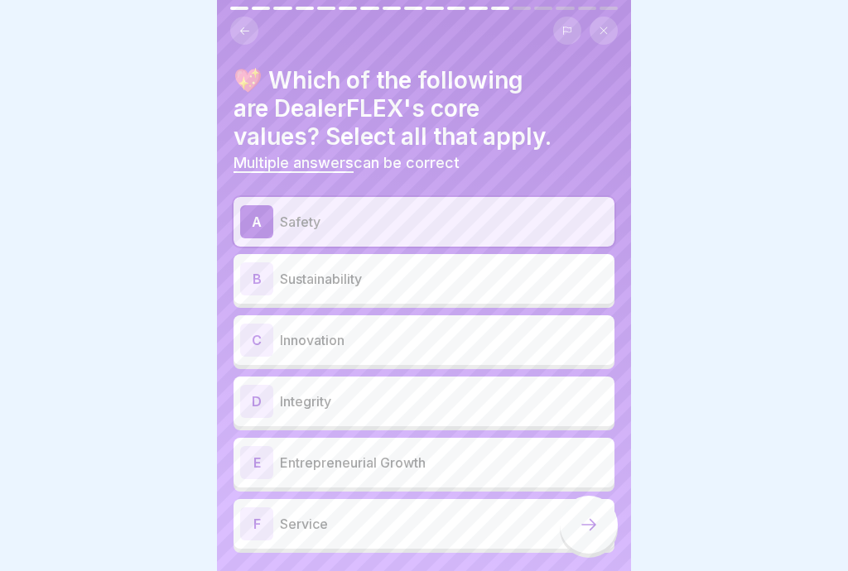
click at [436, 527] on p "Service" at bounding box center [444, 524] width 328 height 20
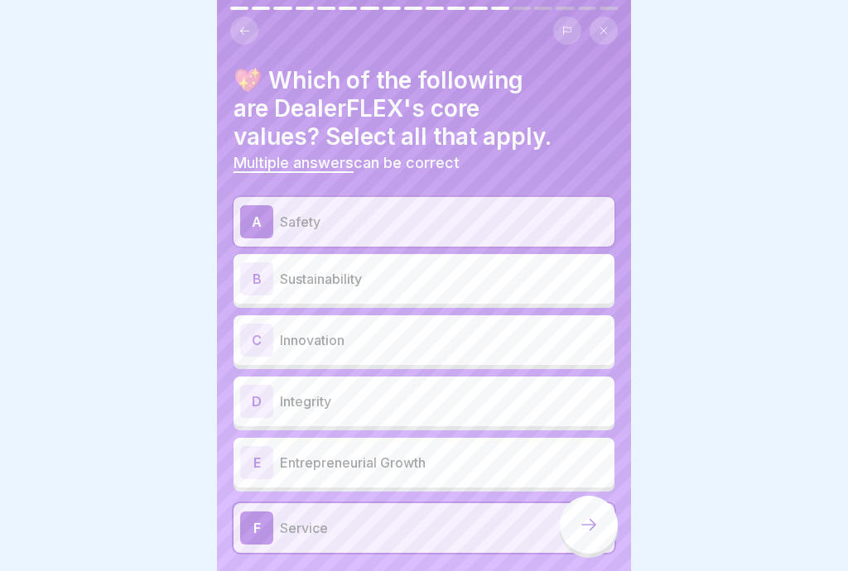
click at [441, 465] on p "Entrepreneurial Growth" at bounding box center [444, 463] width 328 height 20
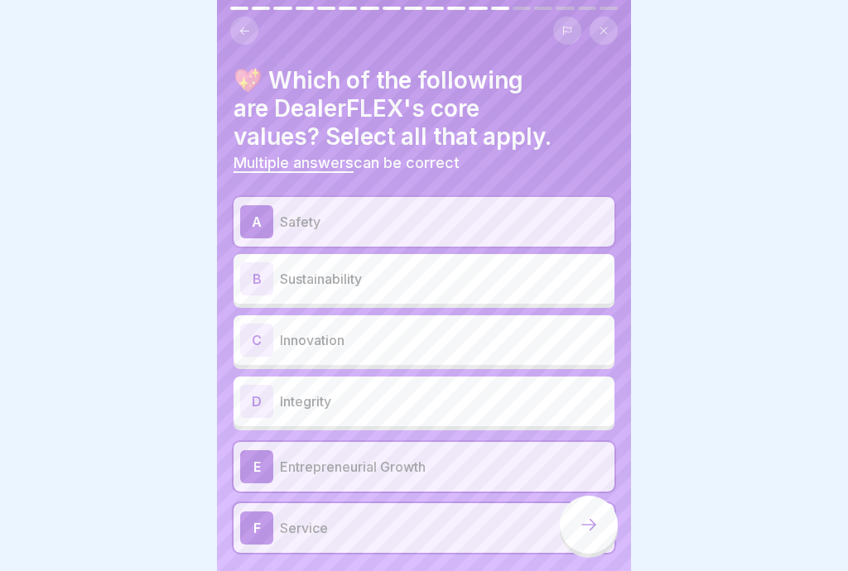
click at [443, 402] on p "Integrity" at bounding box center [444, 402] width 328 height 20
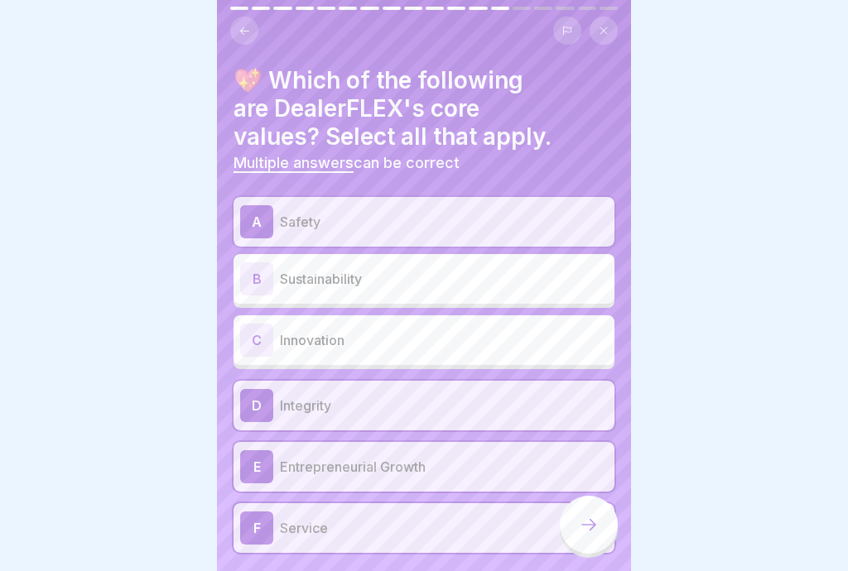
click at [452, 344] on p "Innovation" at bounding box center [444, 340] width 328 height 20
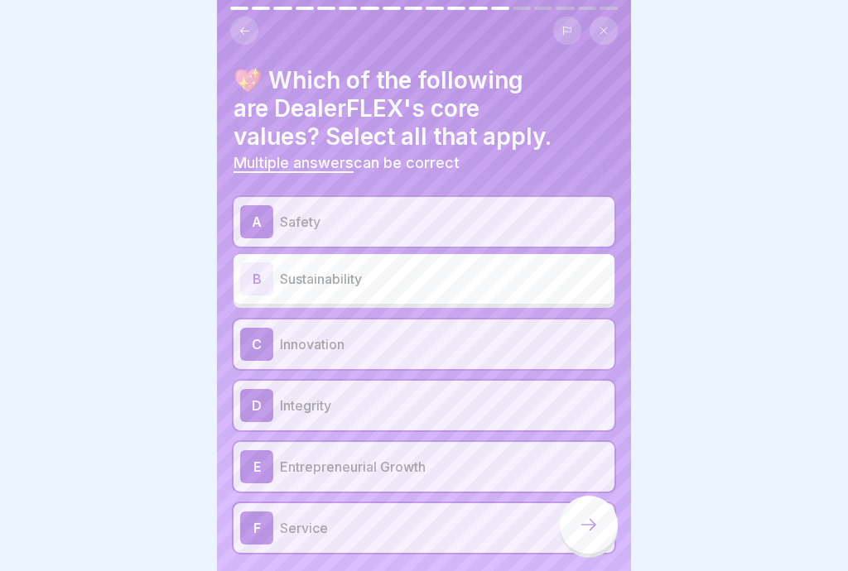
click at [474, 281] on p "Sustainability" at bounding box center [444, 279] width 328 height 20
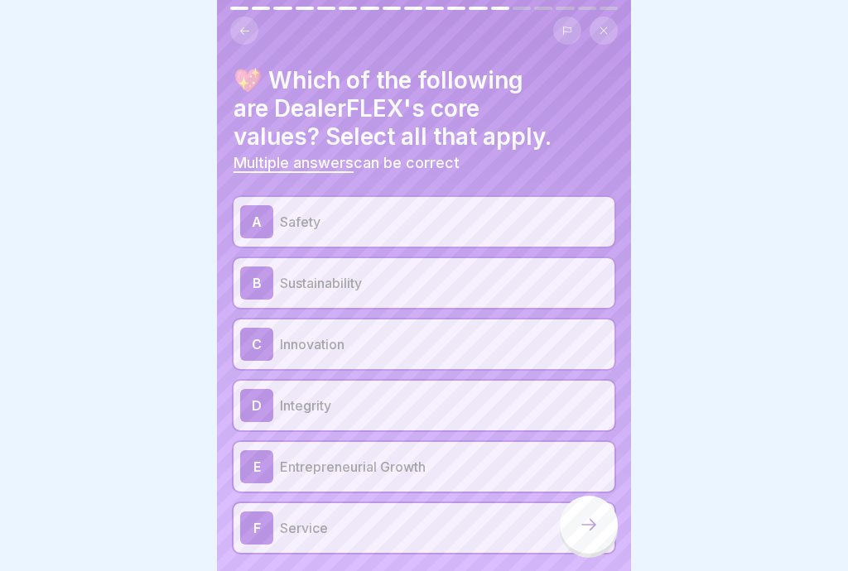
click at [595, 528] on icon at bounding box center [589, 525] width 20 height 20
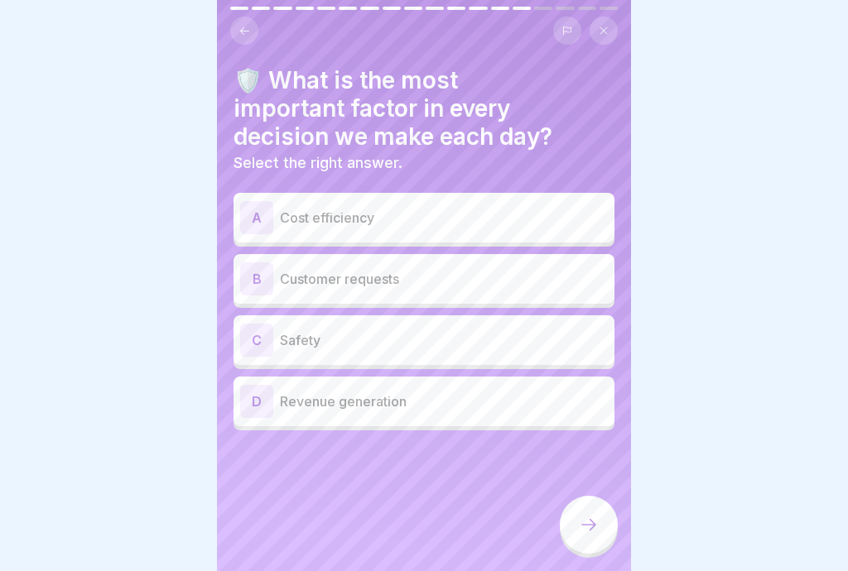
click at [514, 358] on div "C Safety" at bounding box center [423, 340] width 381 height 50
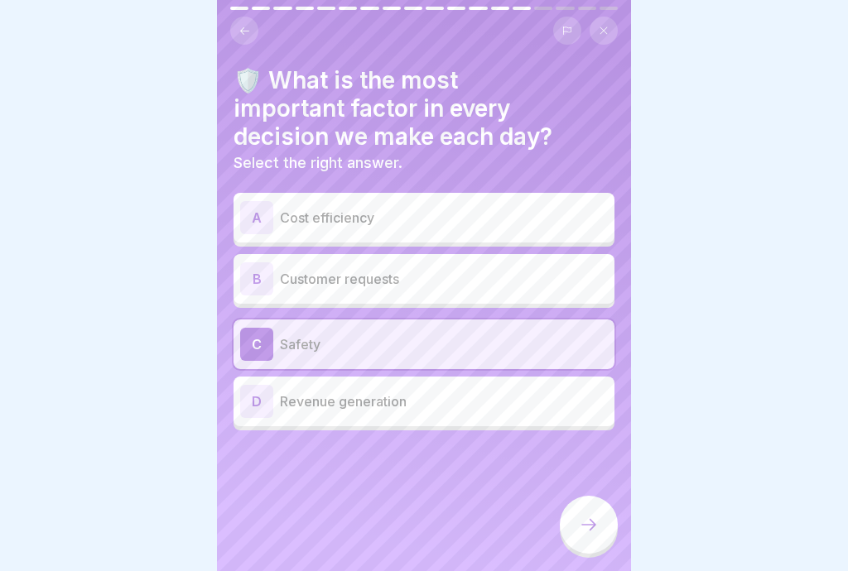
click at [592, 542] on div at bounding box center [589, 525] width 58 height 58
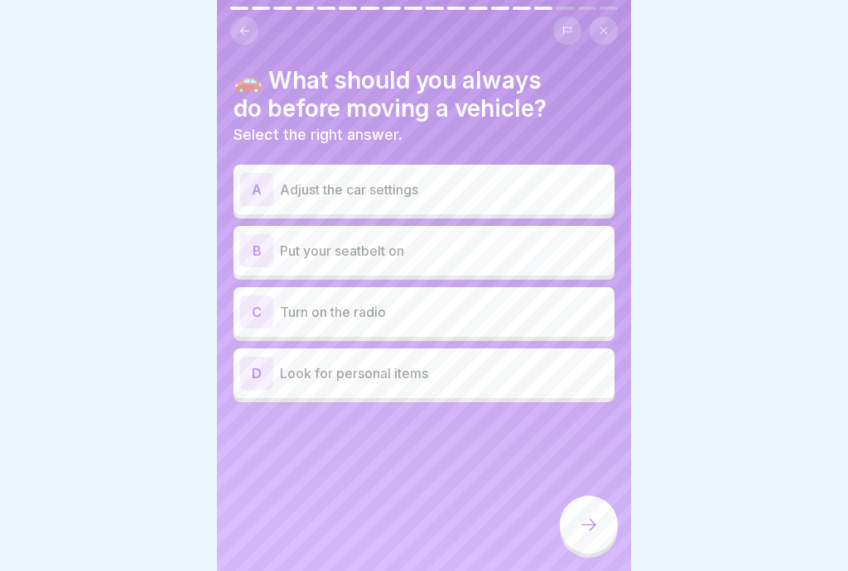
click at [503, 266] on div "B Put your seatbelt on" at bounding box center [424, 250] width 368 height 33
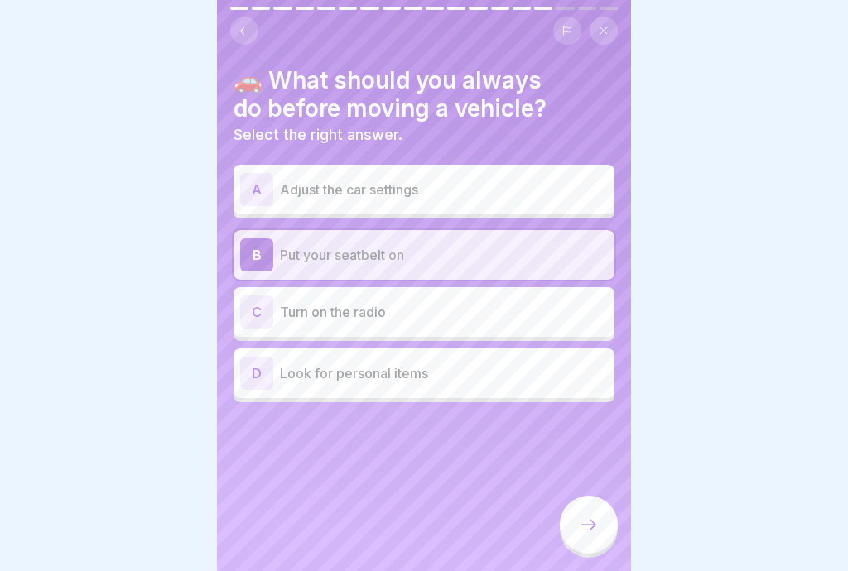
click at [594, 532] on icon at bounding box center [589, 525] width 20 height 20
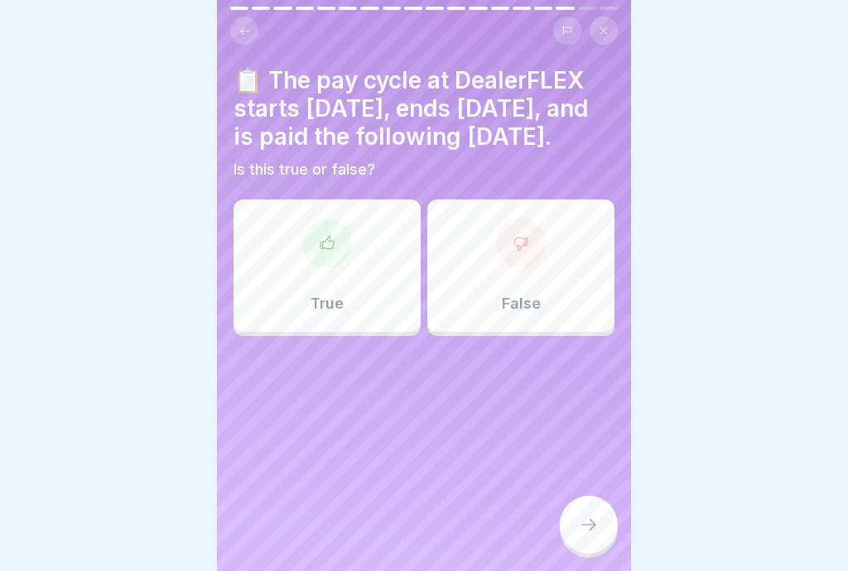
click at [330, 298] on div "True" at bounding box center [326, 266] width 187 height 132
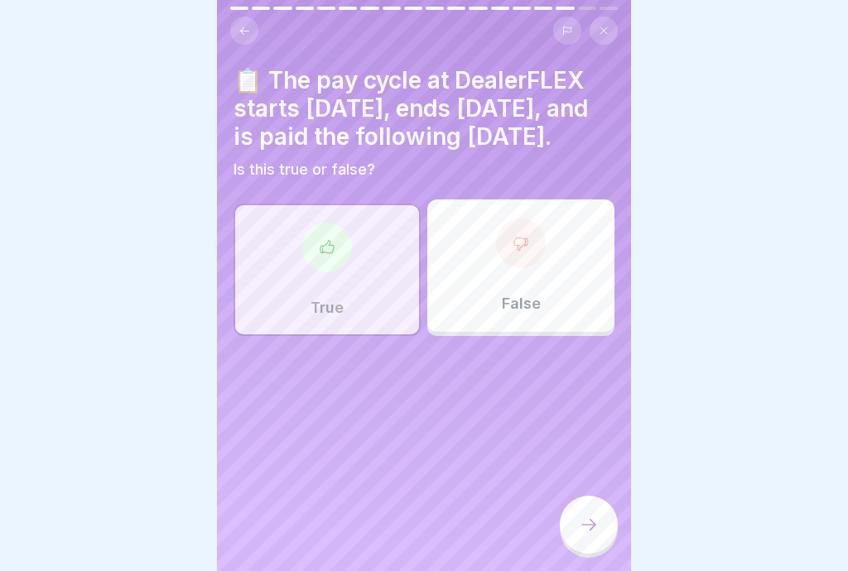
click at [599, 537] on div at bounding box center [589, 525] width 58 height 58
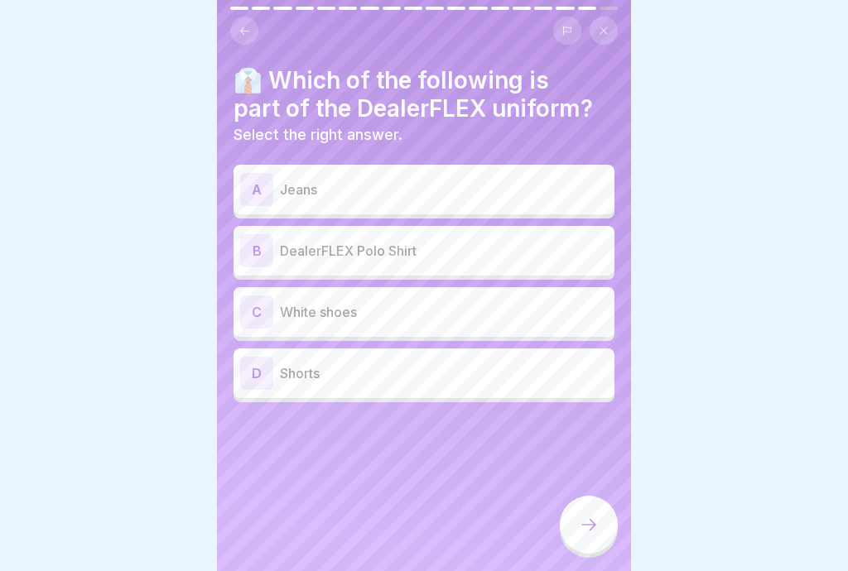
click at [509, 267] on div "B DealerFLEX Polo Shirt" at bounding box center [423, 251] width 381 height 50
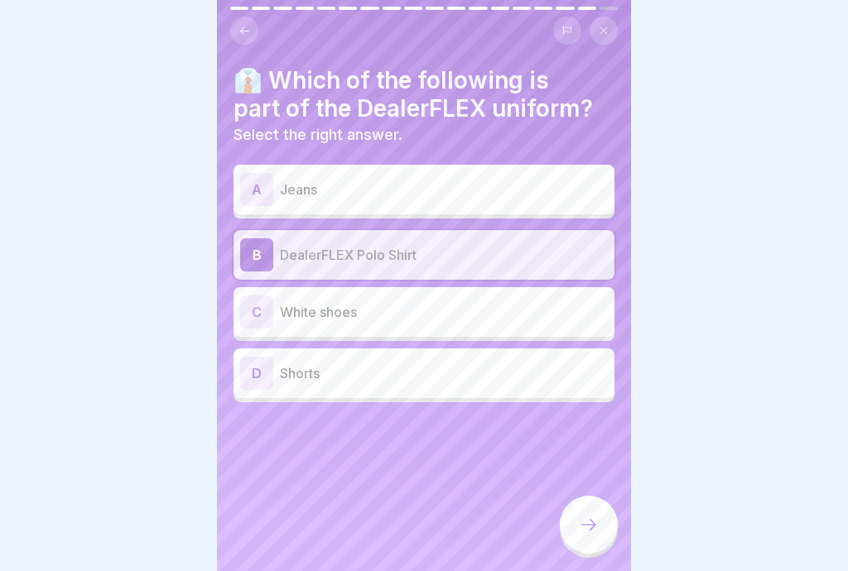
click at [594, 533] on icon at bounding box center [589, 525] width 20 height 20
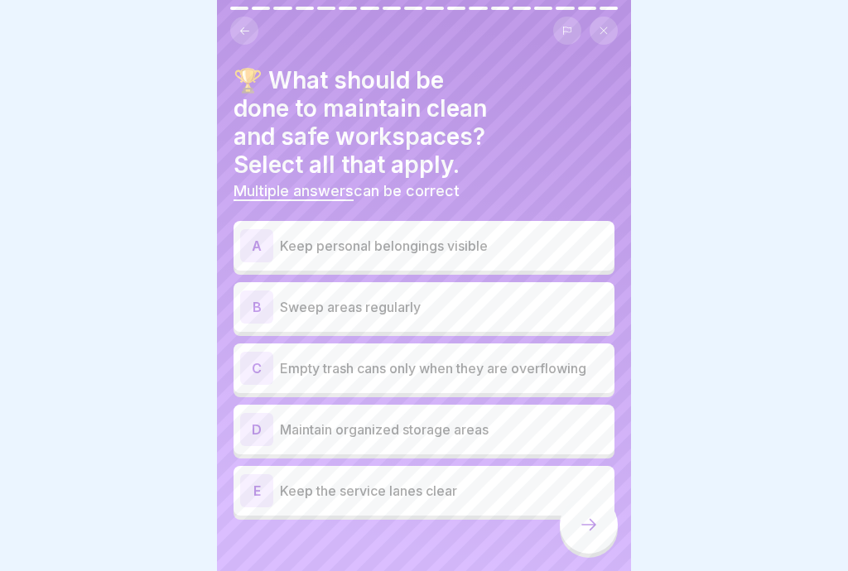
click at [548, 291] on div "B Sweep areas regularly" at bounding box center [424, 307] width 368 height 33
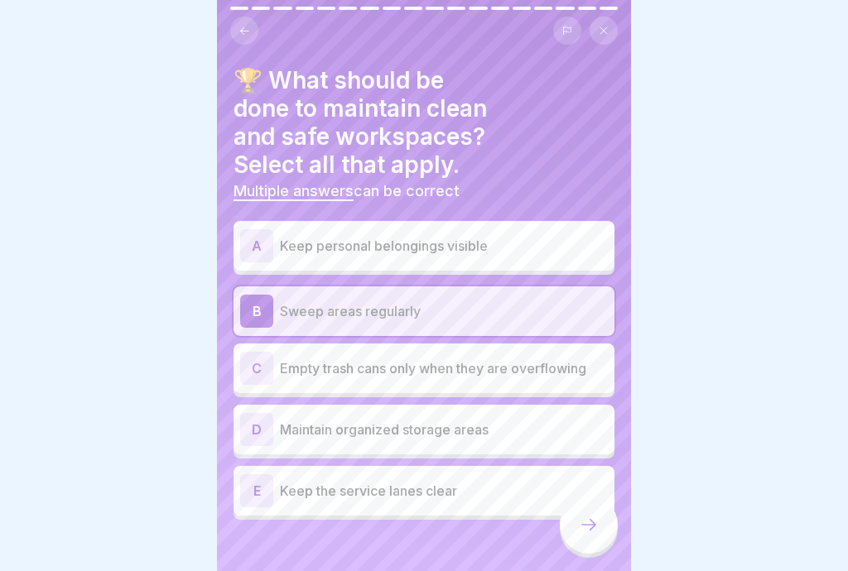
click at [478, 474] on div "E Keep the service lanes clear" at bounding box center [424, 490] width 368 height 33
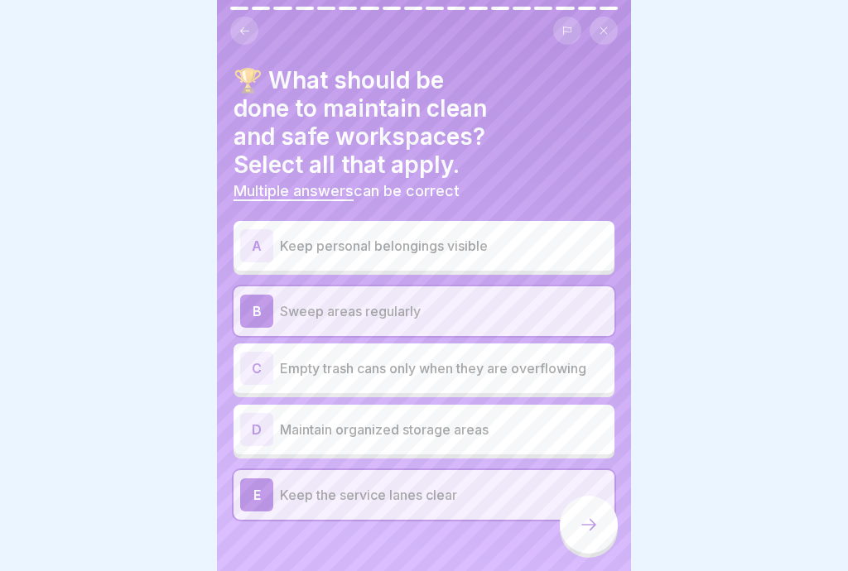
click at [574, 357] on div "C Empty trash cans only when they are overflowing" at bounding box center [423, 369] width 381 height 50
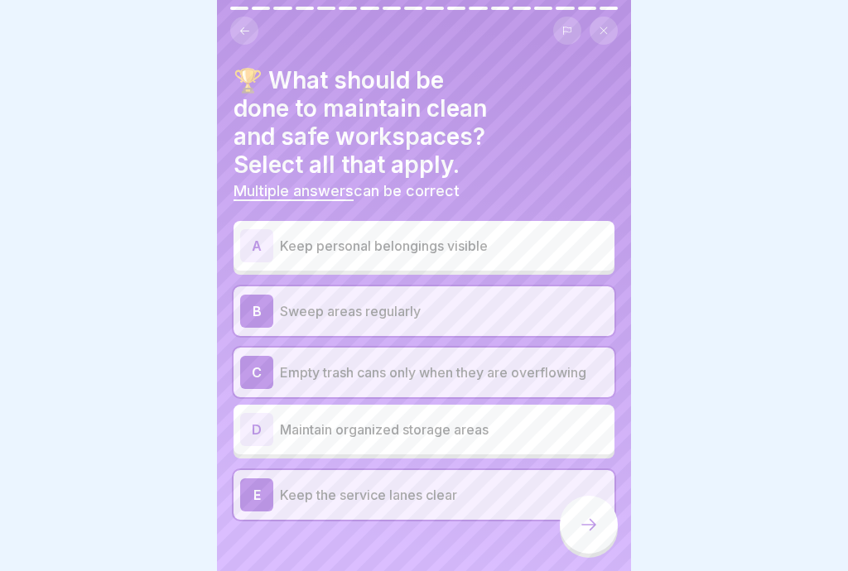
click at [602, 536] on div at bounding box center [589, 525] width 58 height 58
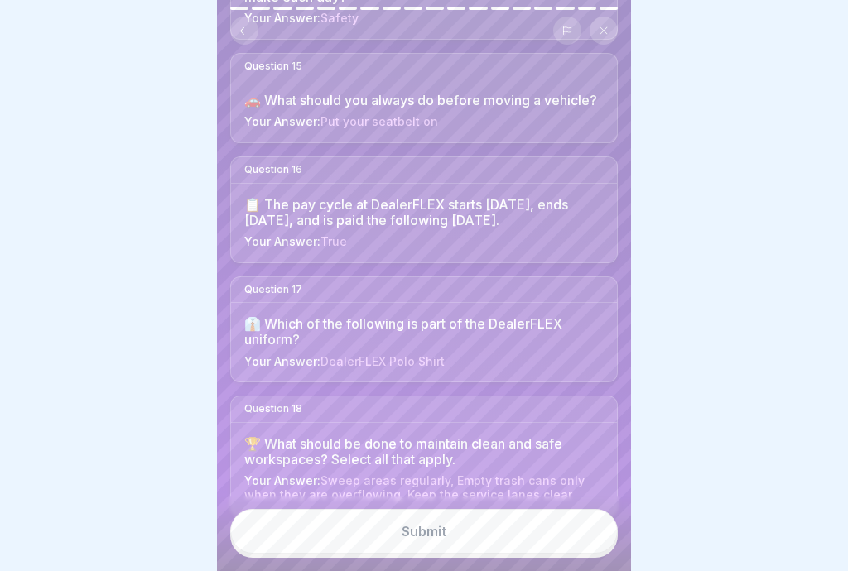
scroll to position [1782, 0]
click at [532, 537] on button "Submit" at bounding box center [424, 531] width 388 height 45
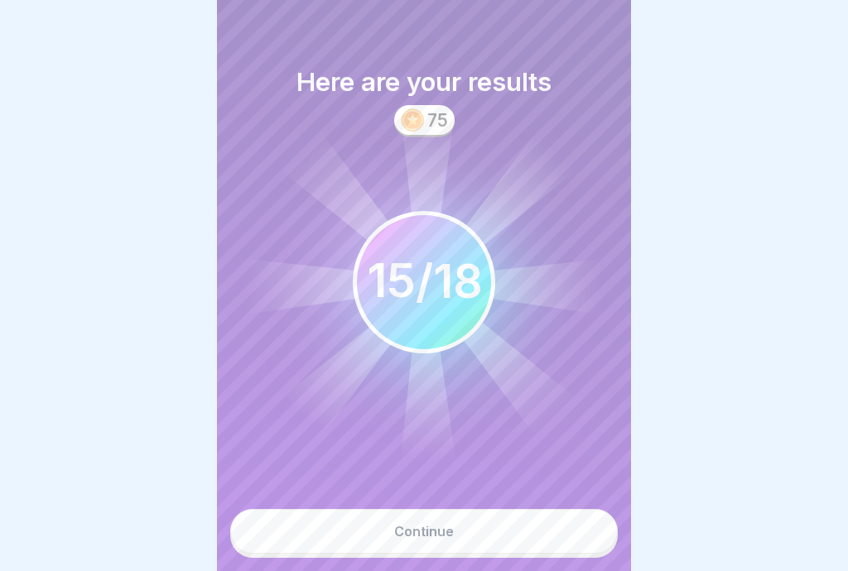
click at [561, 542] on button "Continue" at bounding box center [424, 531] width 388 height 45
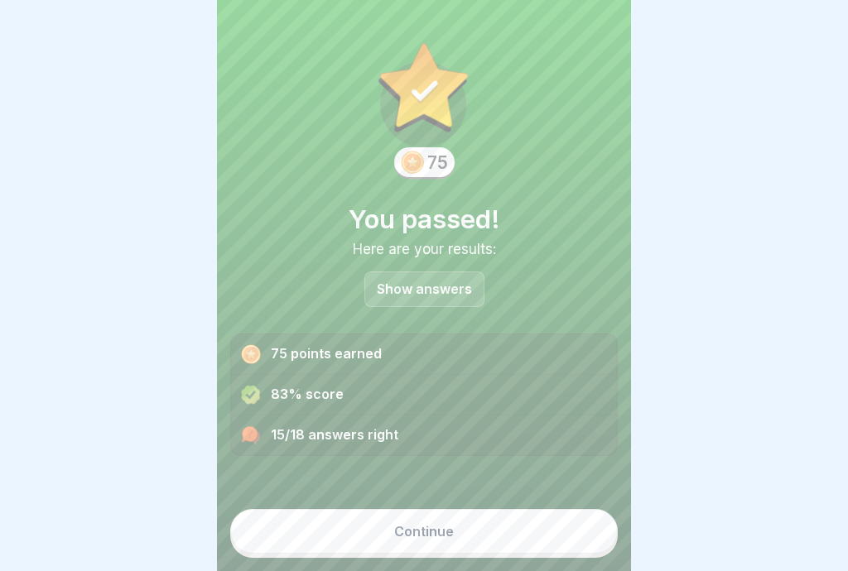
click at [524, 537] on button "Continue" at bounding box center [424, 531] width 388 height 45
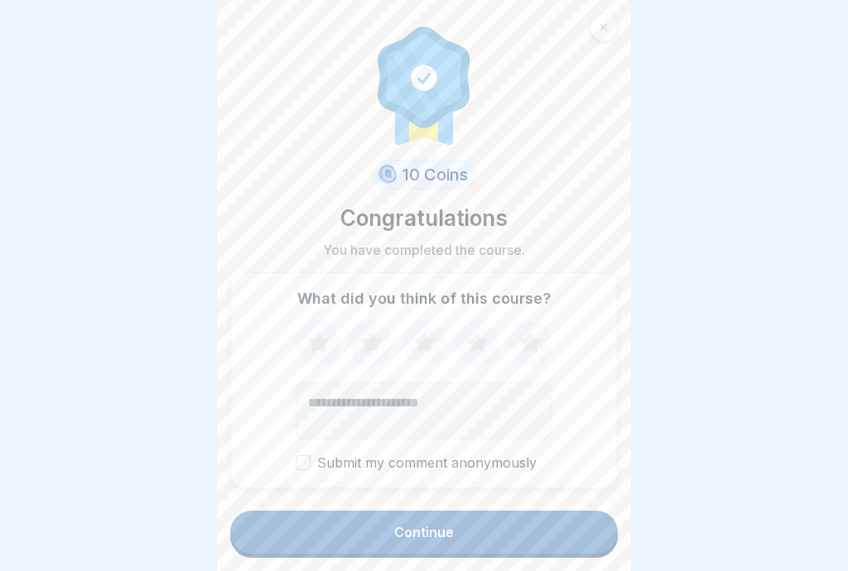
click at [542, 342] on icon at bounding box center [530, 343] width 44 height 43
click at [570, 540] on button "Continue" at bounding box center [424, 532] width 388 height 43
